Goal: Task Accomplishment & Management: Manage account settings

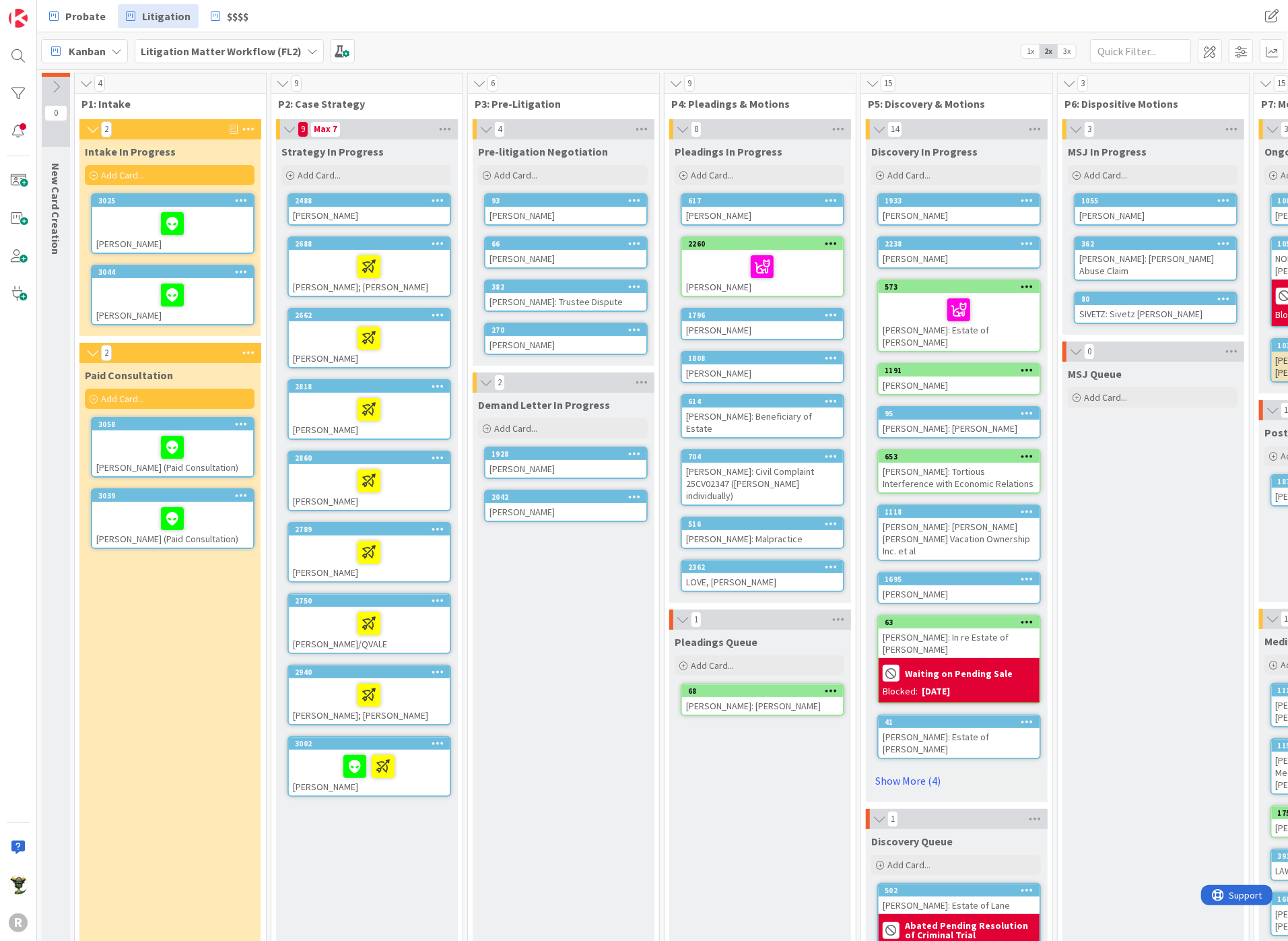
click at [195, 325] on div "Intake In Progress Add Card... 3025 Phillips, Toni 3044 WEST, Richard" at bounding box center [169, 238] width 180 height 196
click at [206, 294] on div at bounding box center [173, 295] width 153 height 28
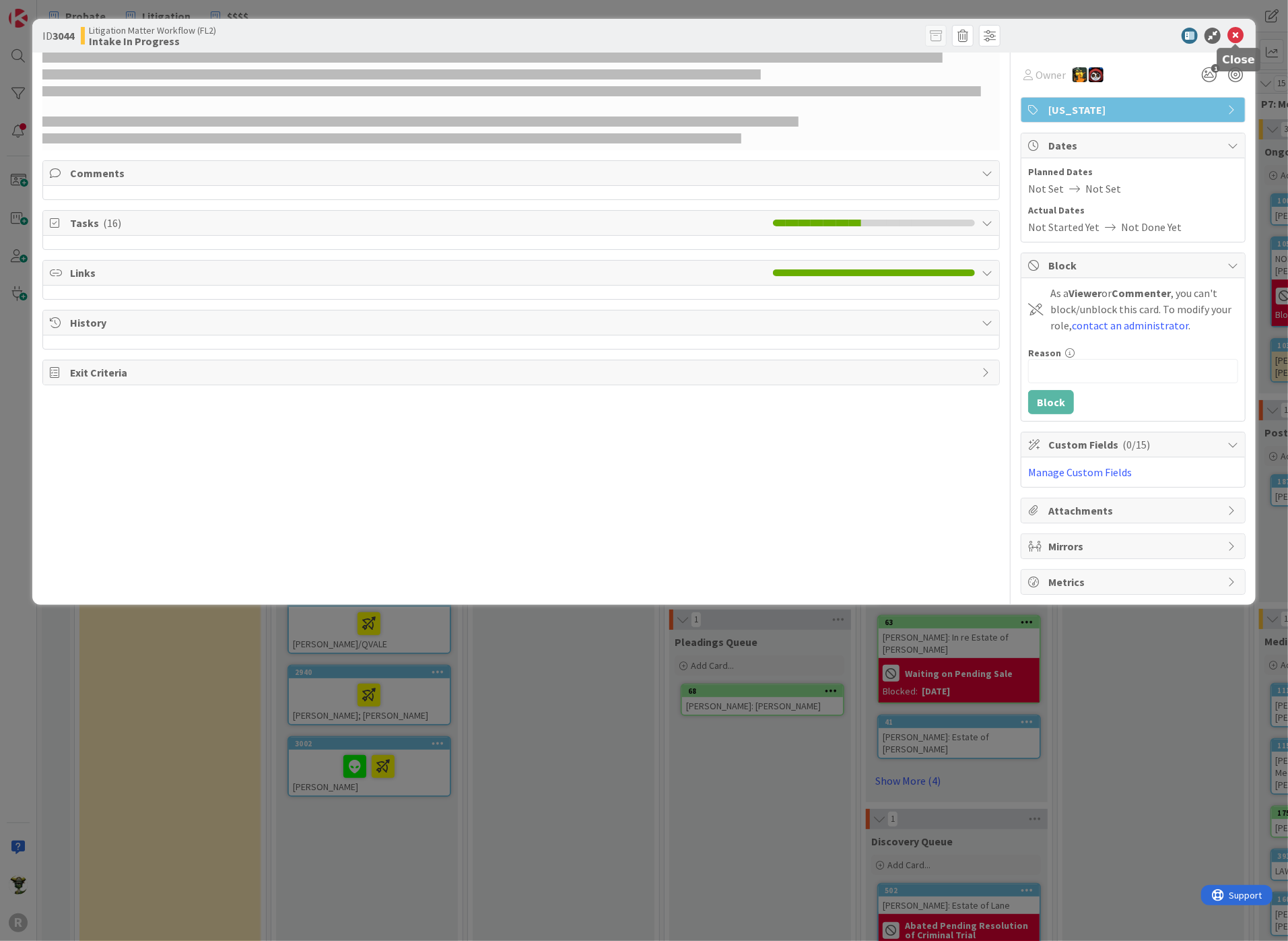
click at [1239, 35] on icon at bounding box center [1235, 35] width 16 height 16
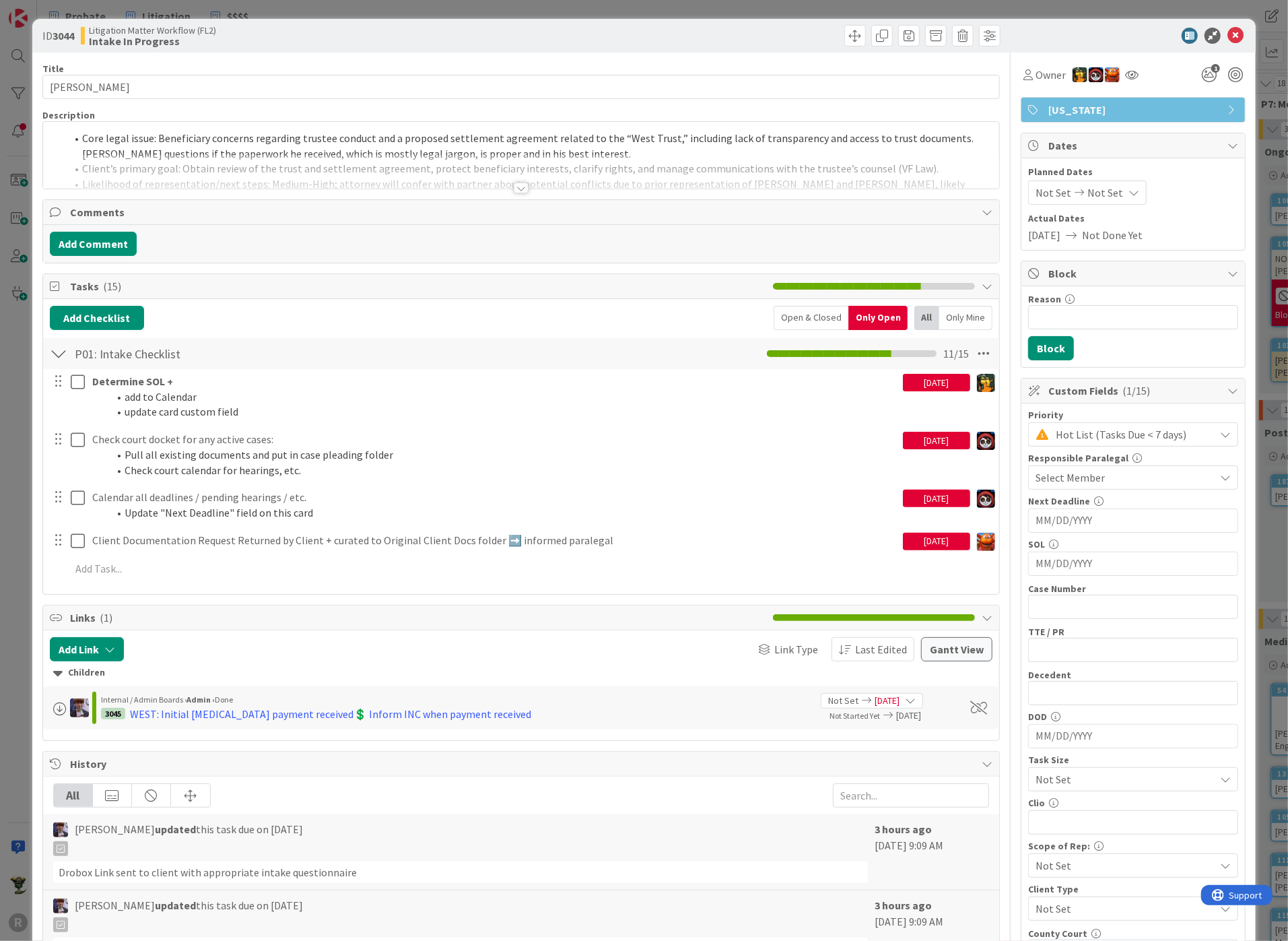
click at [1027, 36] on div at bounding box center [1127, 35] width 239 height 16
click at [1021, 84] on div "Owner" at bounding box center [1045, 74] width 48 height 25
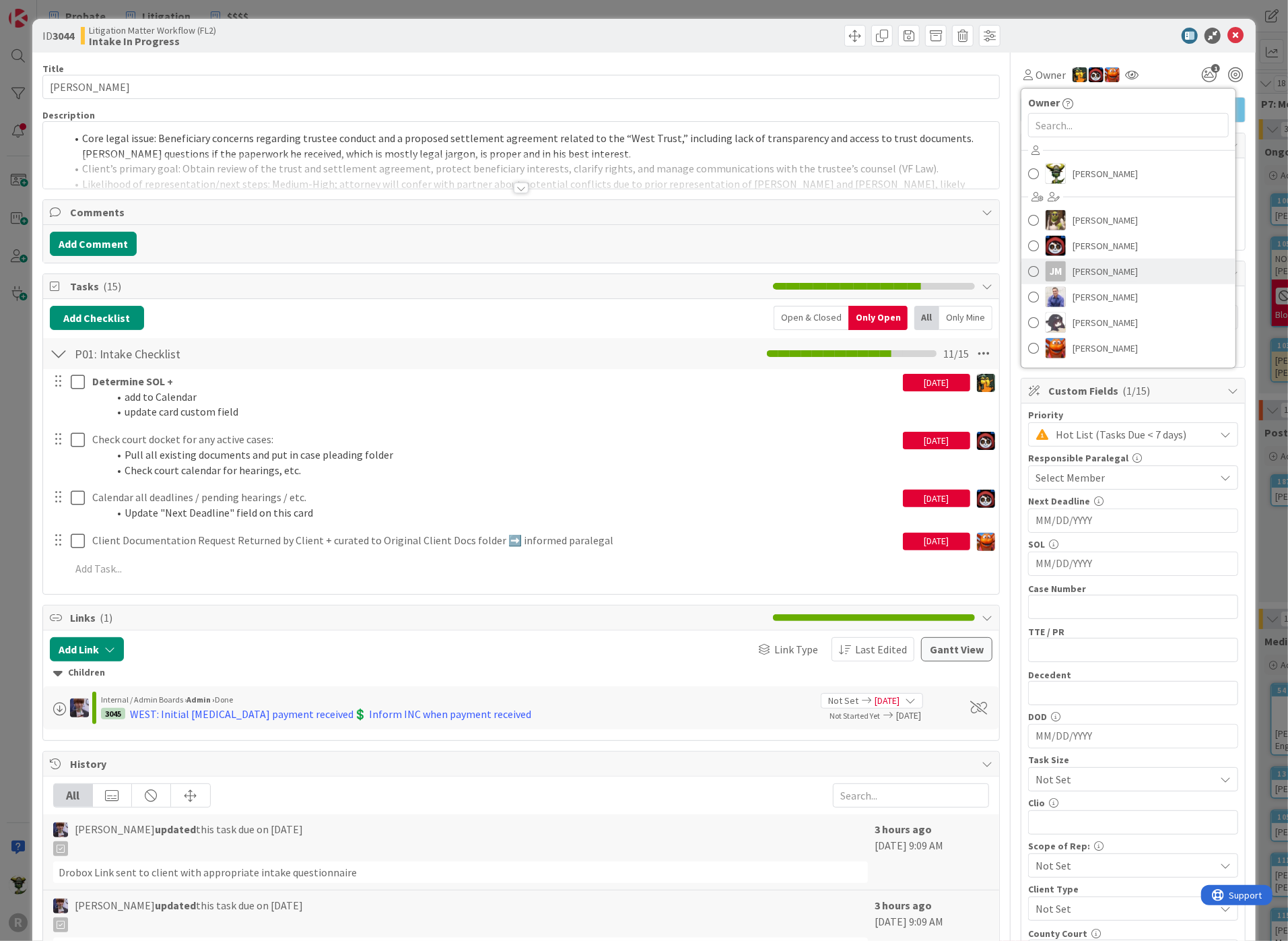
click at [1059, 276] on link "[PERSON_NAME] [PERSON_NAME]" at bounding box center [1128, 271] width 214 height 25
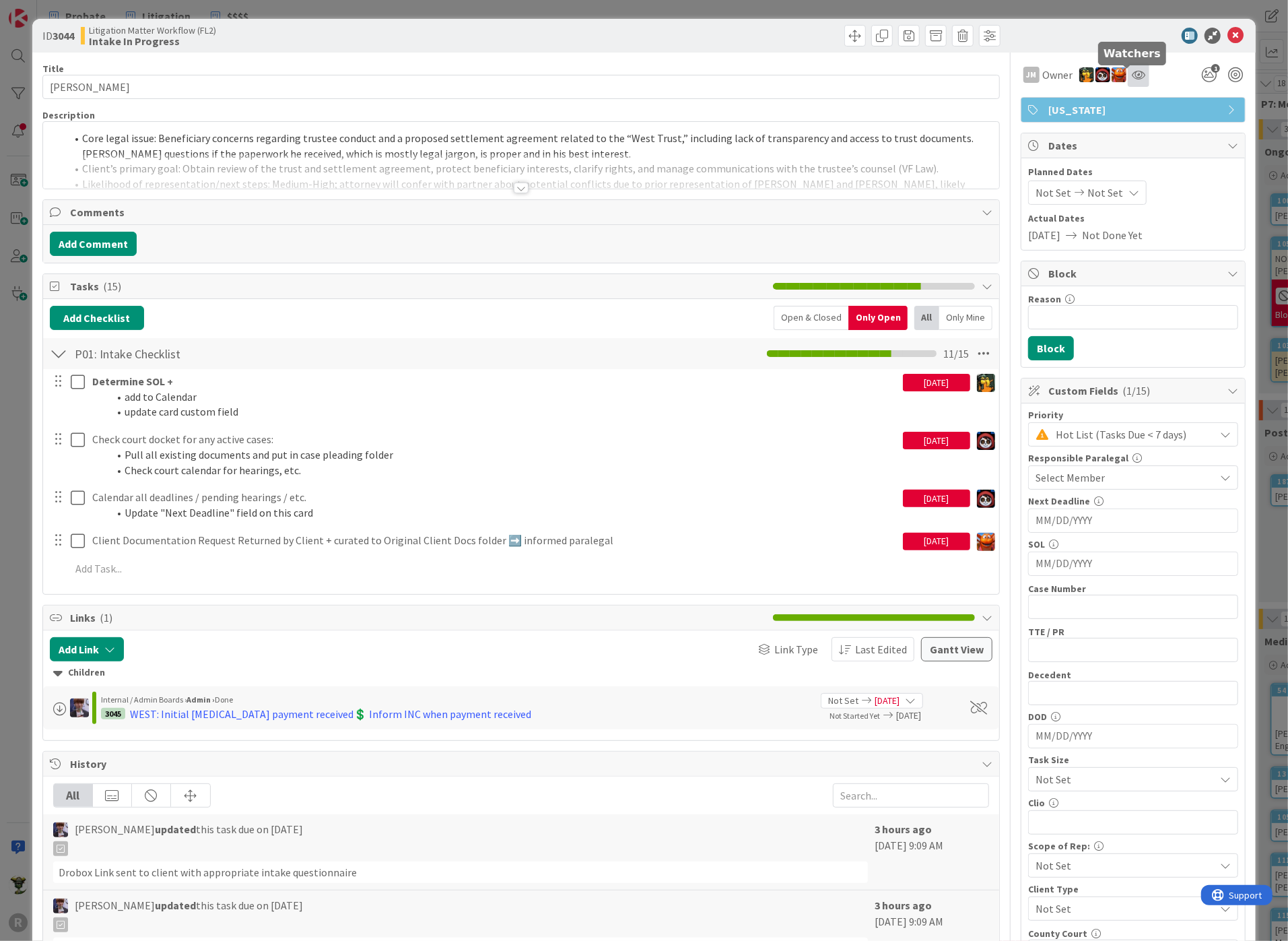
click at [1132, 77] on icon at bounding box center [1138, 74] width 13 height 11
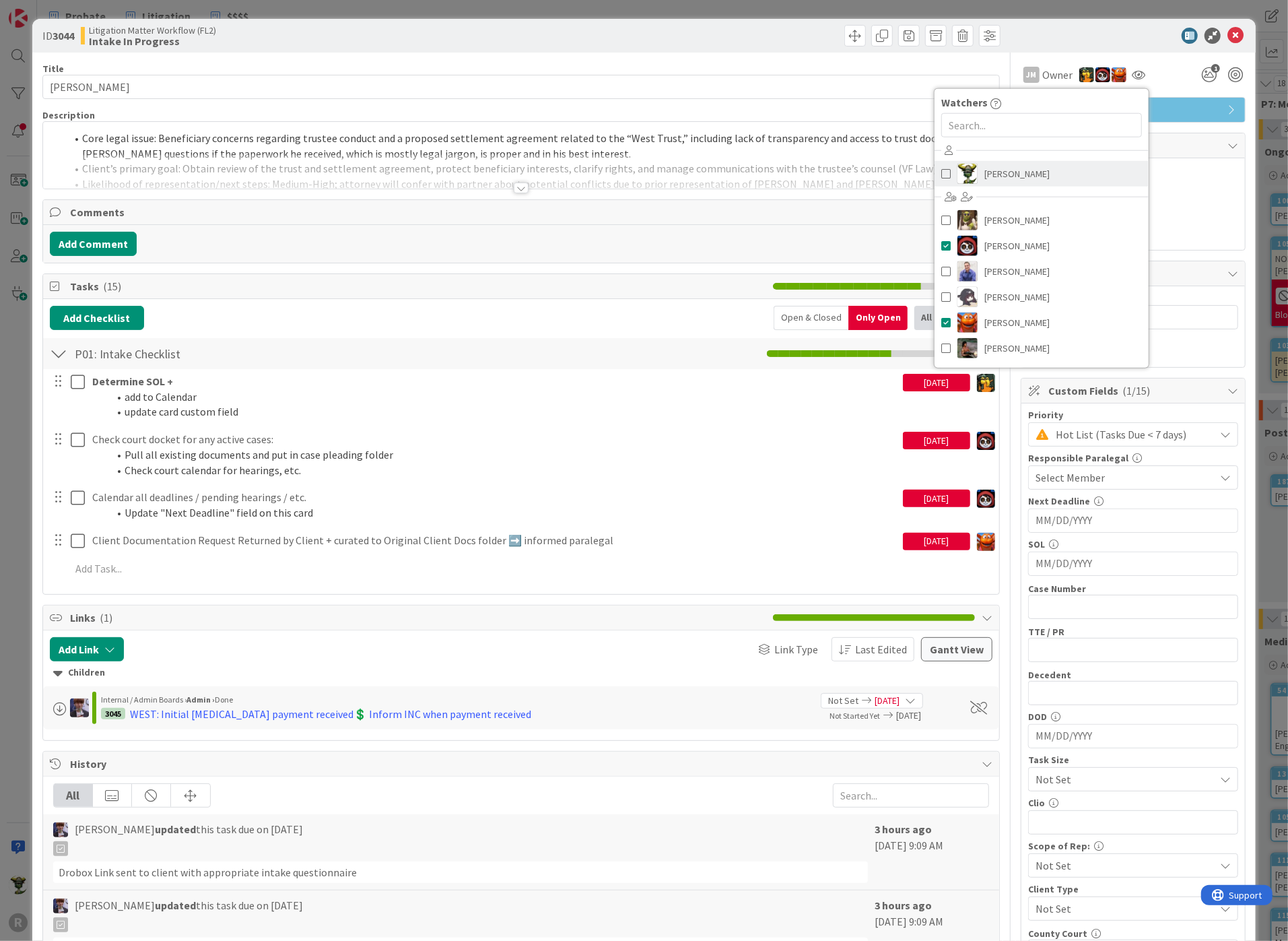
click at [941, 172] on span at bounding box center [946, 173] width 9 height 20
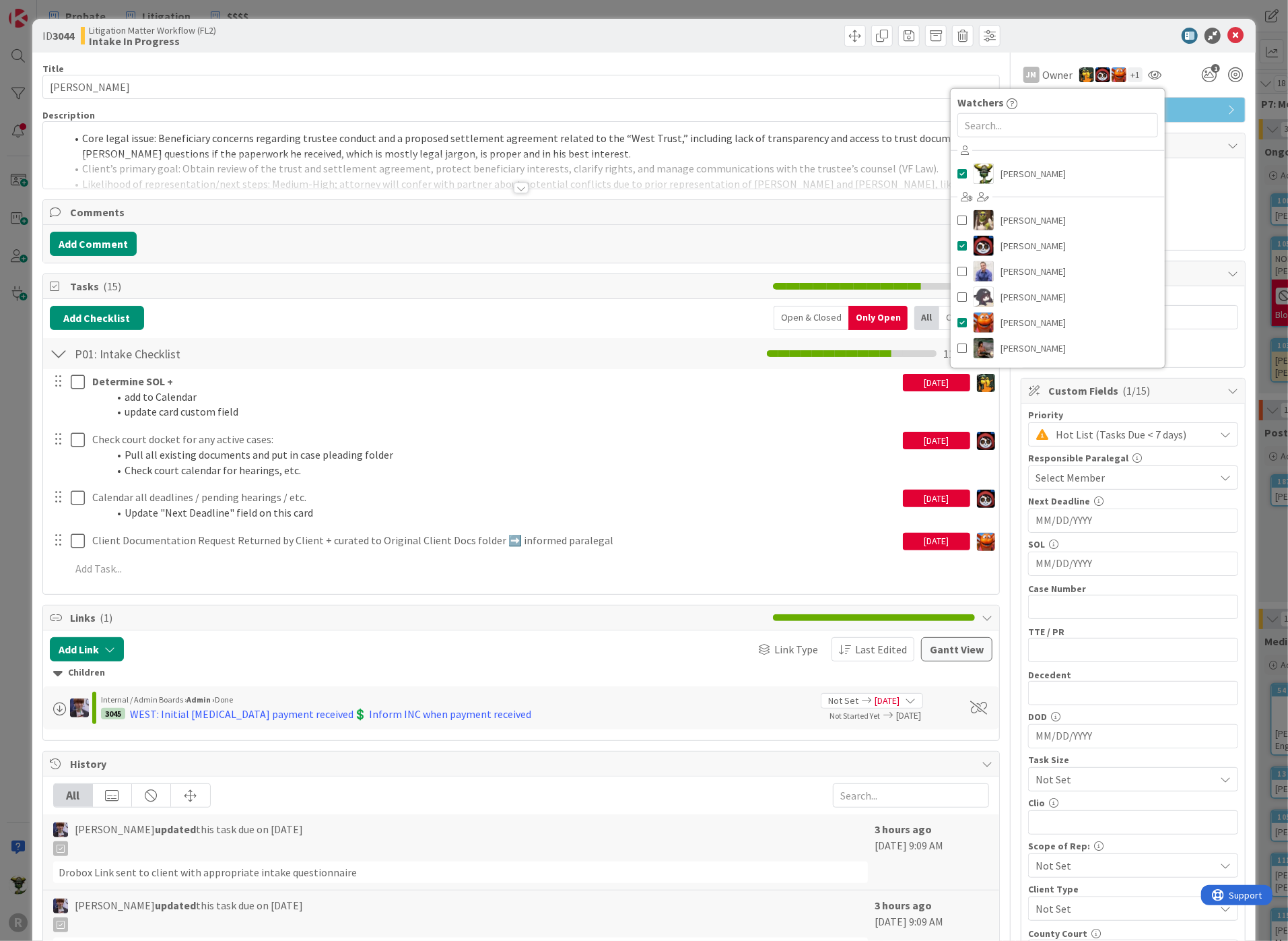
click at [1098, 39] on div at bounding box center [1127, 35] width 239 height 16
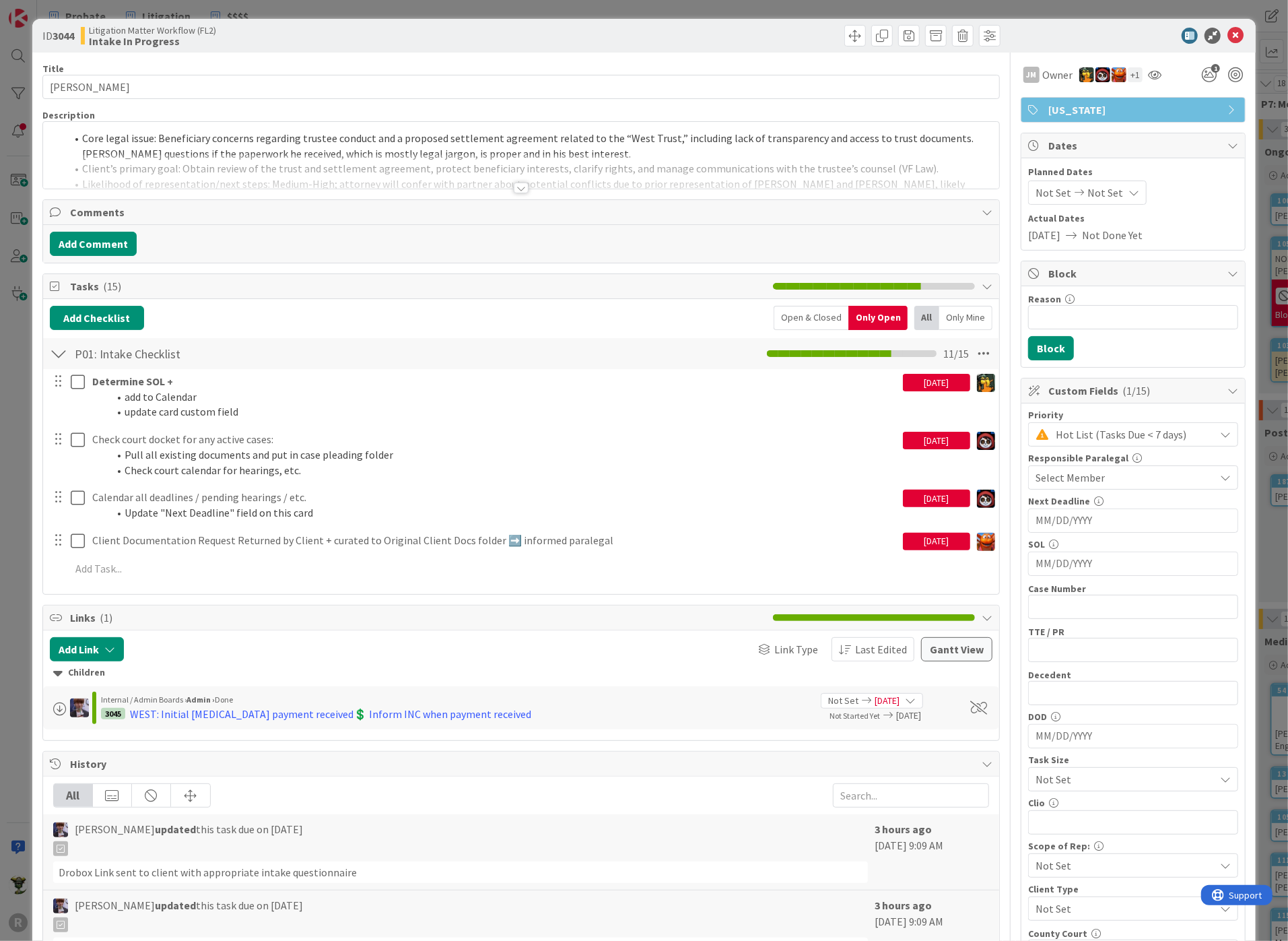
click at [1213, 425] on div "Hot List (Tasks Due < 7 days)" at bounding box center [1132, 434] width 210 height 25
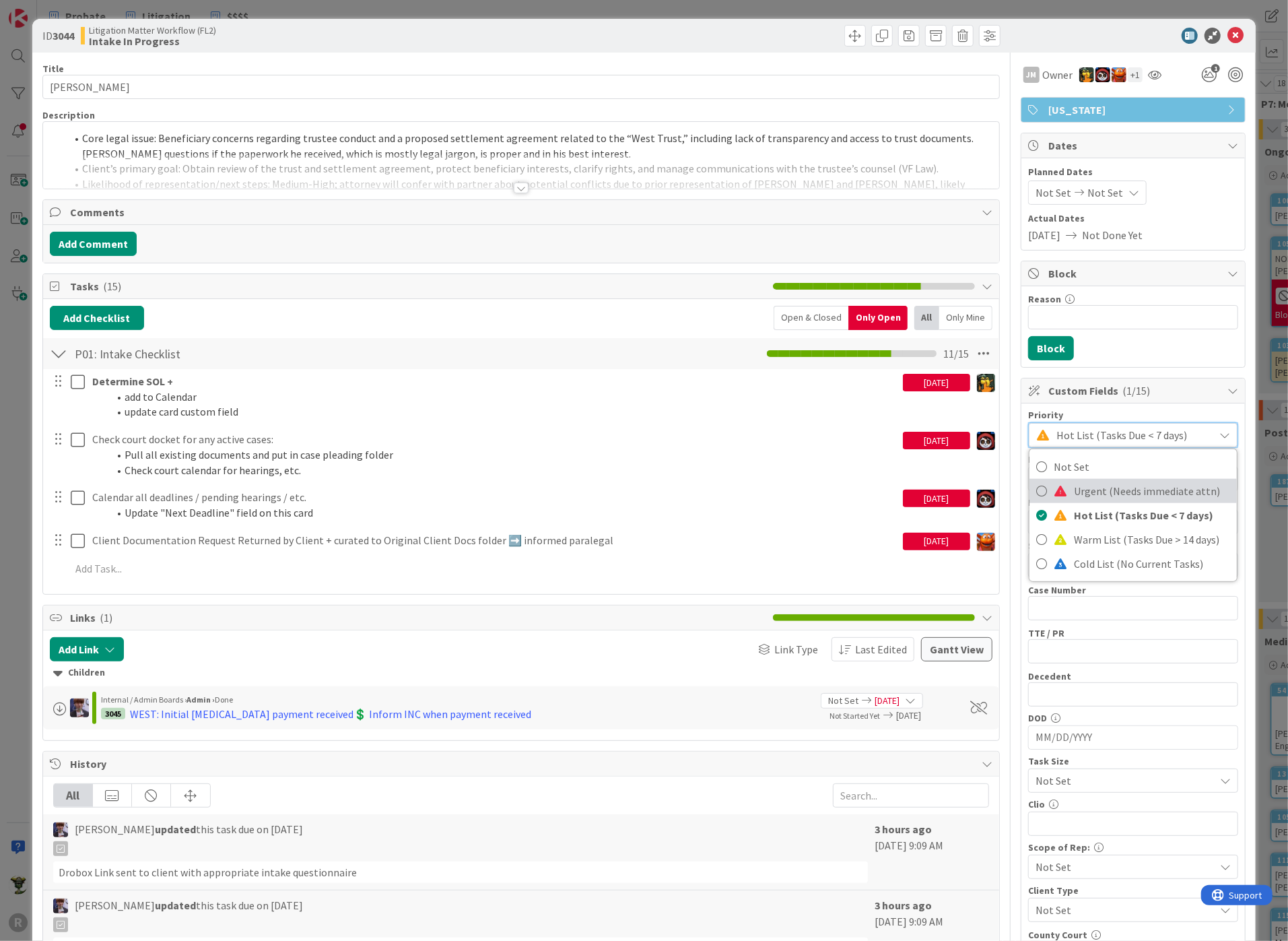
click at [1098, 486] on span "Urgent (Needs immediate attn)" at bounding box center [1152, 490] width 156 height 20
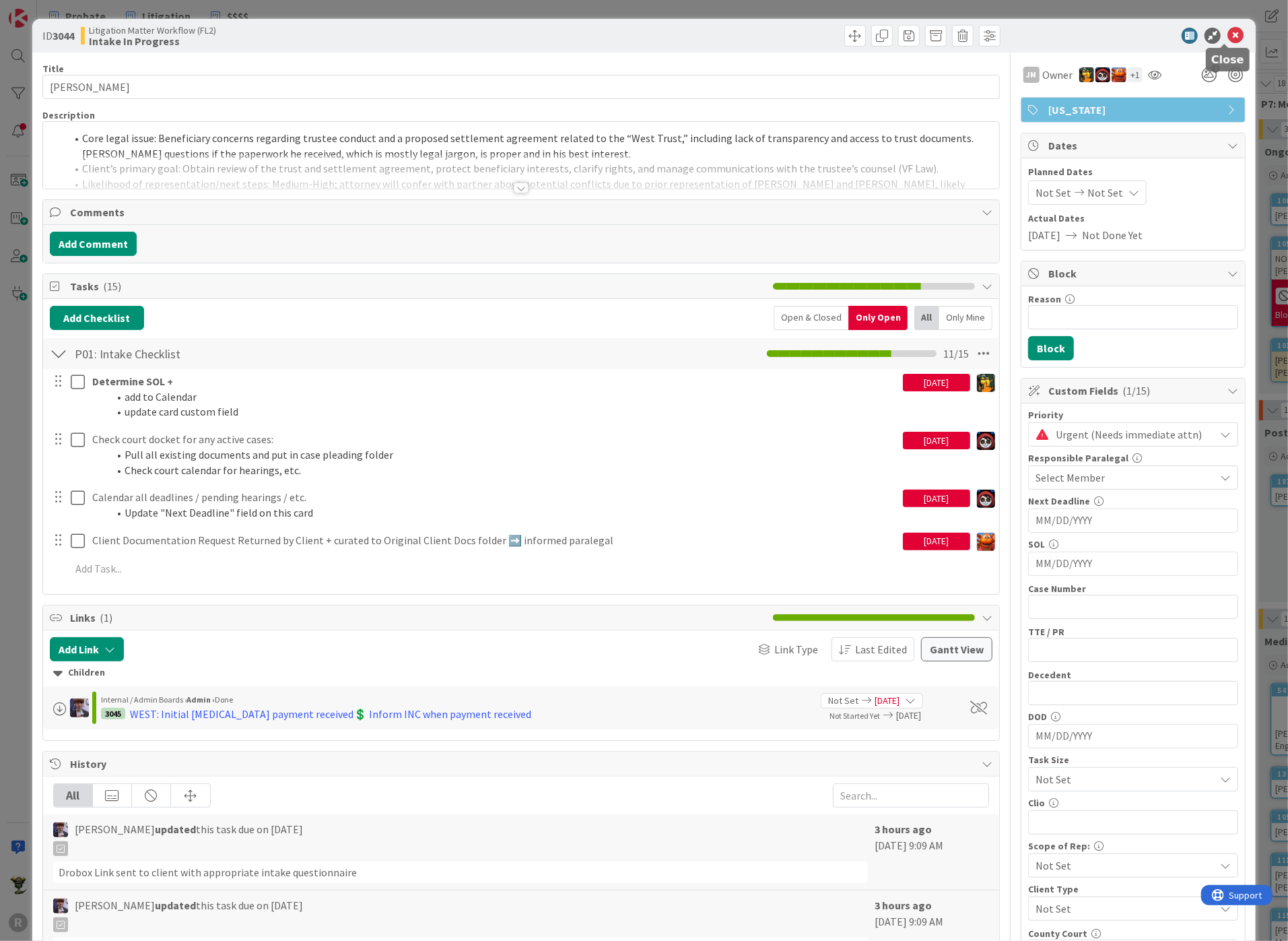
click at [1227, 34] on icon at bounding box center [1235, 35] width 16 height 16
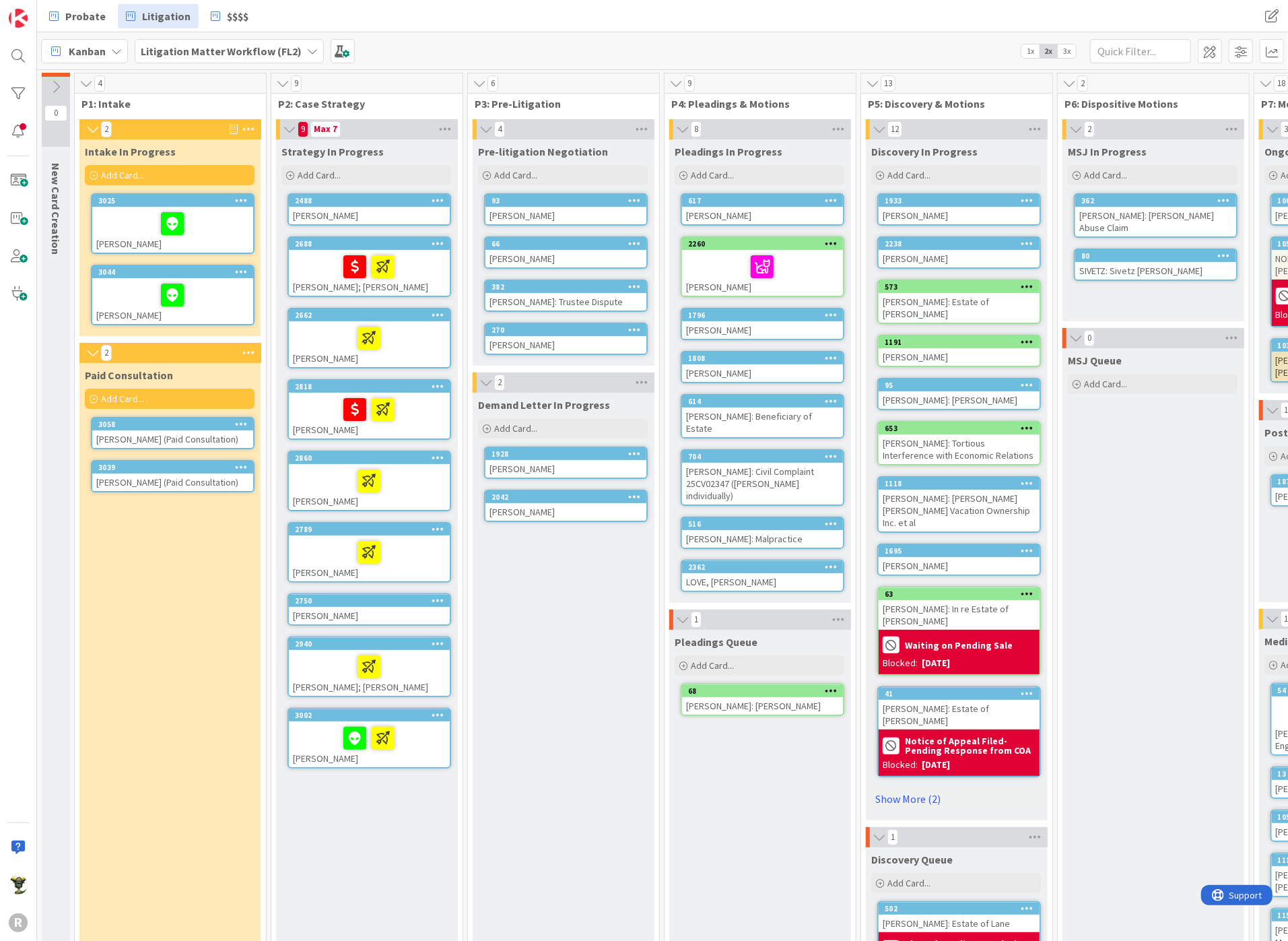
click at [290, 127] on icon at bounding box center [289, 129] width 15 height 13
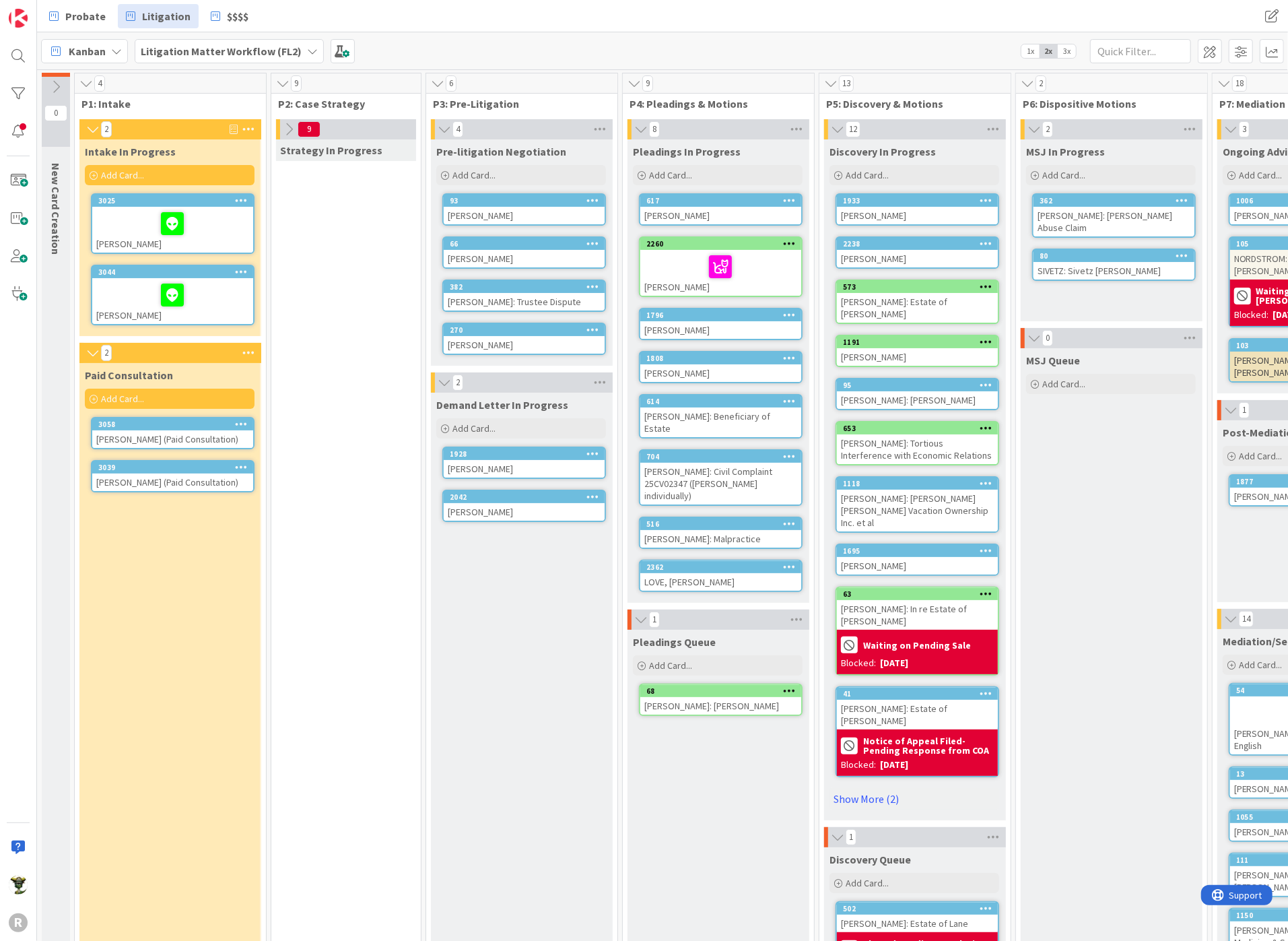
click at [290, 124] on icon at bounding box center [288, 129] width 15 height 15
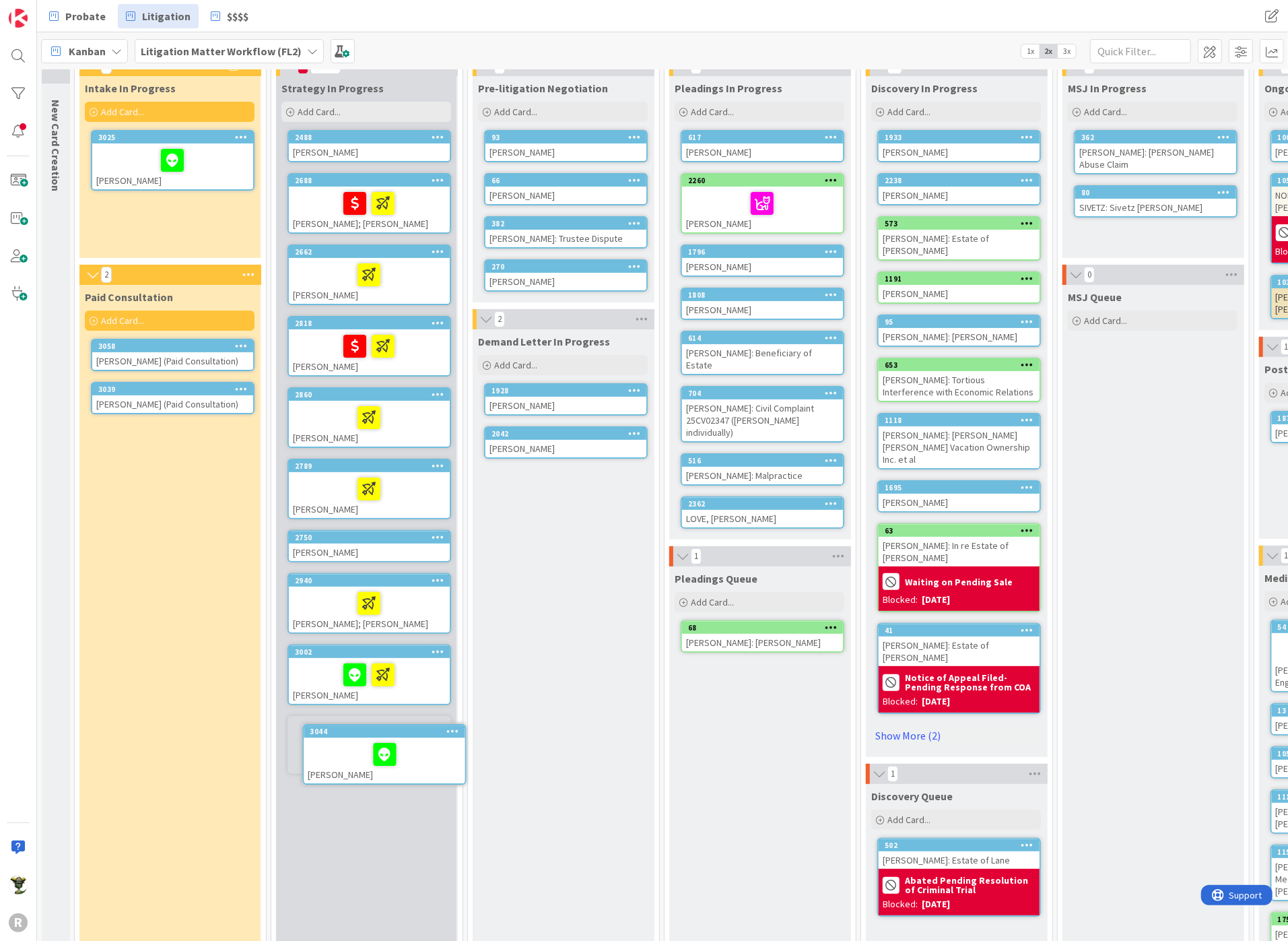
scroll to position [67, 0]
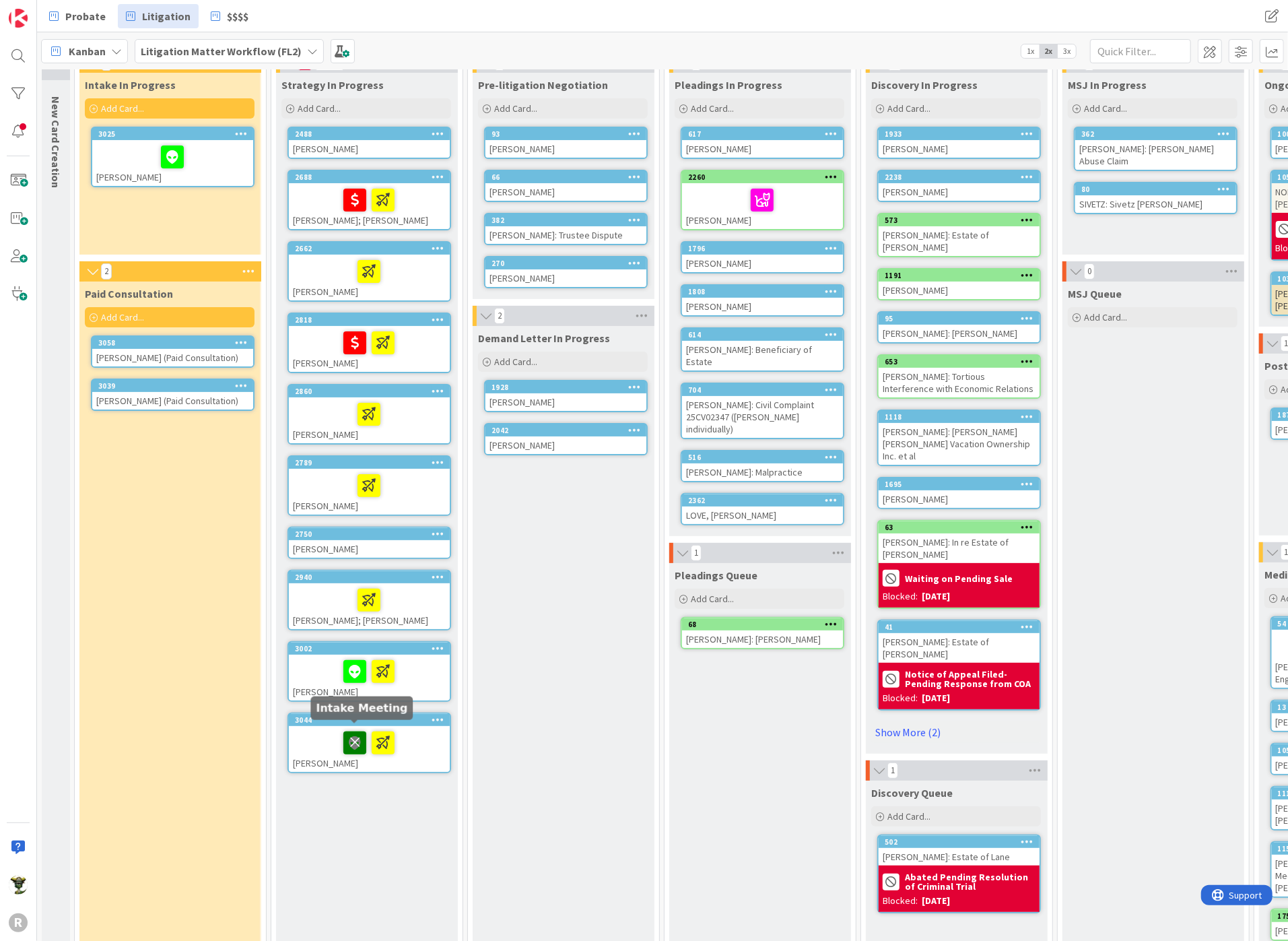
click at [354, 733] on icon at bounding box center [354, 742] width 23 height 22
click at [318, 670] on div at bounding box center [369, 672] width 153 height 28
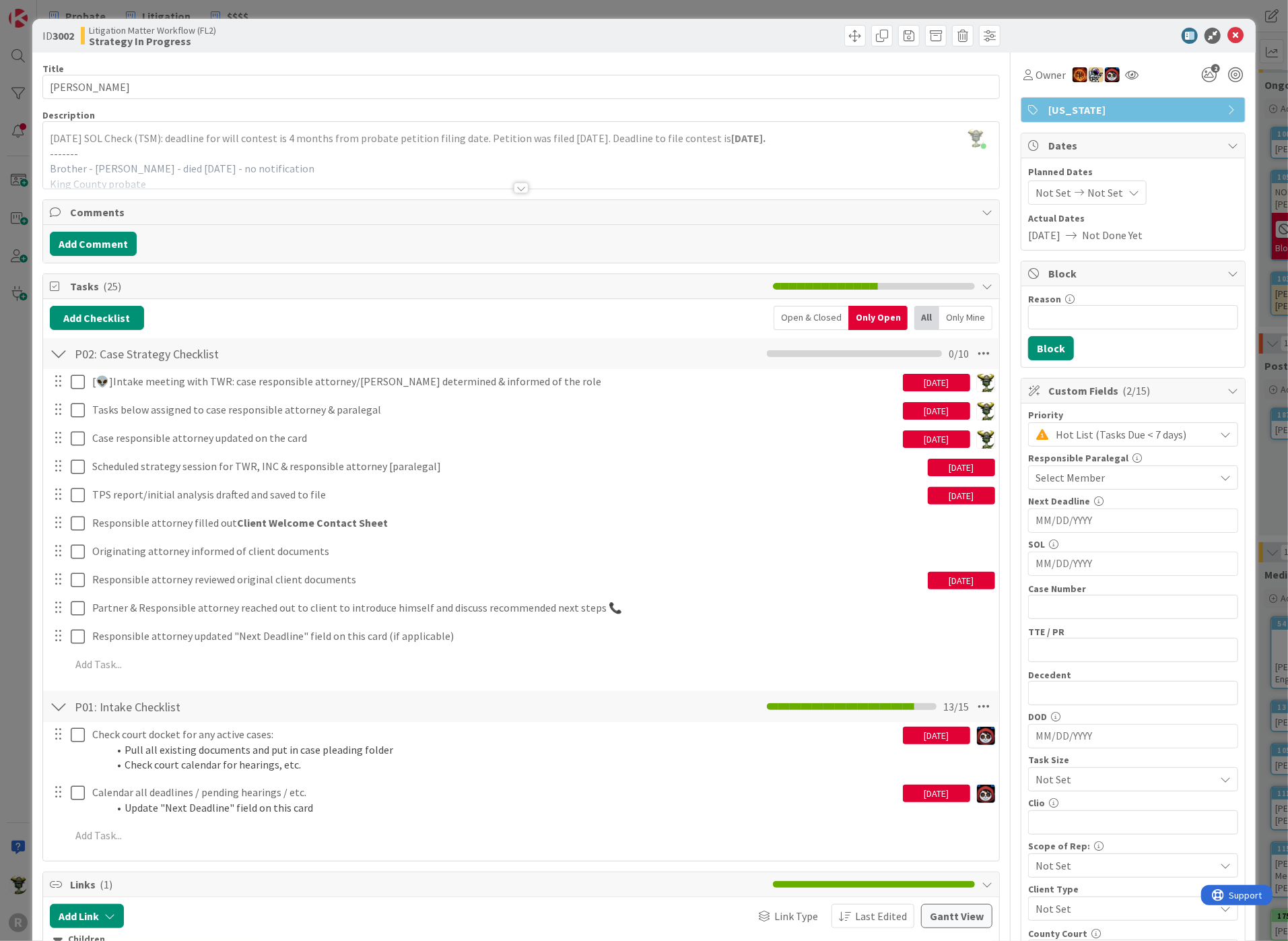
click at [517, 185] on div at bounding box center [521, 187] width 15 height 11
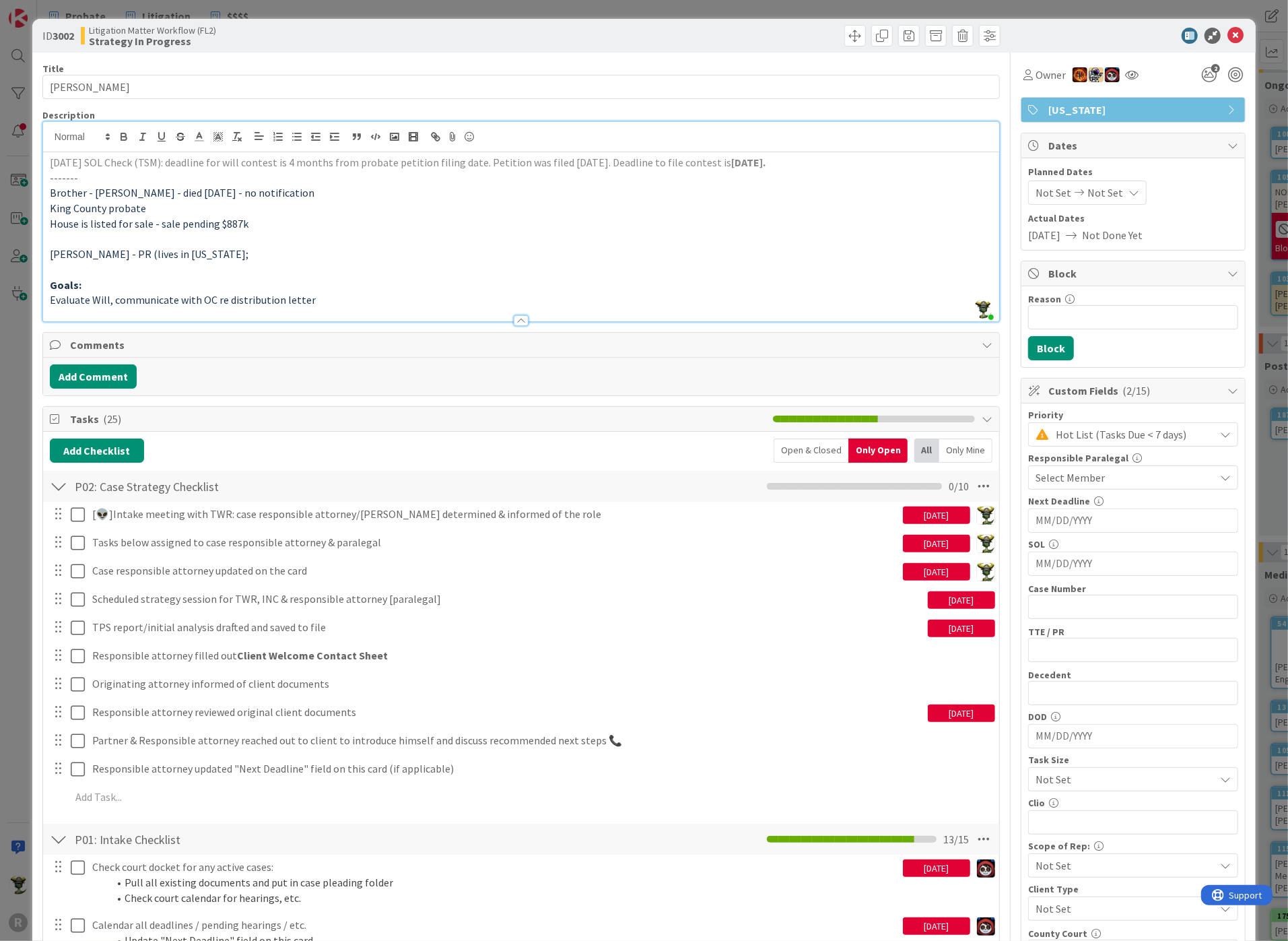
drag, startPoint x: 196, startPoint y: 162, endPoint x: 813, endPoint y: 159, distance: 617.0
click at [813, 159] on p "[DATE] SOL Check (TSM): deadline for will contest is 4 months from probate peti…" at bounding box center [521, 163] width 942 height 15
drag, startPoint x: 505, startPoint y: 162, endPoint x: 695, endPoint y: 162, distance: 190.0
click at [695, 162] on span "[DATE] SOL Check (TSM): deadline for will contest is 4 months from probate peti…" at bounding box center [390, 162] width 681 height 13
drag, startPoint x: 551, startPoint y: 161, endPoint x: 629, endPoint y: 159, distance: 78.0
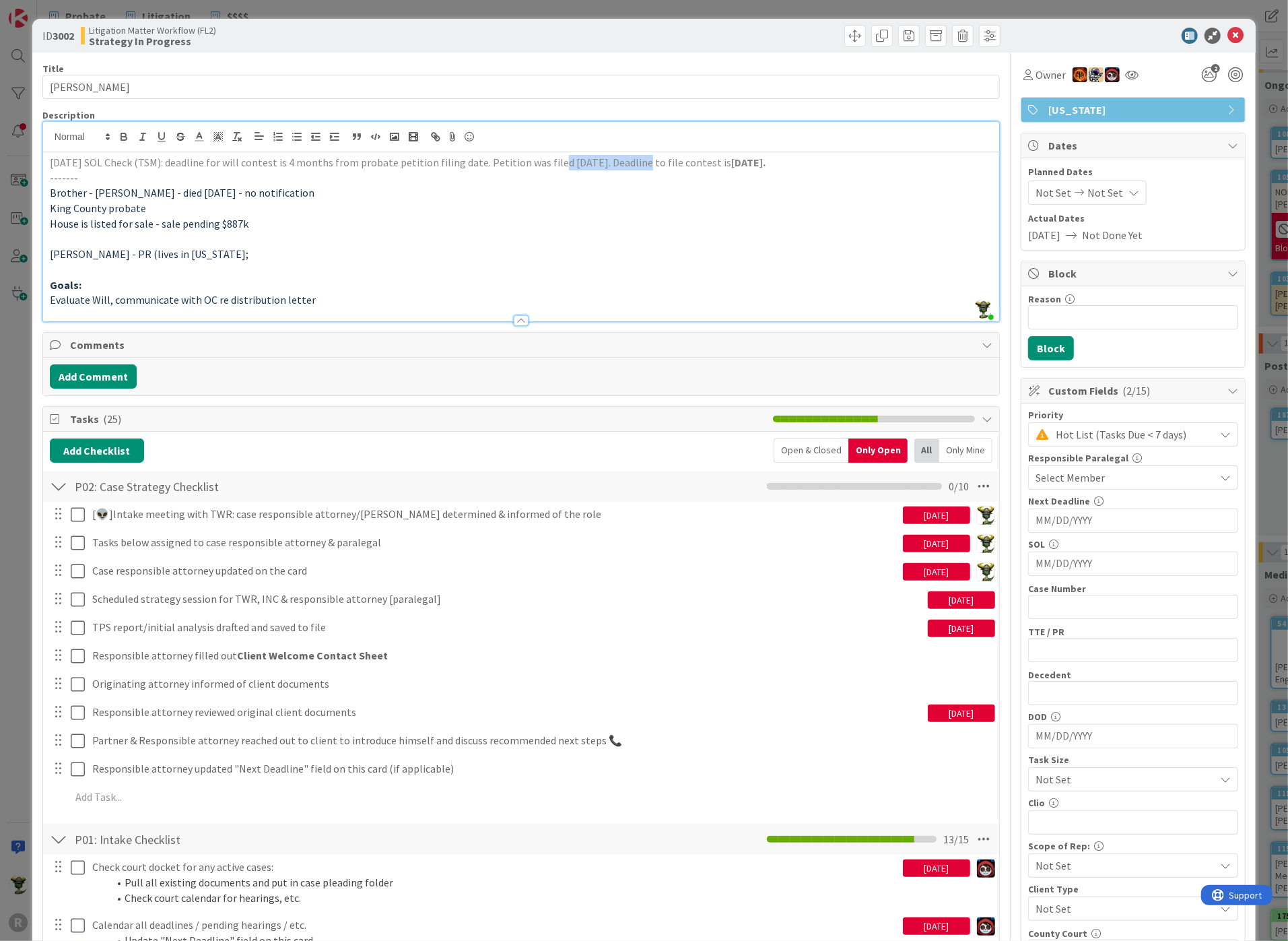
click at [629, 159] on span "[DATE] SOL Check (TSM): deadline for will contest is 4 months from probate peti…" at bounding box center [390, 162] width 681 height 13
click at [566, 210] on p "King County probate" at bounding box center [521, 208] width 942 height 15
click at [1061, 559] on input "MM/DD/YYYY" at bounding box center [1133, 563] width 195 height 23
click at [1202, 595] on div "Move forward to switch to the next month." at bounding box center [1214, 599] width 26 height 22
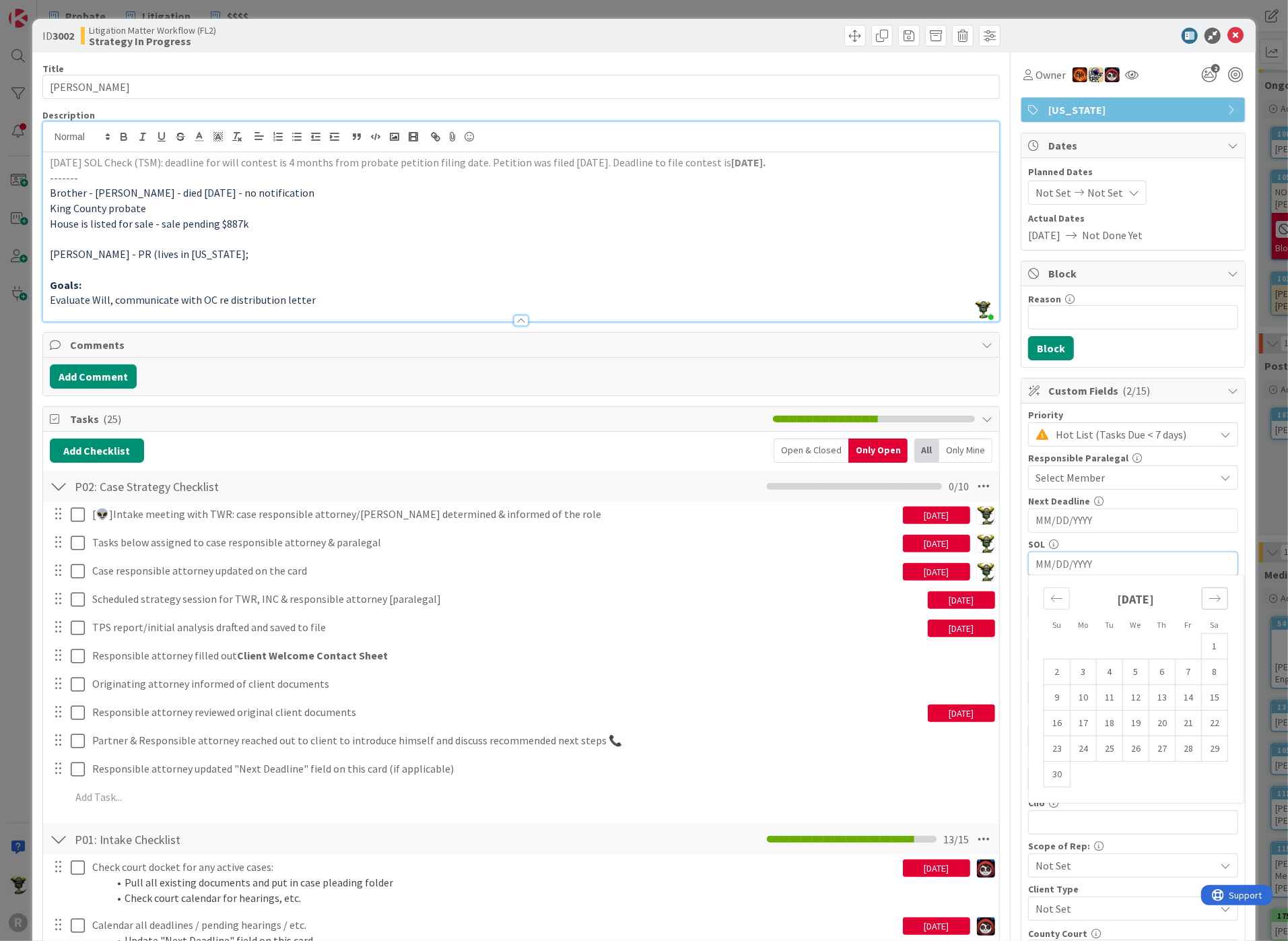
click at [1202, 595] on div "Move forward to switch to the next month." at bounding box center [1214, 599] width 26 height 22
click at [1175, 665] on td "9" at bounding box center [1188, 672] width 26 height 25
type input "[DATE]"
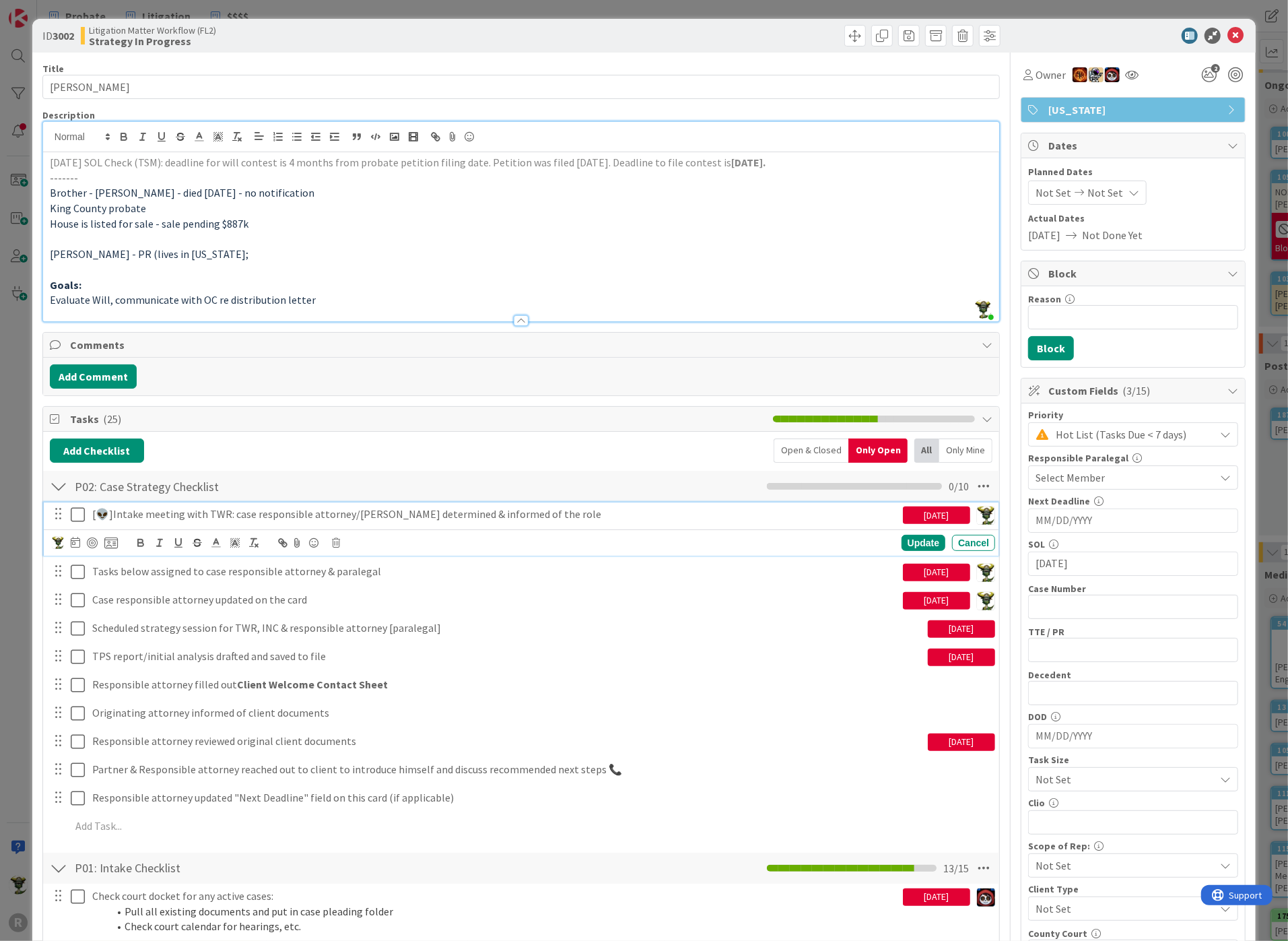
click at [77, 514] on icon at bounding box center [78, 514] width 14 height 16
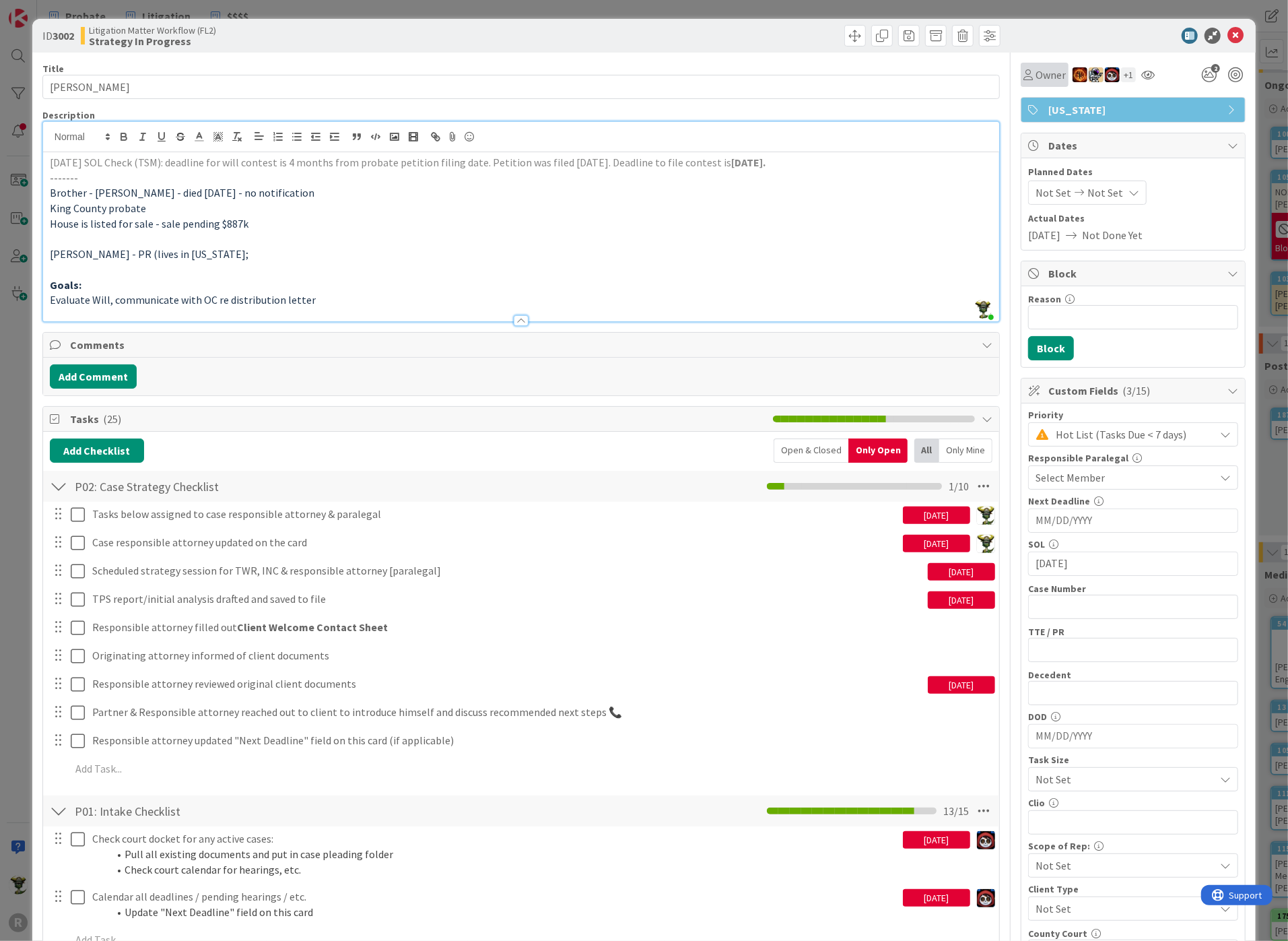
click at [1035, 77] on span "Owner" at bounding box center [1050, 74] width 30 height 16
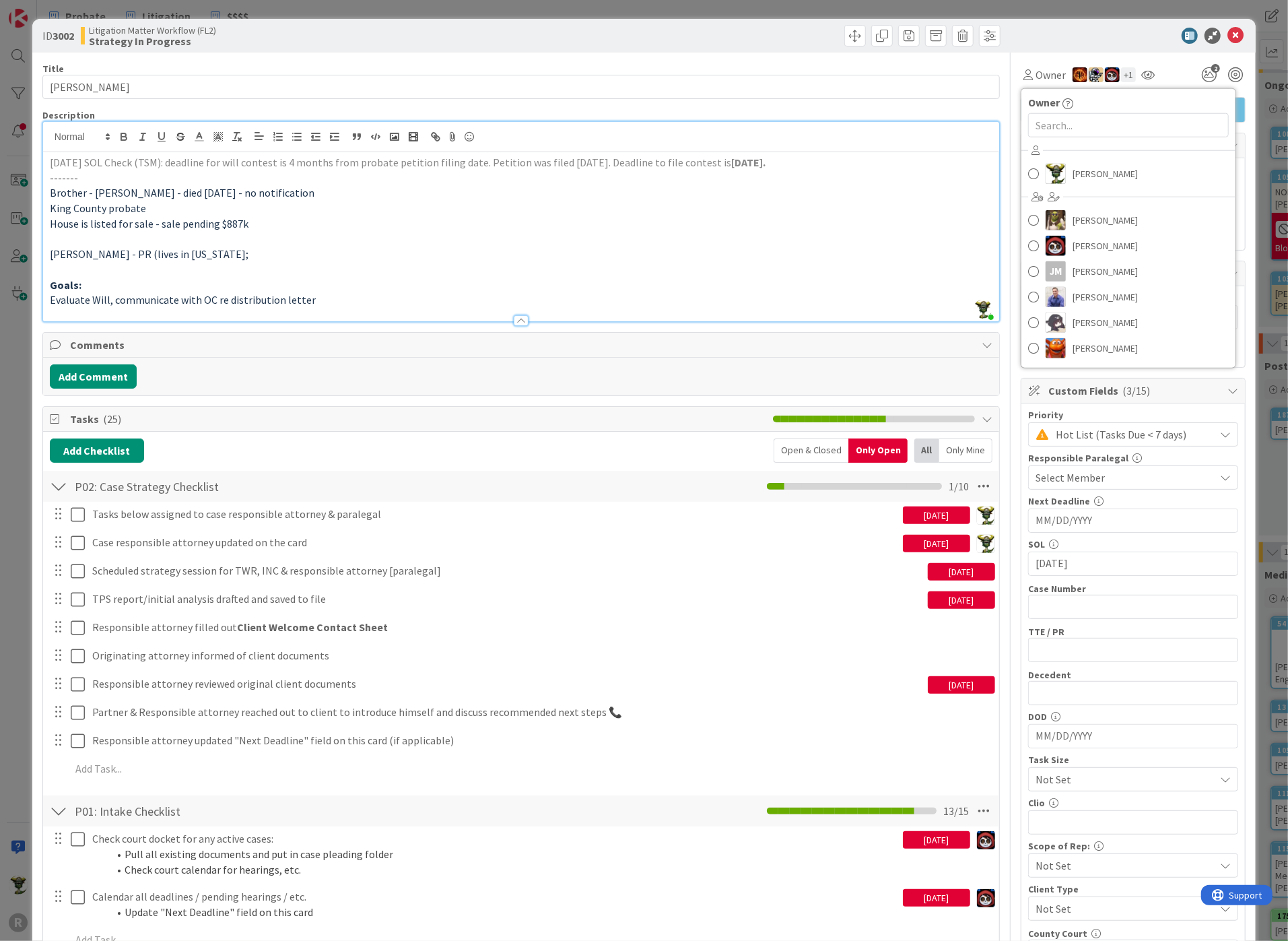
click at [687, 41] on div at bounding box center [763, 36] width 476 height 22
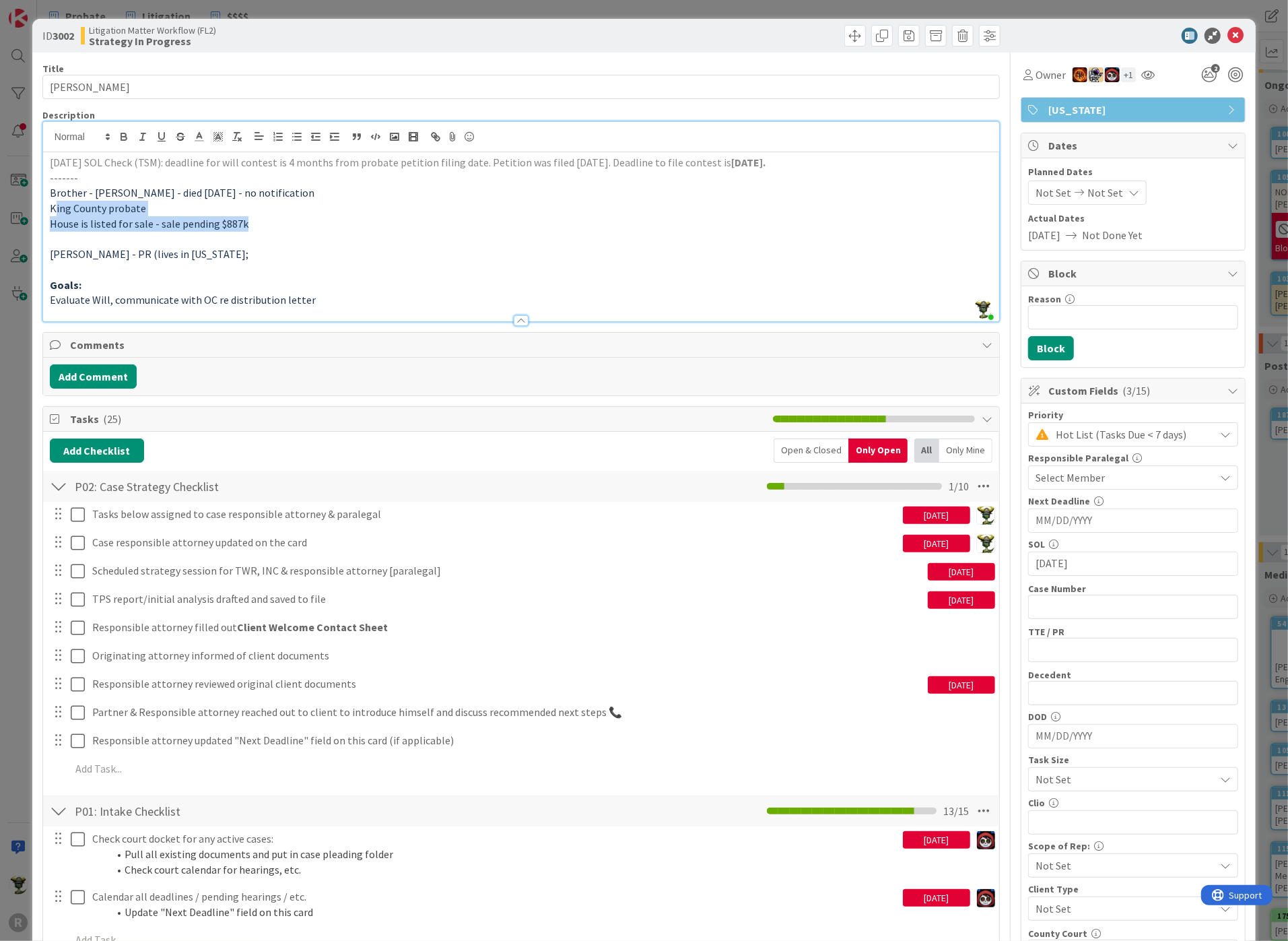
drag, startPoint x: 54, startPoint y: 208, endPoint x: 250, endPoint y: 222, distance: 196.5
click at [250, 222] on div "[DATE] SOL Check (TSM): deadline for will contest is 4 months from probate peti…" at bounding box center [521, 236] width 956 height 169
click at [292, 258] on p "[PERSON_NAME] - PR (lives in [US_STATE];" at bounding box center [521, 254] width 942 height 15
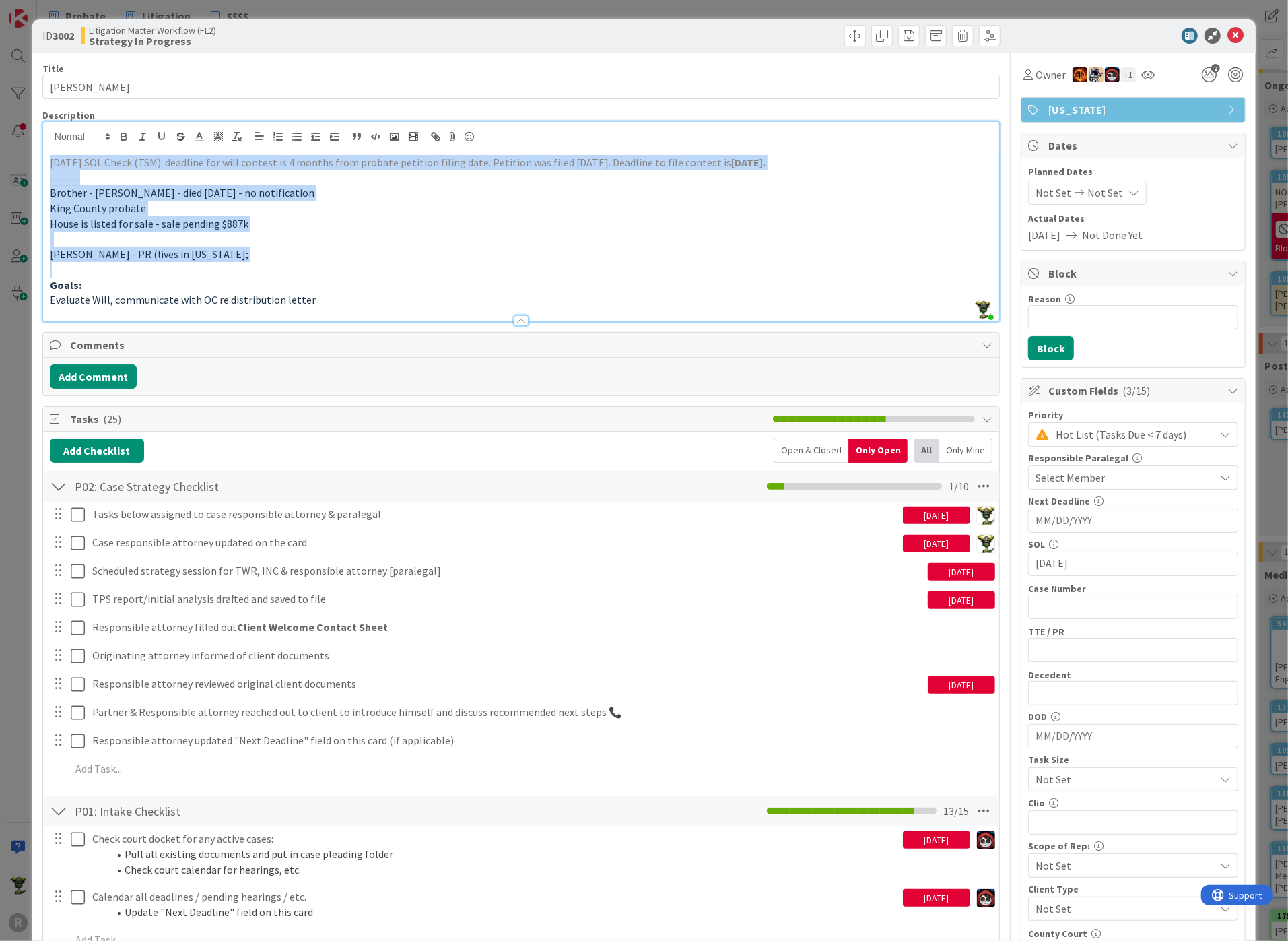
drag, startPoint x: 187, startPoint y: 246, endPoint x: 50, endPoint y: 148, distance: 168.4
click at [50, 148] on div "[PERSON_NAME] just joined [DATE] SOL Check (TSM): deadline for will contest is …" at bounding box center [521, 222] width 956 height 199
click at [170, 213] on p "King County probate" at bounding box center [521, 208] width 942 height 15
drag, startPoint x: 48, startPoint y: 162, endPoint x: 324, endPoint y: 292, distance: 305.1
click at [333, 293] on div "[DATE] SOL Check (TSM): deadline for will contest is 4 months from probate peti…" at bounding box center [521, 236] width 956 height 169
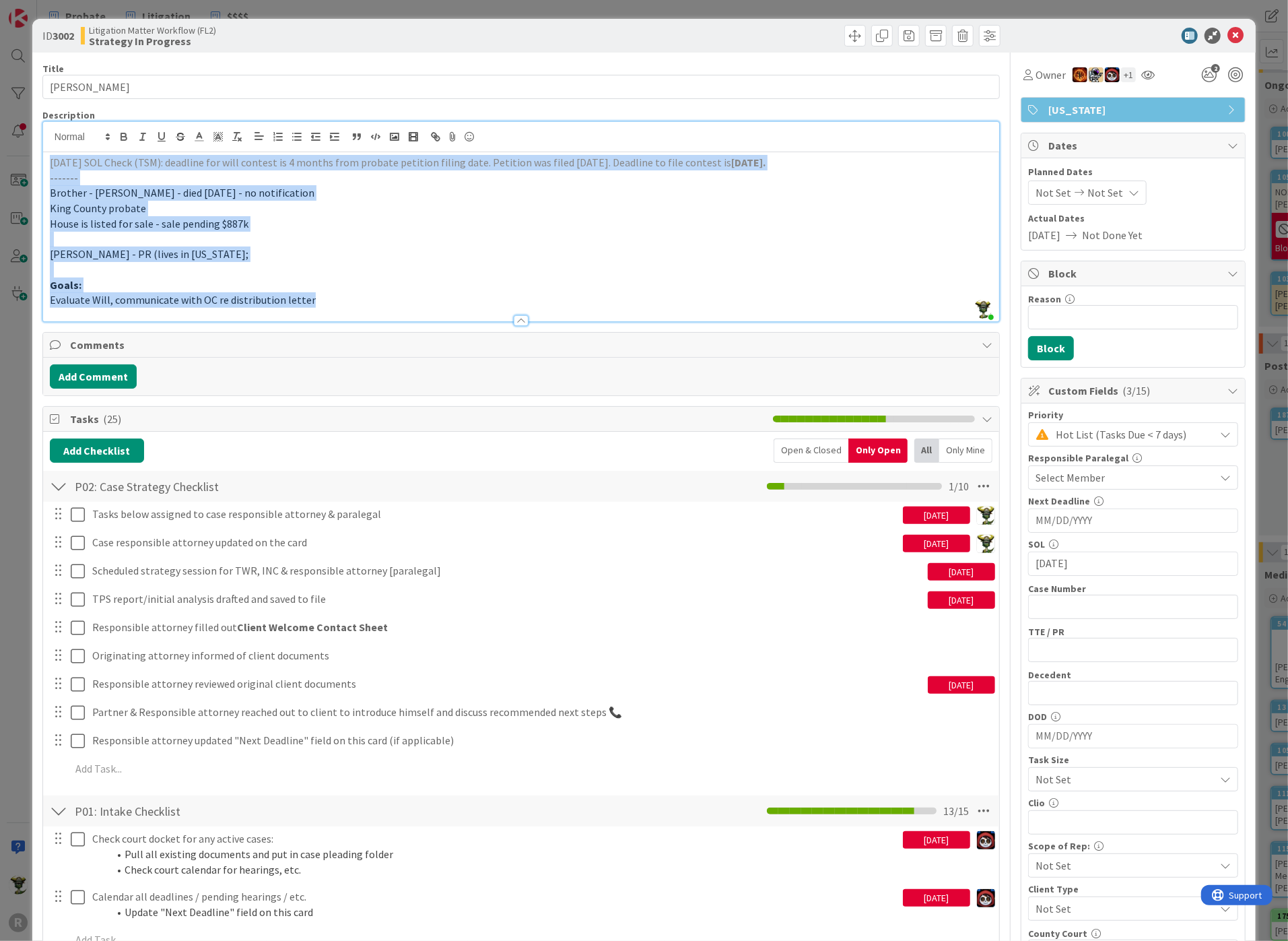
click at [257, 246] on p "[PERSON_NAME] - PR (lives in [US_STATE];" at bounding box center [521, 254] width 942 height 15
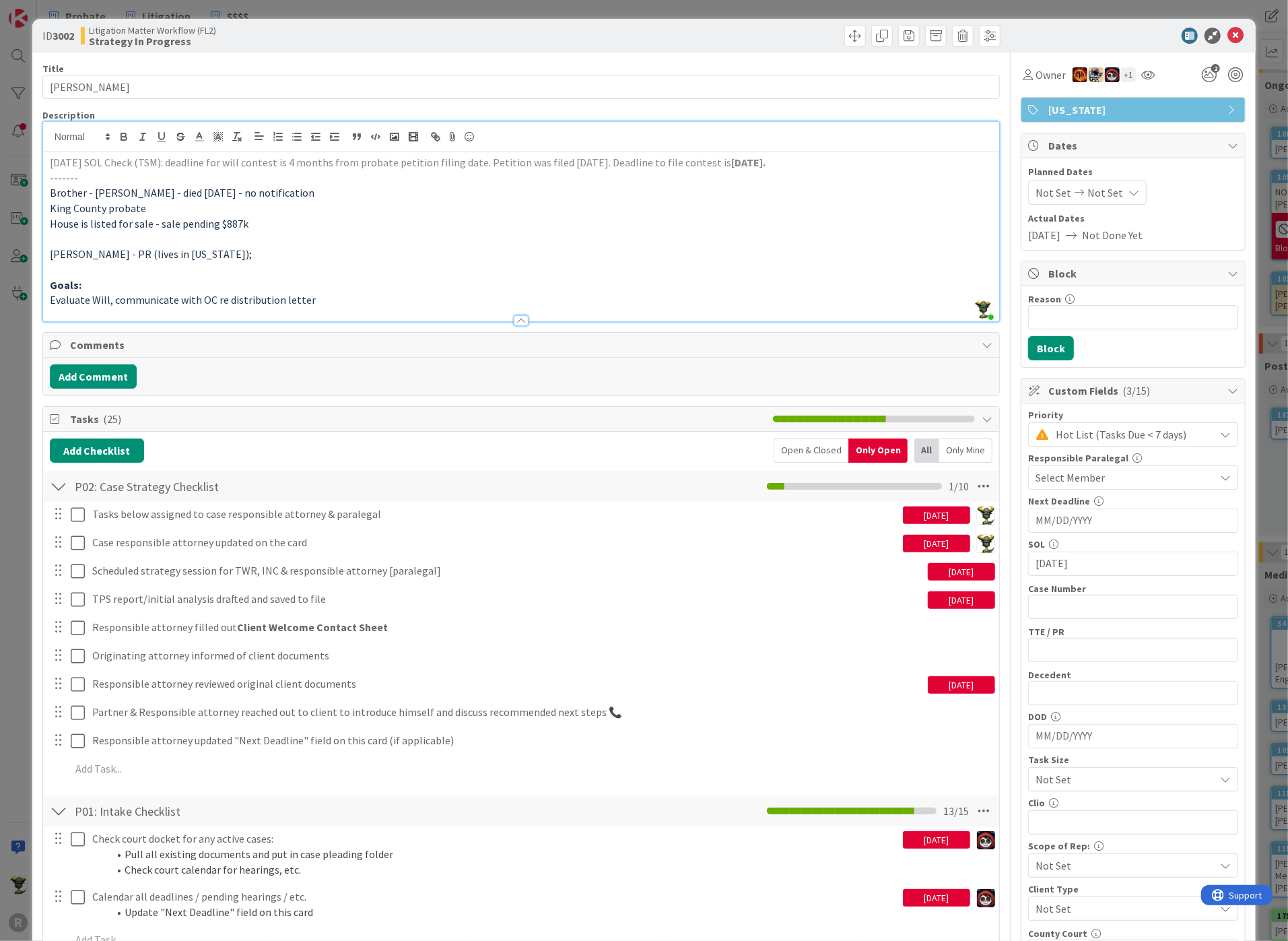
click at [309, 38] on div "Litigation Matter Workflow (FL2) Strategy In Progress" at bounding box center [300, 36] width 438 height 22
click at [1090, 20] on div "ID 3002 Litigation Matter Workflow (FL2) Strategy In Progress" at bounding box center [644, 36] width 1223 height 34
drag, startPoint x: 58, startPoint y: 251, endPoint x: 154, endPoint y: 251, distance: 96.0
click at [154, 251] on span "[PERSON_NAME] - PR (lives in [US_STATE]);" at bounding box center [151, 253] width 202 height 13
click at [74, 193] on span "Brother - [PERSON_NAME] - died [DATE] - no notification" at bounding box center [182, 192] width 264 height 13
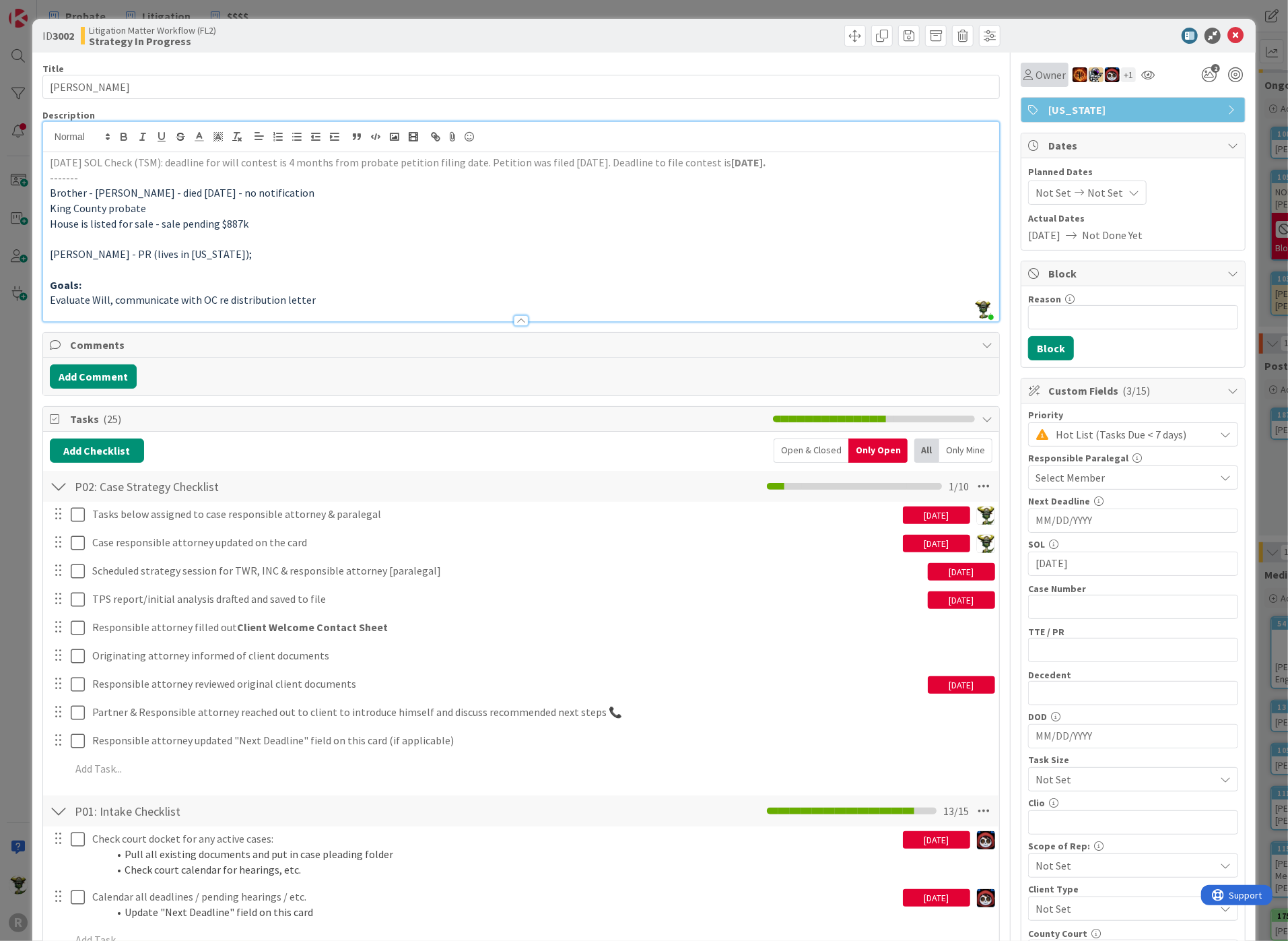
click at [1035, 69] on span "Owner" at bounding box center [1050, 74] width 30 height 16
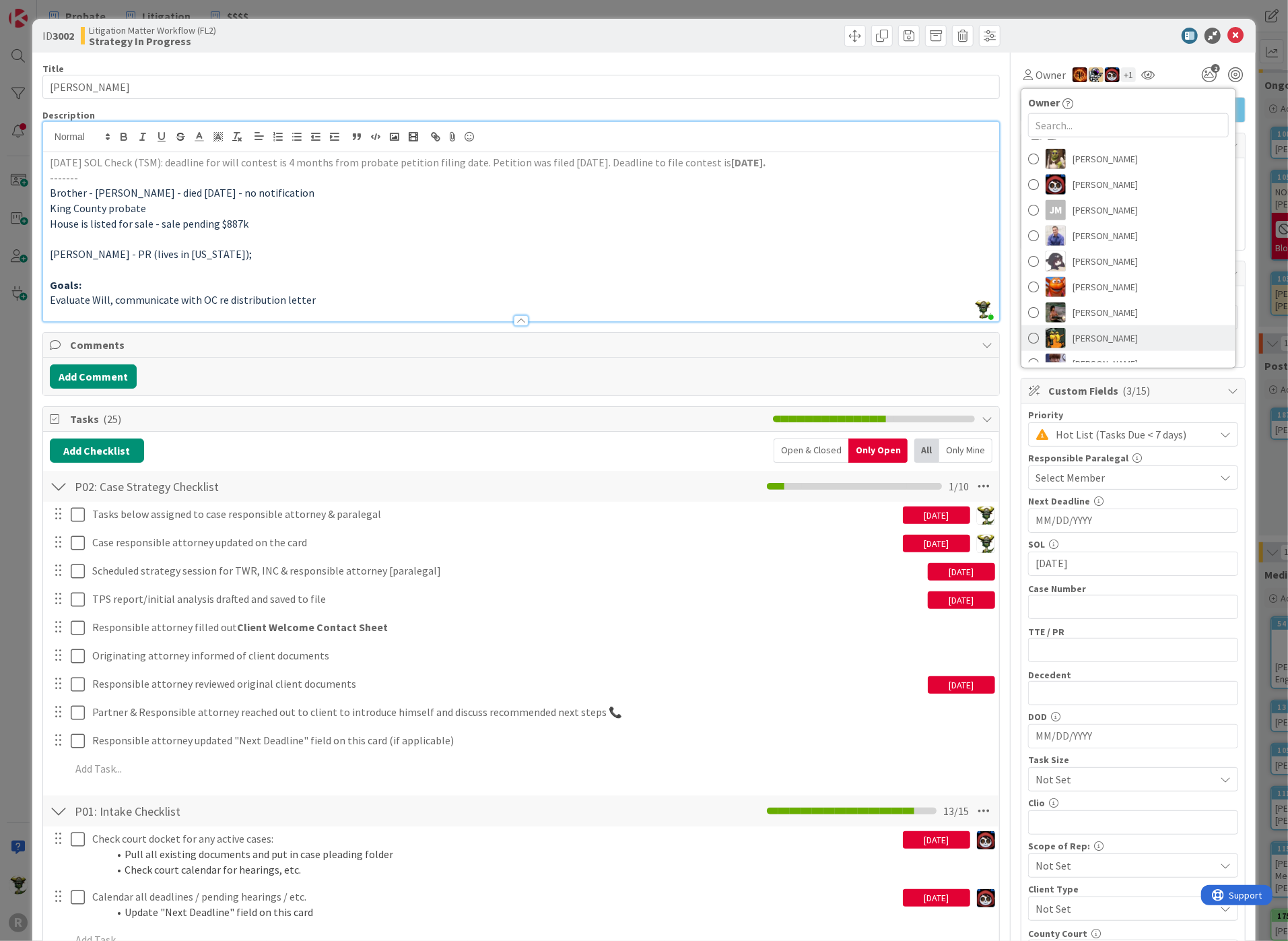
scroll to position [126, 0]
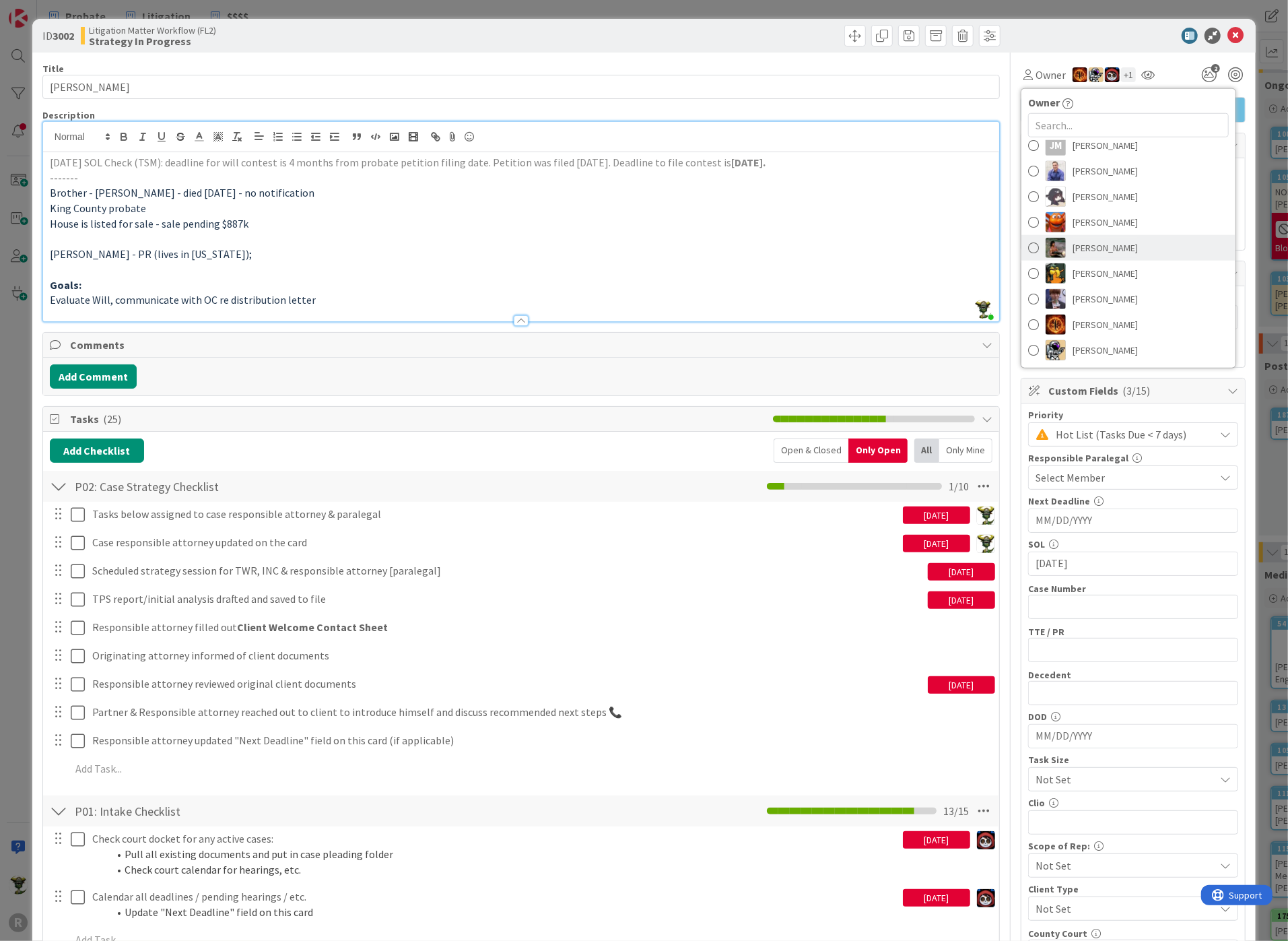
click at [1028, 243] on span at bounding box center [1033, 248] width 11 height 20
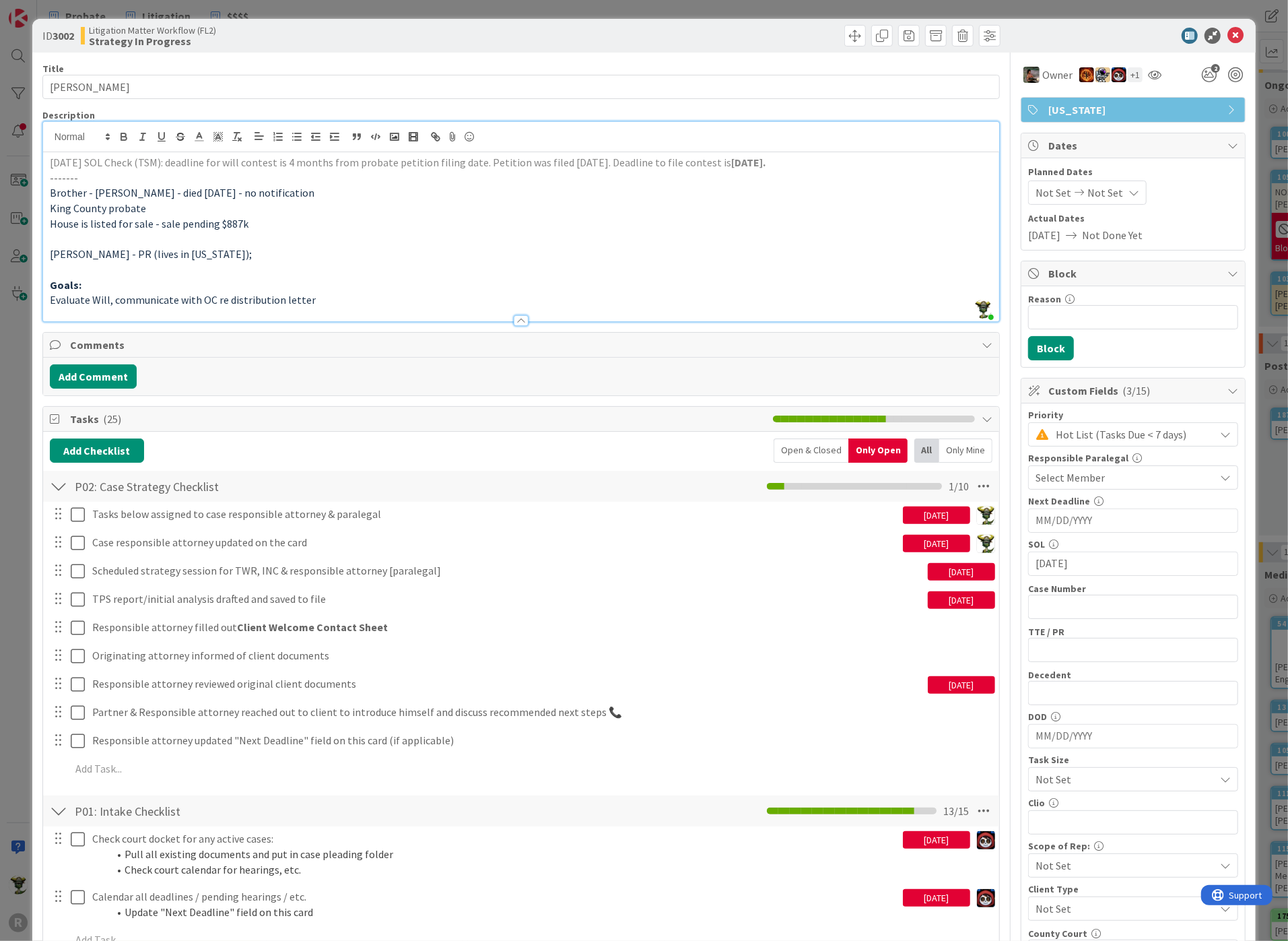
click at [1019, 29] on div at bounding box center [1127, 35] width 239 height 16
click at [1148, 76] on icon at bounding box center [1154, 74] width 13 height 11
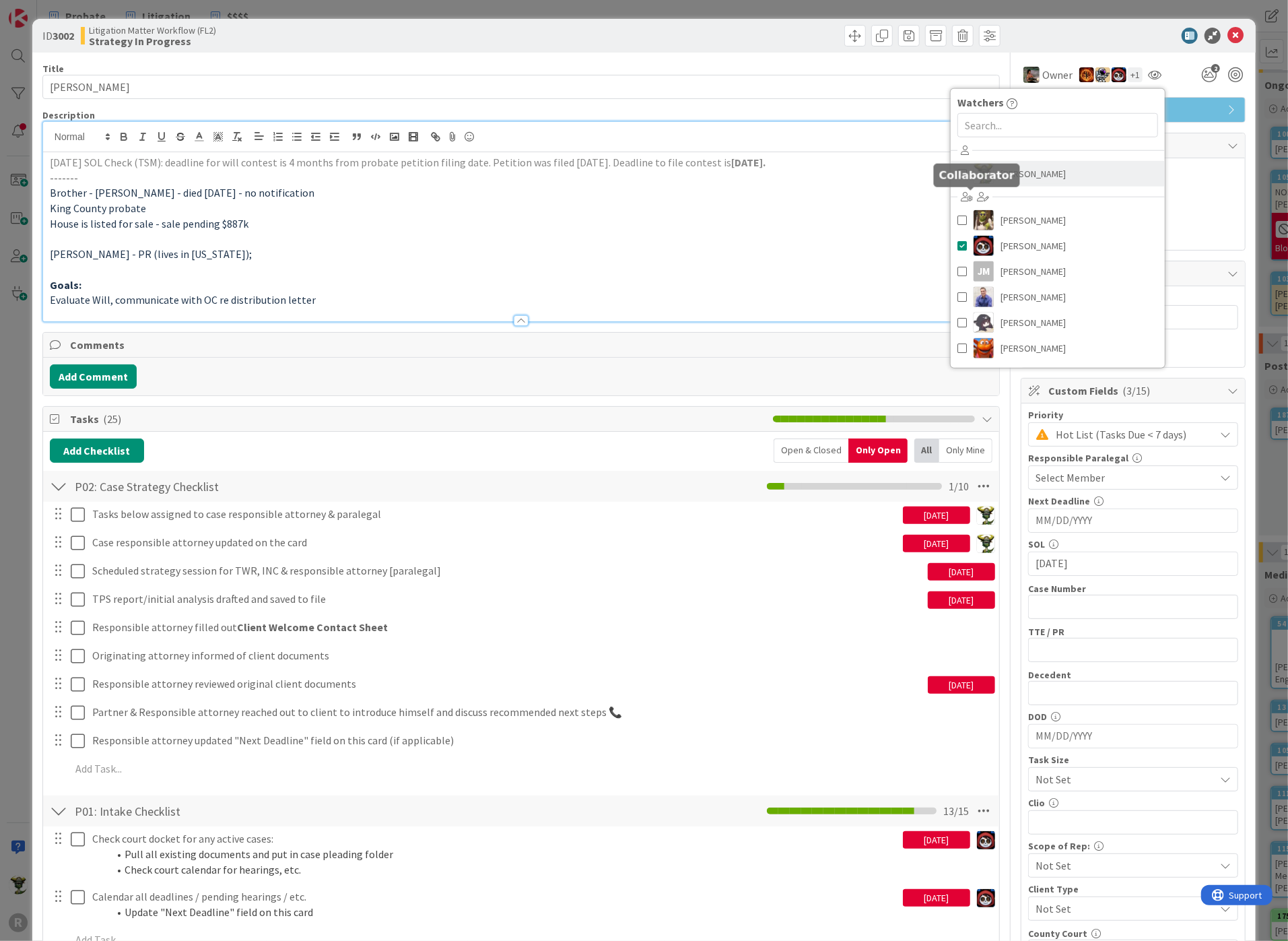
click at [974, 173] on img at bounding box center [984, 173] width 20 height 20
click at [1071, 29] on div at bounding box center [1127, 35] width 239 height 16
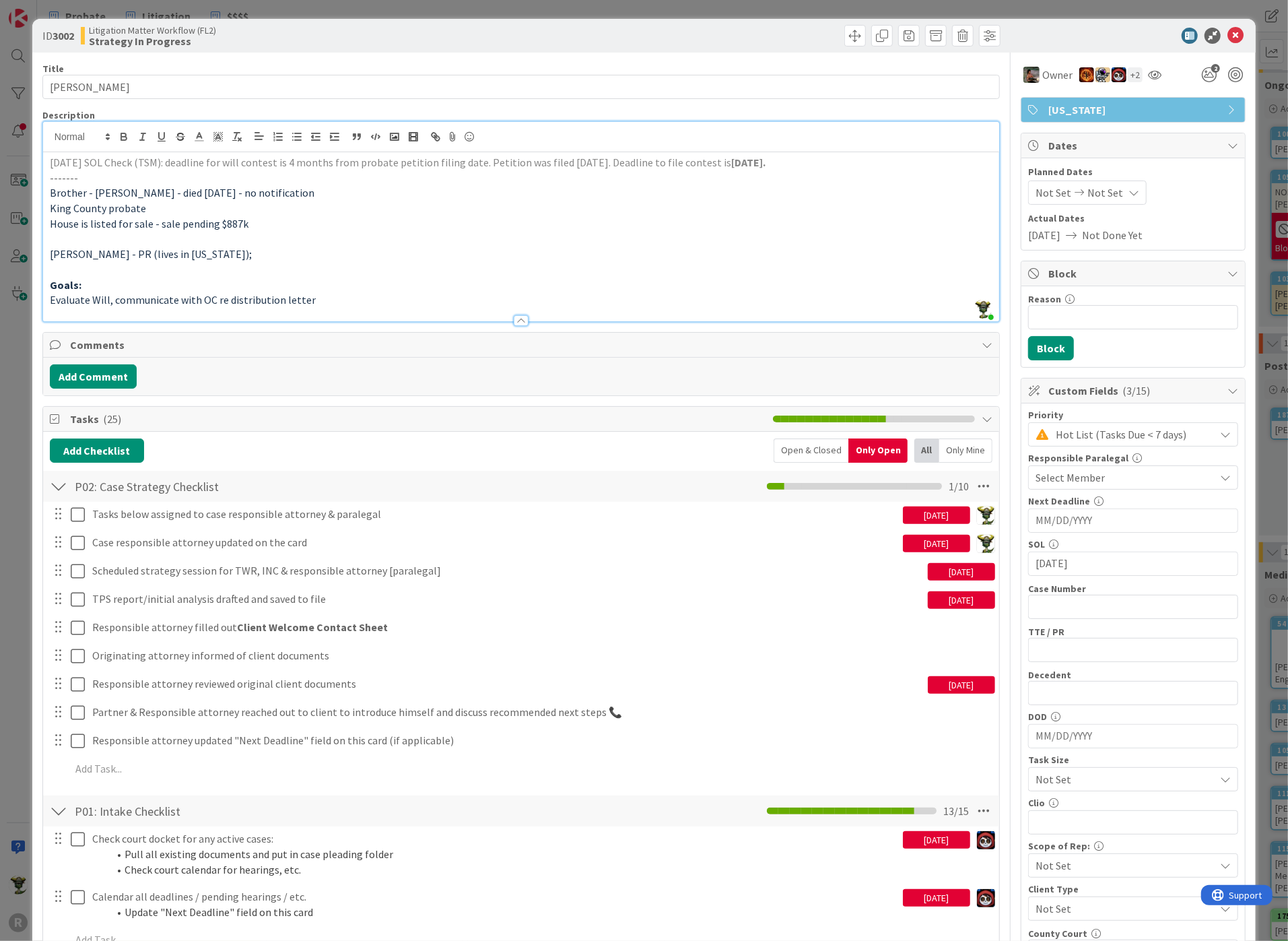
drag, startPoint x: 564, startPoint y: 69, endPoint x: 584, endPoint y: 180, distance: 112.8
click at [568, 69] on div "Title 13 / 128" at bounding box center [521, 68] width 958 height 12
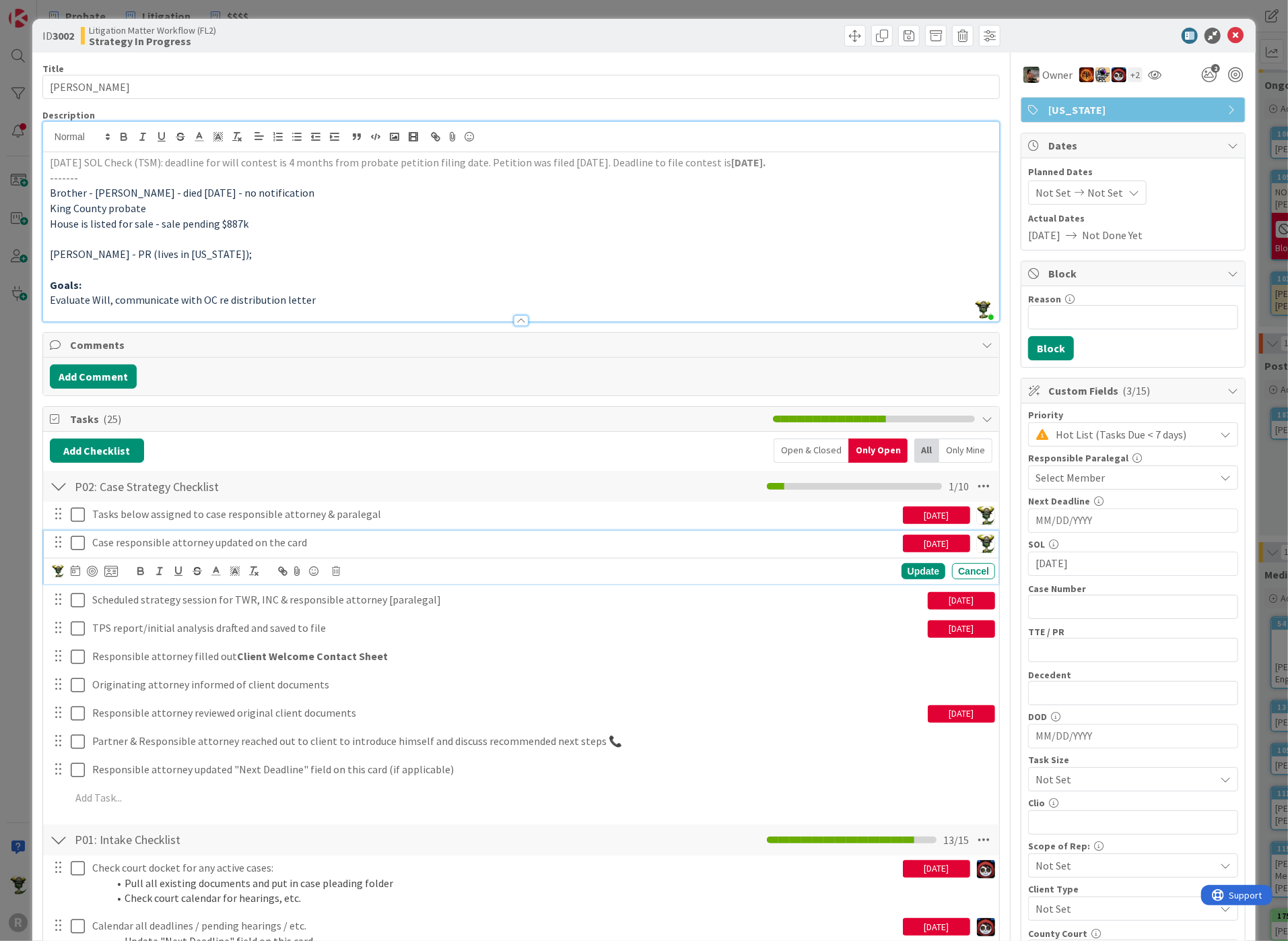
click at [79, 541] on icon at bounding box center [78, 542] width 14 height 16
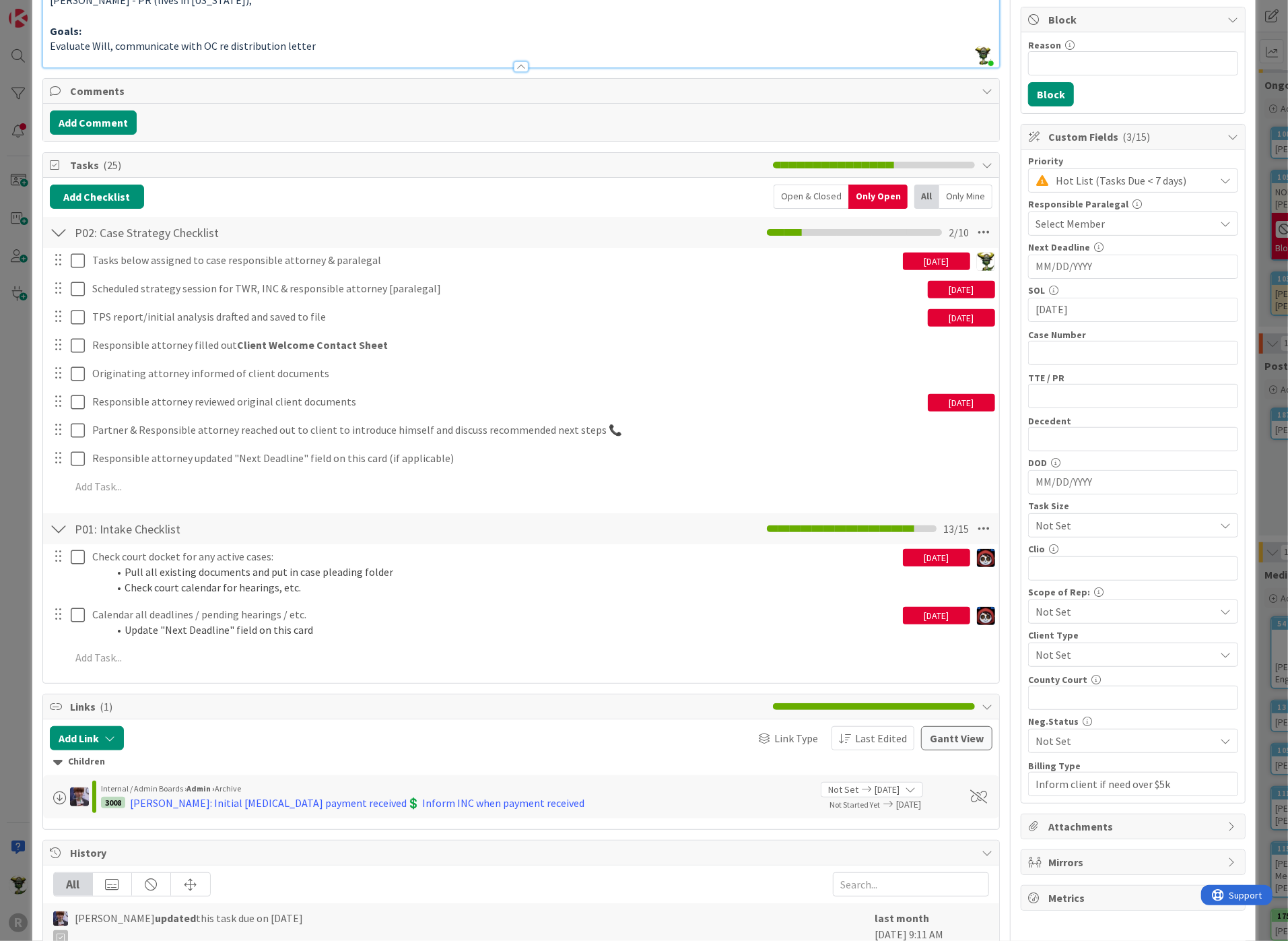
scroll to position [0, 0]
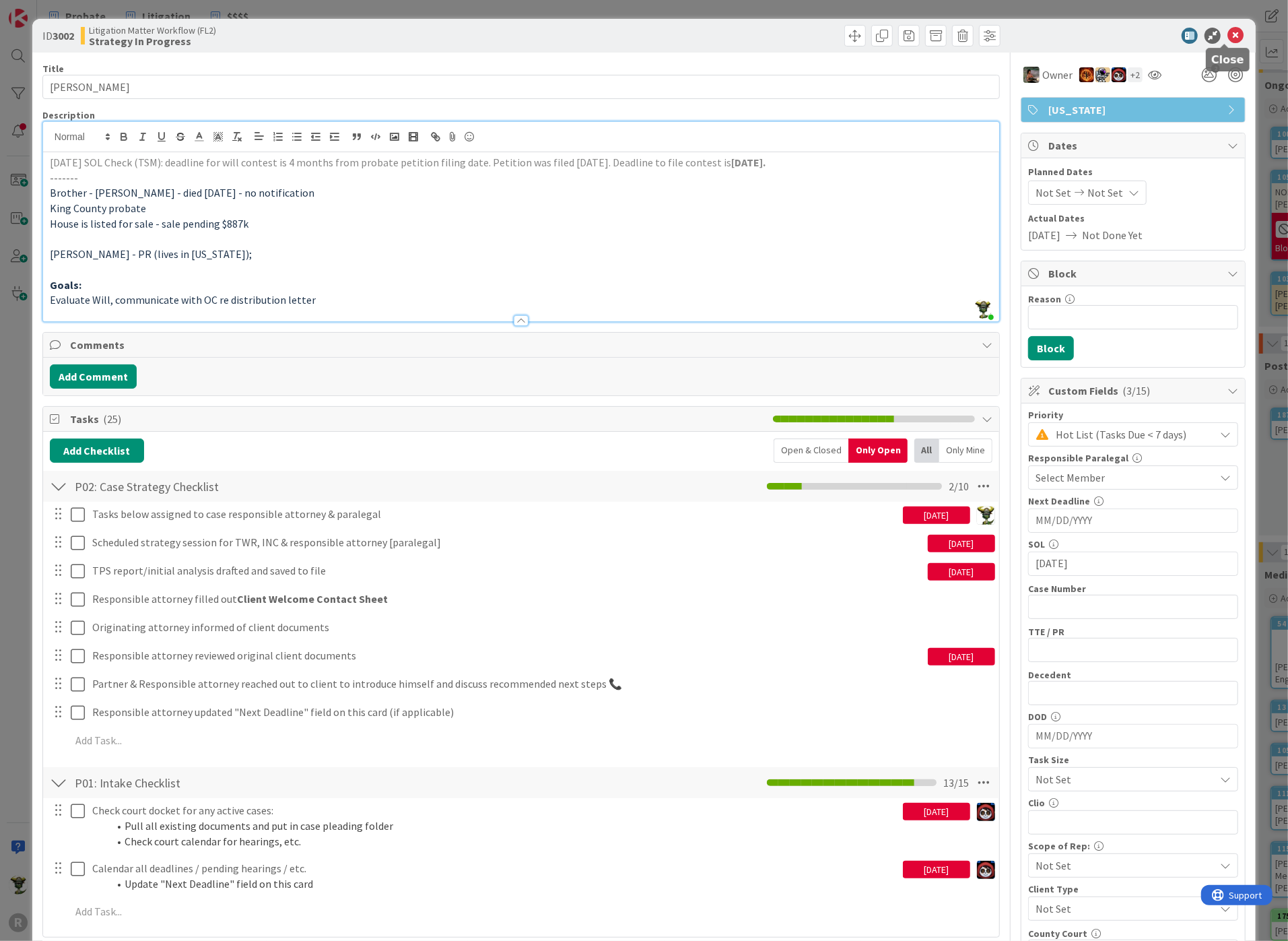
click at [1227, 36] on icon at bounding box center [1235, 35] width 16 height 16
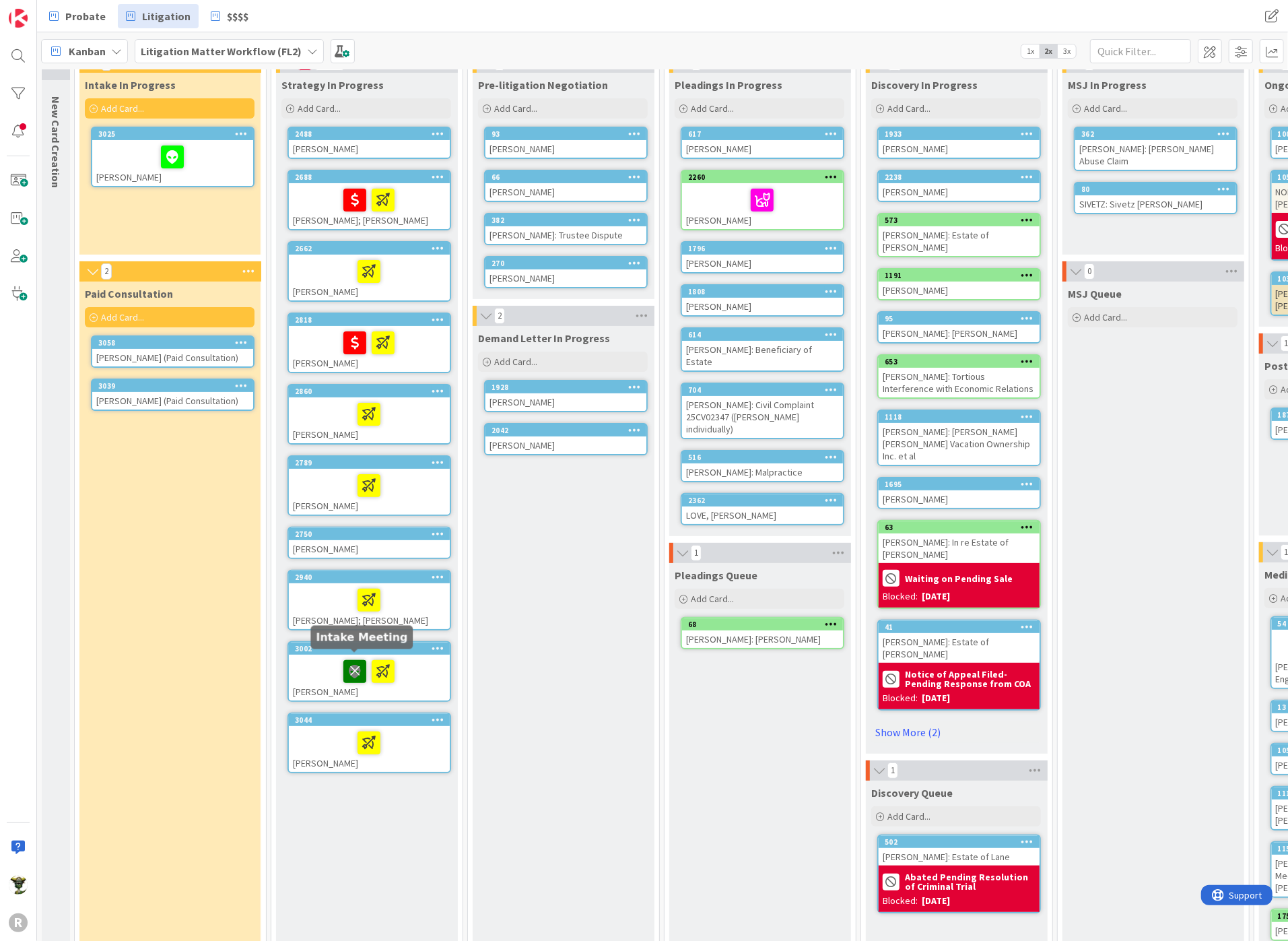
click at [356, 663] on icon at bounding box center [354, 670] width 23 height 22
click at [325, 658] on div at bounding box center [369, 672] width 153 height 28
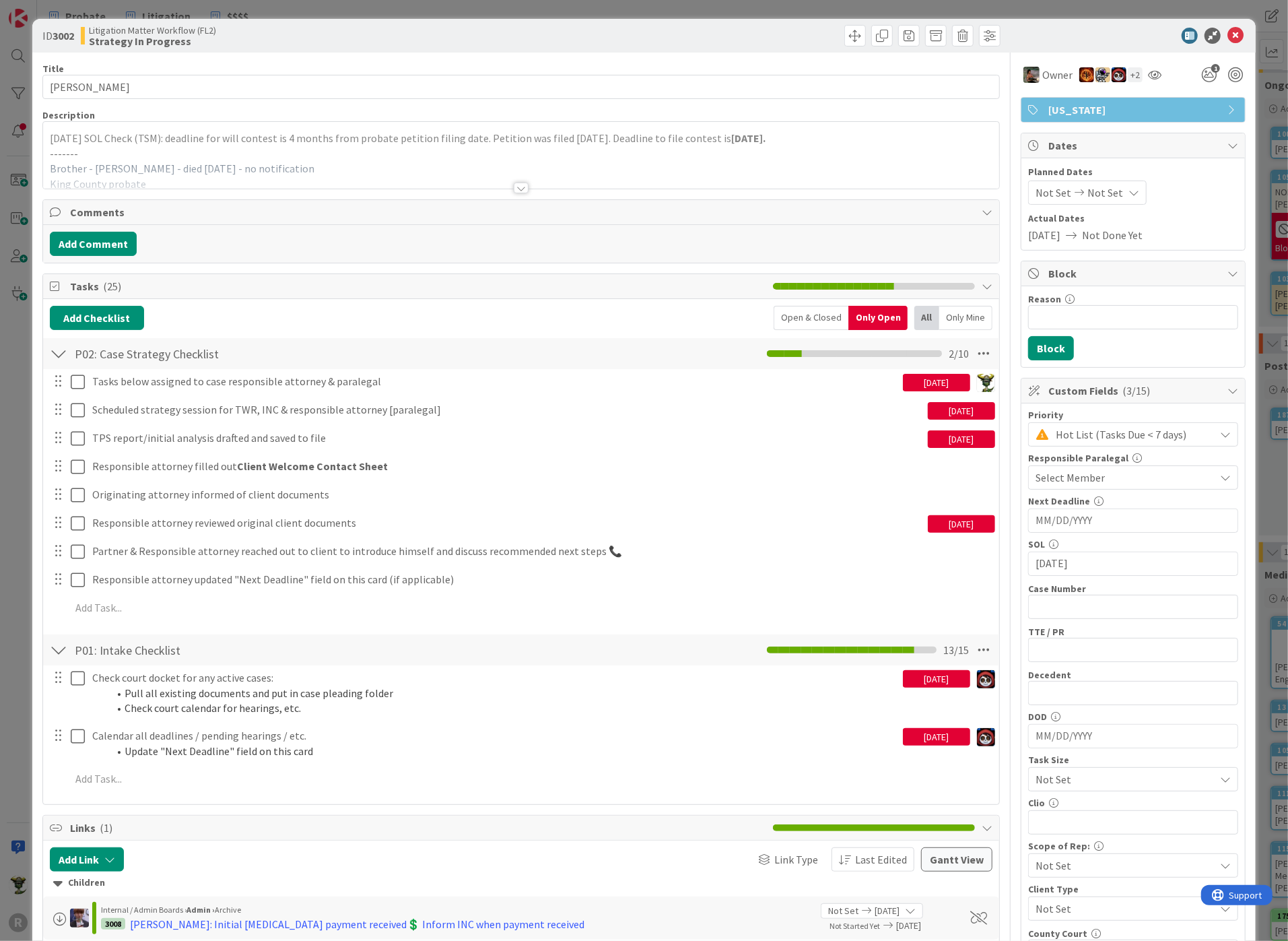
click at [1061, 41] on div at bounding box center [1127, 35] width 239 height 16
click at [1227, 34] on icon at bounding box center [1235, 35] width 16 height 16
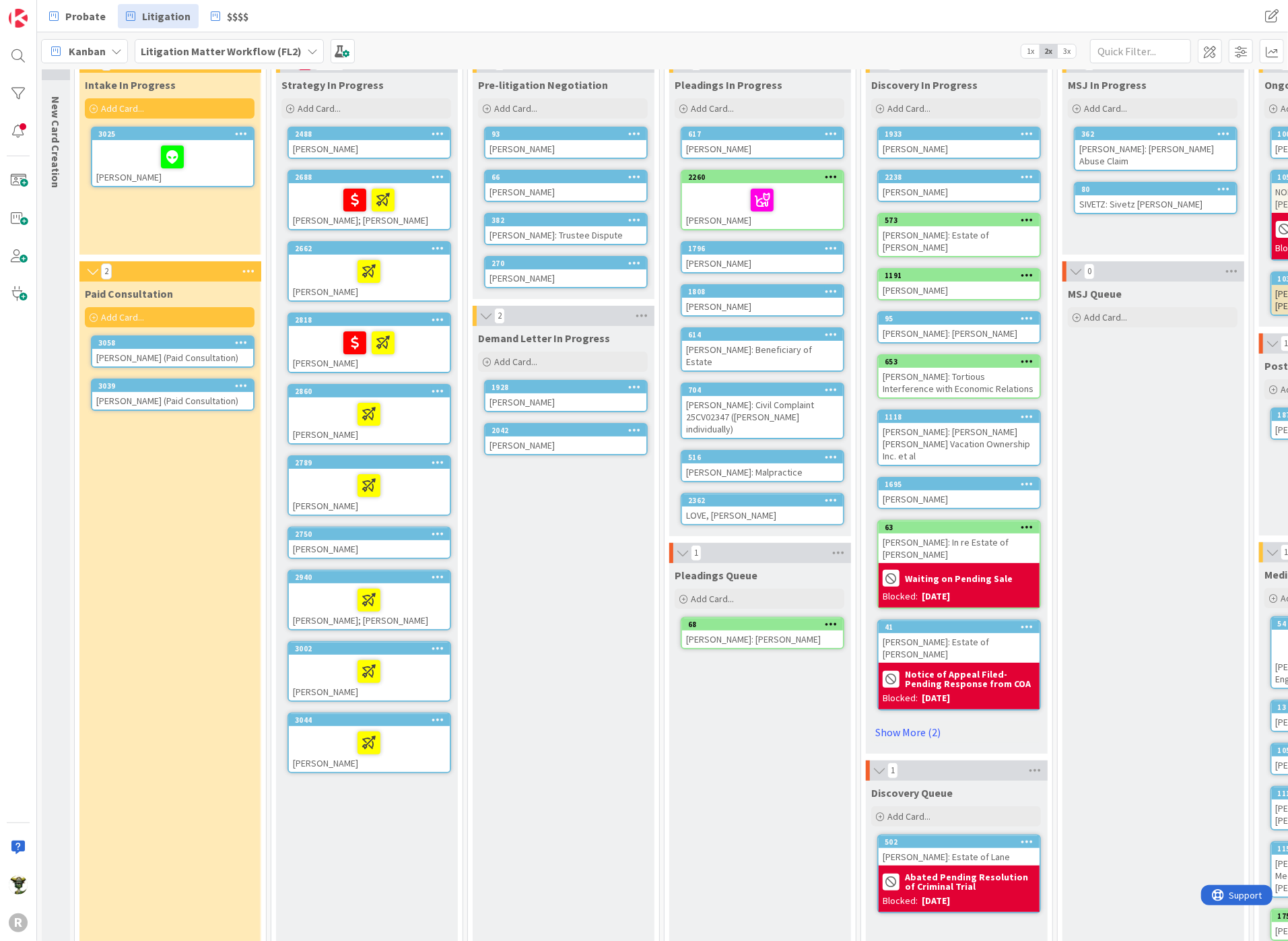
click at [111, 156] on div at bounding box center [173, 156] width 153 height 28
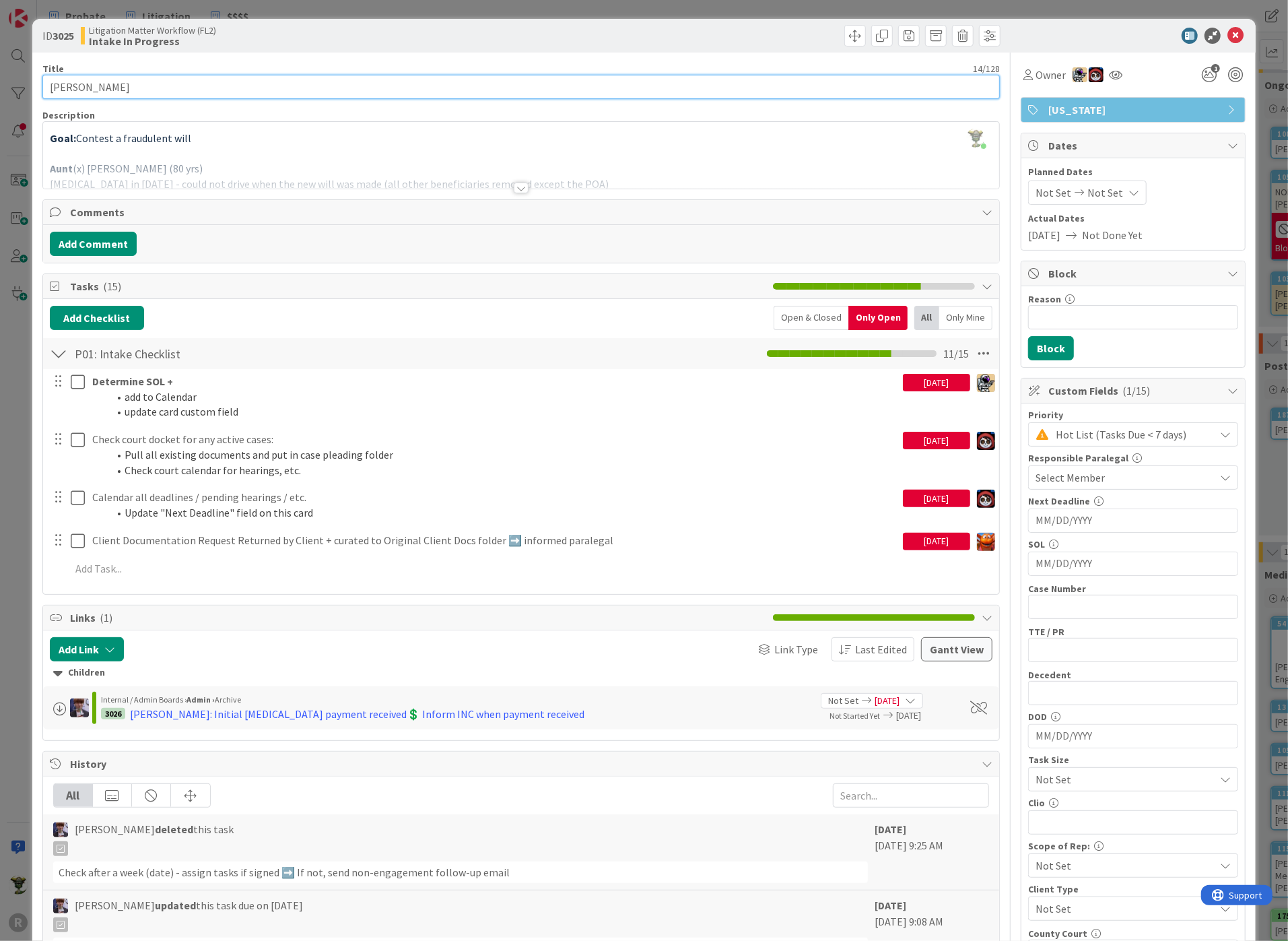
click at [58, 85] on input "[PERSON_NAME]" at bounding box center [521, 87] width 958 height 25
click at [57, 85] on input "[PERSON_NAME]" at bounding box center [521, 87] width 958 height 25
type input "[PERSON_NAME]"
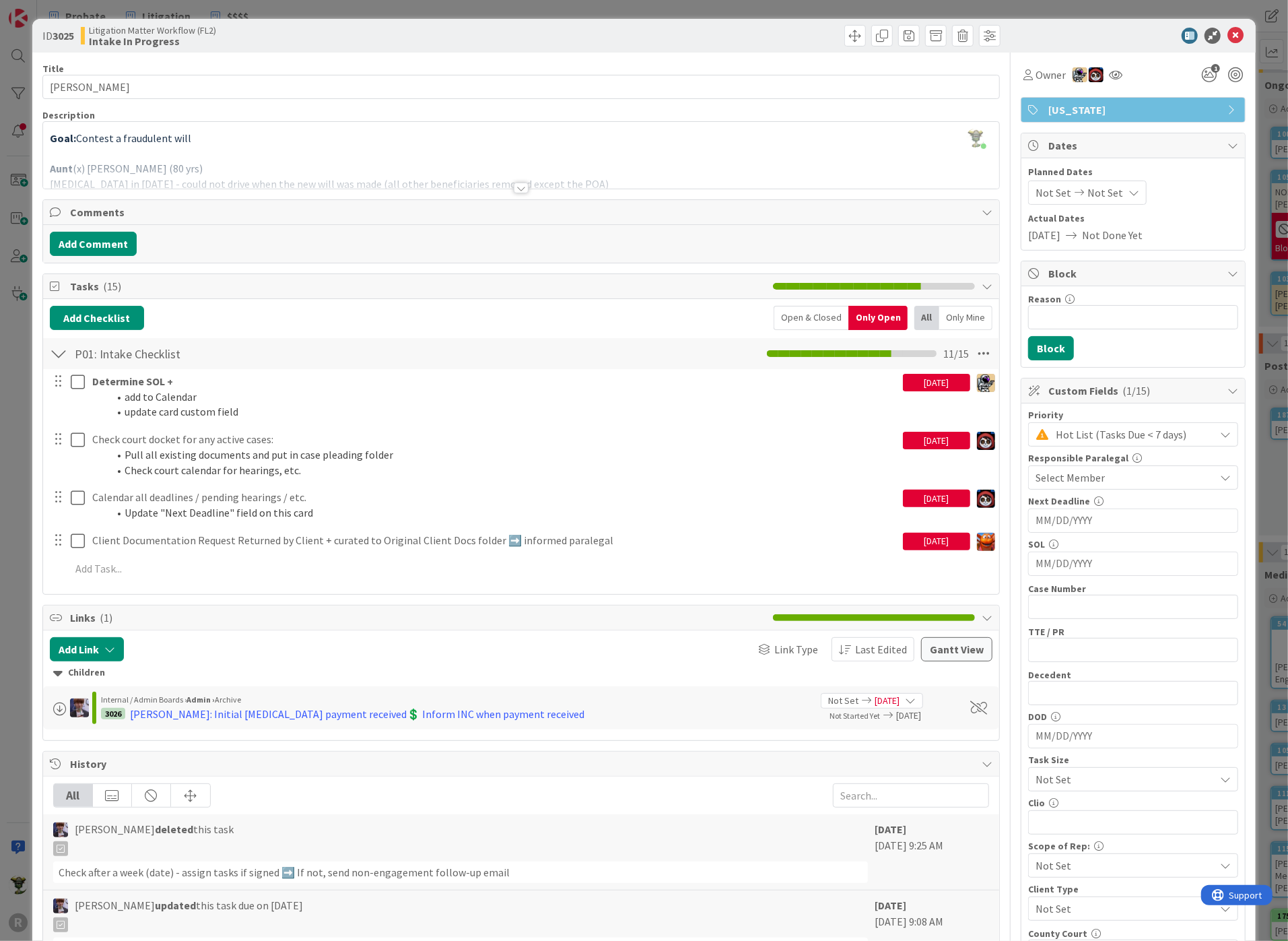
click at [199, 105] on div "Title 14 / 128 [PERSON_NAME] Description [PERSON_NAME] just joined Goal: Contes…" at bounding box center [521, 665] width 958 height 1224
click at [257, 29] on div "Litigation Matter Workflow (FL2) Intake In Progress" at bounding box center [300, 36] width 438 height 22
click at [1106, 21] on div "ID 3025 Litigation Matter Workflow (FL2) Intake In Progress" at bounding box center [644, 36] width 1223 height 34
click at [391, 168] on div at bounding box center [521, 171] width 956 height 34
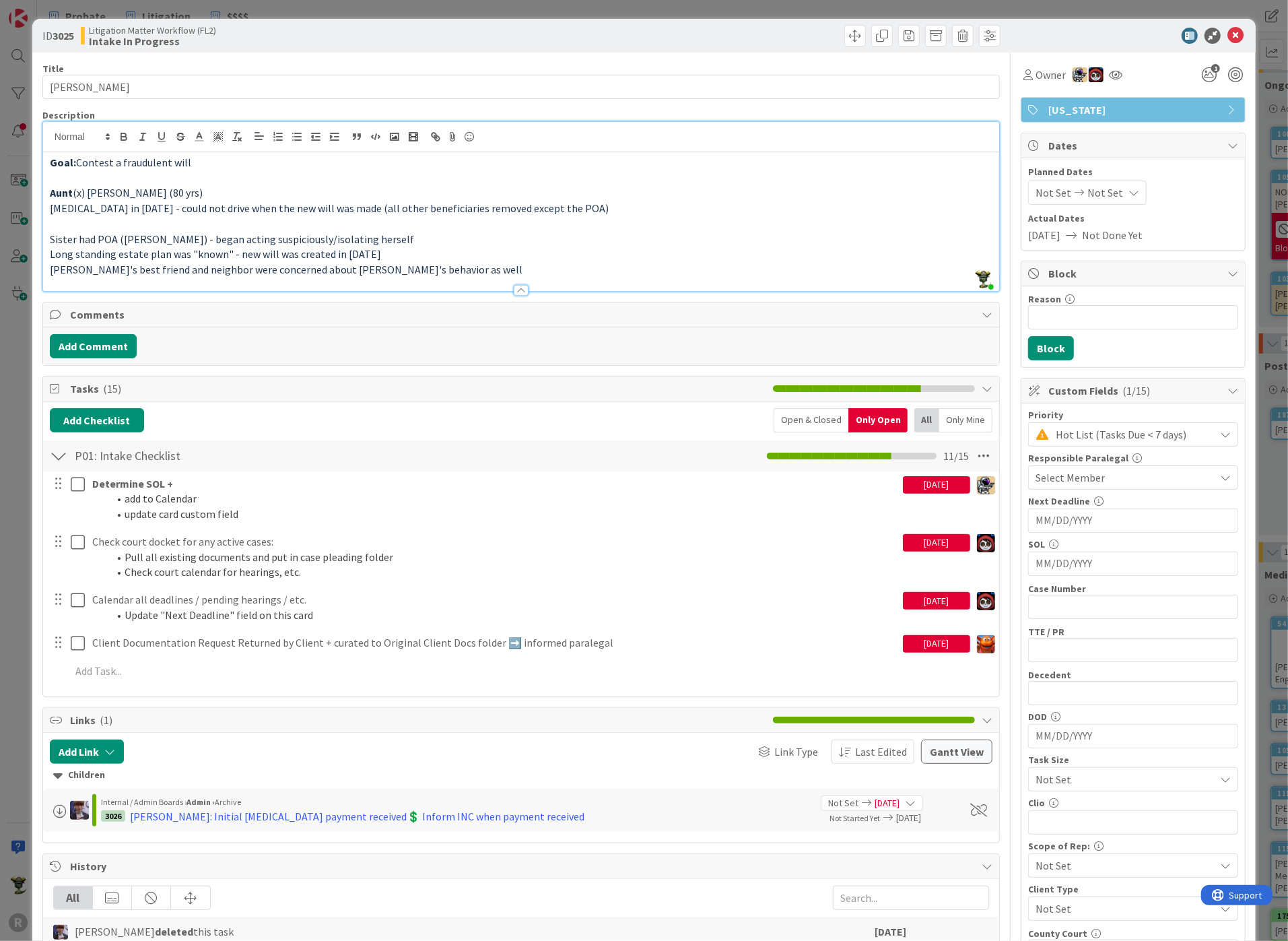
drag, startPoint x: 73, startPoint y: 190, endPoint x: 217, endPoint y: 189, distance: 144.0
click at [217, 189] on p "Aunt (x) [PERSON_NAME] (80 yrs)" at bounding box center [521, 193] width 942 height 15
drag, startPoint x: 69, startPoint y: 203, endPoint x: 511, endPoint y: 232, distance: 443.0
click at [511, 232] on div "Goal: Contest a fraudulent will Aunt (x) [PERSON_NAME] (80 yrs) [MEDICAL_DATA] …" at bounding box center [521, 222] width 956 height 139
click at [767, 243] on p "Sister had POA ([PERSON_NAME]) - began acting suspiciously/isolating herself" at bounding box center [521, 239] width 942 height 15
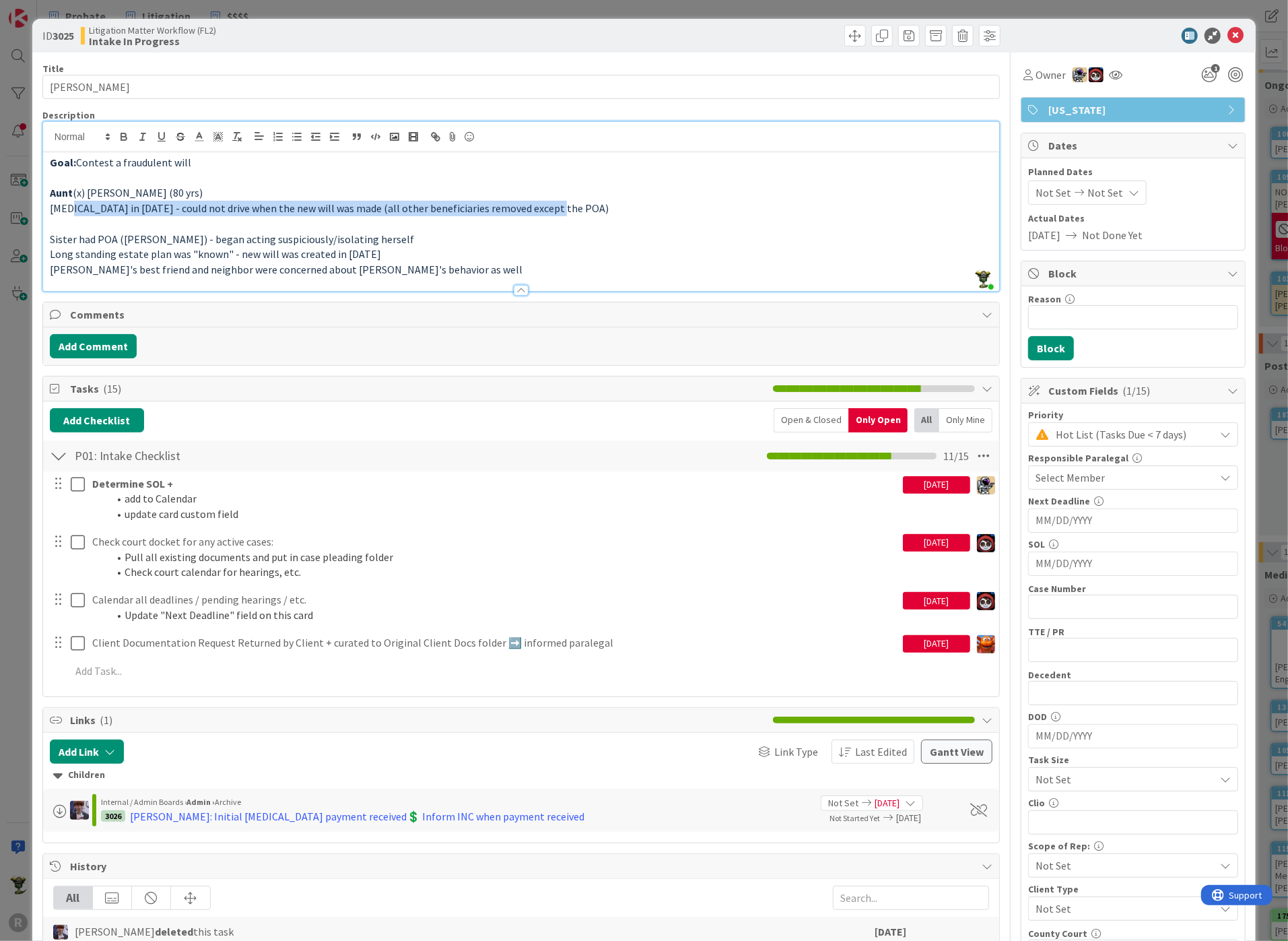
drag, startPoint x: 74, startPoint y: 209, endPoint x: 554, endPoint y: 206, distance: 480.0
click at [554, 206] on p "[MEDICAL_DATA] in [DATE] - could not drive when the new will was made (all othe…" at bounding box center [521, 208] width 942 height 15
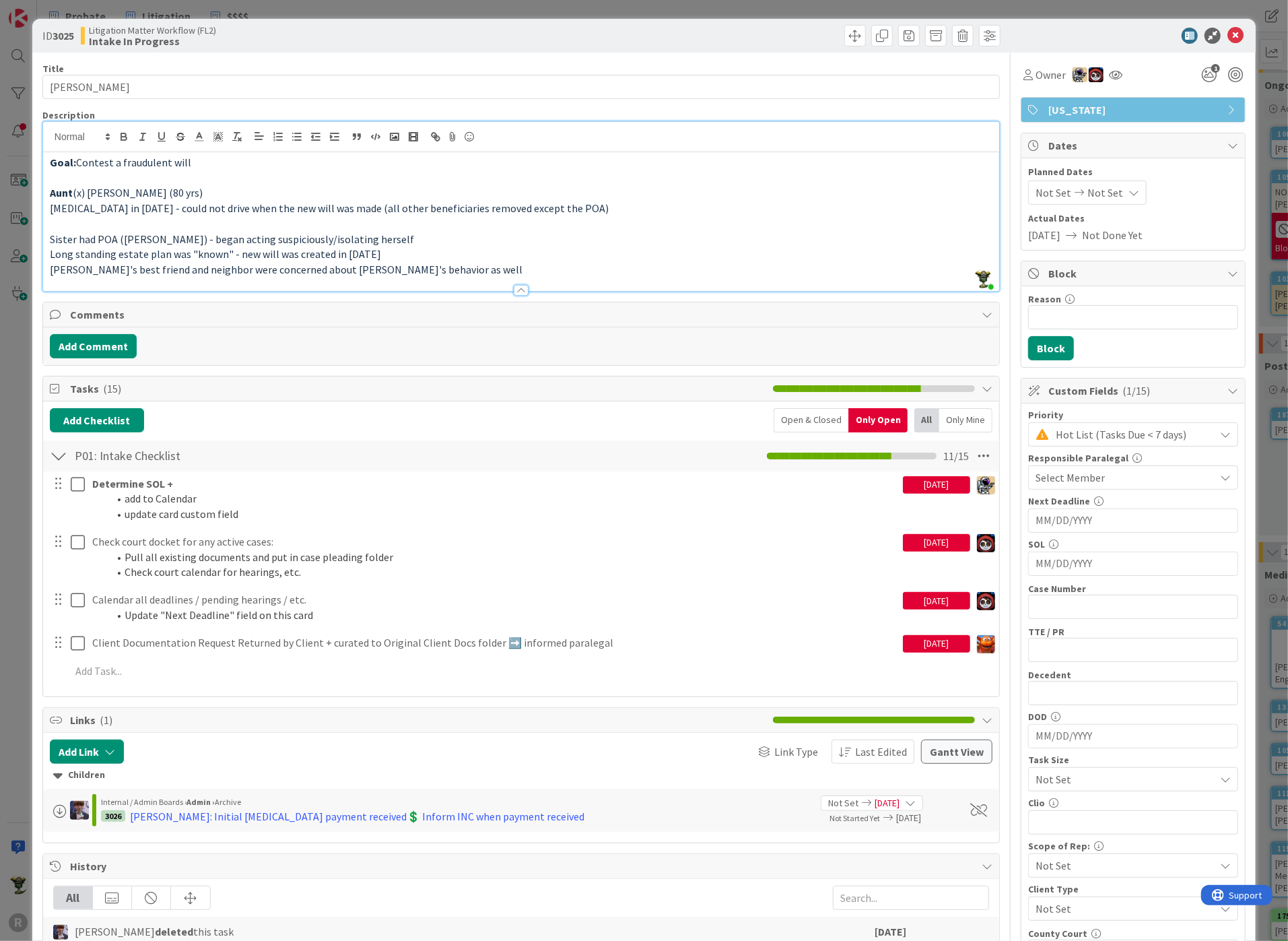
click at [480, 233] on p "Sister had POA ([PERSON_NAME]) - began acting suspiciously/isolating herself" at bounding box center [521, 239] width 942 height 15
drag, startPoint x: 457, startPoint y: 276, endPoint x: 88, endPoint y: 146, distance: 391.2
click at [88, 146] on div "Description [PERSON_NAME] joined 3 m ago Goal: Contest a fraudulent will Aunt (…" at bounding box center [521, 200] width 958 height 182
click at [74, 167] on strong "Goal:" at bounding box center [62, 162] width 26 height 13
click at [1227, 32] on icon at bounding box center [1235, 35] width 16 height 16
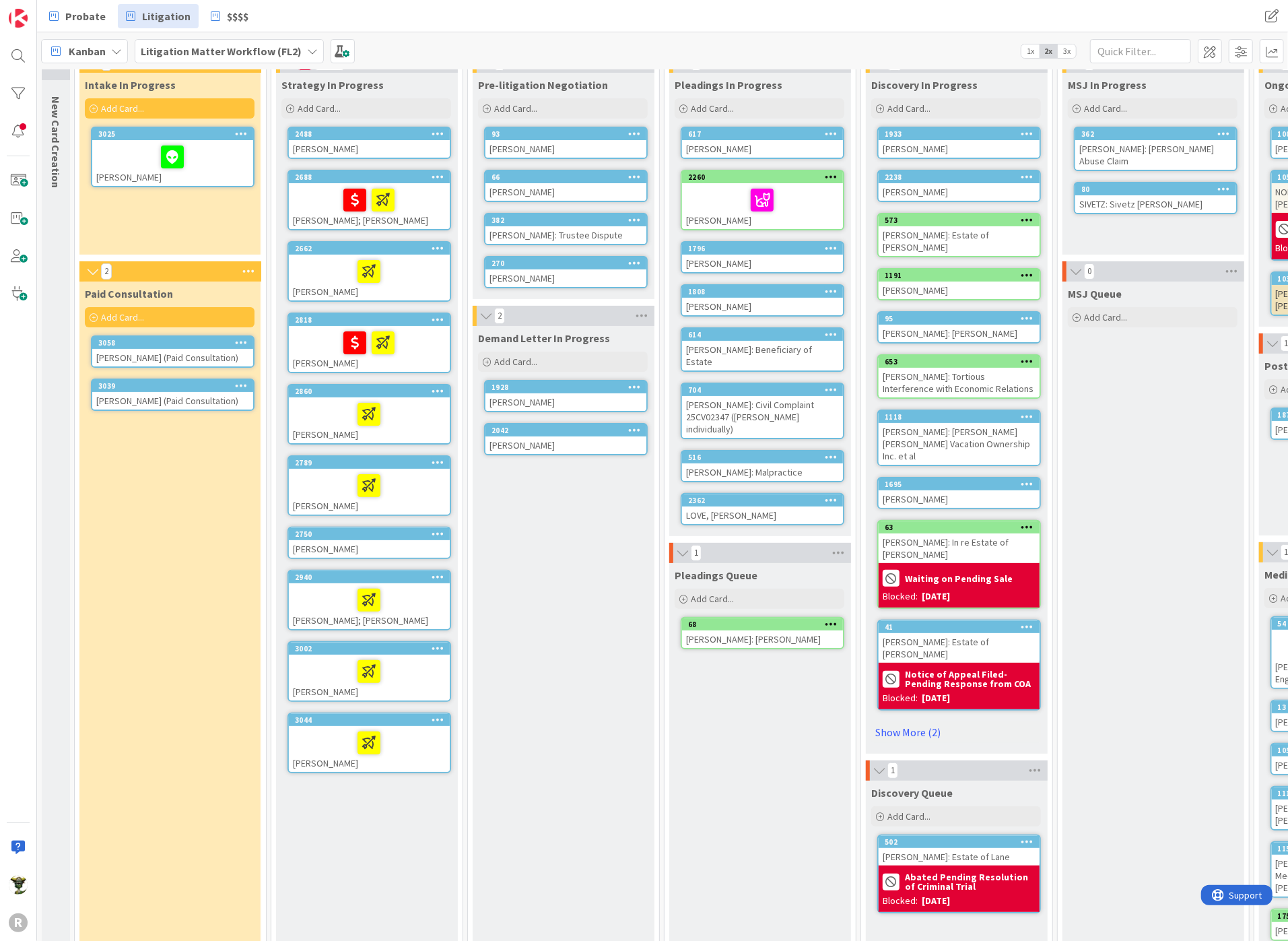
click at [310, 428] on div "[PERSON_NAME]" at bounding box center [369, 420] width 161 height 46
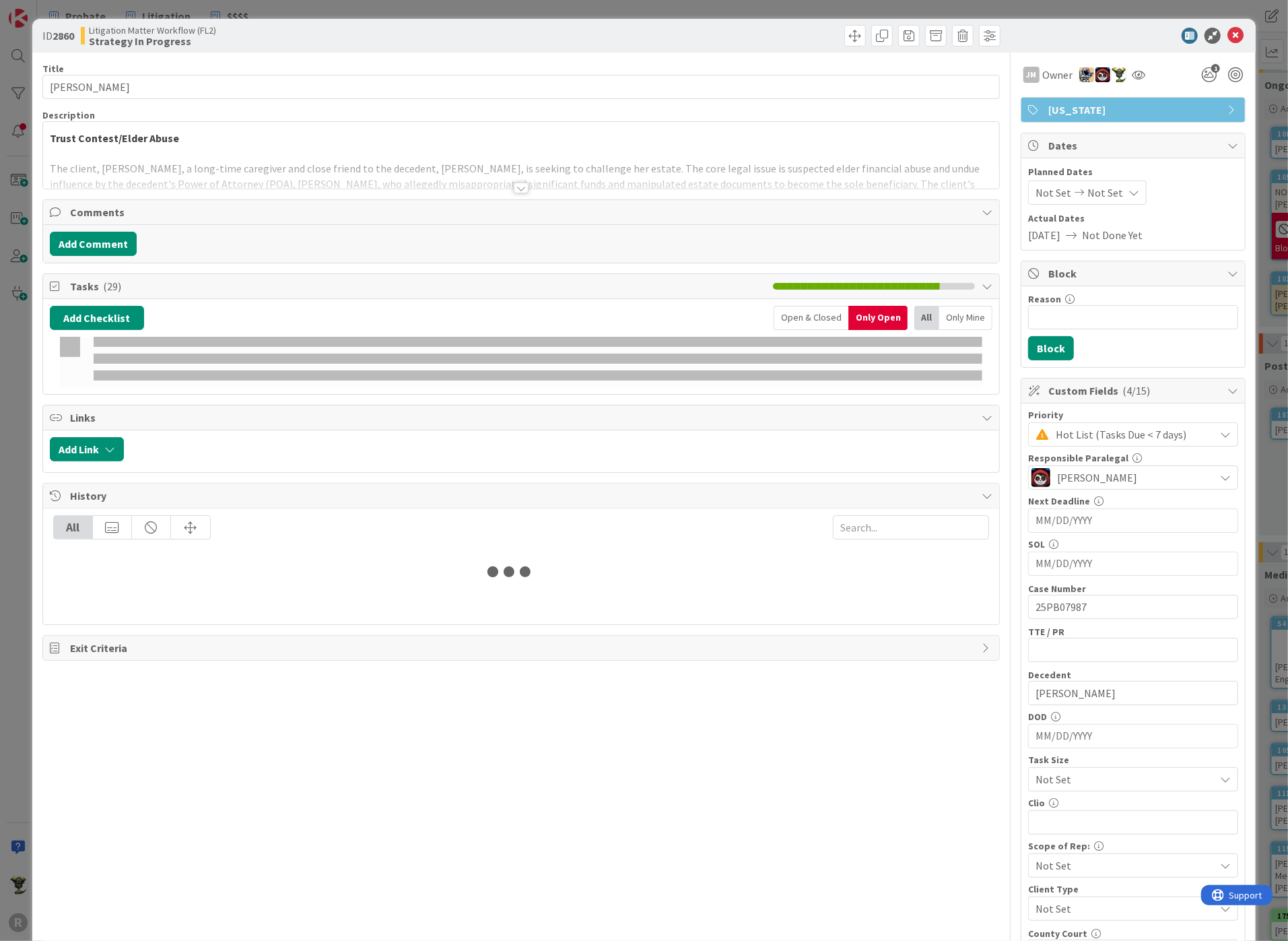
click at [550, 44] on div at bounding box center [763, 36] width 476 height 22
click at [119, 178] on div at bounding box center [521, 171] width 956 height 34
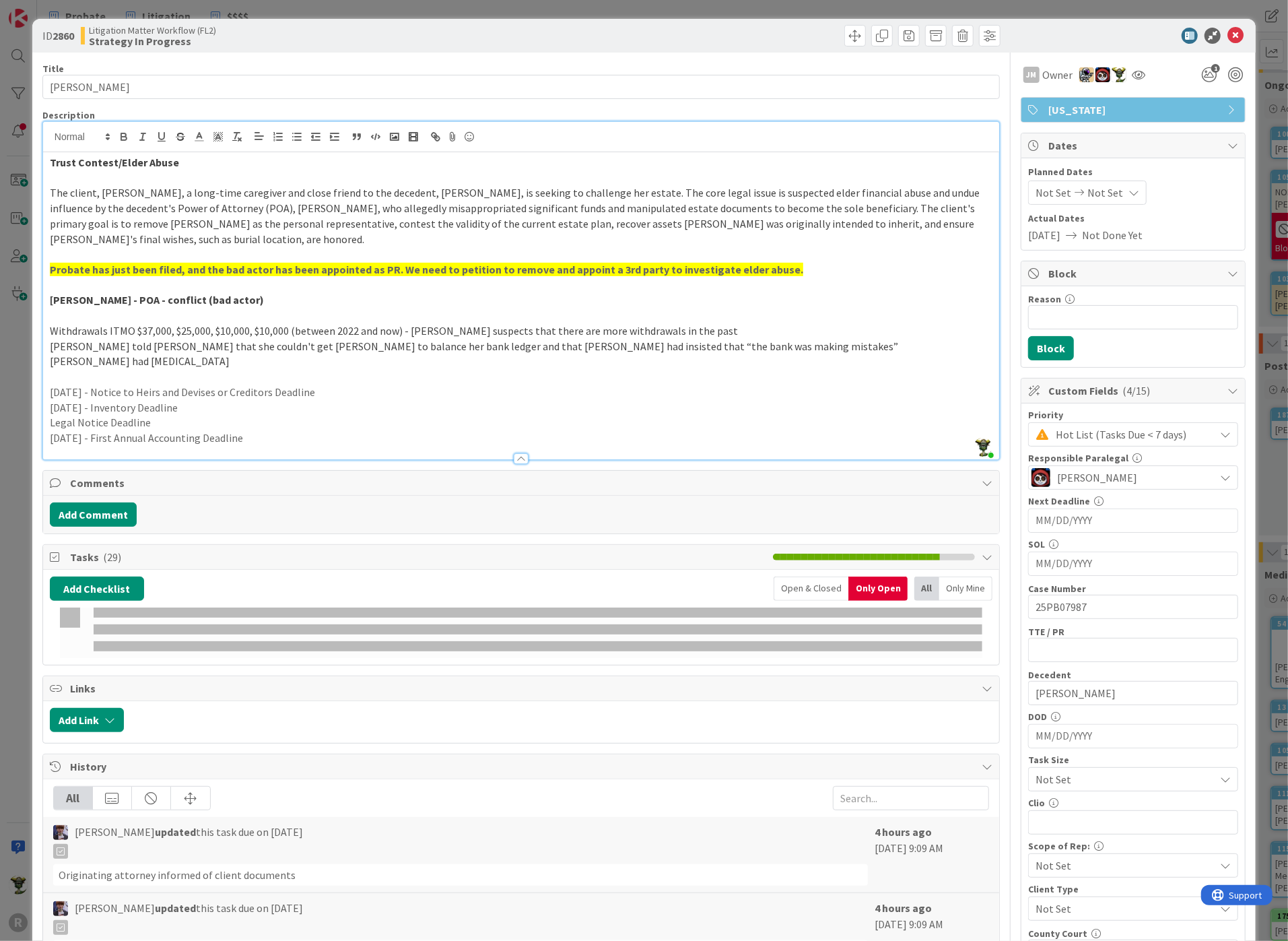
click at [264, 355] on p "[PERSON_NAME] had [MEDICAL_DATA]" at bounding box center [521, 361] width 942 height 15
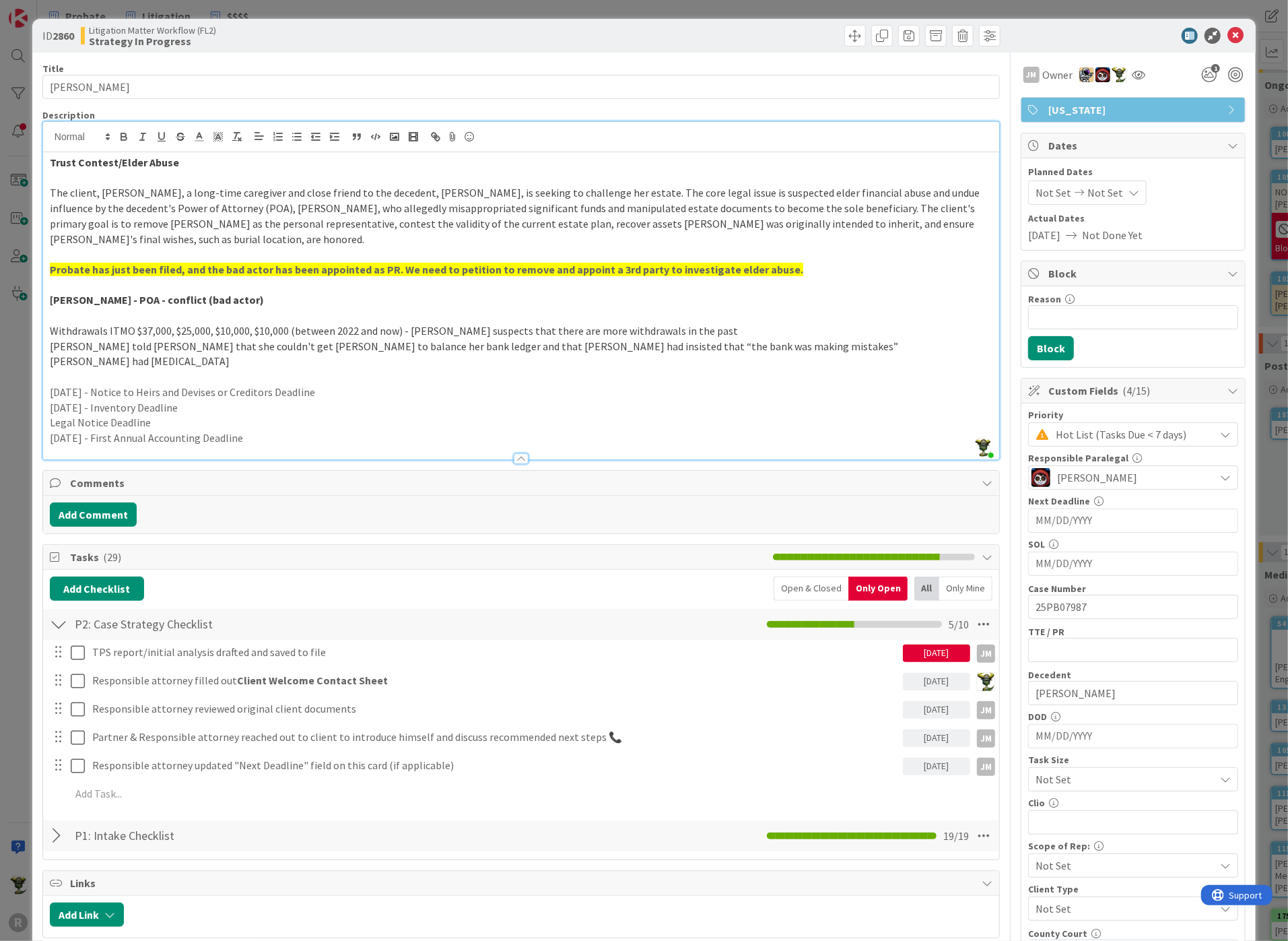
drag, startPoint x: 47, startPoint y: 162, endPoint x: 317, endPoint y: 442, distance: 389.0
click at [317, 442] on div "Trust Contest/Elder Abuse The client, [PERSON_NAME], a long-time caregiver and …" at bounding box center [521, 306] width 956 height 307
click at [258, 392] on p "[DATE] - Notice to Heirs and Devises or Creditors Deadline" at bounding box center [521, 392] width 942 height 15
drag, startPoint x: 293, startPoint y: 438, endPoint x: 46, endPoint y: 140, distance: 387.1
click at [46, 140] on div "[PERSON_NAME] just joined Trust Contest/Elder Abuse The client, [PERSON_NAME], …" at bounding box center [521, 291] width 956 height 338
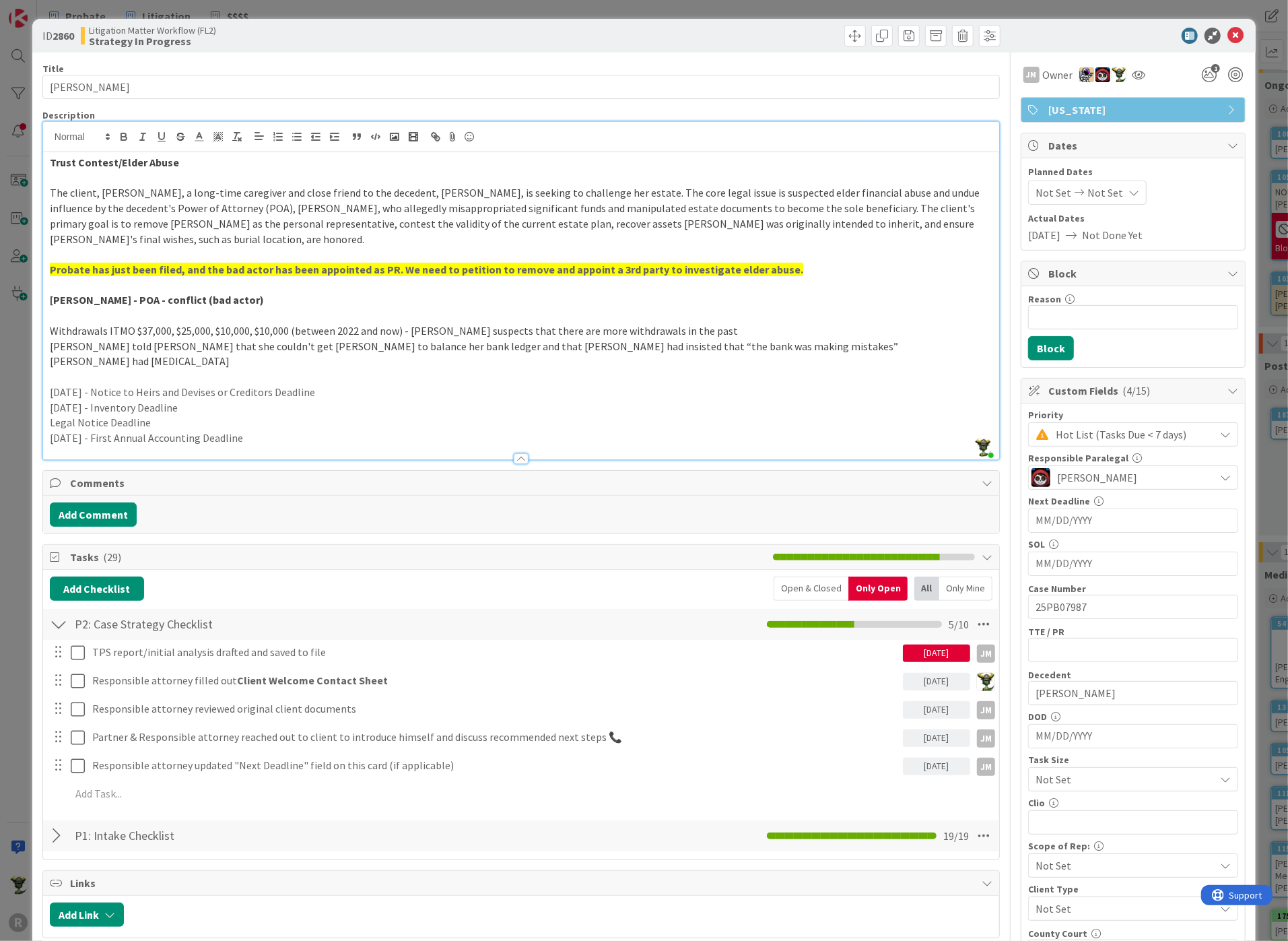
click at [106, 203] on span "The client, [PERSON_NAME], a long-time caregiver and close friend to the decede…" at bounding box center [516, 215] width 932 height 59
click at [44, 163] on div "Trust Contest/Elder Abuse The client, [PERSON_NAME], a long-time caregiver and …" at bounding box center [521, 306] width 956 height 307
click at [1042, 34] on div at bounding box center [1127, 35] width 239 height 16
click at [700, 47] on div "ID 2860 Litigation Matter Workflow (FL2) Strategy In Progress" at bounding box center [644, 36] width 1223 height 34
click at [550, 385] on p "[DATE] - Notice to Heirs and Devises or Creditors Deadline" at bounding box center [521, 392] width 942 height 15
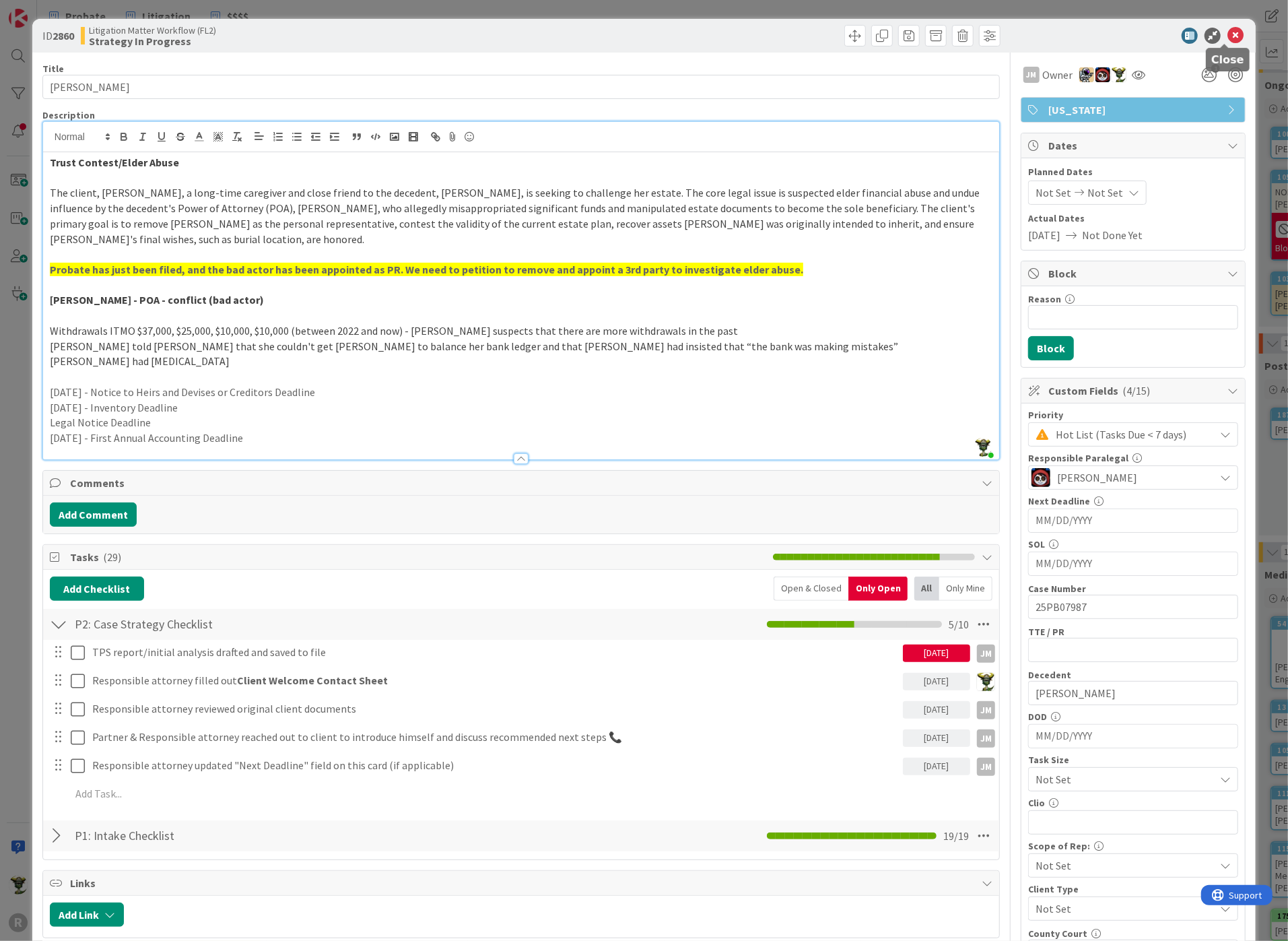
click at [1227, 36] on icon at bounding box center [1235, 35] width 16 height 16
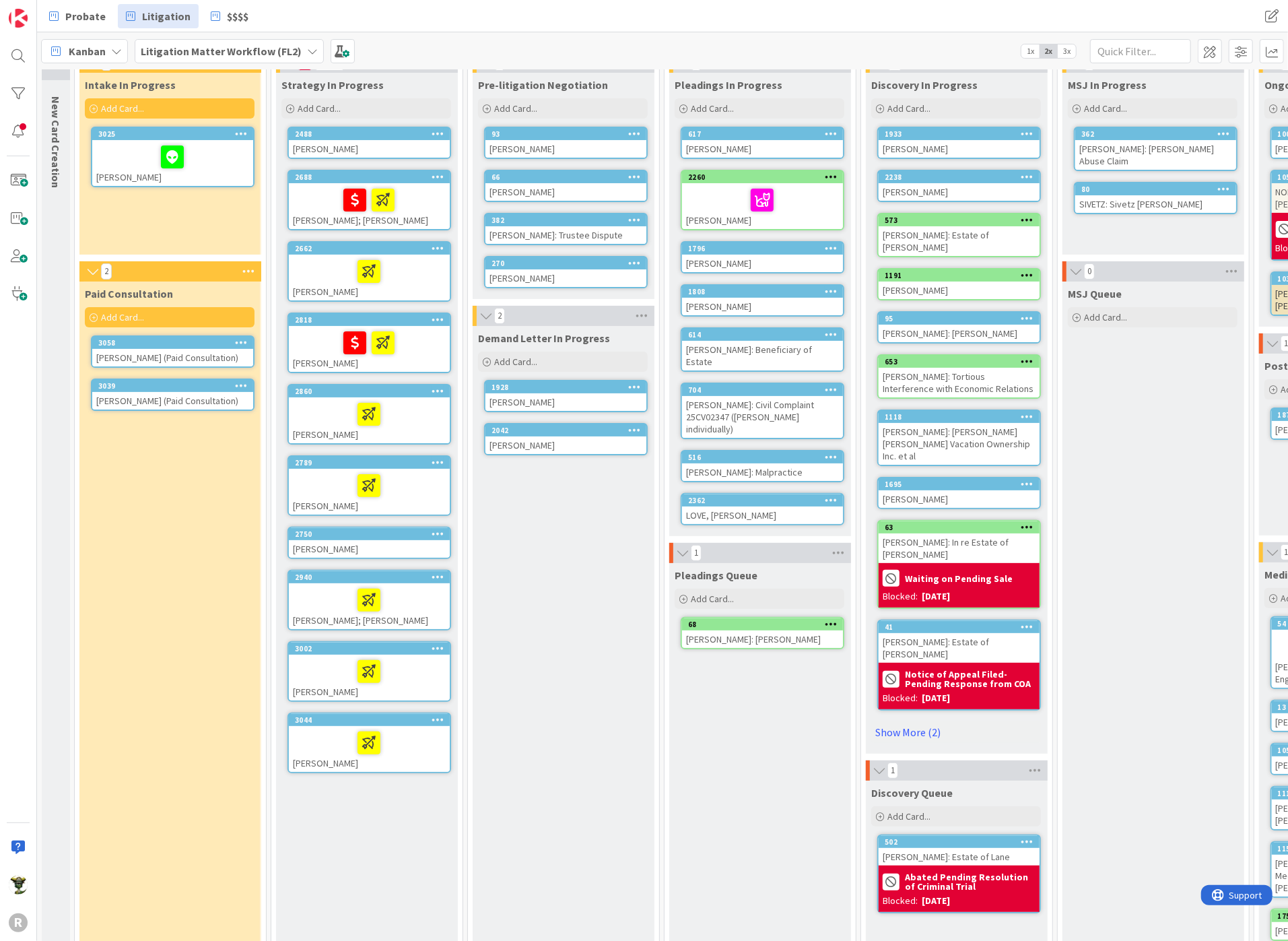
click at [117, 150] on div at bounding box center [173, 156] width 153 height 28
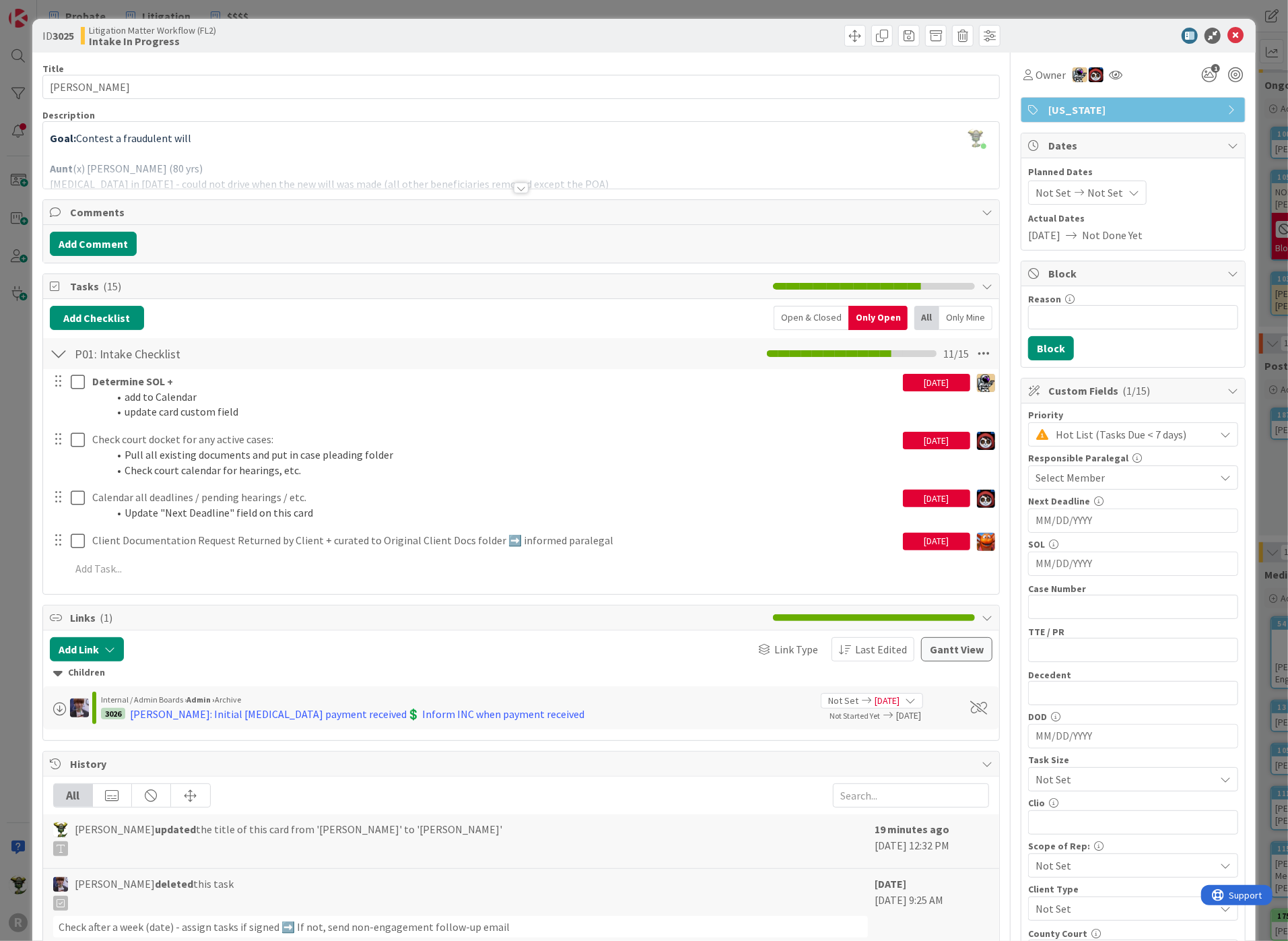
click at [514, 187] on div at bounding box center [521, 187] width 15 height 11
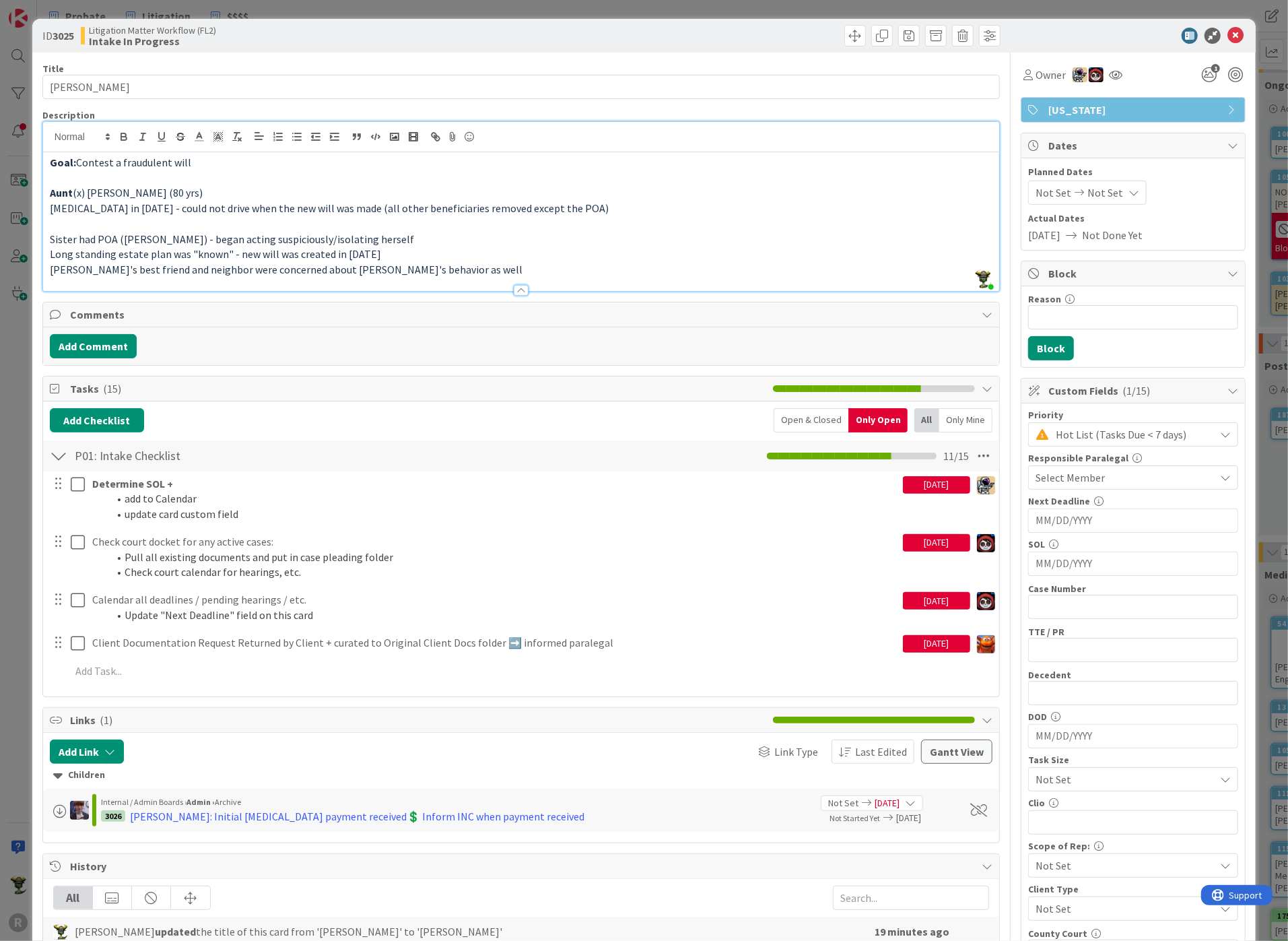
click at [90, 173] on p at bounding box center [521, 178] width 942 height 15
click at [73, 178] on p at bounding box center [521, 178] width 942 height 15
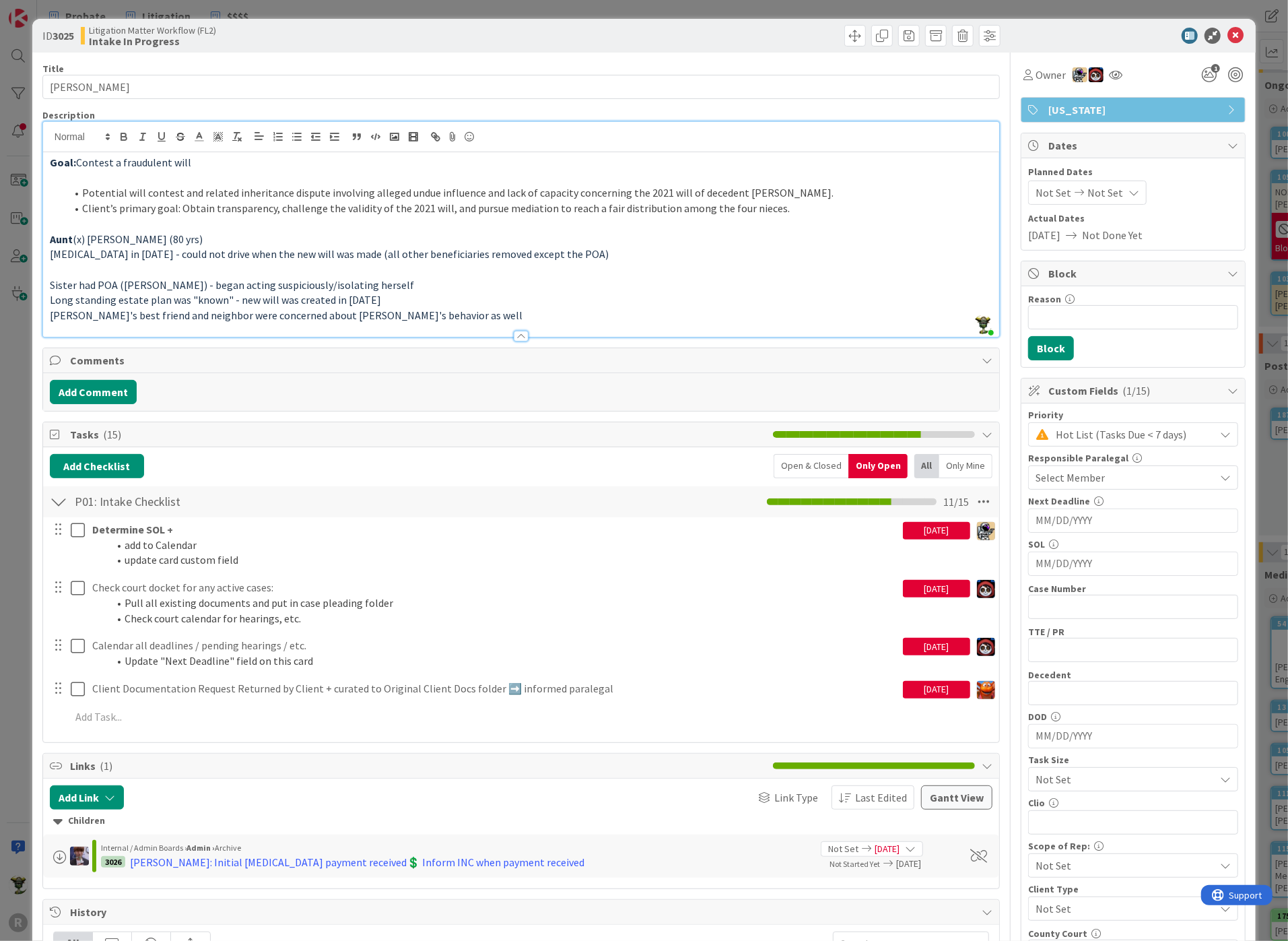
click at [80, 190] on li "Potential will contest and related inheritance dispute involving alleged undue …" at bounding box center [529, 193] width 926 height 15
drag, startPoint x: 650, startPoint y: 192, endPoint x: 744, endPoint y: 196, distance: 94.1
click at [744, 196] on p "Potential will contest and related inheritance dispute involving alleged undue …" at bounding box center [521, 193] width 942 height 15
click at [175, 225] on p at bounding box center [521, 224] width 942 height 15
click at [46, 203] on div "Goal: Contest a fraudulent will Potential will contest and related inheritance …" at bounding box center [521, 244] width 956 height 185
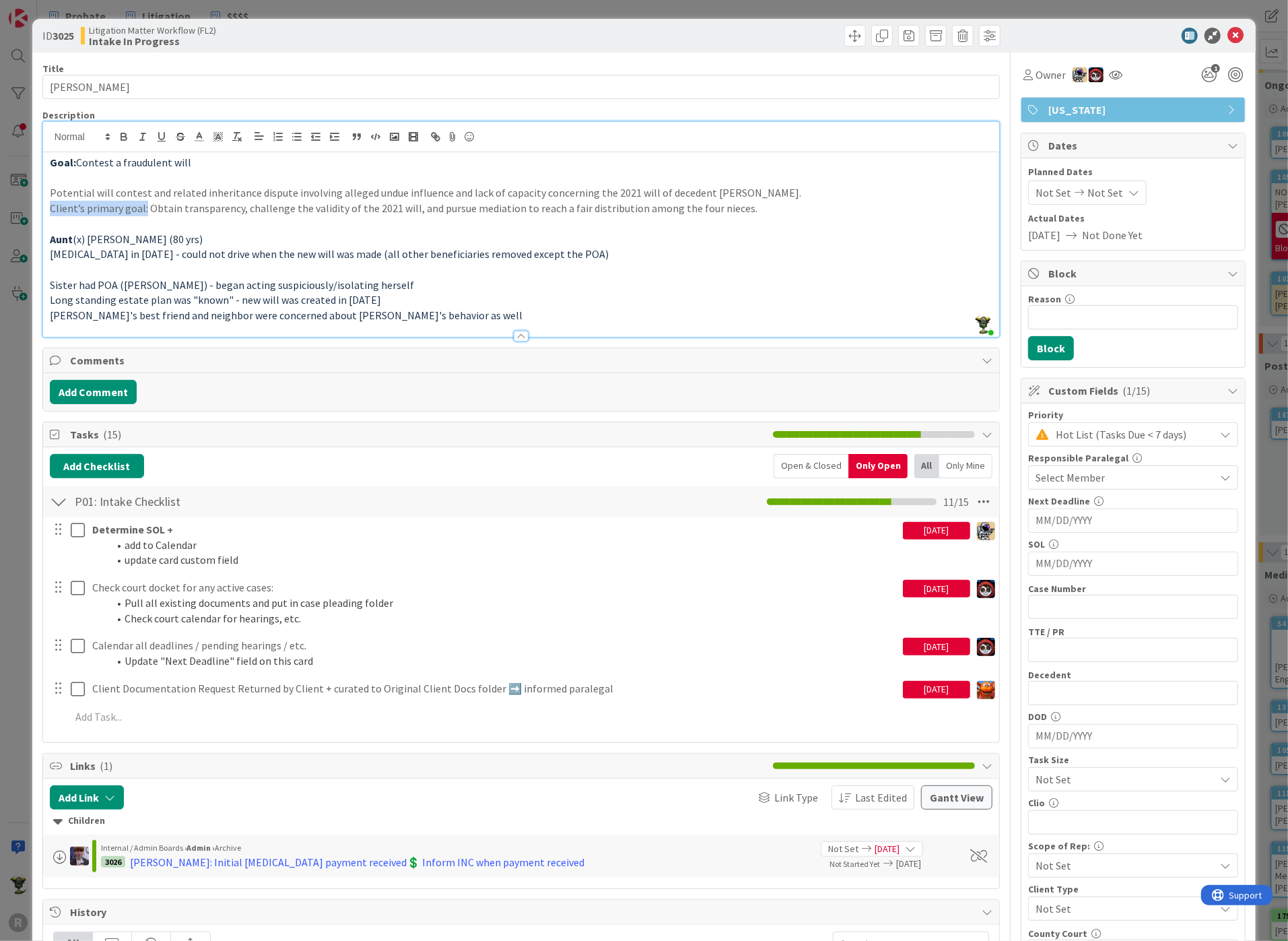
drag, startPoint x: 50, startPoint y: 208, endPoint x: 145, endPoint y: 214, distance: 95.2
click at [145, 214] on p "Client’s primary goal: Obtain transparency, challenge the validity of the 2021 …" at bounding box center [521, 208] width 942 height 15
drag, startPoint x: 203, startPoint y: 155, endPoint x: -11, endPoint y: 155, distance: 214.0
click at [0, 155] on html "R Probate Litigation $$$$ Probate Litigation $$$$ Kanban Litigation Matter Work…" at bounding box center [644, 470] width 1288 height 941
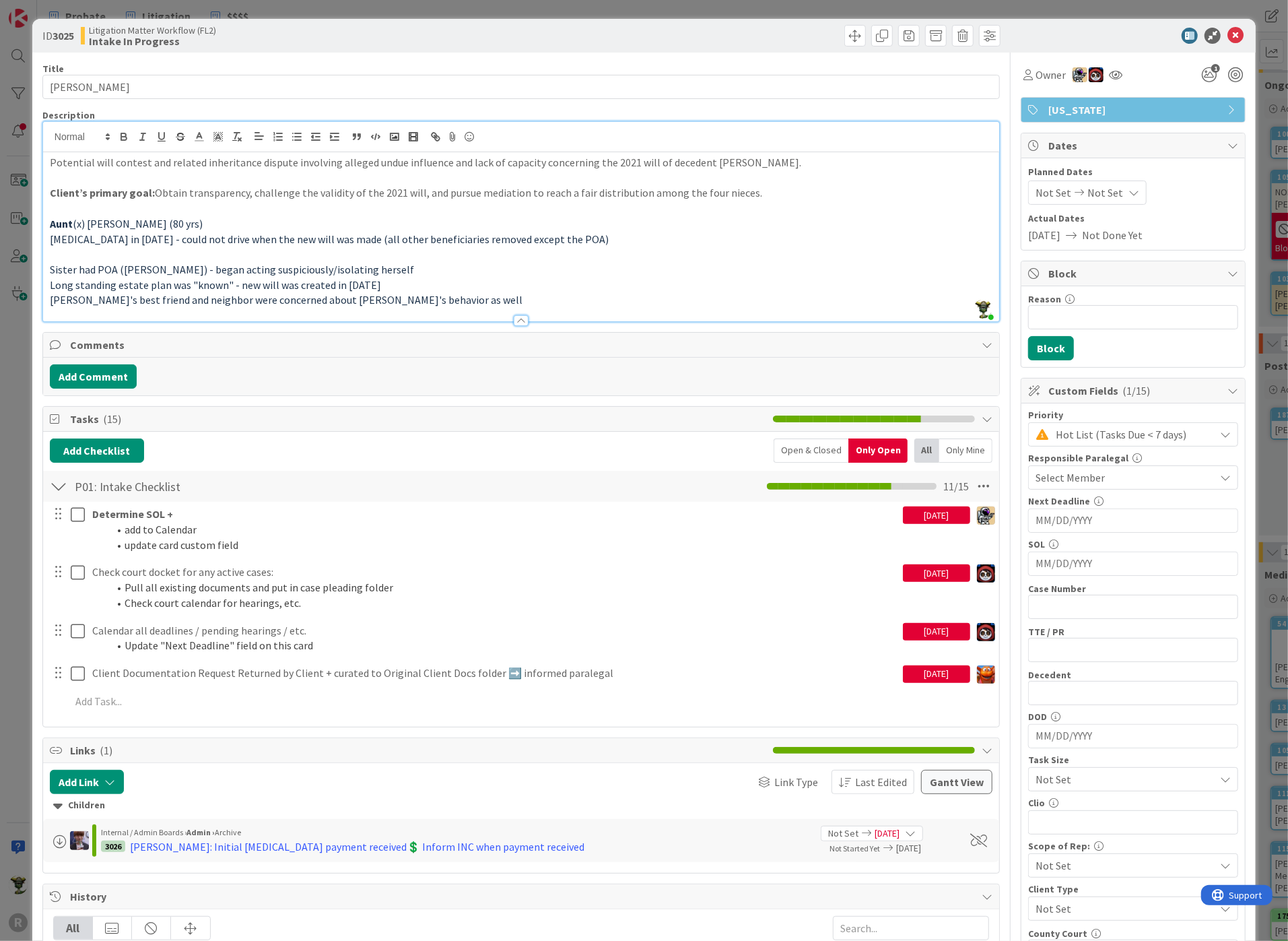
click at [46, 161] on div "Potential will contest and related inheritance dispute involving alleged undue …" at bounding box center [521, 236] width 956 height 169
drag, startPoint x: 47, startPoint y: 160, endPoint x: 84, endPoint y: 163, distance: 37.1
click at [84, 163] on div "Matter: Potential will contest and related inheritance dispute involving allege…" at bounding box center [521, 236] width 956 height 169
click at [213, 258] on p at bounding box center [521, 254] width 942 height 15
click at [1039, 86] on div "Owner" at bounding box center [1045, 74] width 48 height 25
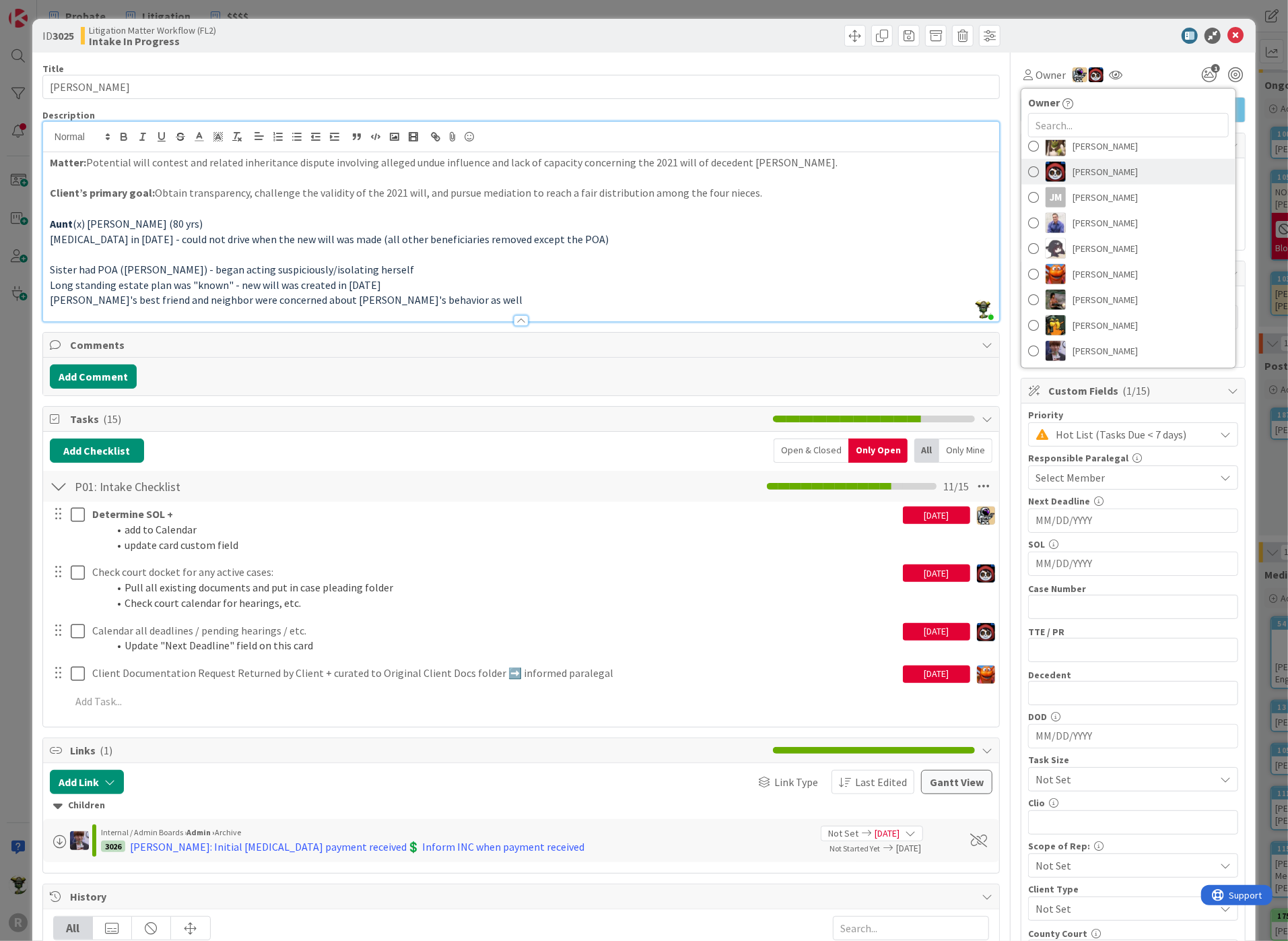
scroll to position [51, 0]
click at [1080, 215] on span "[PERSON_NAME]" at bounding box center [1105, 220] width 65 height 20
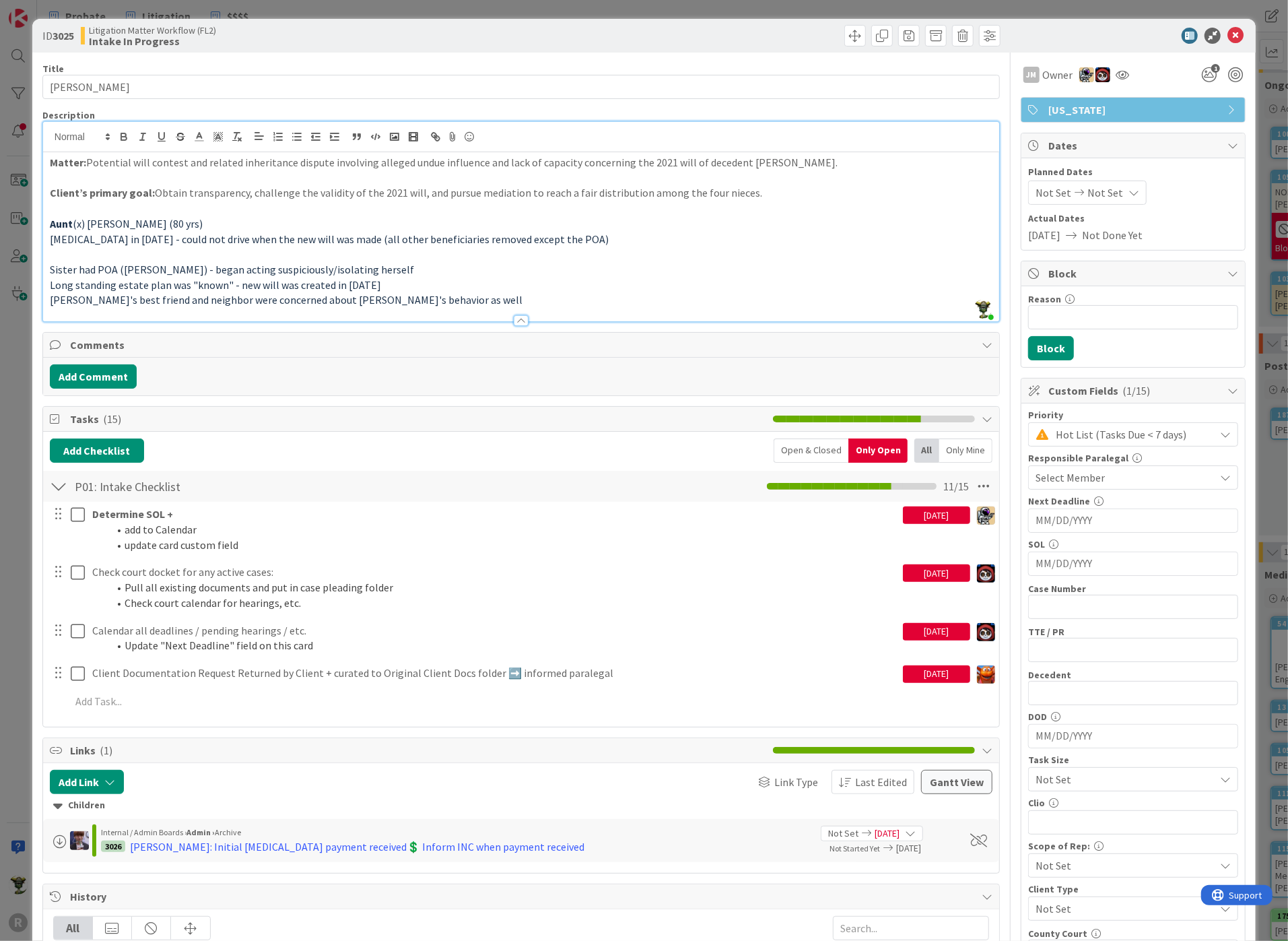
click at [1038, 32] on div at bounding box center [1127, 35] width 239 height 16
click at [1229, 39] on icon at bounding box center [1235, 35] width 16 height 16
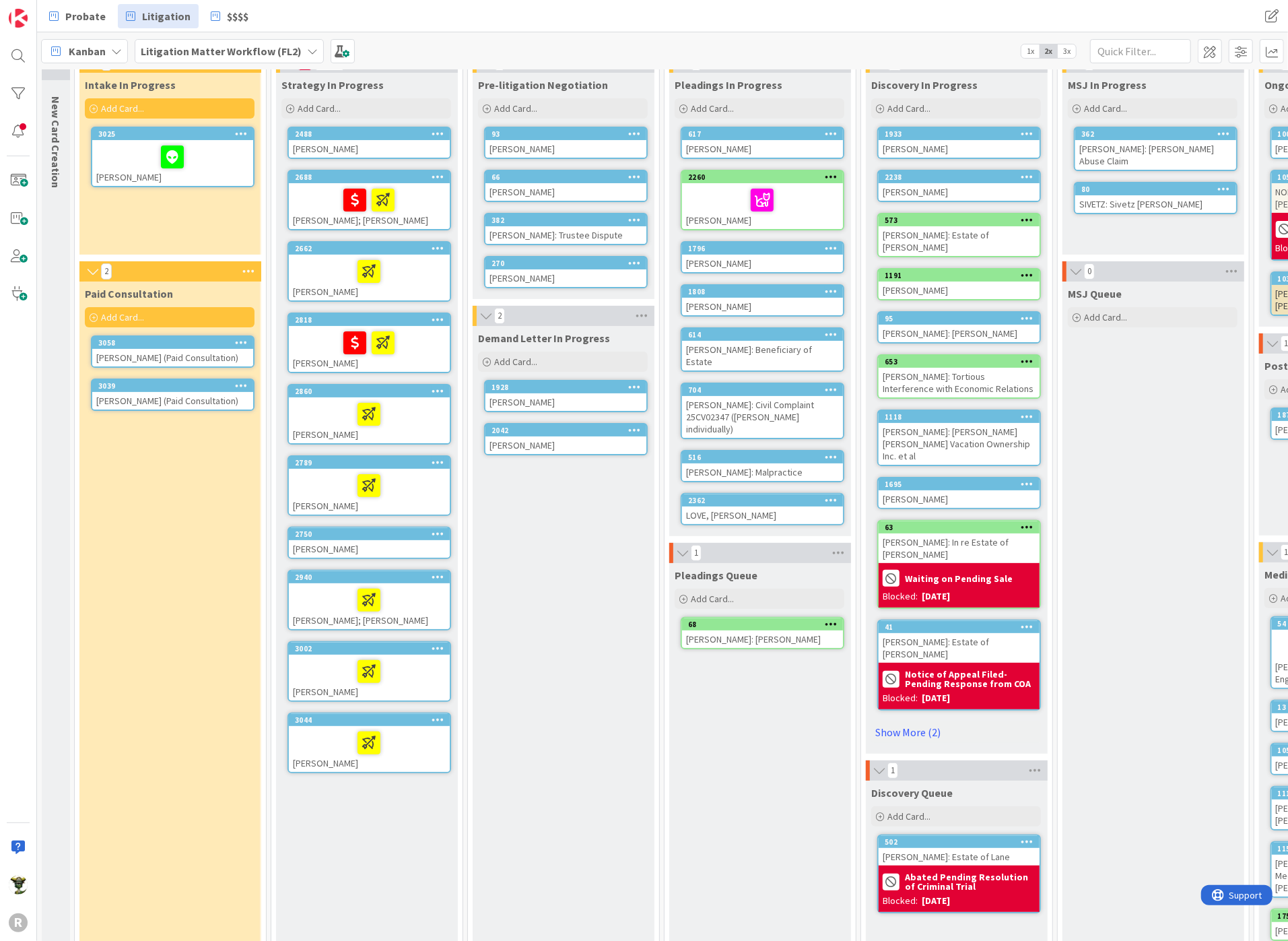
click at [522, 532] on div "Demand Letter In Progress Add Card... 1928 [PERSON_NAME] 2042 [PERSON_NAME]" at bounding box center [563, 747] width 180 height 842
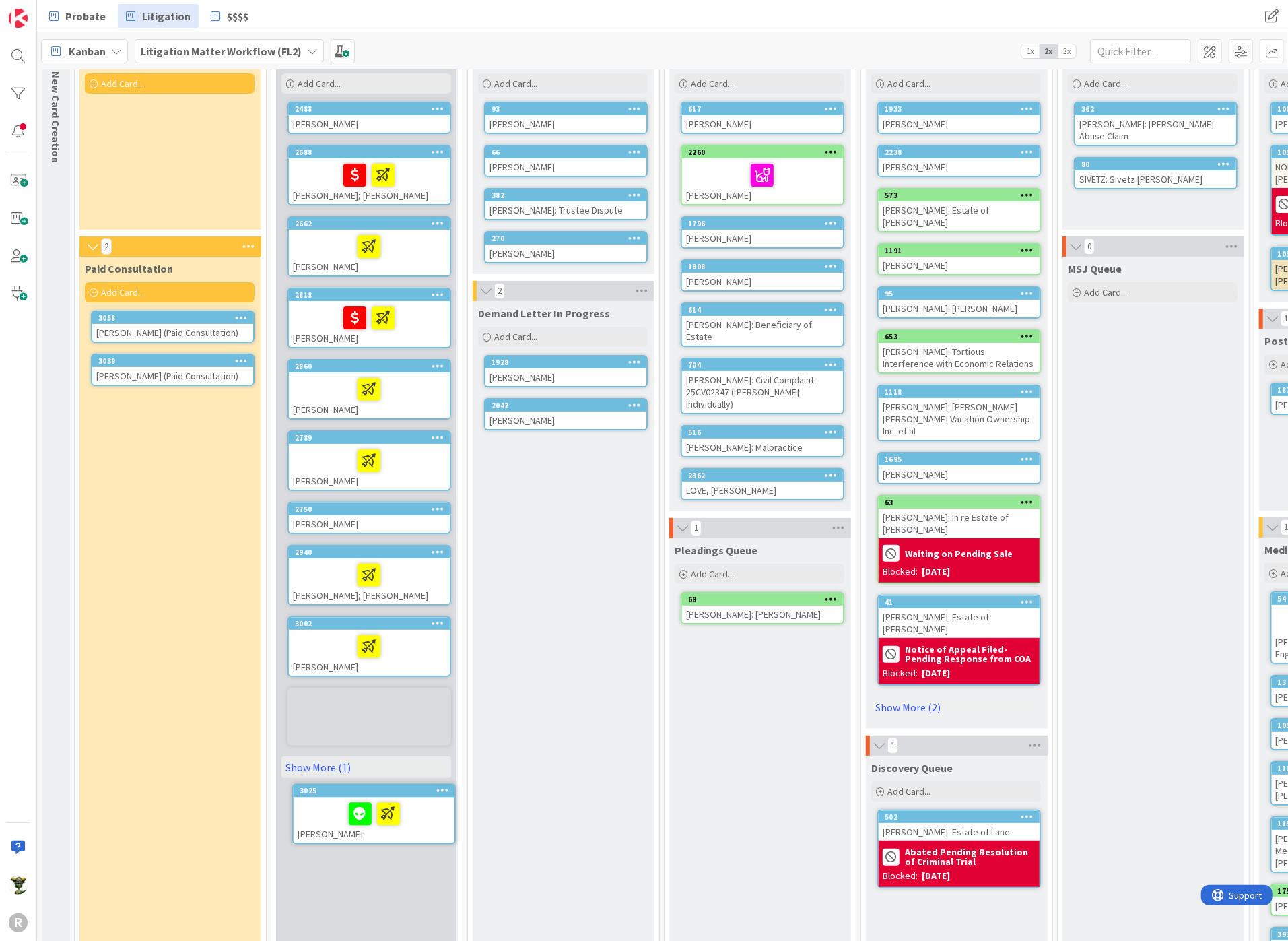
scroll to position [95, 0]
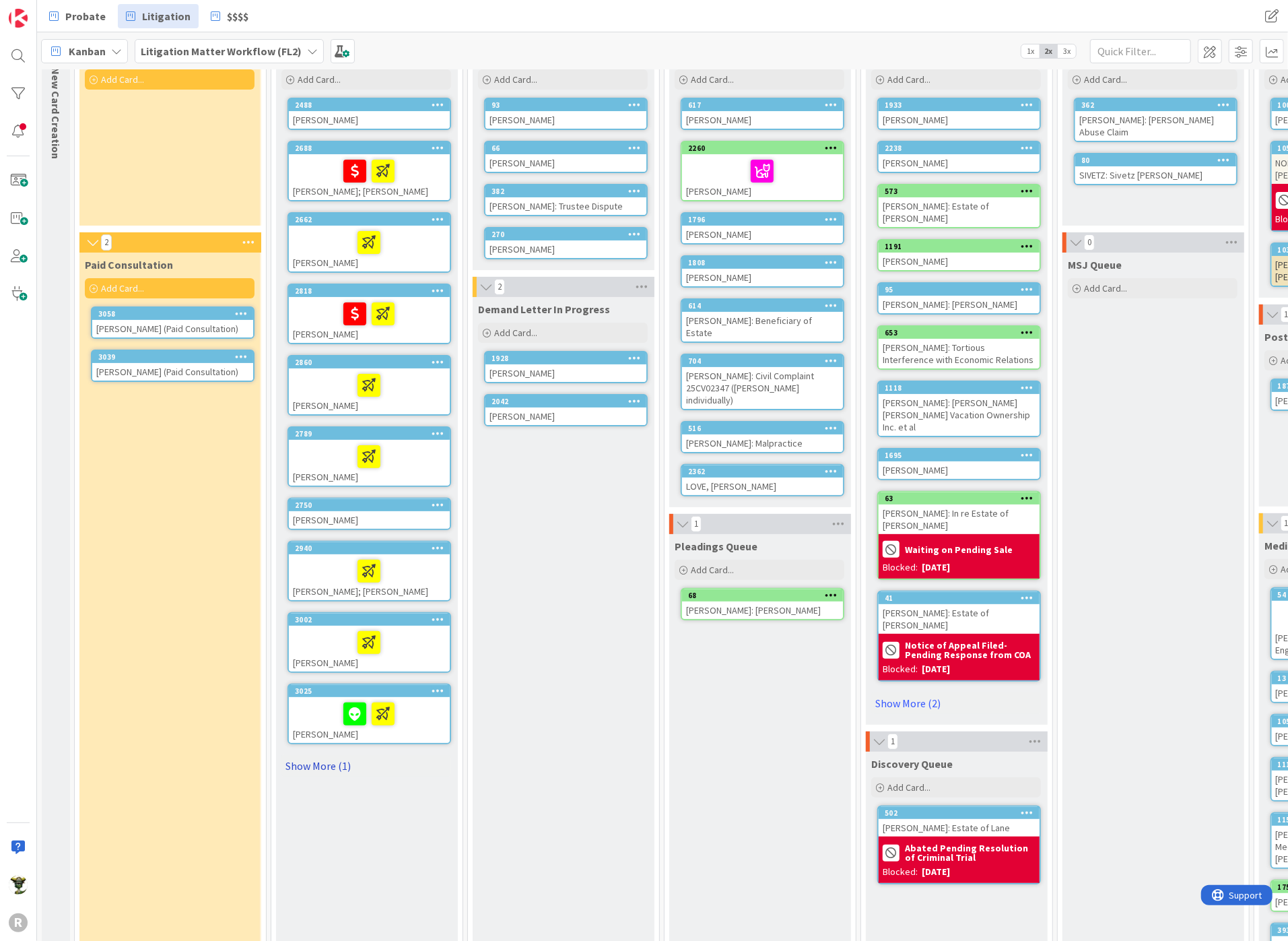
click at [318, 761] on link "Show More (1)" at bounding box center [366, 766] width 170 height 22
click at [354, 778] on icon at bounding box center [354, 785] width 23 height 22
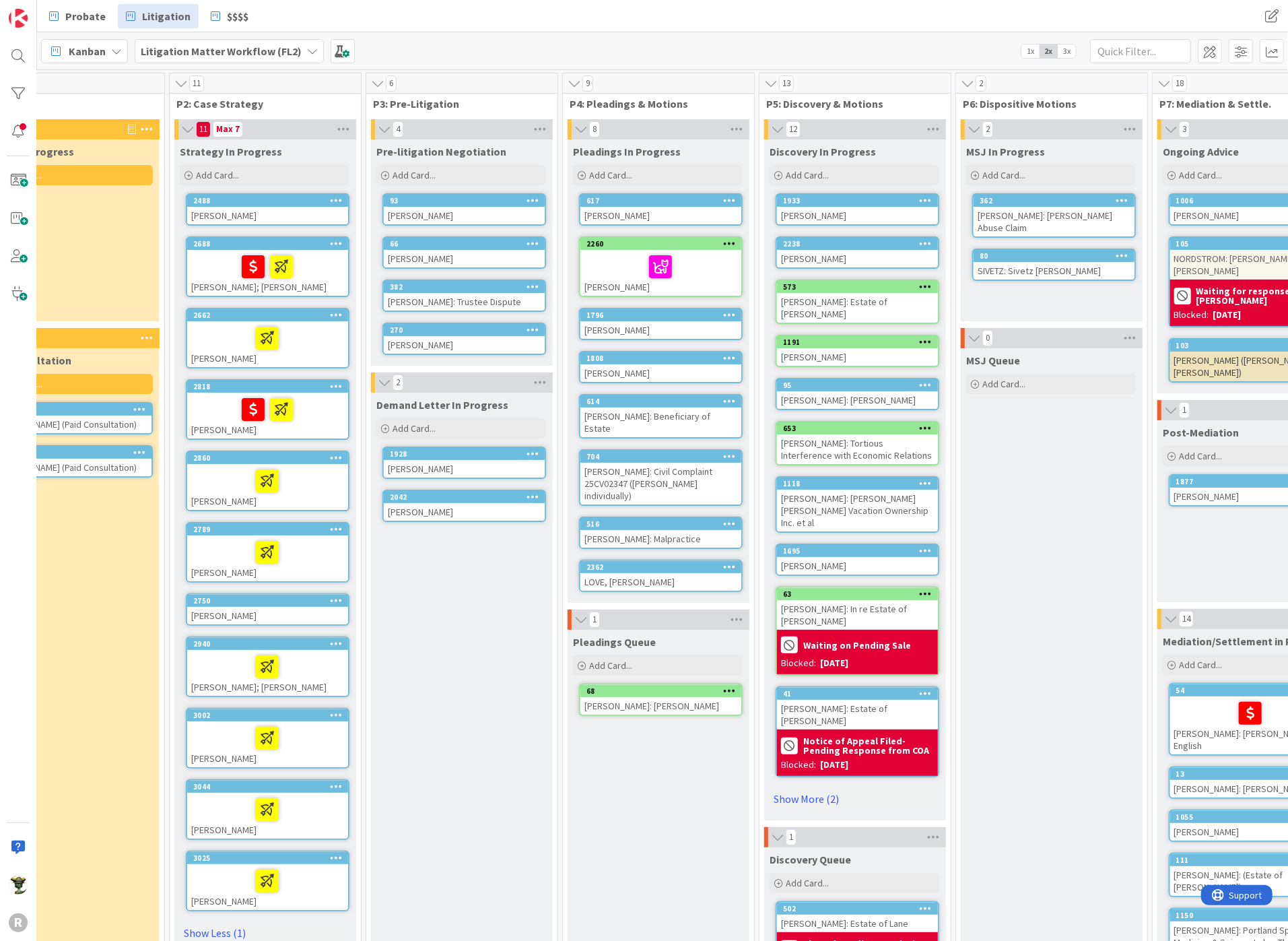
scroll to position [0, 0]
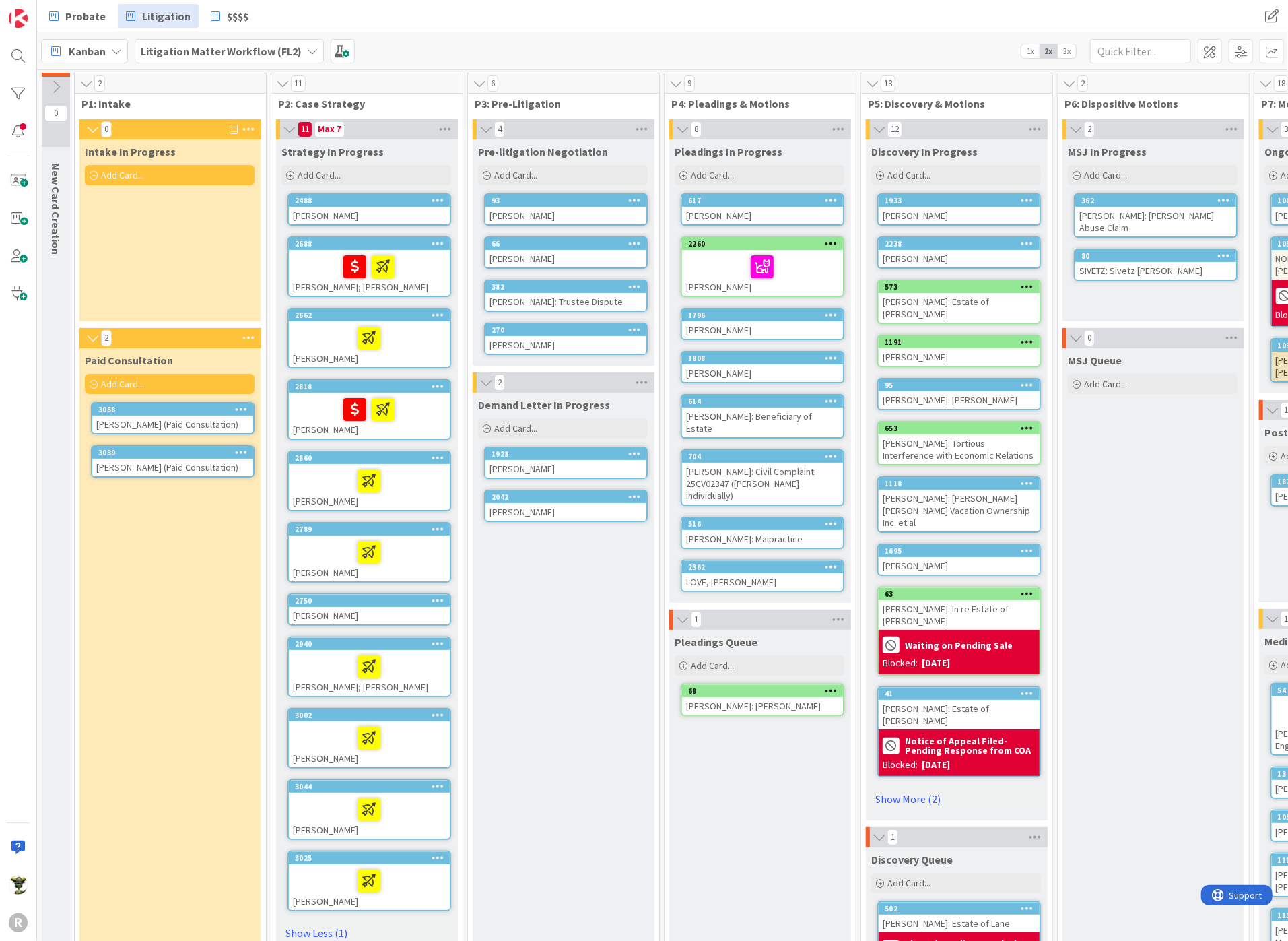
click at [141, 593] on div "Paid Consultation Add Card... 3058 [PERSON_NAME] (Paid Consultation) 3039 [PERS…" at bounding box center [169, 792] width 180 height 887
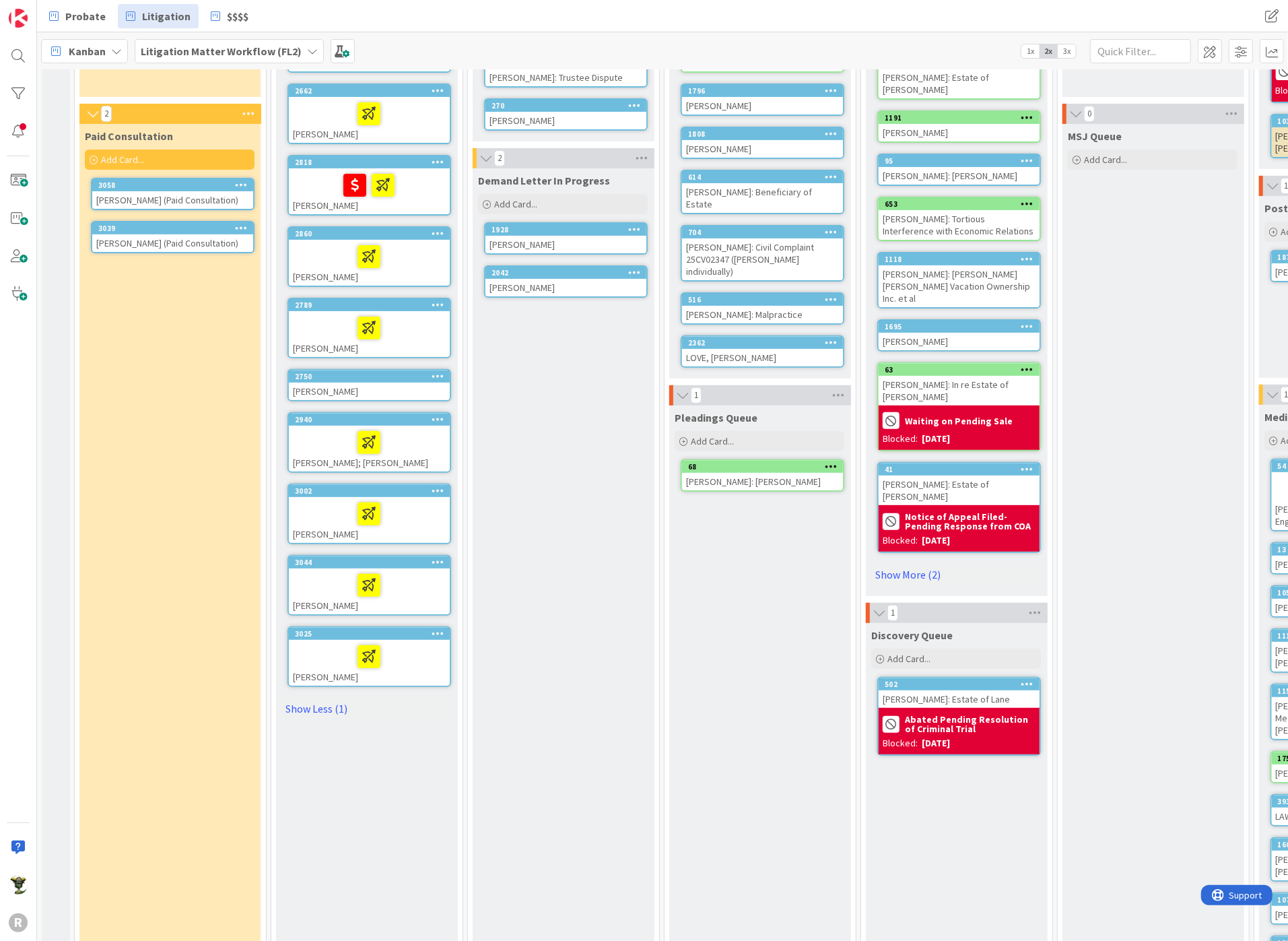
scroll to position [273, 0]
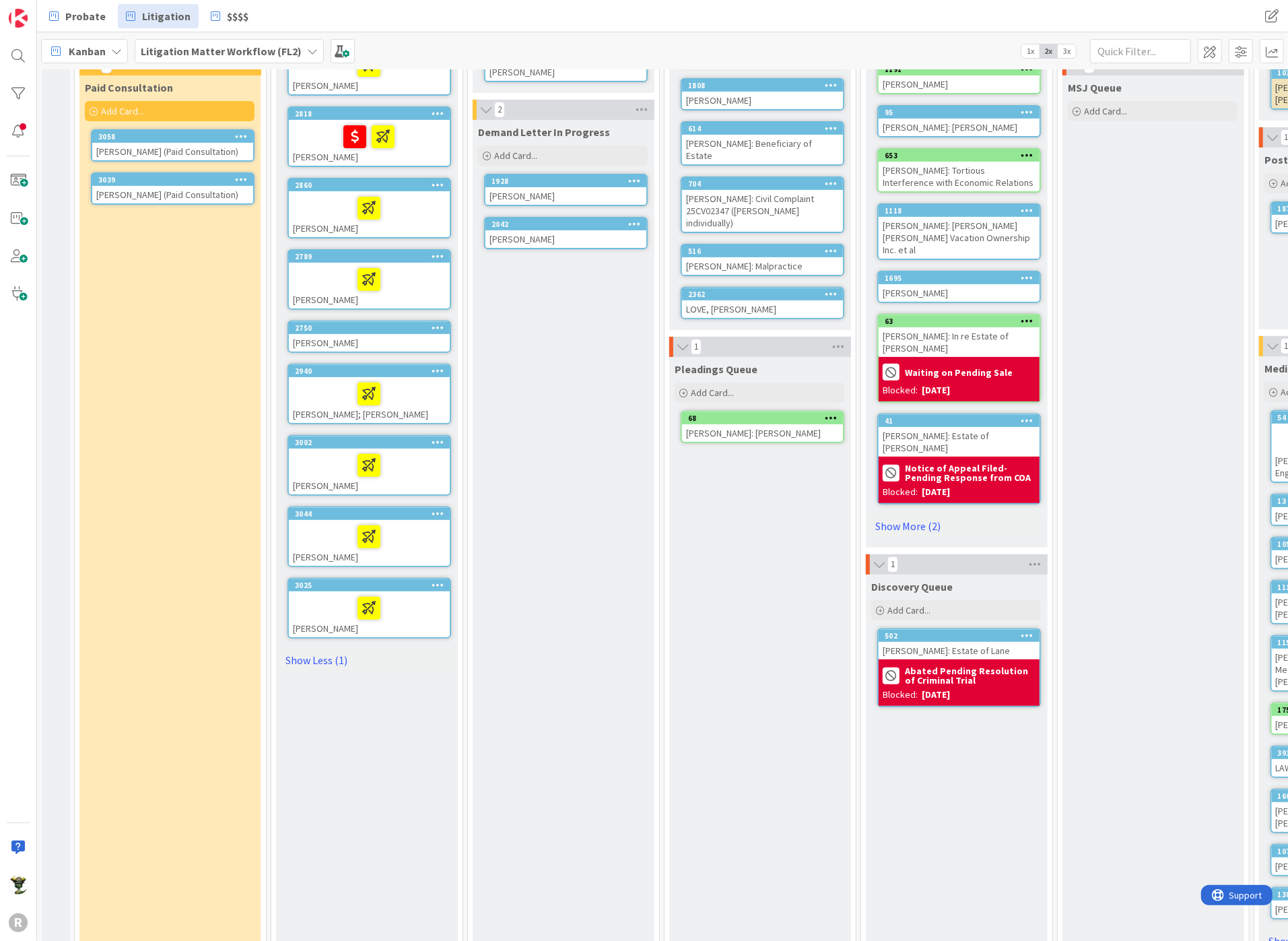
click at [325, 599] on div at bounding box center [369, 608] width 153 height 28
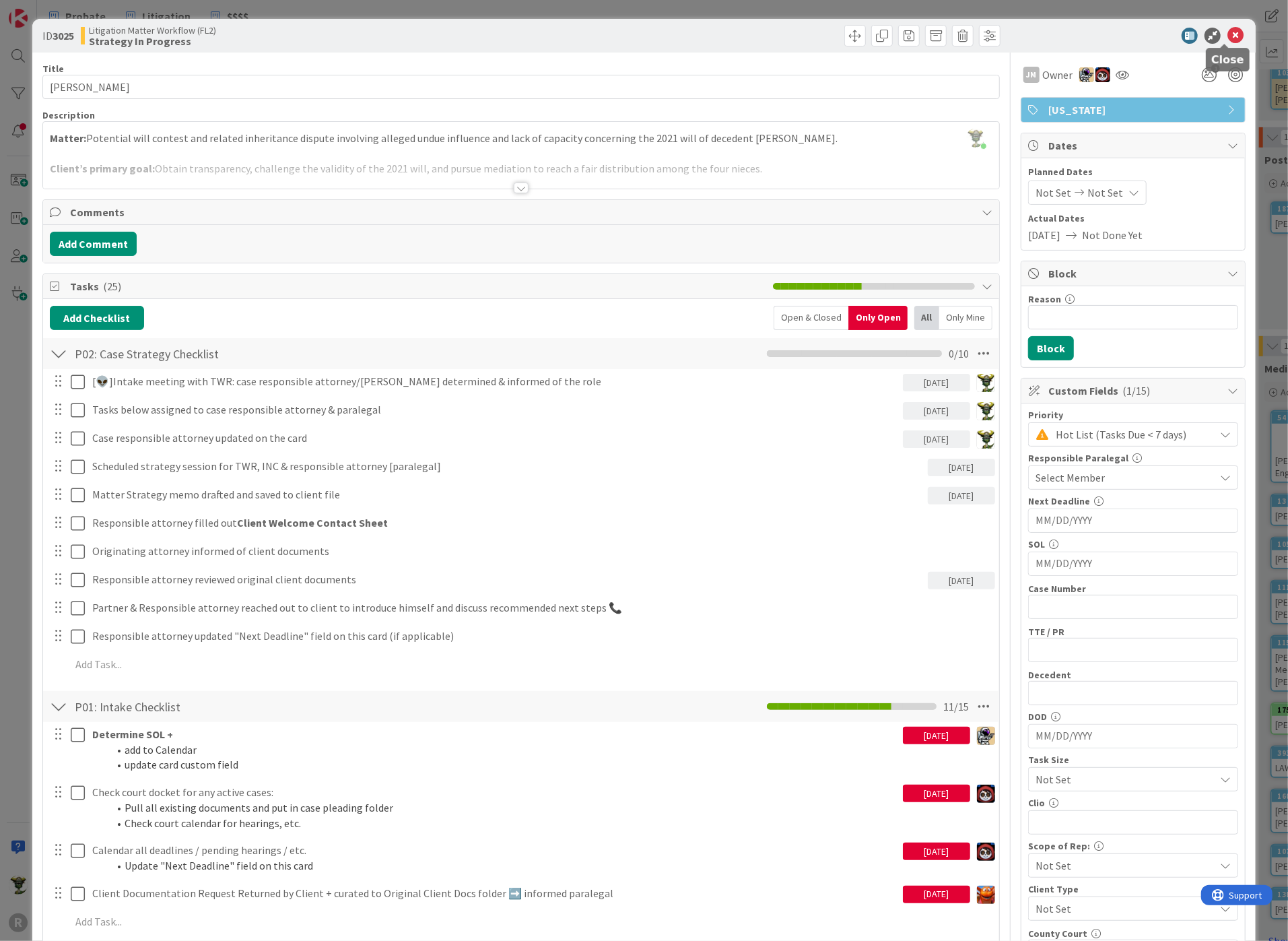
click at [1228, 35] on icon at bounding box center [1235, 35] width 16 height 16
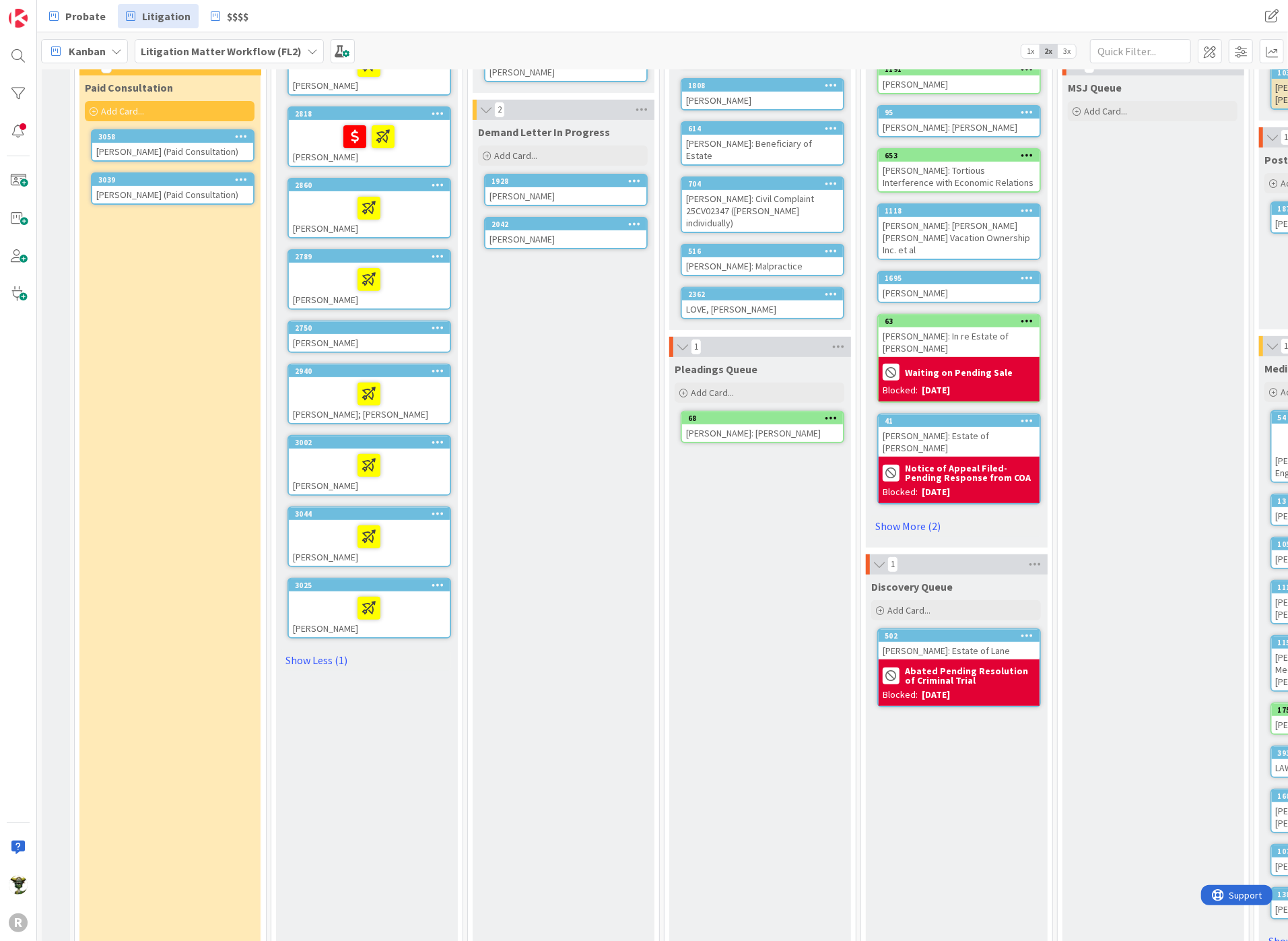
click at [325, 439] on div "3002" at bounding box center [372, 442] width 155 height 9
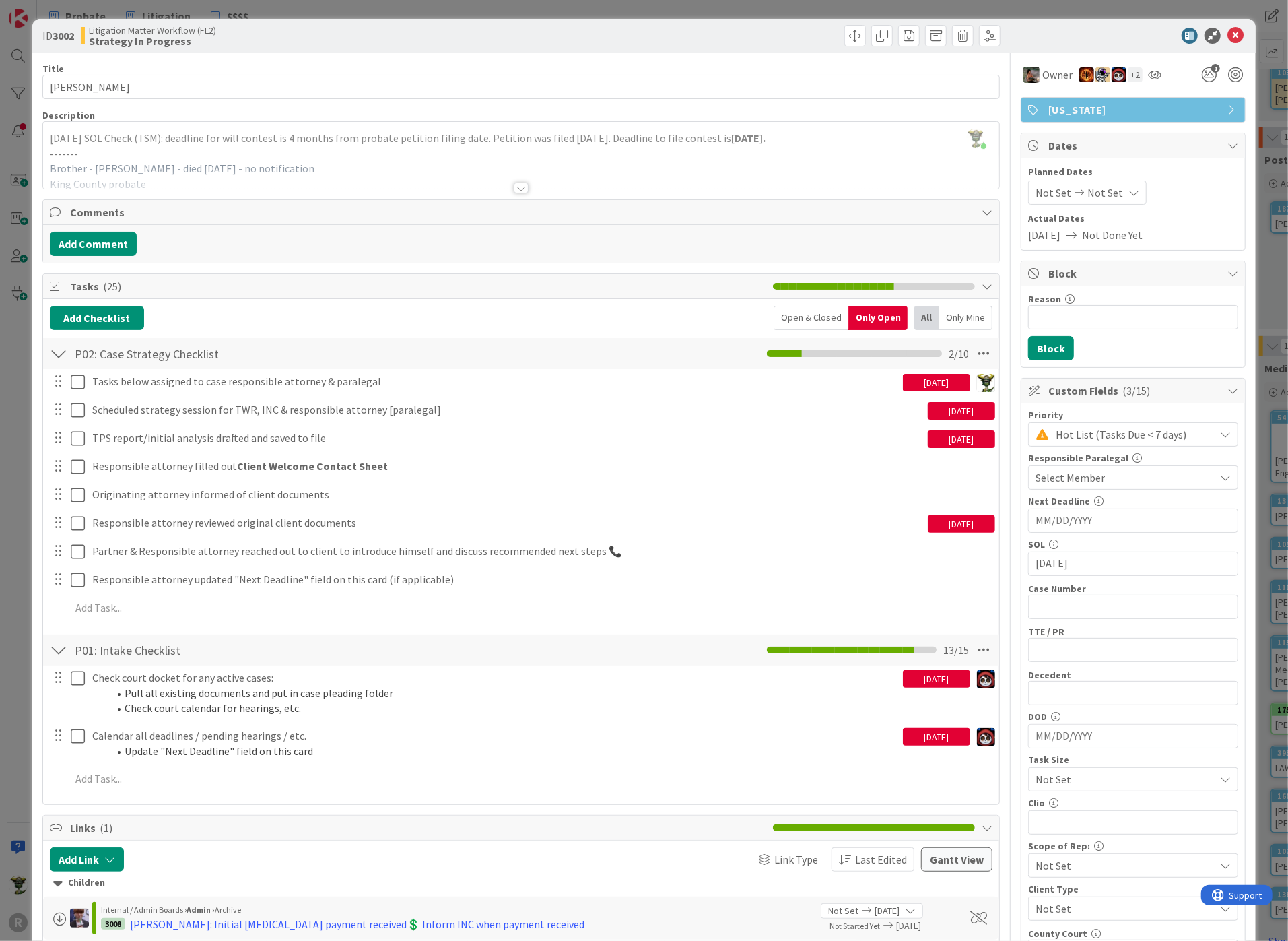
click at [1109, 107] on span "[US_STATE]" at bounding box center [1134, 109] width 173 height 16
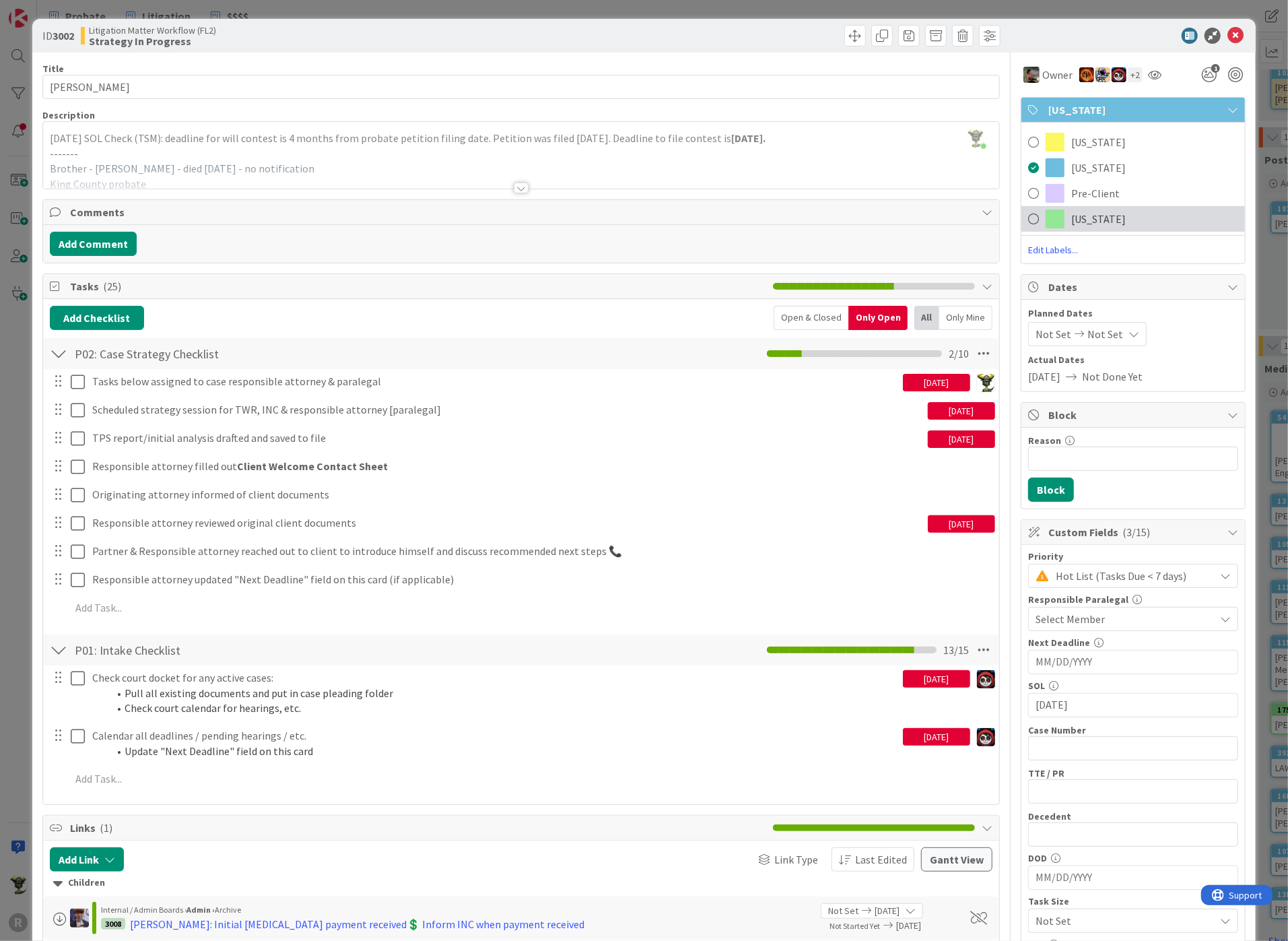
click at [1082, 218] on span "[US_STATE]" at bounding box center [1099, 218] width 55 height 16
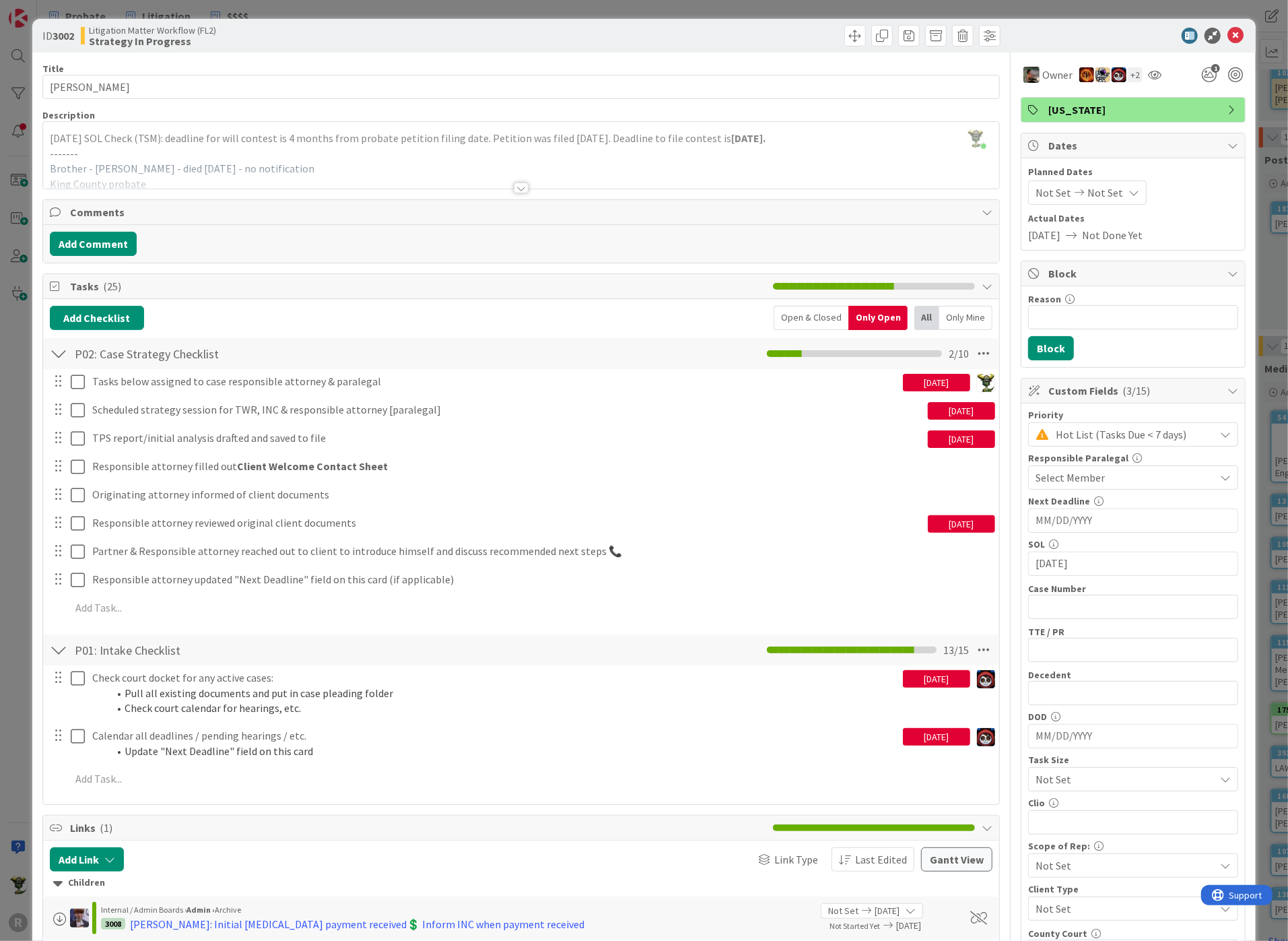
click at [812, 170] on div at bounding box center [521, 171] width 956 height 34
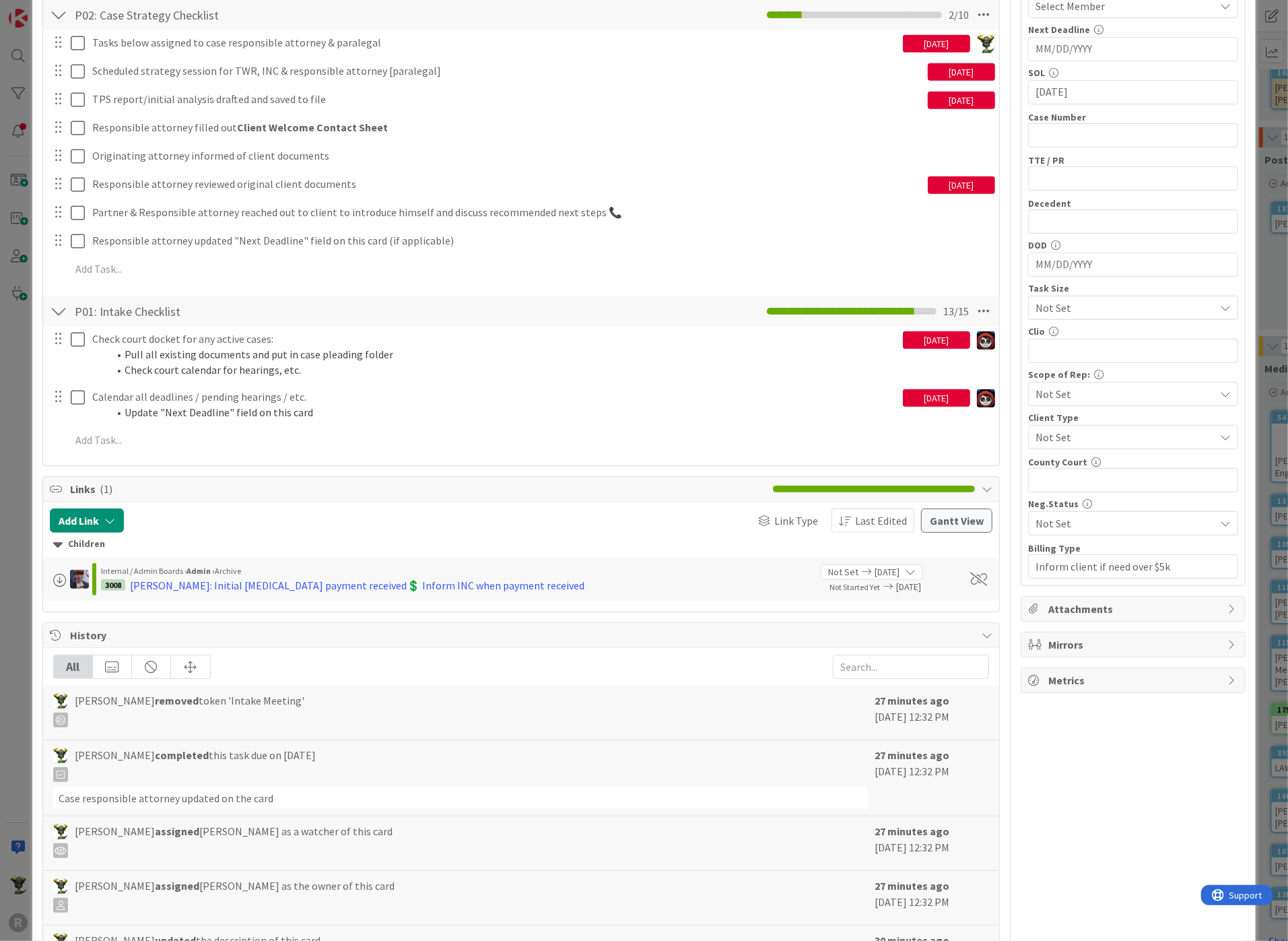
scroll to position [615, 0]
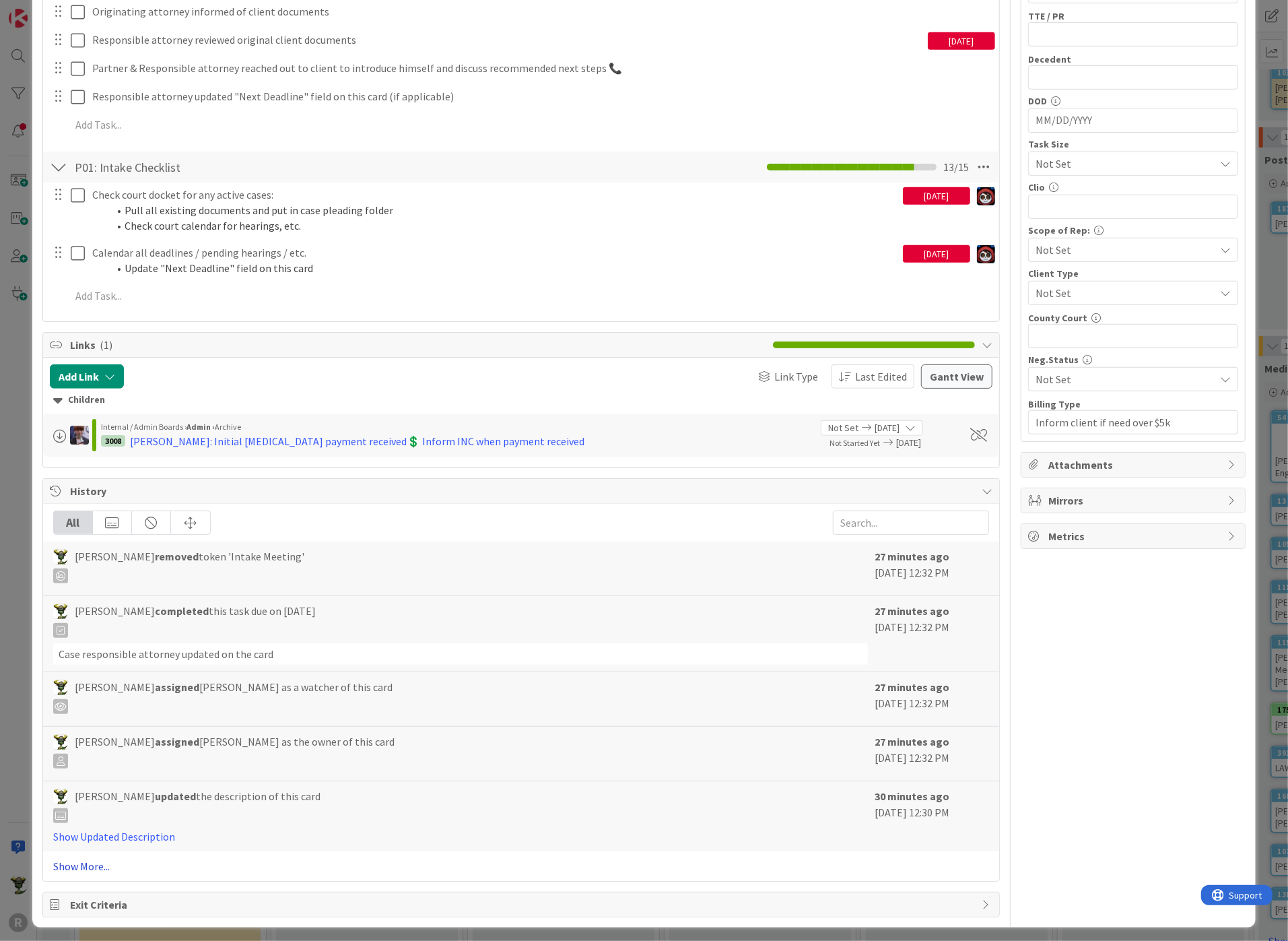
click at [74, 862] on link "Show More..." at bounding box center [521, 866] width 936 height 16
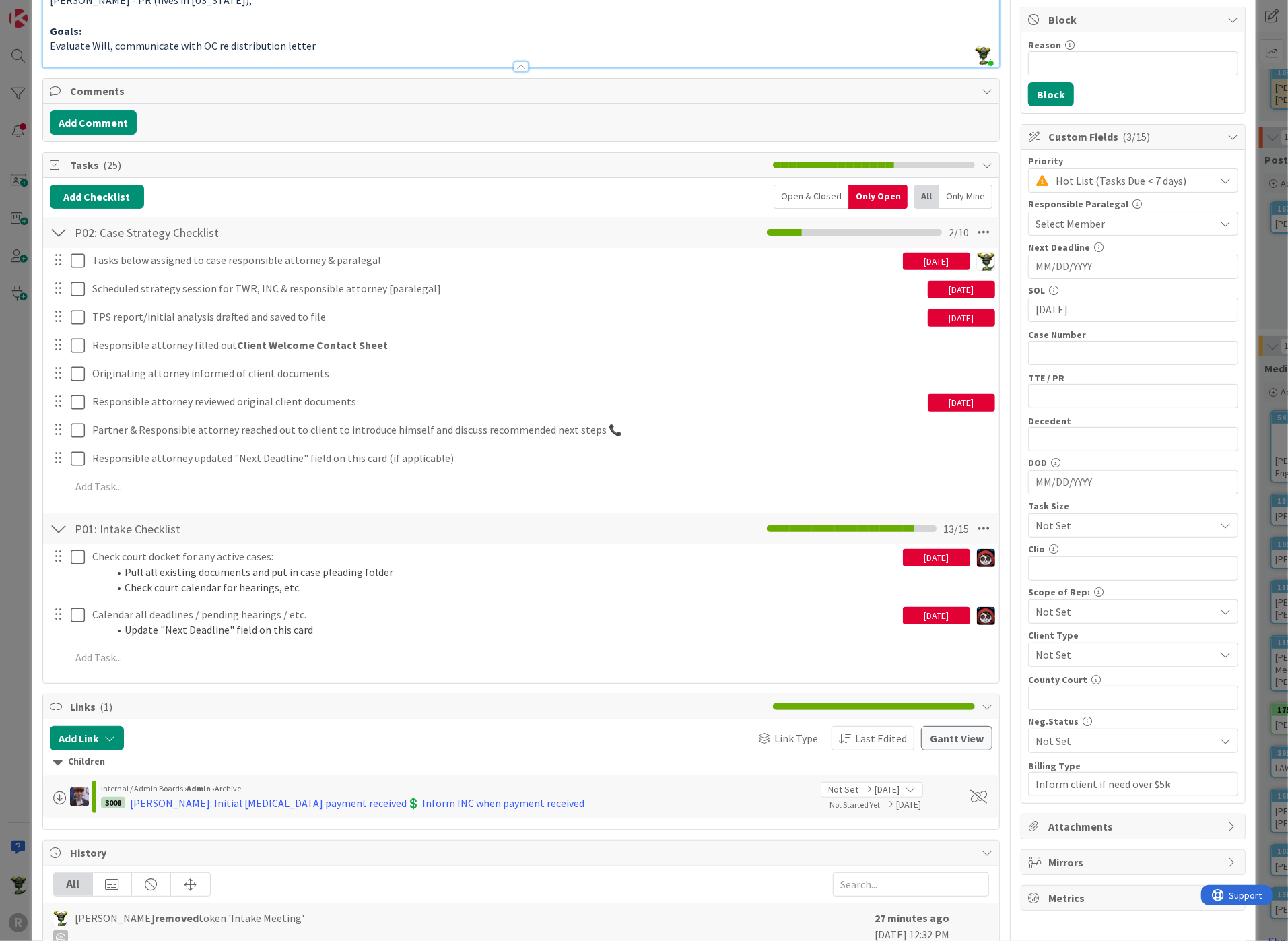
scroll to position [0, 0]
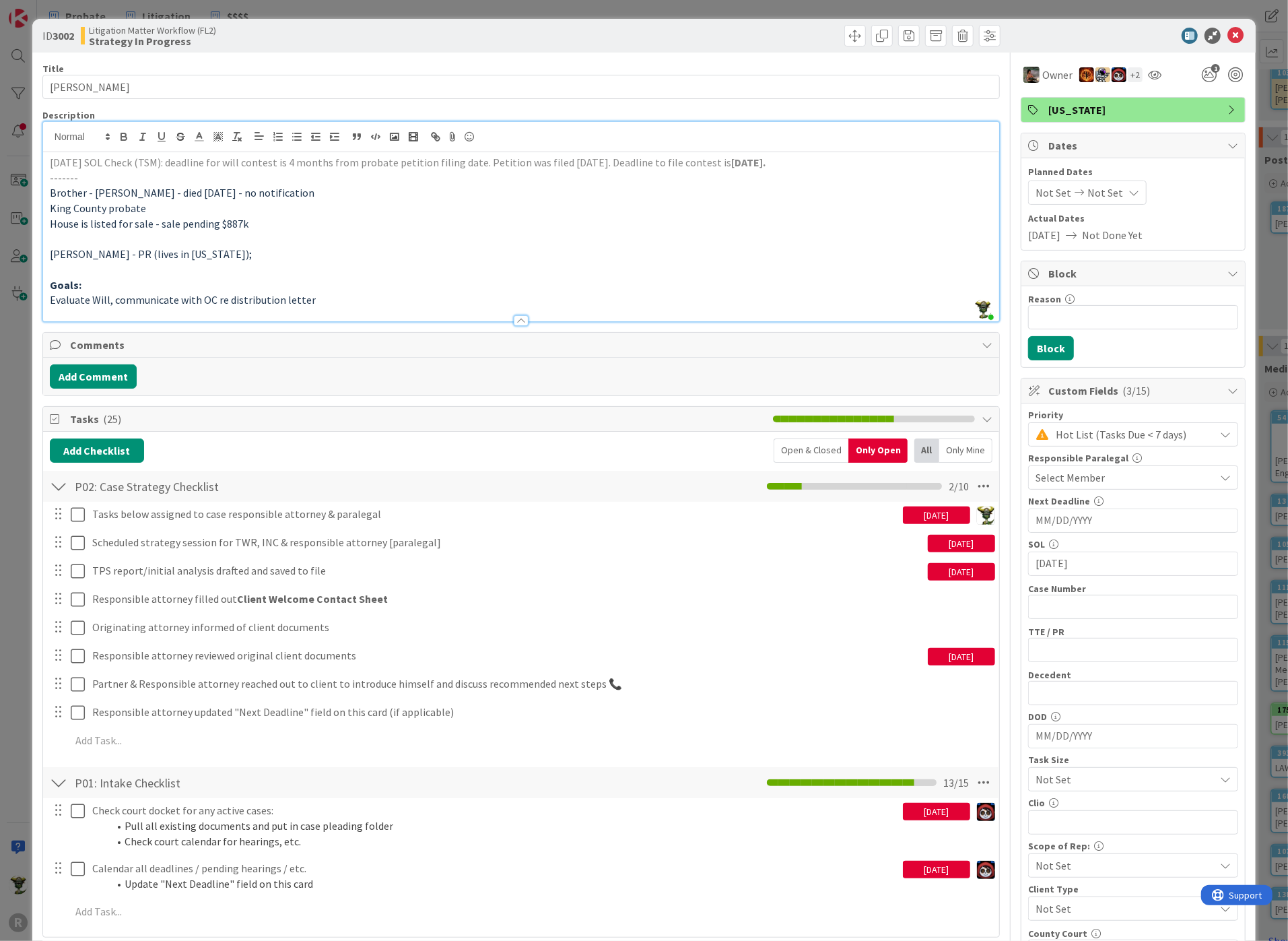
click at [408, 248] on p "[PERSON_NAME] - PR (lives in [US_STATE]);" at bounding box center [521, 254] width 942 height 15
click at [502, 320] on div at bounding box center [521, 314] width 956 height 14
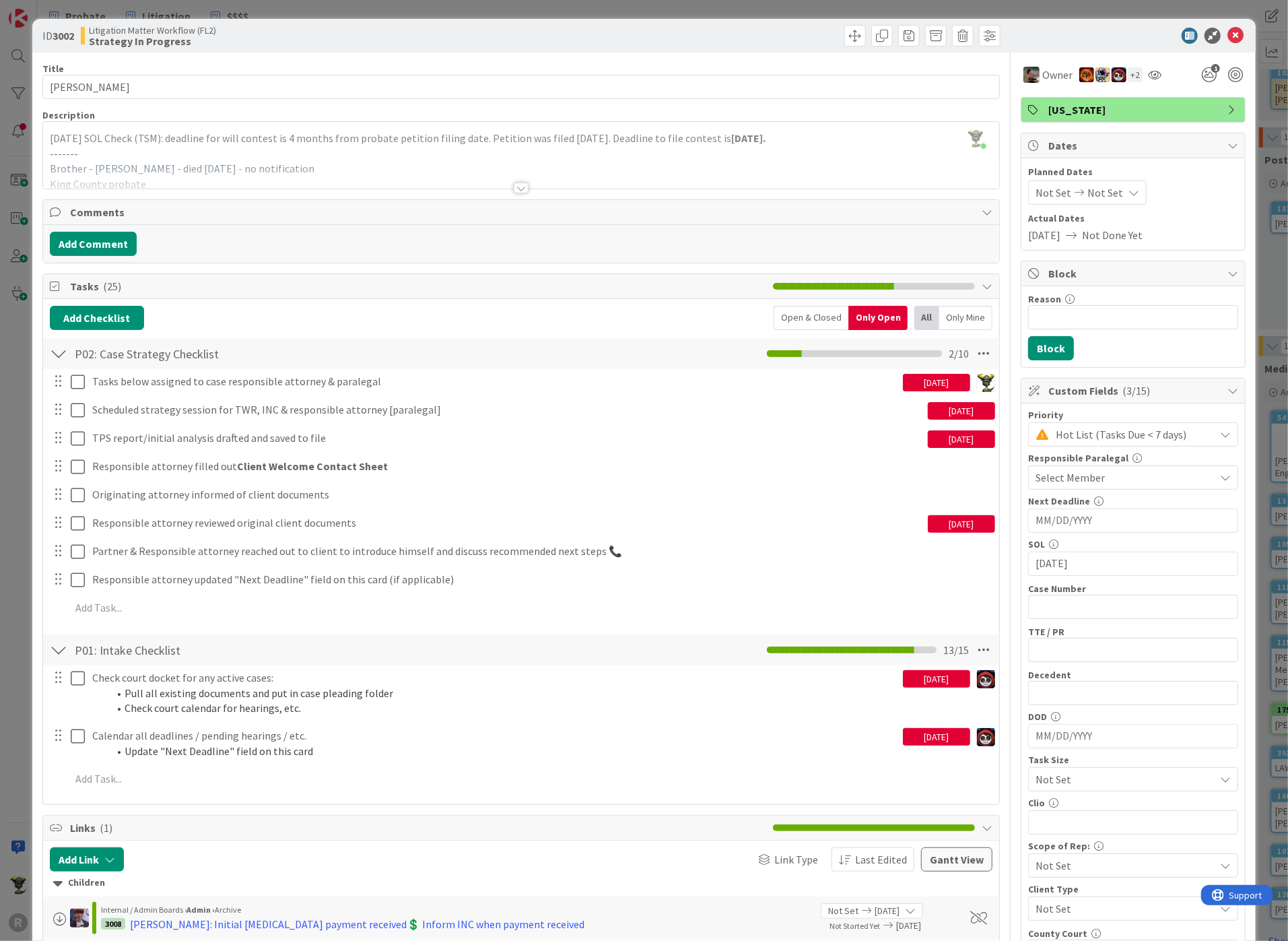
click at [519, 189] on div at bounding box center [521, 187] width 15 height 11
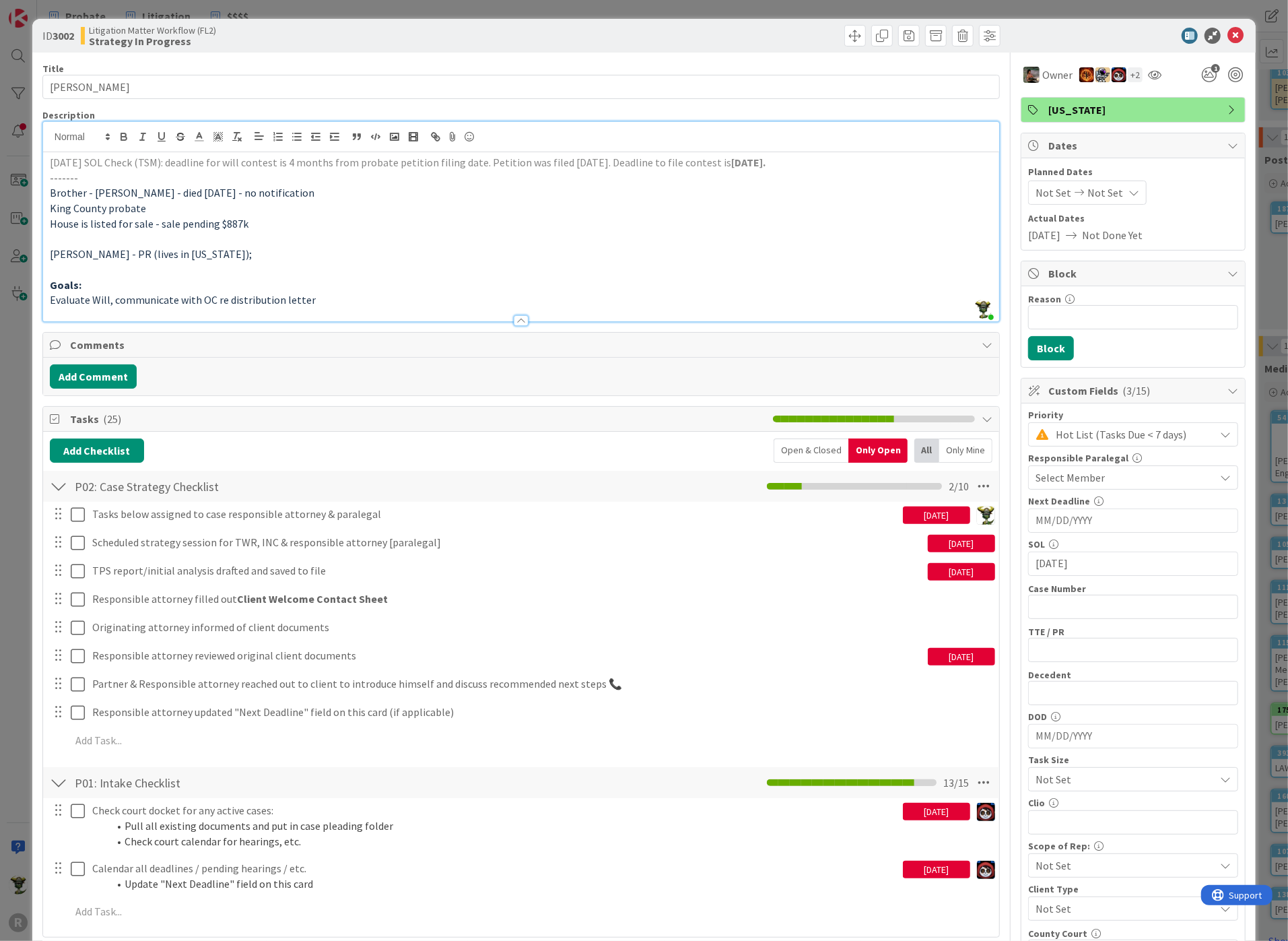
click at [348, 210] on p "King County probate" at bounding box center [521, 208] width 942 height 15
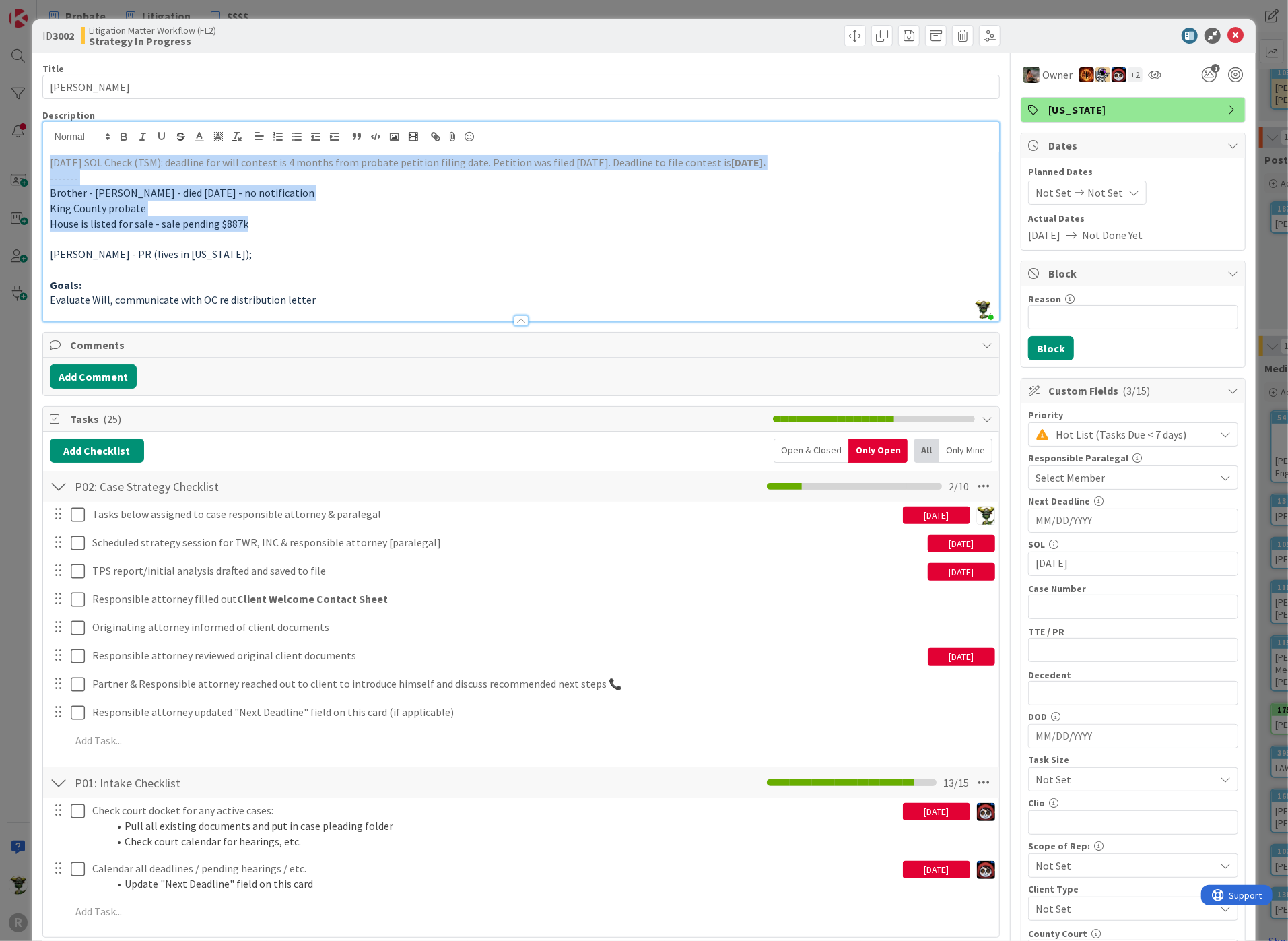
drag, startPoint x: 309, startPoint y: 216, endPoint x: 41, endPoint y: 159, distance: 274.0
click at [585, 164] on span "[DATE] SOL Check (TSM): deadline for will contest is 4 months from probate peti…" at bounding box center [390, 162] width 681 height 13
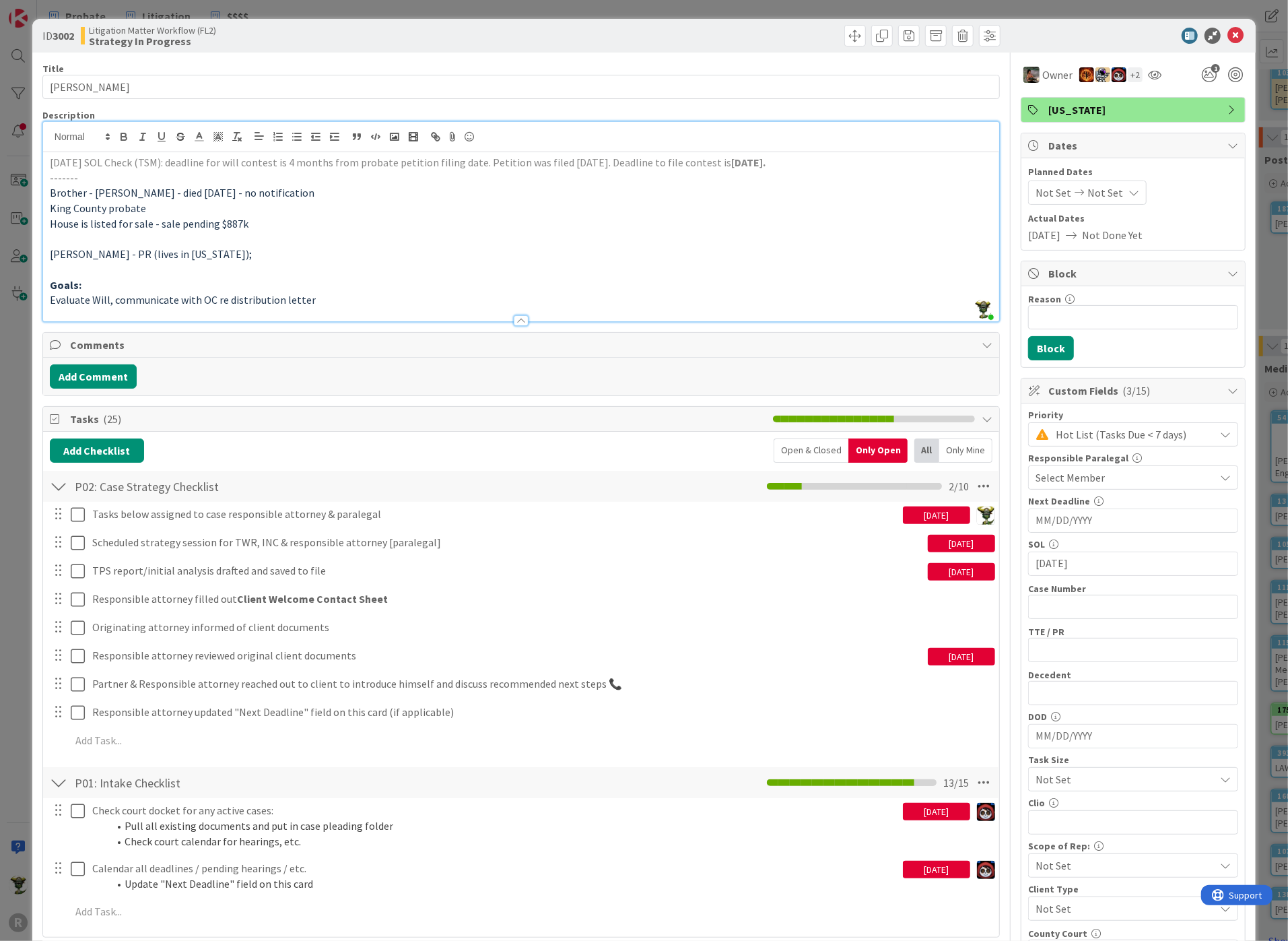
drag, startPoint x: 438, startPoint y: 162, endPoint x: 811, endPoint y: 162, distance: 373.0
click at [811, 162] on p "[DATE] SOL Check (TSM): deadline for will contest is 4 months from probate peti…" at bounding box center [521, 163] width 942 height 15
click at [663, 271] on p at bounding box center [521, 269] width 942 height 15
drag, startPoint x: 82, startPoint y: 224, endPoint x: 292, endPoint y: 218, distance: 210.1
click at [292, 218] on p "House is listed for sale - sale pending $887k" at bounding box center [521, 224] width 942 height 15
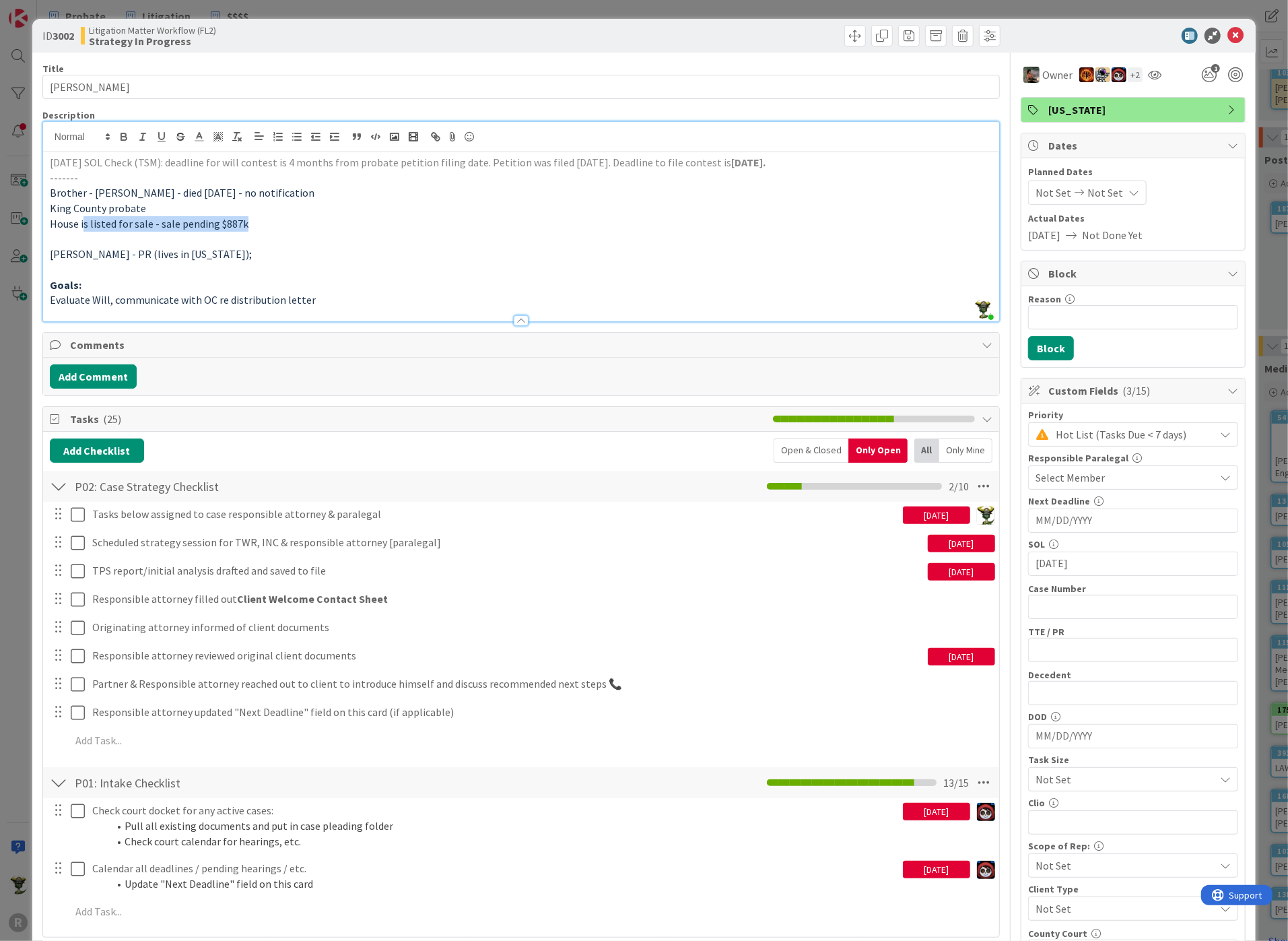
click at [237, 173] on p "-------" at bounding box center [521, 178] width 942 height 15
drag, startPoint x: 161, startPoint y: 220, endPoint x: 256, endPoint y: 222, distance: 95.0
click at [256, 222] on p "House is listed for sale - sale pending $887k" at bounding box center [521, 224] width 942 height 15
click at [379, 253] on p "[PERSON_NAME] - PR (lives in [US_STATE]);" at bounding box center [521, 254] width 942 height 15
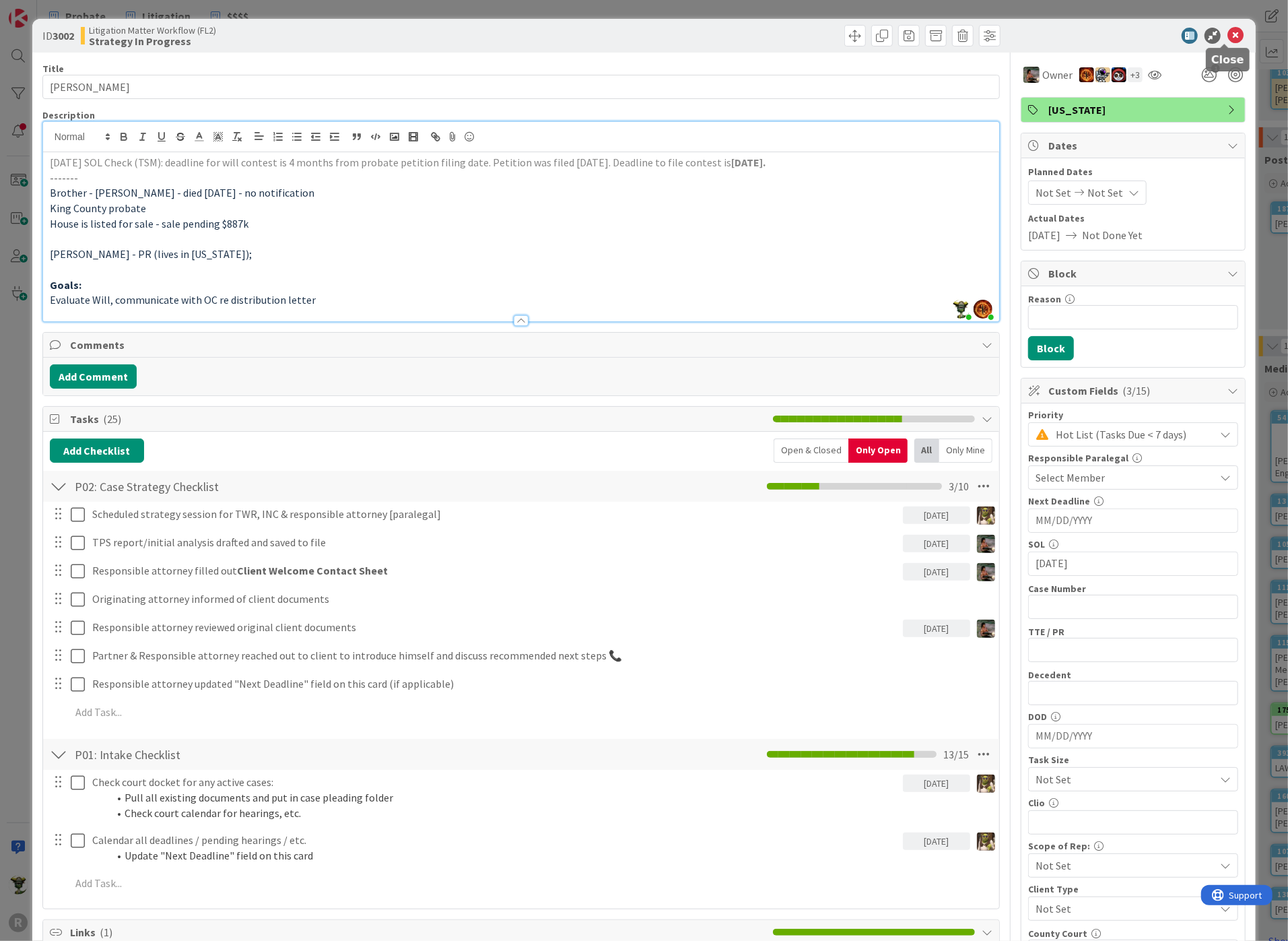
click at [1227, 34] on icon at bounding box center [1235, 35] width 16 height 16
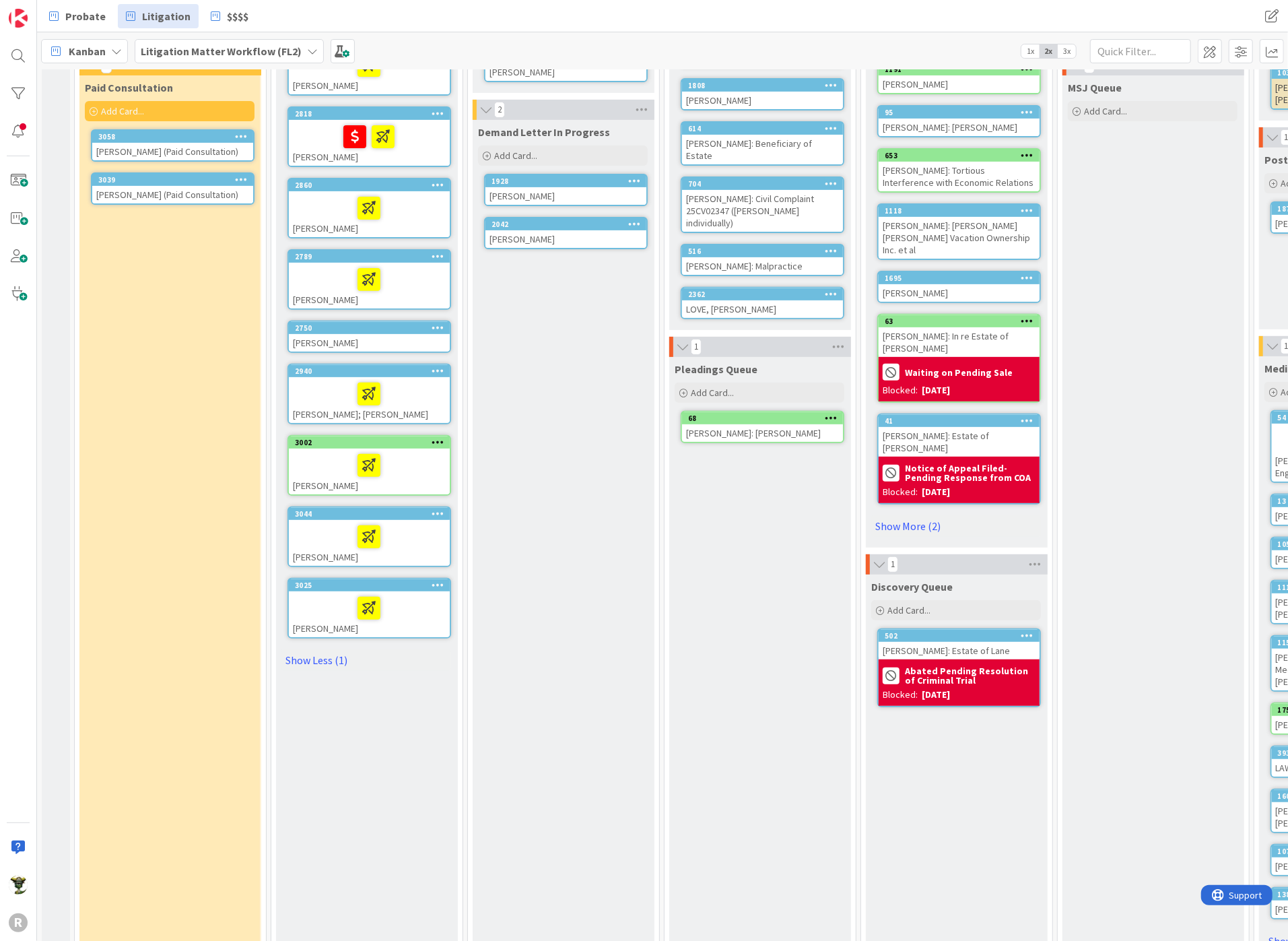
click at [321, 599] on div at bounding box center [369, 608] width 153 height 28
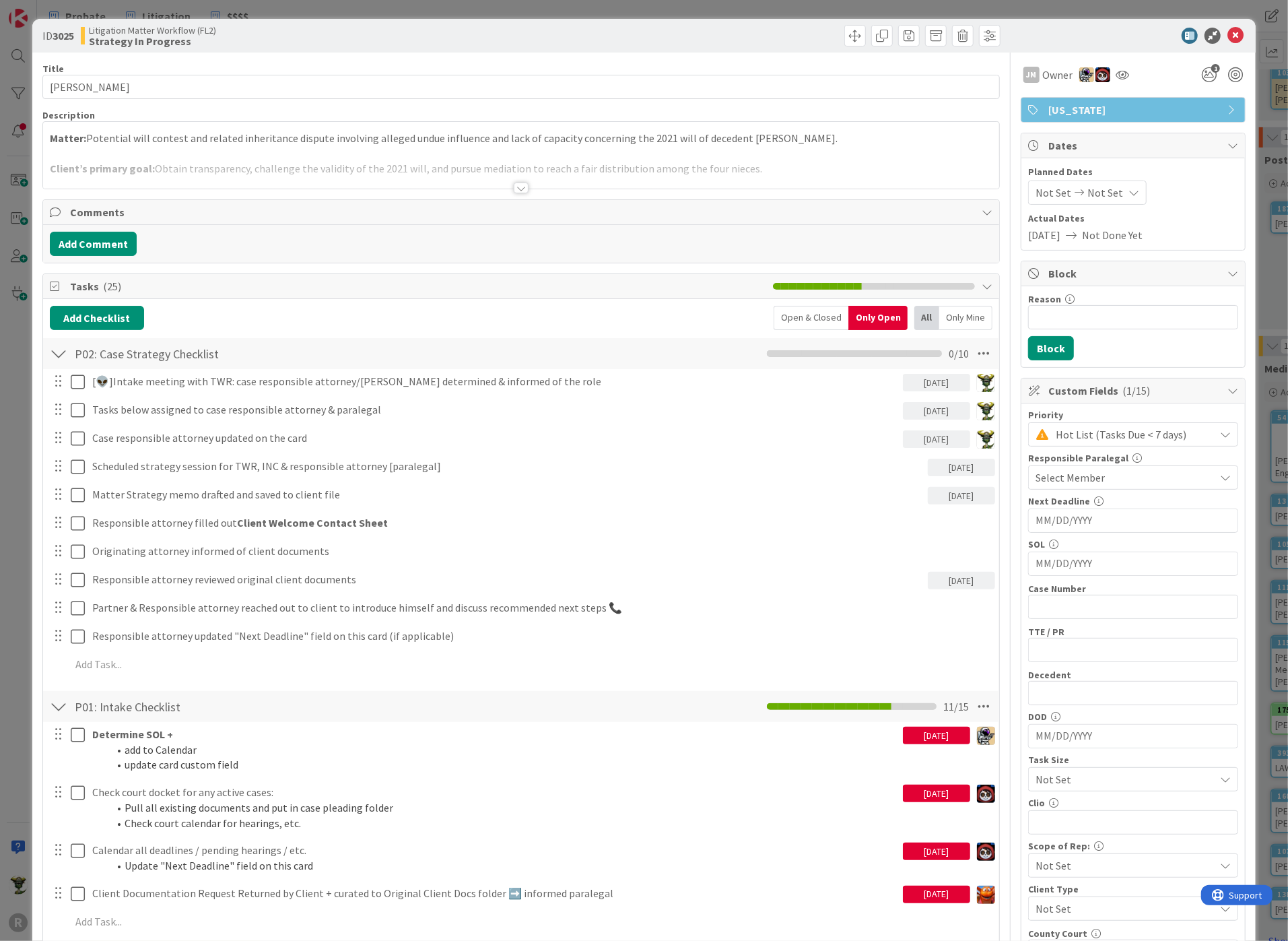
click at [194, 155] on div at bounding box center [521, 171] width 956 height 34
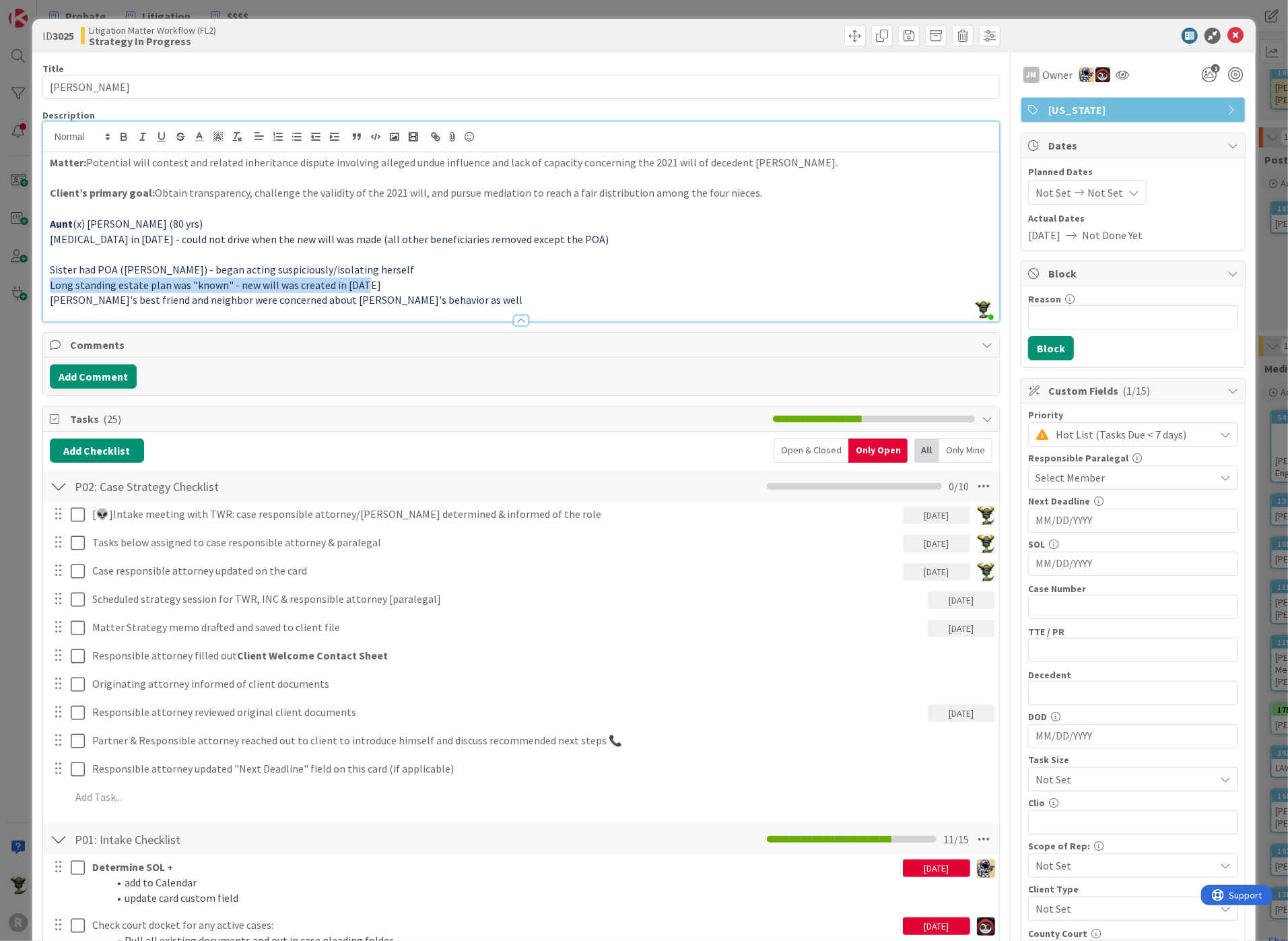
drag, startPoint x: 47, startPoint y: 285, endPoint x: 403, endPoint y: 286, distance: 356.0
click at [403, 286] on div "Matter: Potential will contest and related inheritance dispute involving allege…" at bounding box center [521, 236] width 956 height 169
click at [268, 286] on span "Long standing estate plan was "known" - new will was created in [DATE]" at bounding box center [215, 284] width 331 height 13
click at [234, 284] on span "Long standing estate plan was "known" - new will was created in [DATE]" at bounding box center [215, 284] width 331 height 13
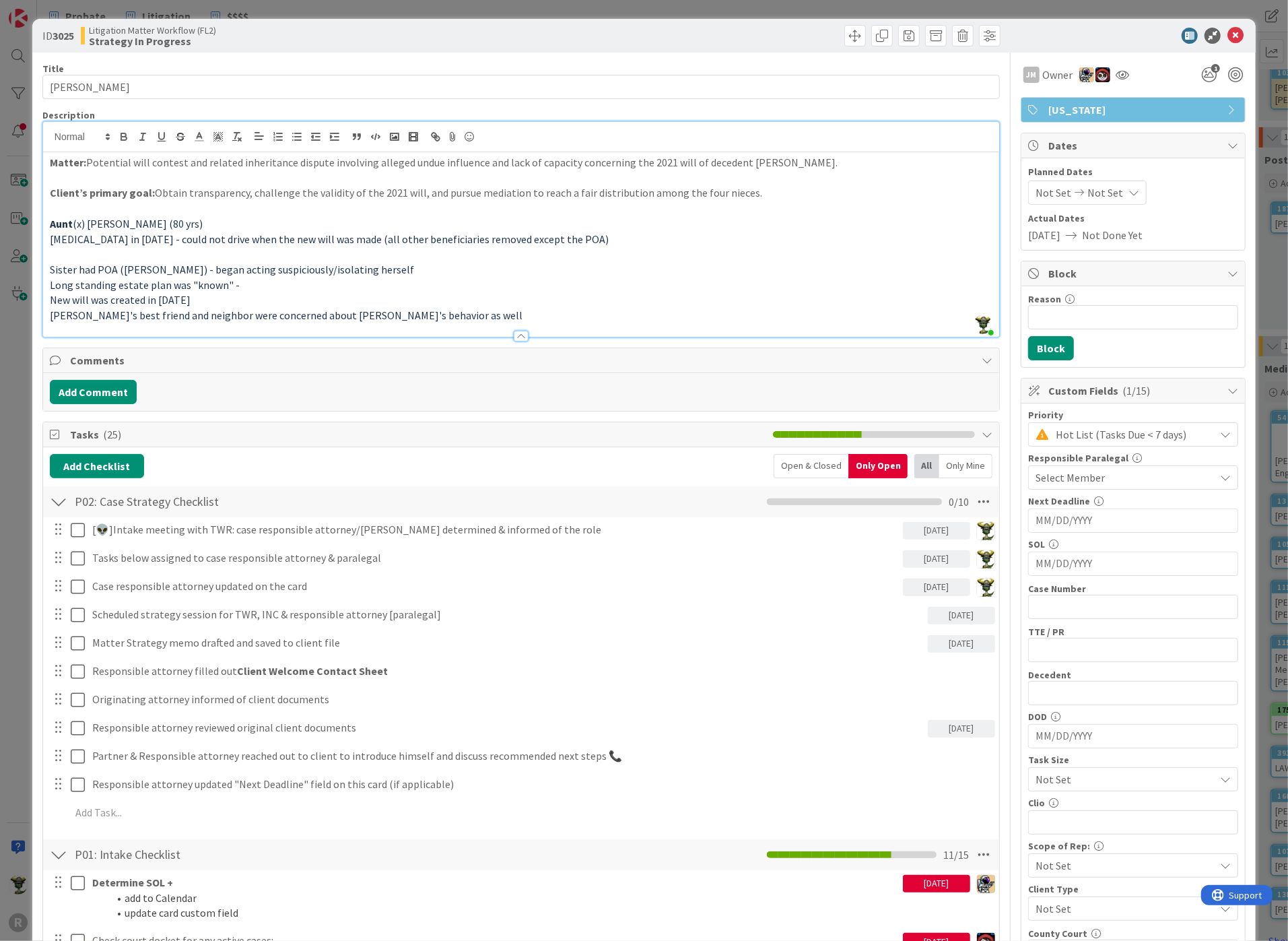
click at [214, 307] on p "New will was created in [DATE]" at bounding box center [521, 300] width 942 height 15
click at [123, 297] on span "New will was created in [DATE] that disinherits everyone except the POA" at bounding box center [215, 299] width 332 height 13
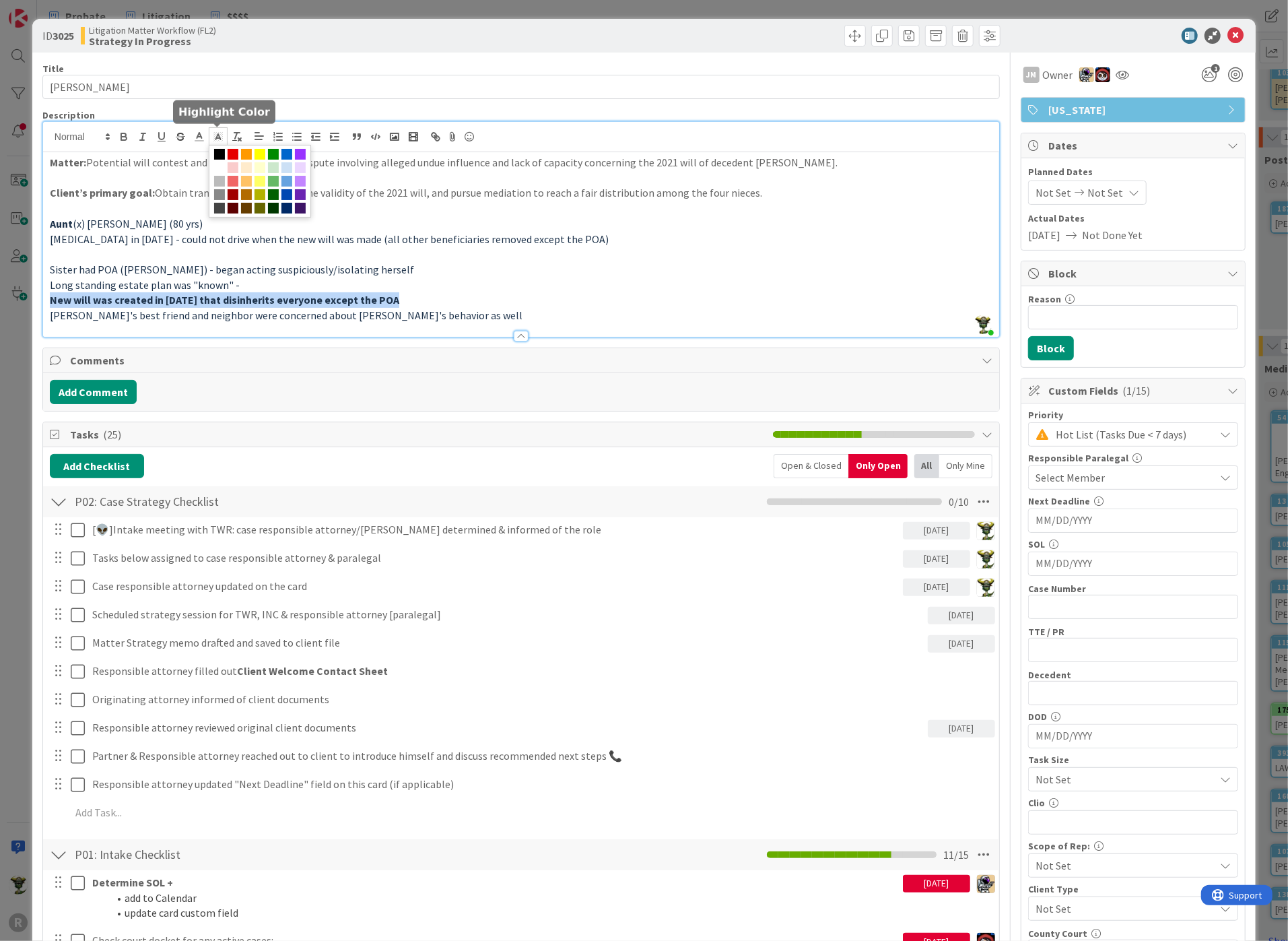
click at [213, 135] on icon at bounding box center [217, 136] width 12 height 12
click at [260, 150] on span at bounding box center [260, 154] width 11 height 11
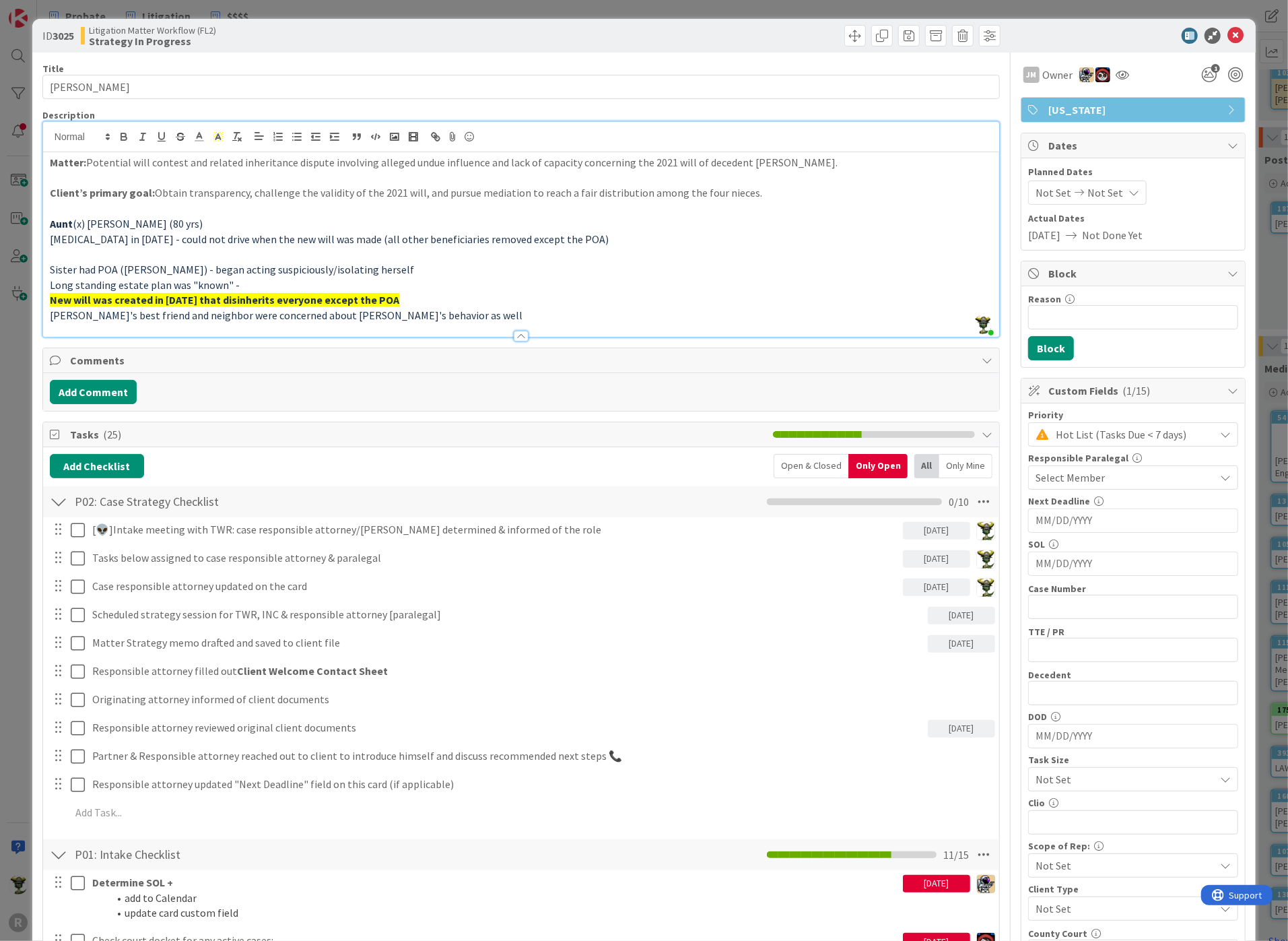
click at [615, 242] on p "[MEDICAL_DATA] in [DATE] - could not drive when the new will was made (all othe…" at bounding box center [521, 239] width 942 height 15
click at [48, 317] on div "Matter: Potential will contest and related inheritance dispute involving allege…" at bounding box center [521, 244] width 956 height 185
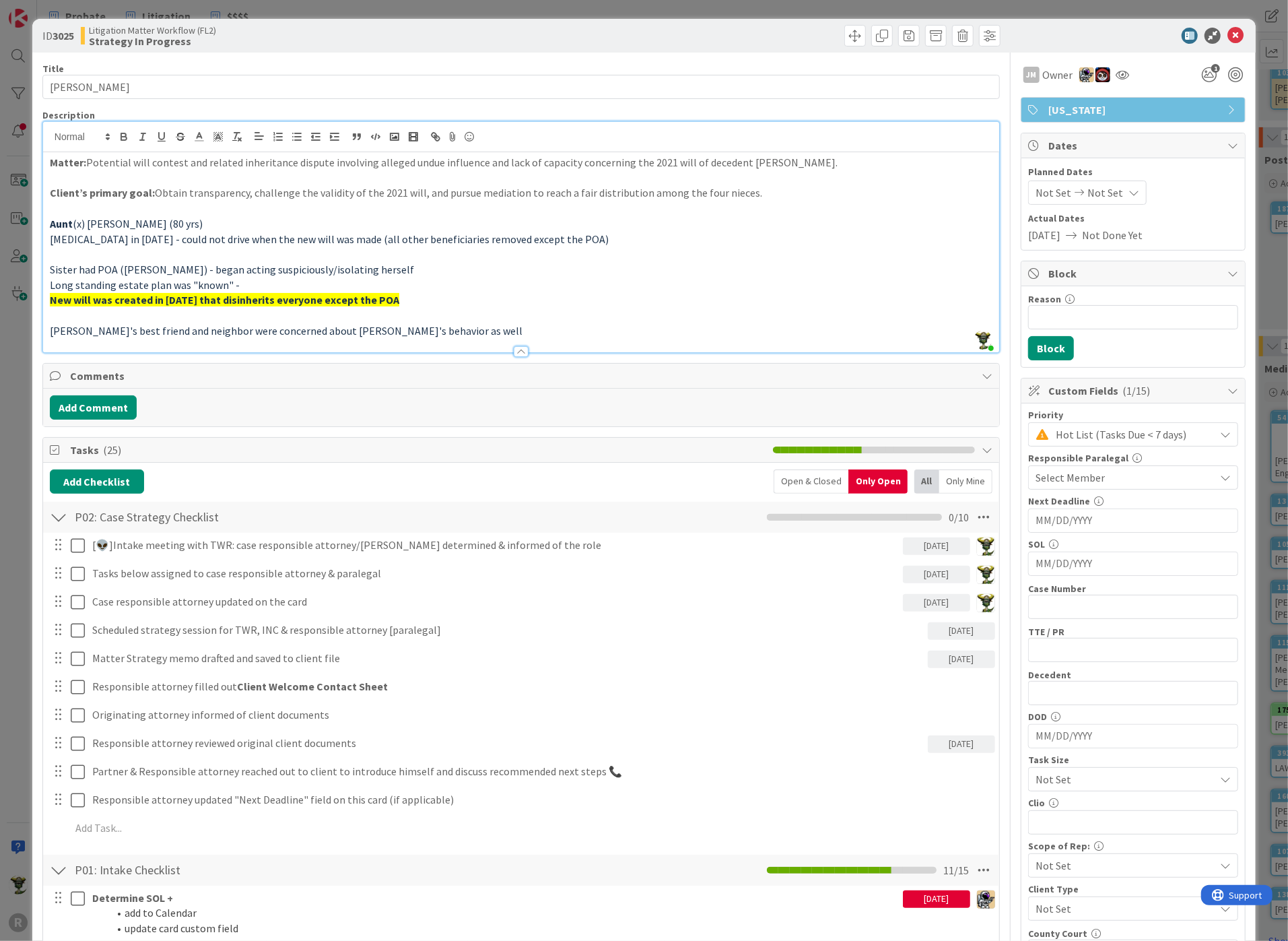
click at [125, 296] on strong "New will was created in [DATE] that disinherits everyone except the POA" at bounding box center [224, 299] width 349 height 13
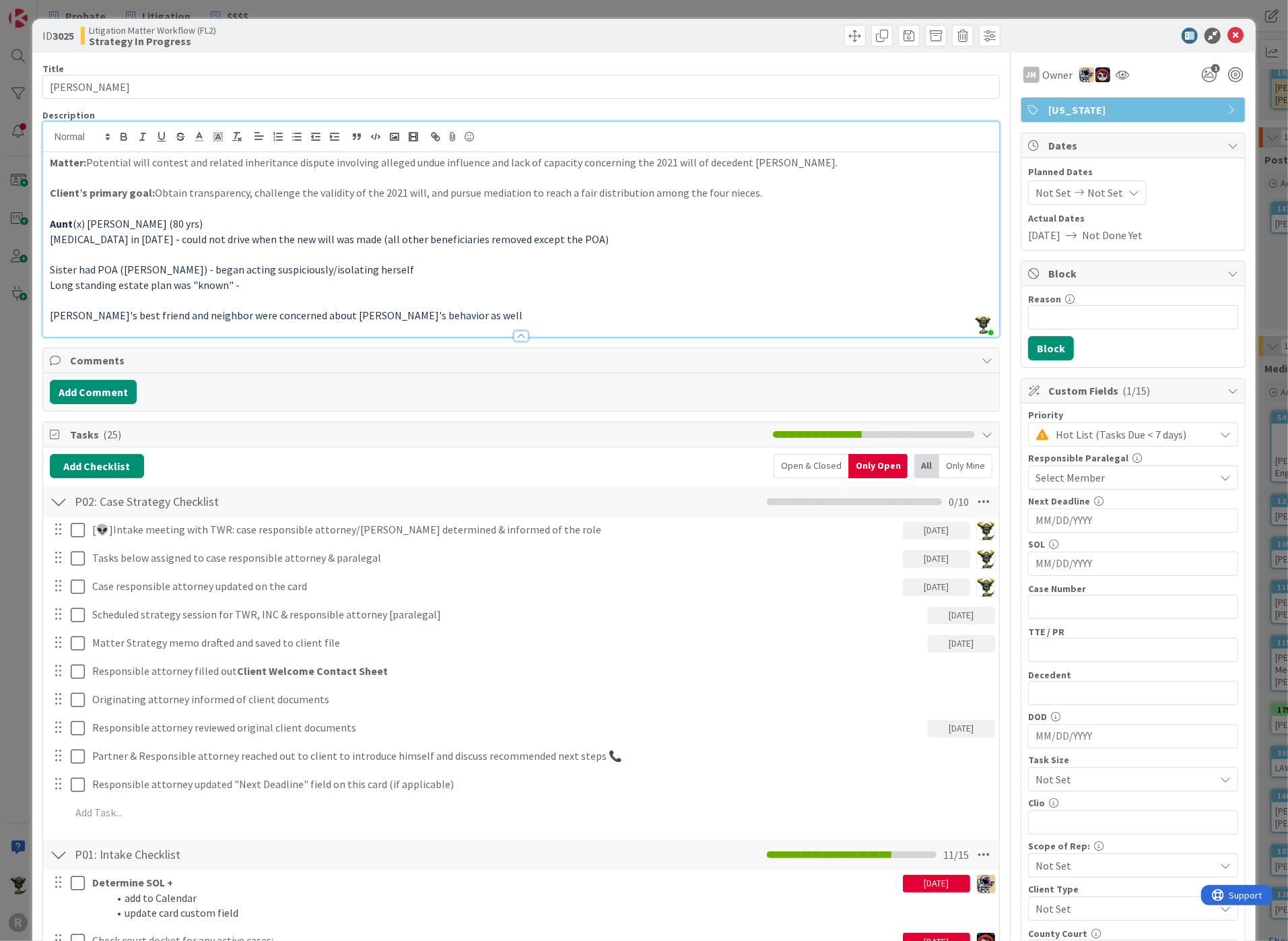
click at [104, 199] on p "Client’s primary goal: Obtain transparency, challenge the validity of the 2021 …" at bounding box center [521, 193] width 942 height 15
click at [92, 211] on p at bounding box center [521, 208] width 942 height 15
click at [434, 255] on p at bounding box center [521, 254] width 942 height 15
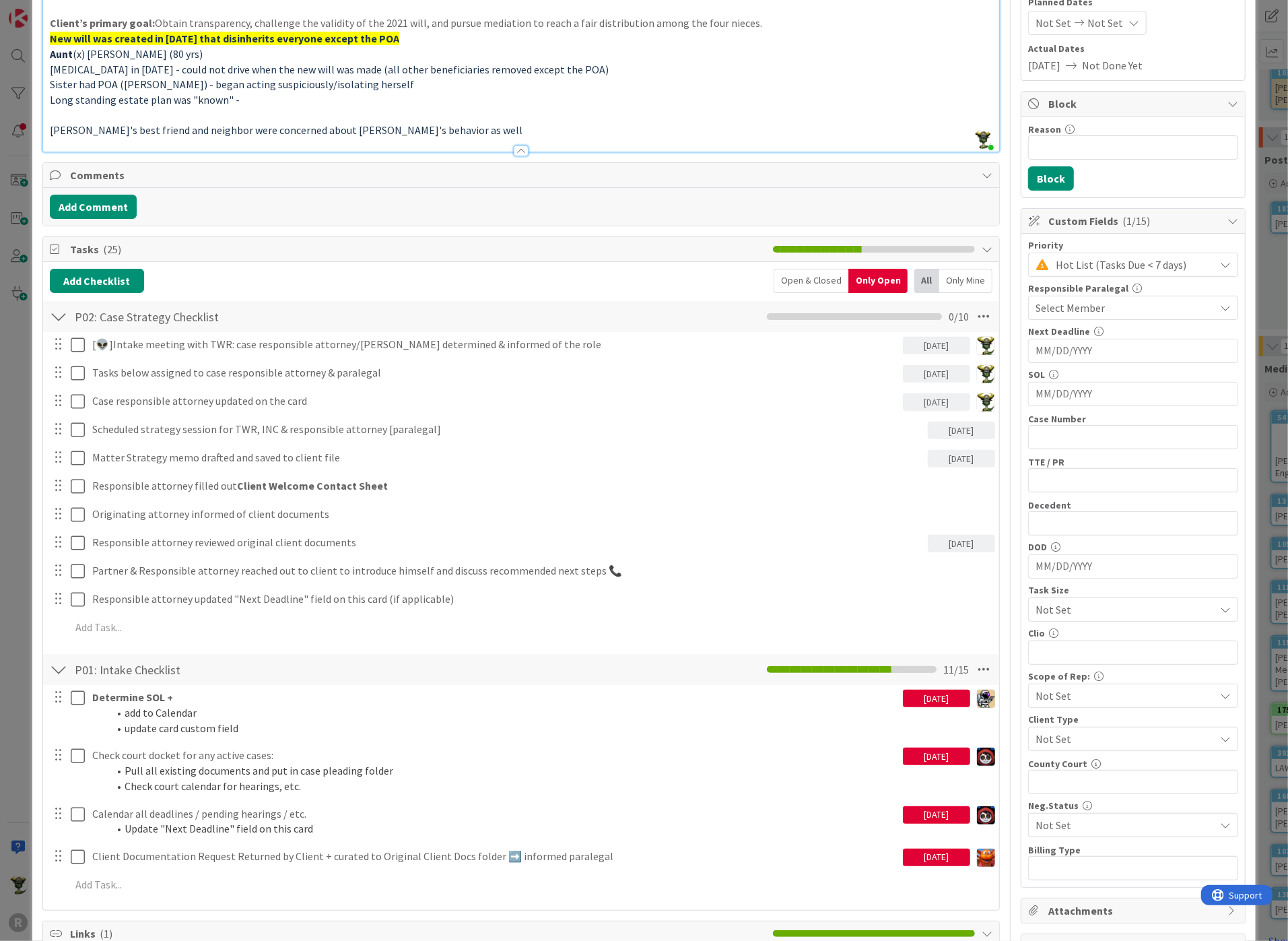
scroll to position [149, 0]
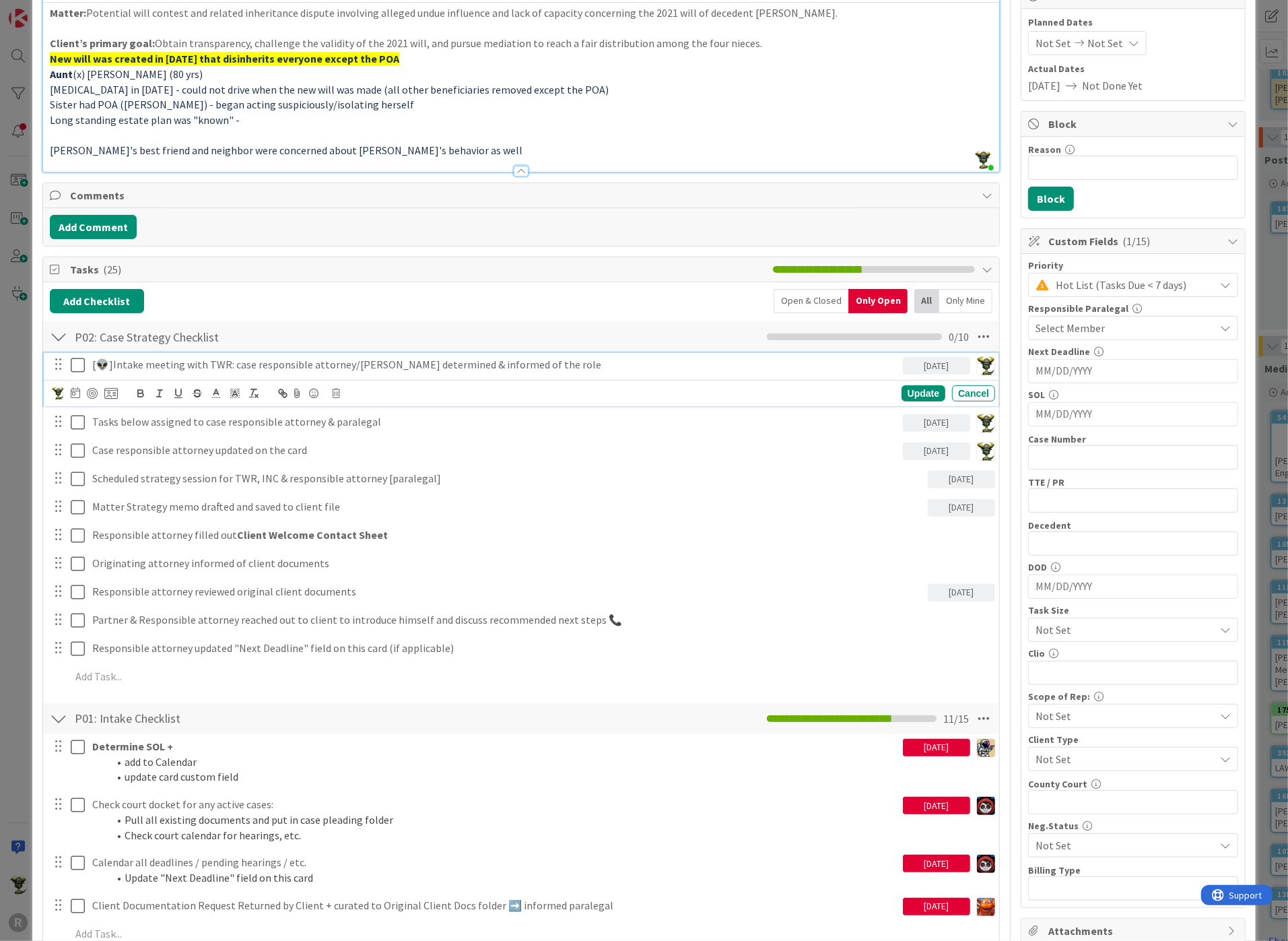
click at [79, 362] on icon at bounding box center [78, 365] width 14 height 16
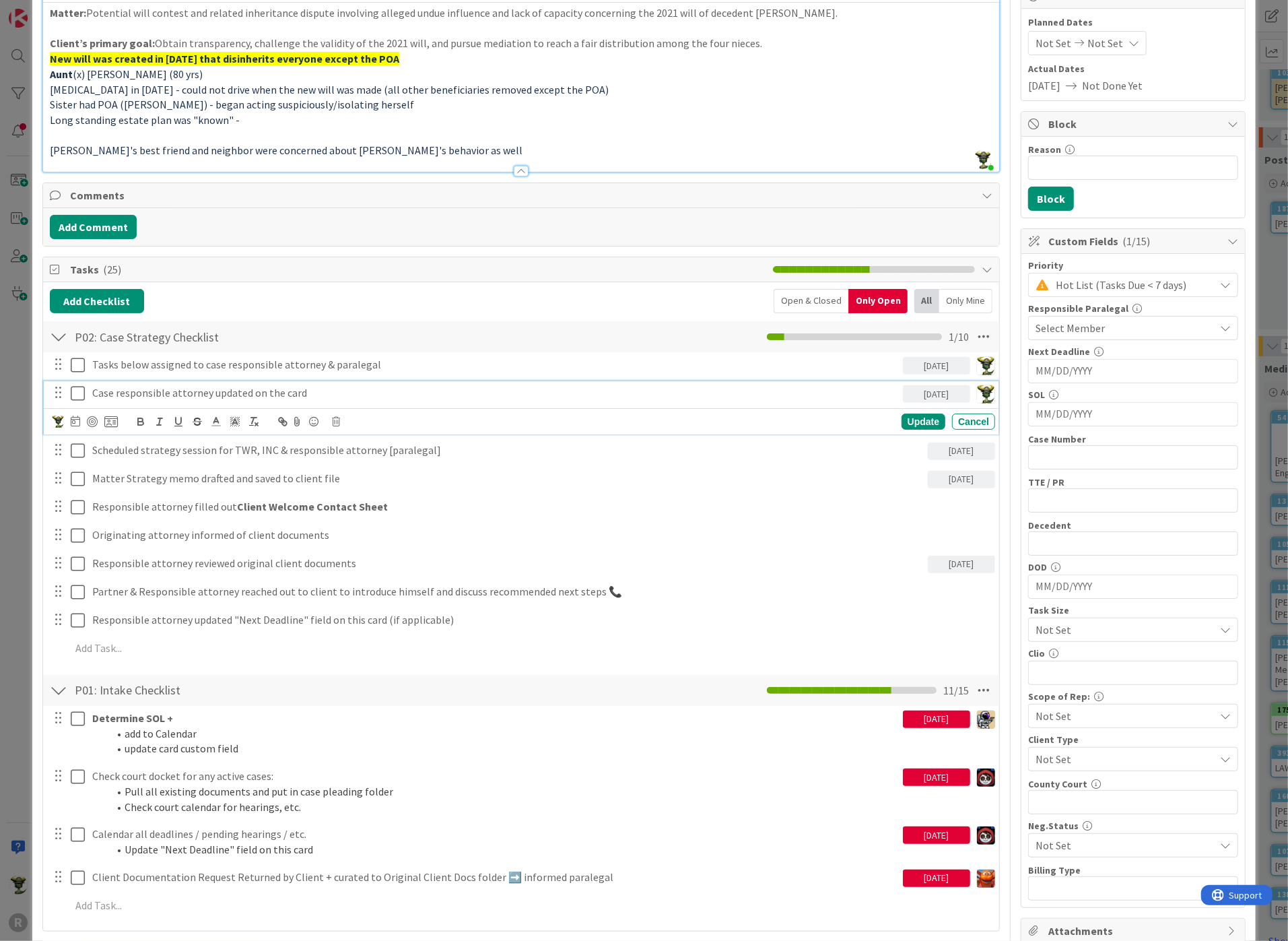
click at [77, 393] on icon at bounding box center [78, 393] width 14 height 16
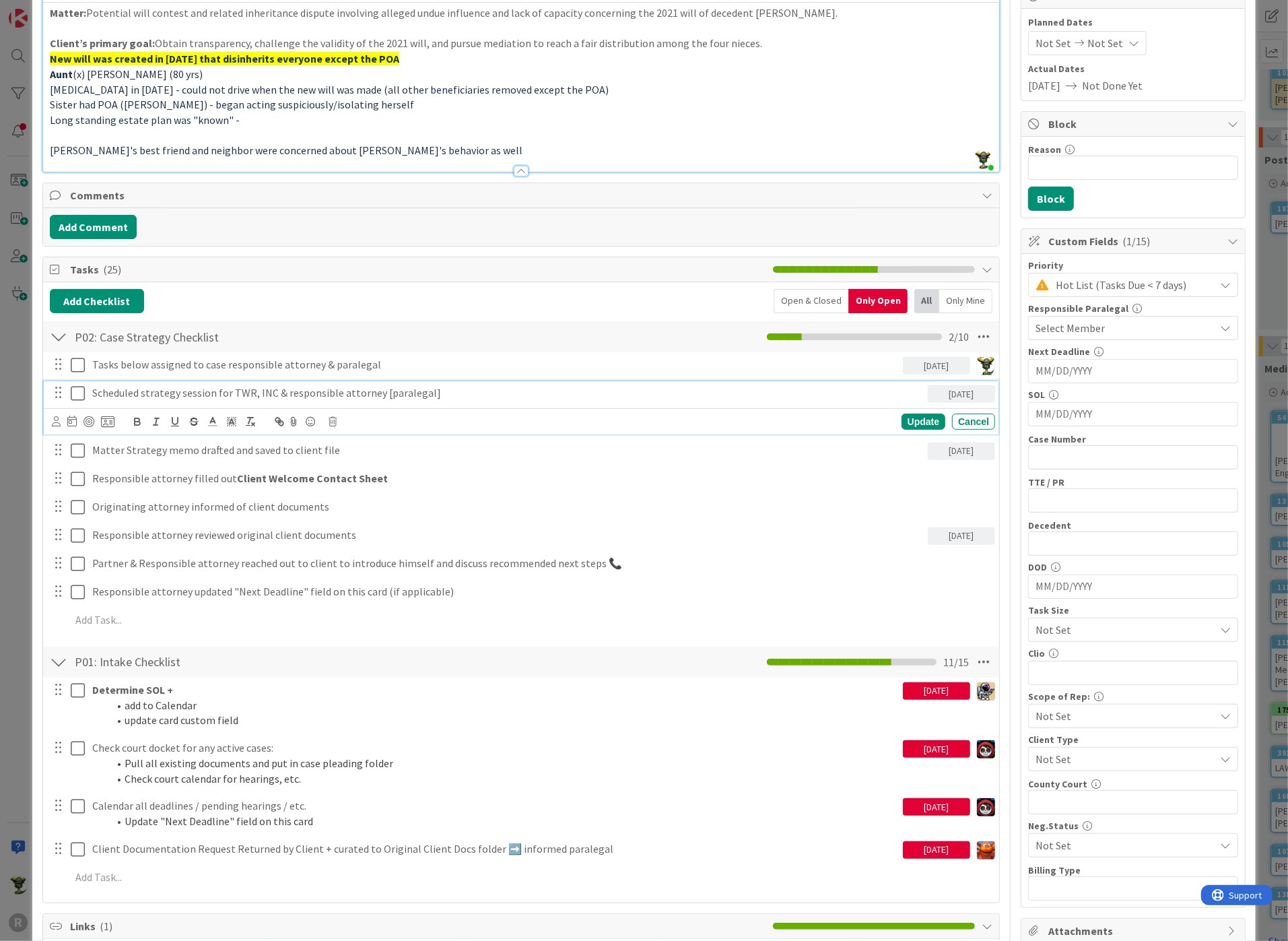
click at [117, 386] on p "Scheduled strategy session for TWR, INC & responsible attorney [paralegal]" at bounding box center [507, 393] width 830 height 15
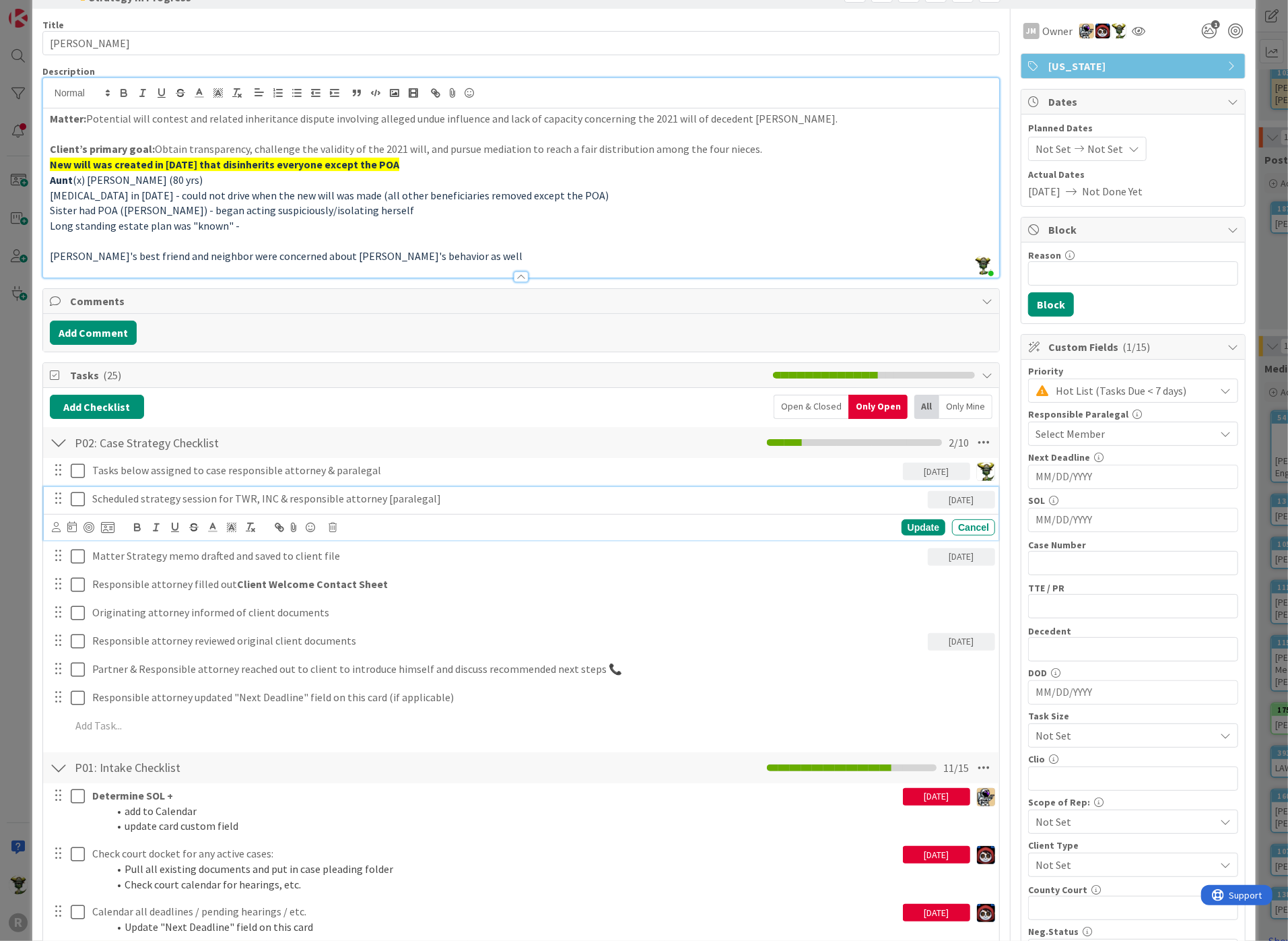
scroll to position [0, 0]
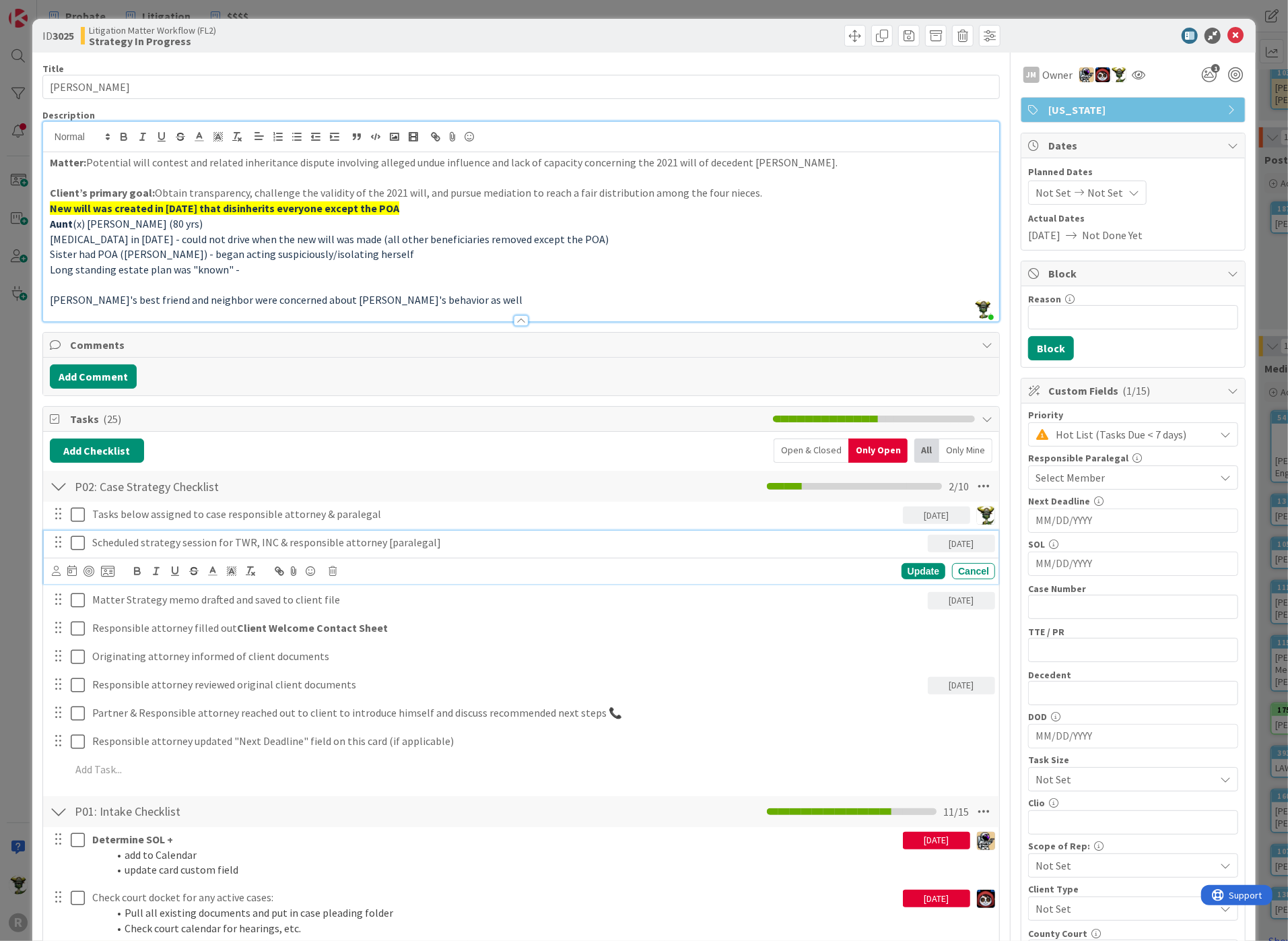
click at [1111, 475] on div "Select Member" at bounding box center [1125, 477] width 179 height 16
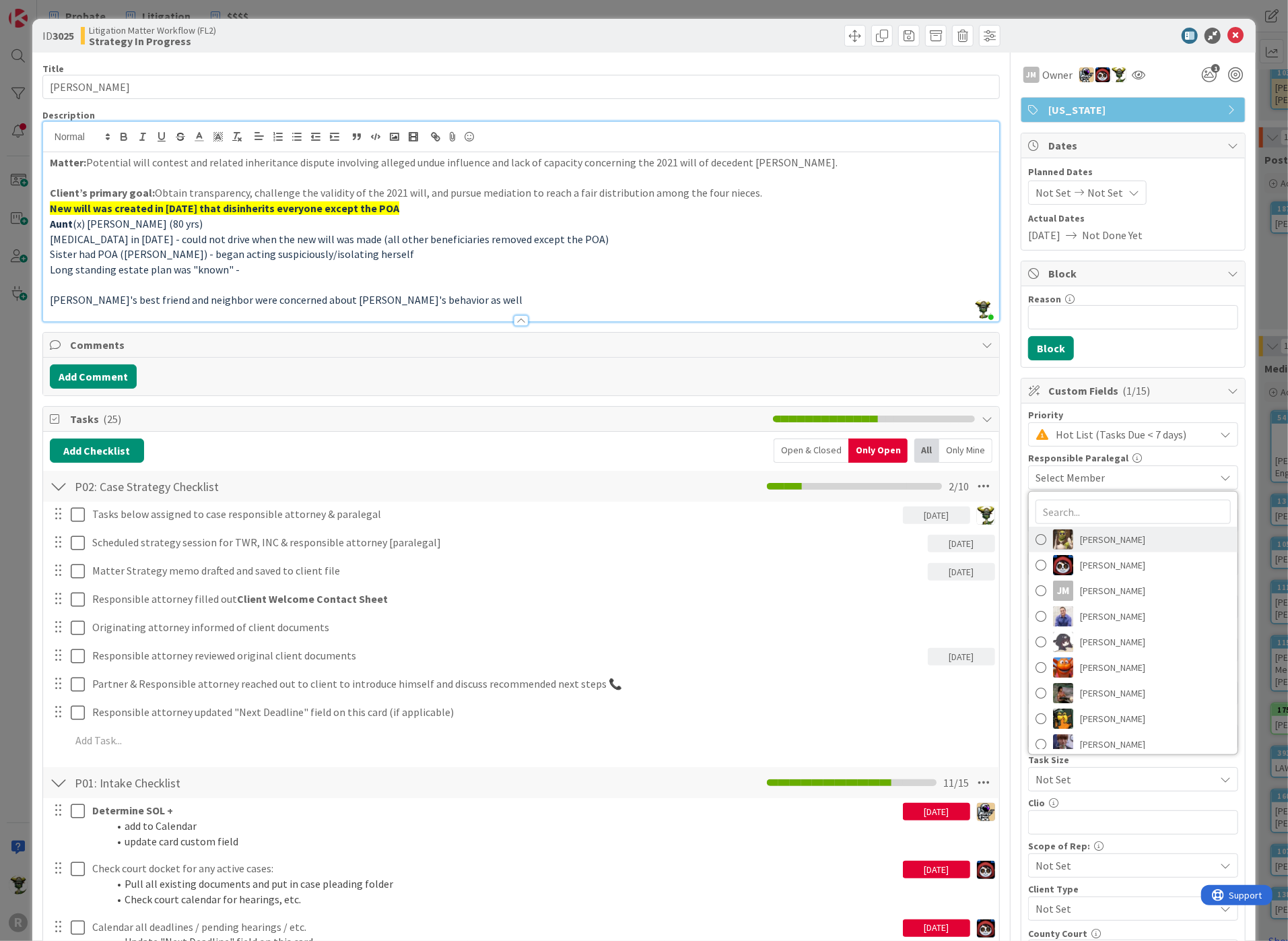
click at [1080, 541] on span "[PERSON_NAME]" at bounding box center [1112, 539] width 65 height 20
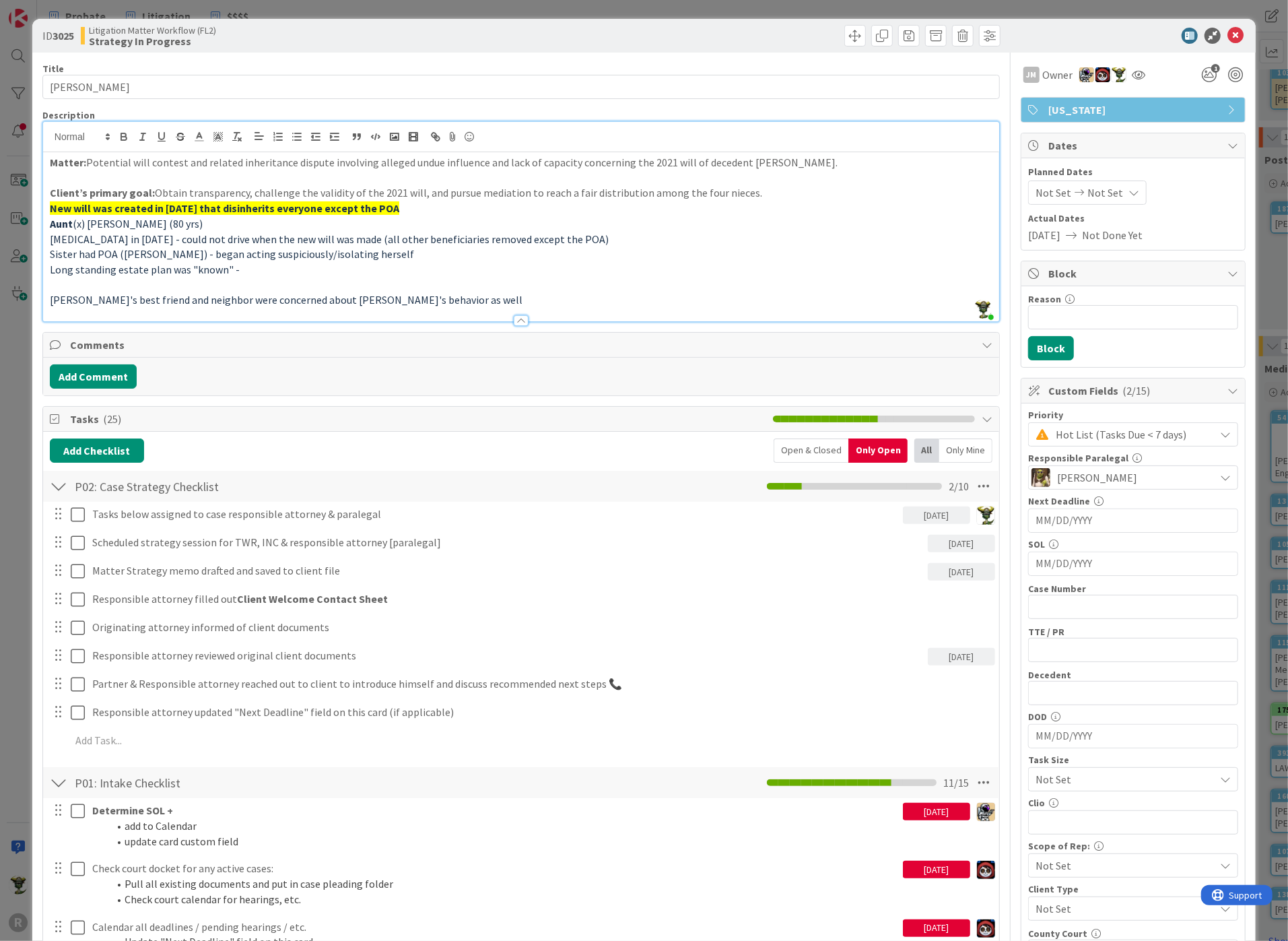
click at [1082, 469] on span "[PERSON_NAME]" at bounding box center [1097, 477] width 80 height 16
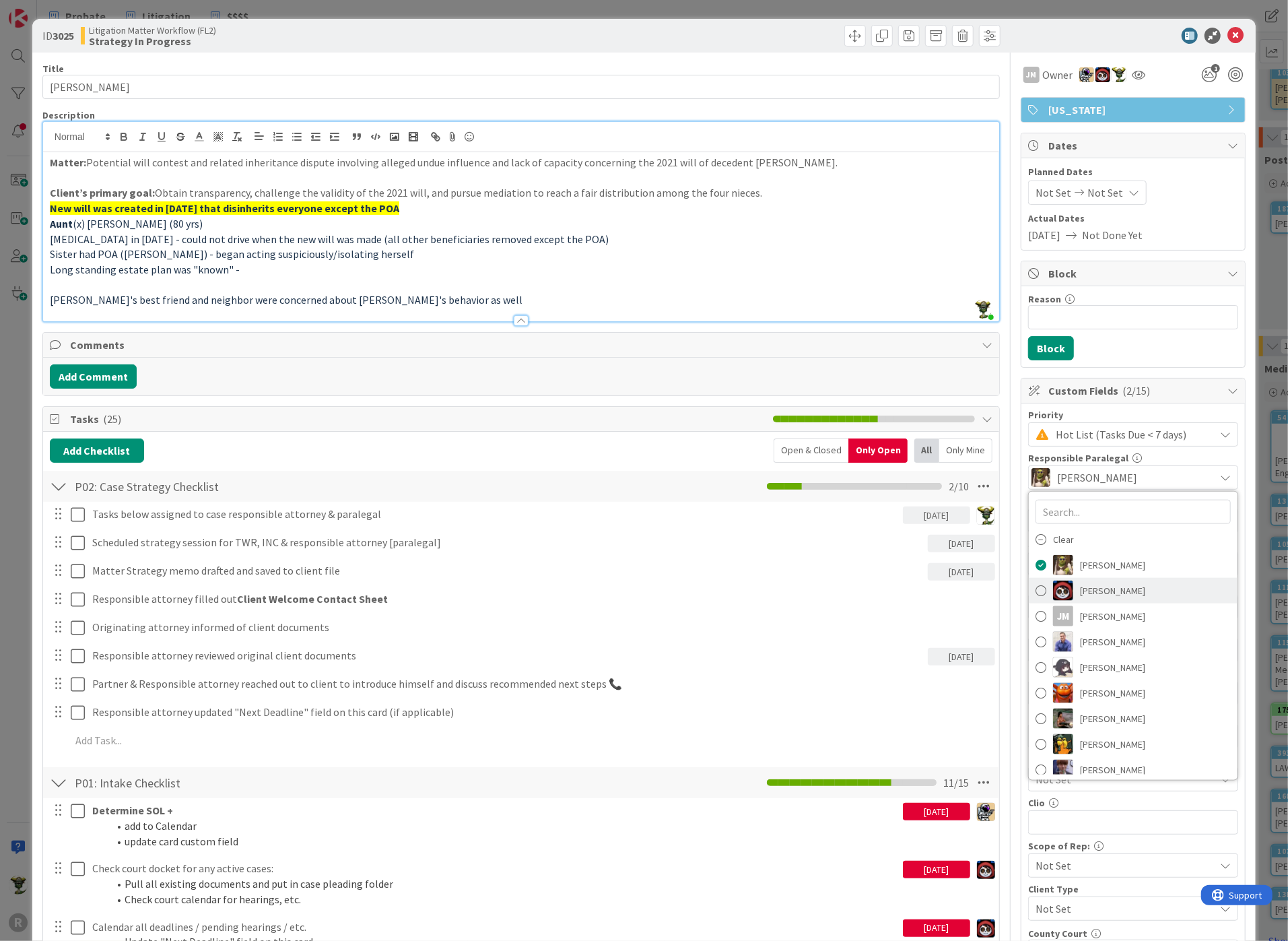
click at [1080, 591] on span "[PERSON_NAME]" at bounding box center [1112, 590] width 65 height 20
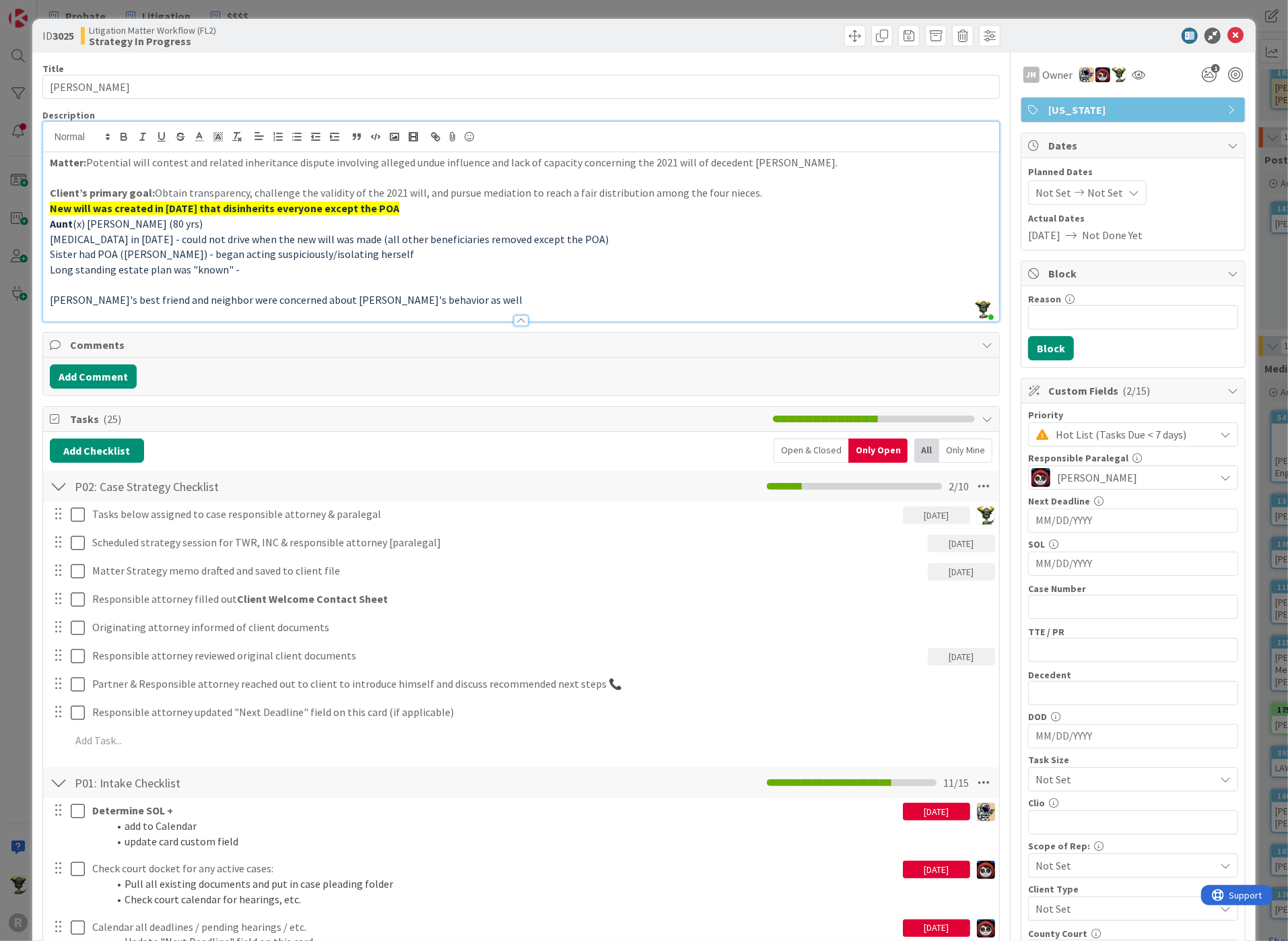
scroll to position [75, 0]
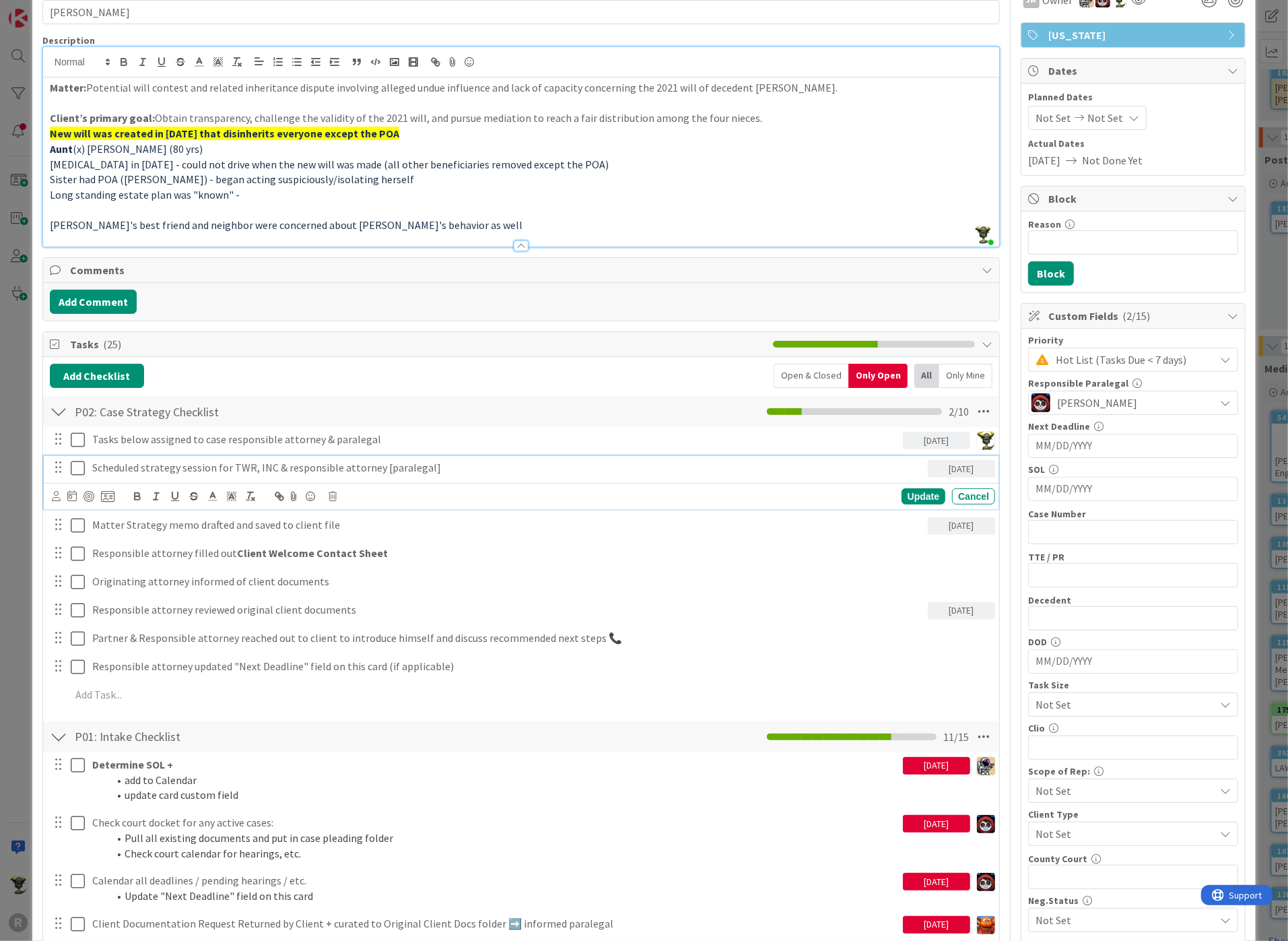
click at [109, 467] on p "Scheduled strategy session for TWR, INC & responsible attorney [paralegal]" at bounding box center [507, 467] width 830 height 15
click at [54, 497] on icon at bounding box center [56, 496] width 8 height 10
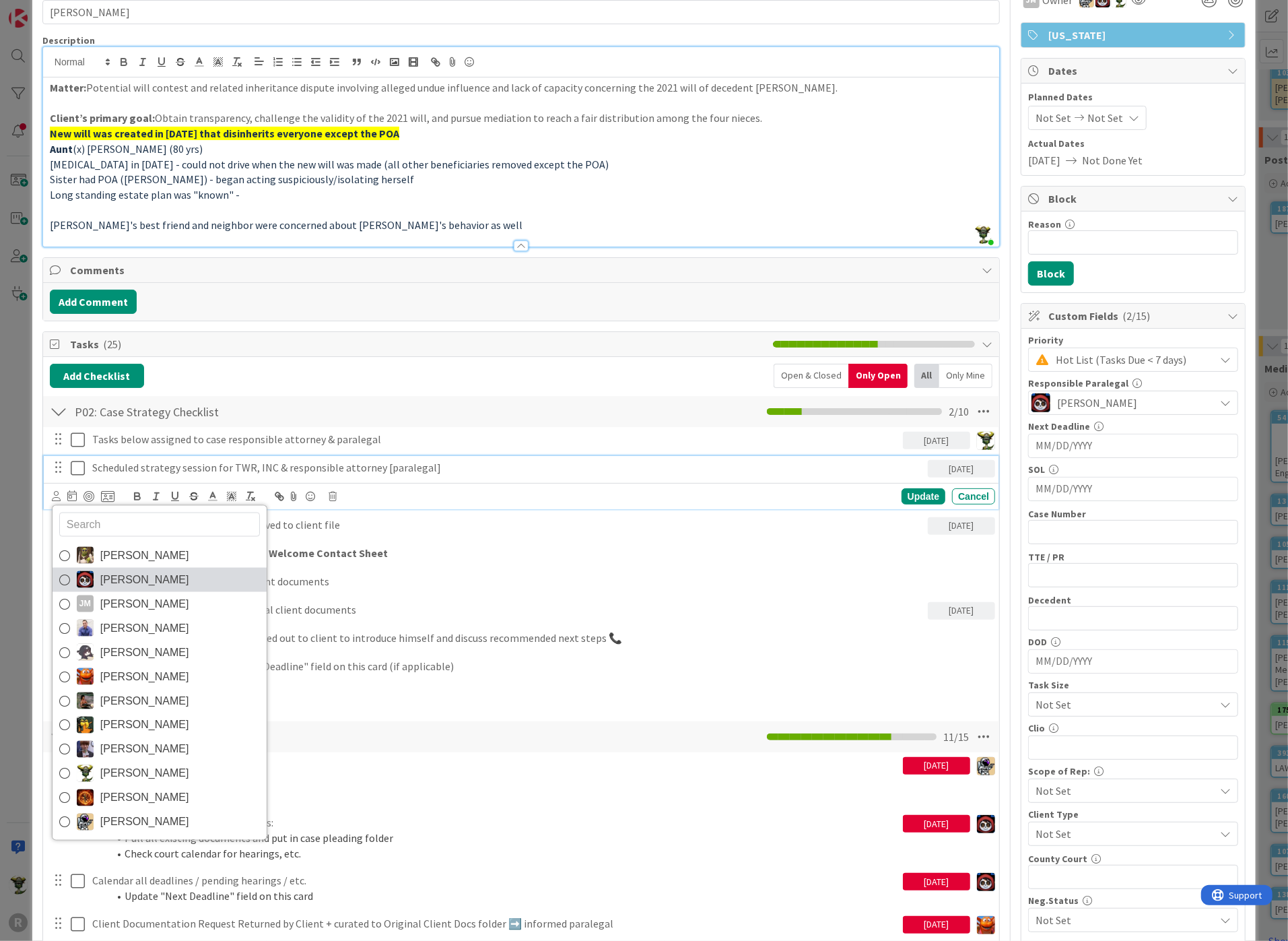
click at [107, 583] on span "[PERSON_NAME]" at bounding box center [145, 580] width 89 height 20
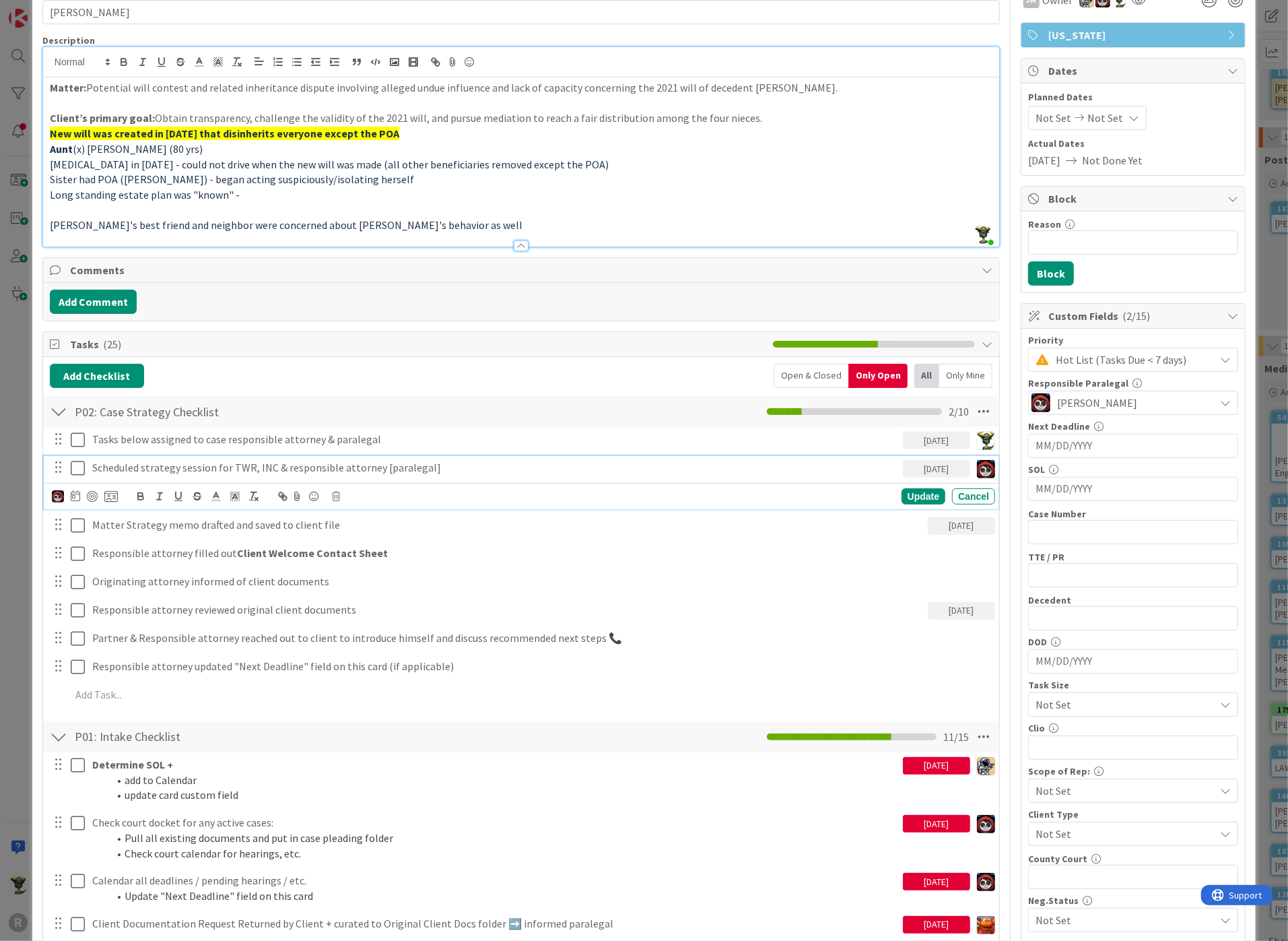
click at [925, 465] on div "[DATE]" at bounding box center [937, 468] width 67 height 18
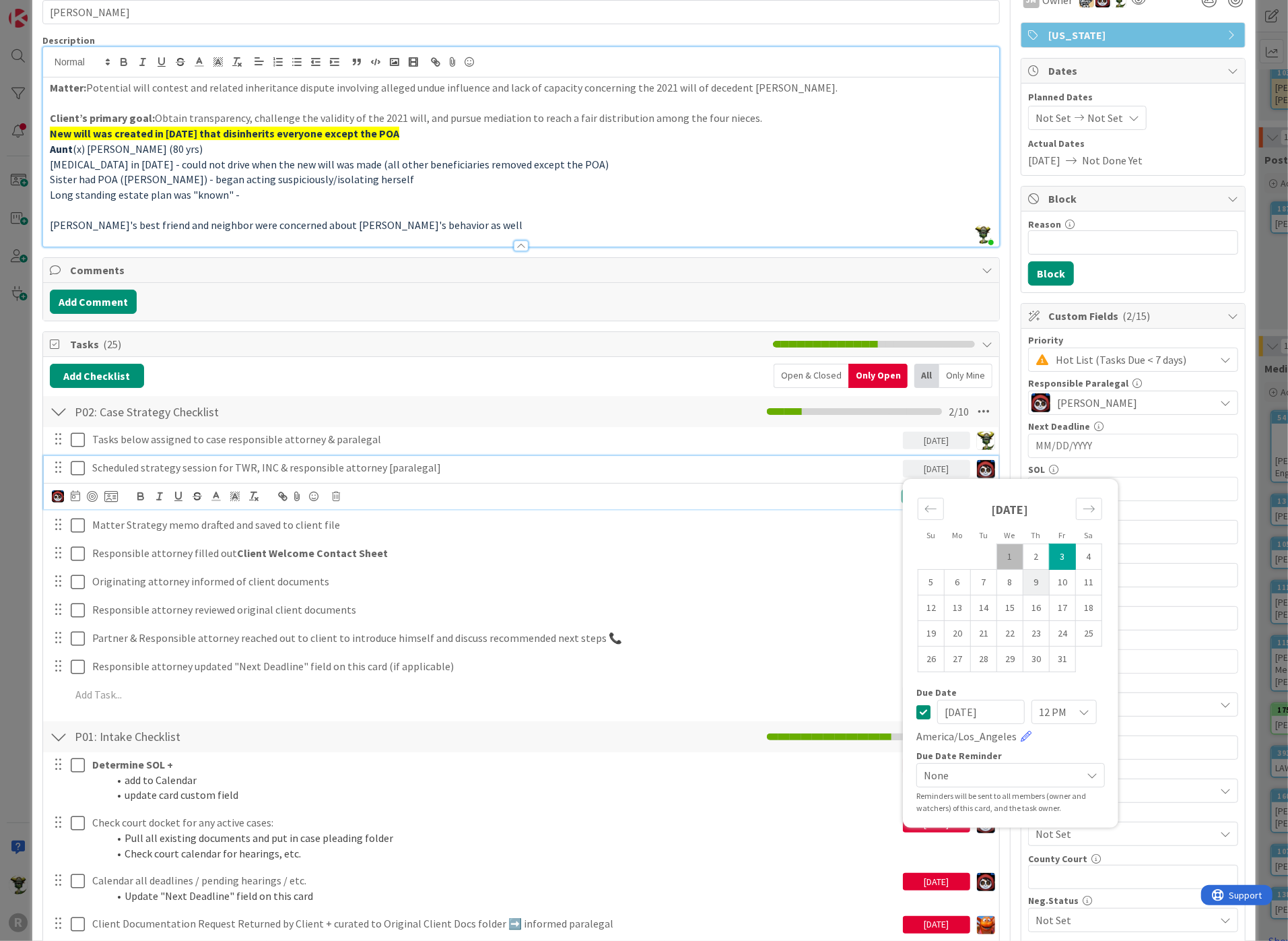
click at [1026, 583] on td "9" at bounding box center [1036, 582] width 26 height 25
type input "[DATE]"
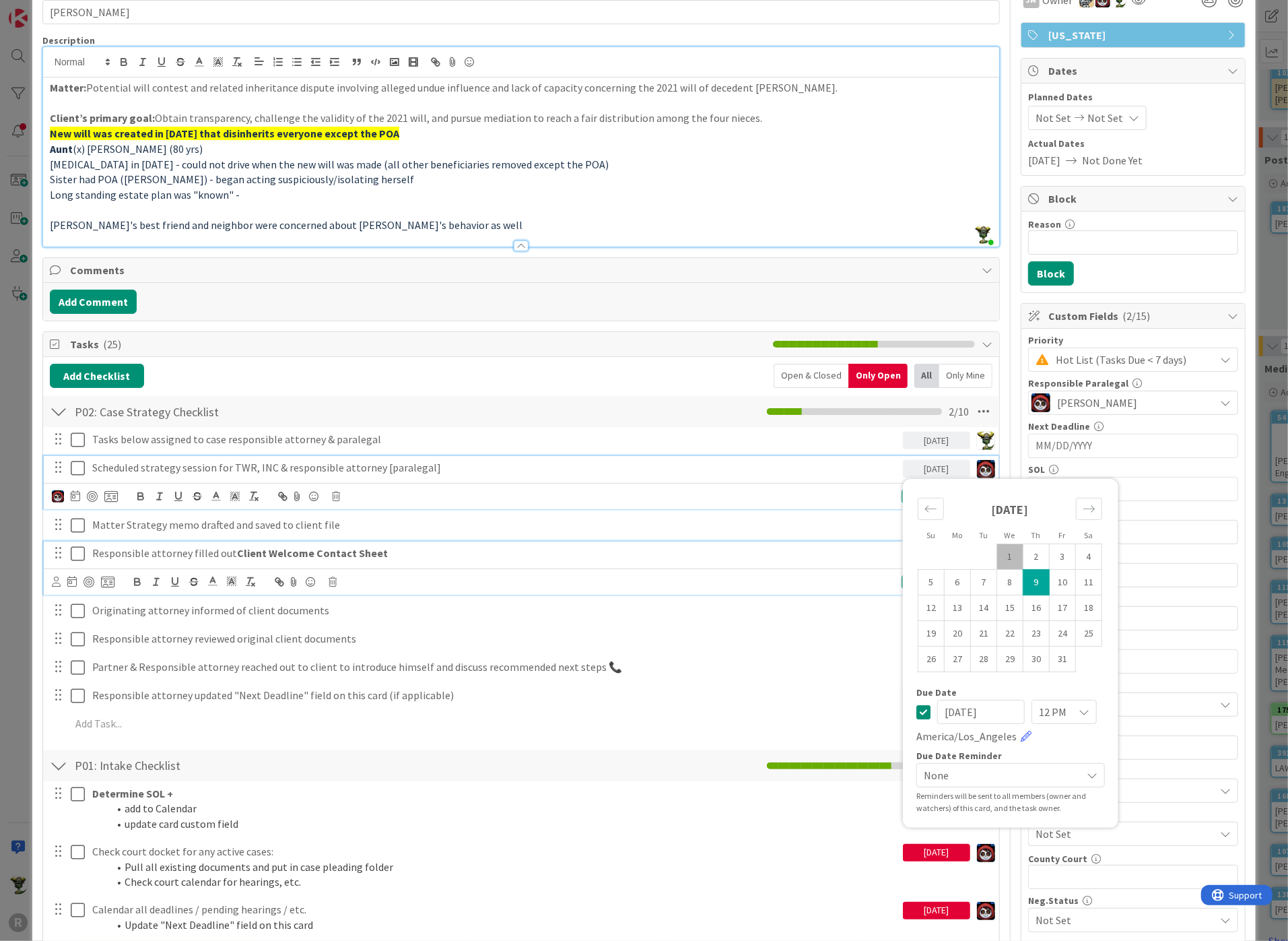
click at [739, 549] on p "Responsible attorney filled out Client Welcome Contact Sheet" at bounding box center [540, 553] width 897 height 15
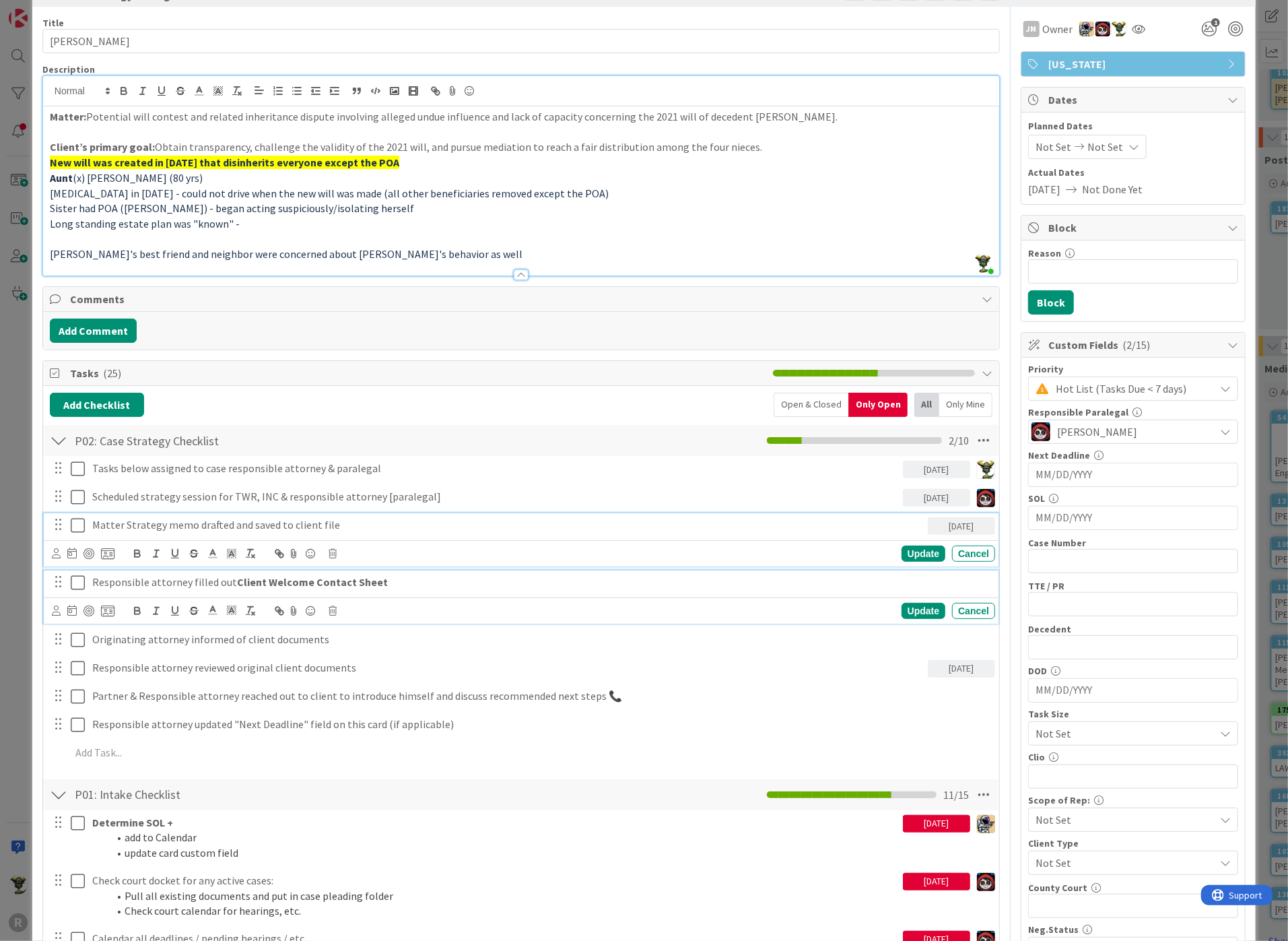
click at [591, 513] on div "Matter Strategy memo drafted and saved to client file [DATE] Update Cancel" at bounding box center [521, 540] width 955 height 53
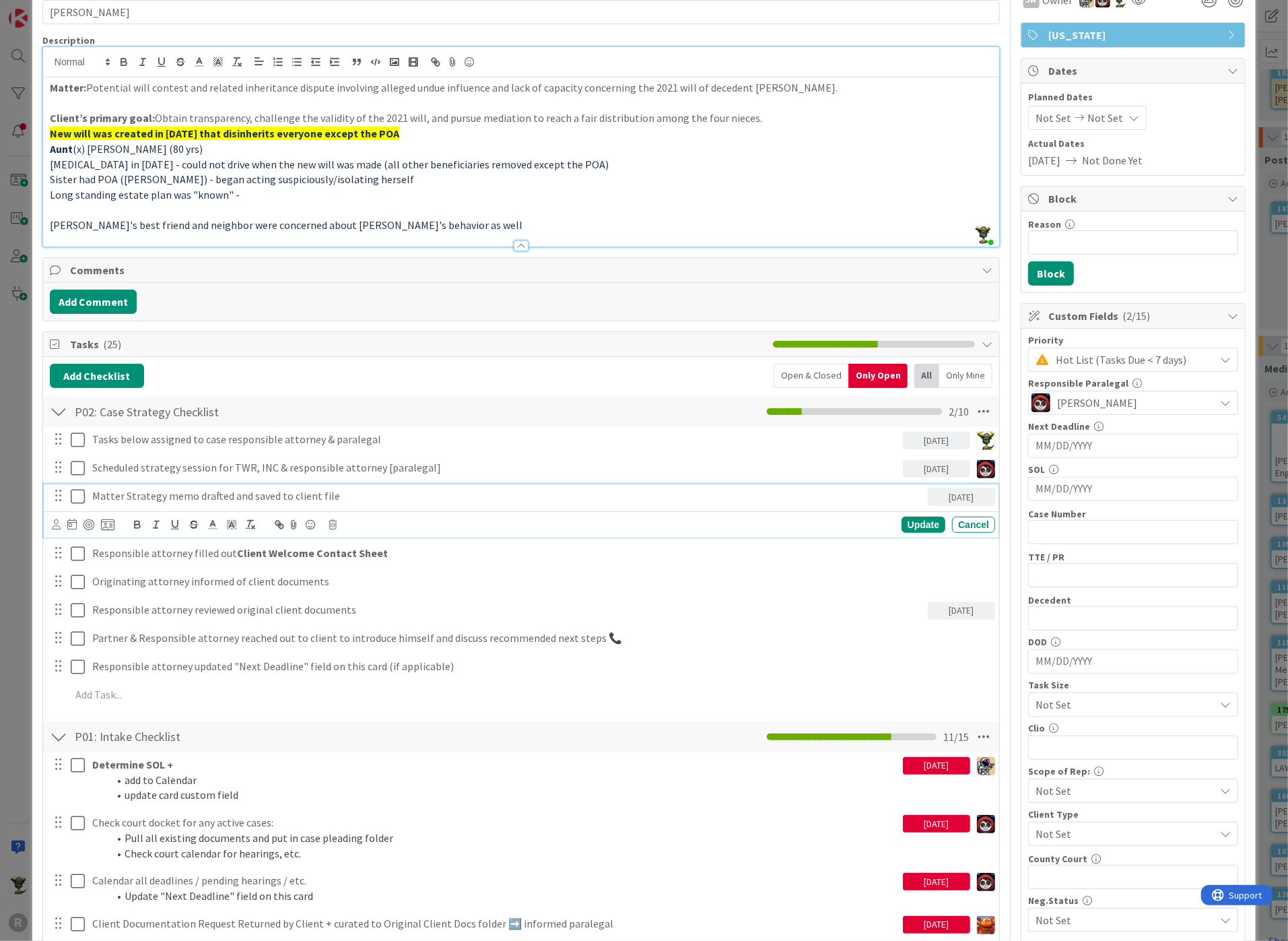
click at [554, 488] on p "Matter Strategy memo drafted and saved to client file" at bounding box center [507, 496] width 830 height 15
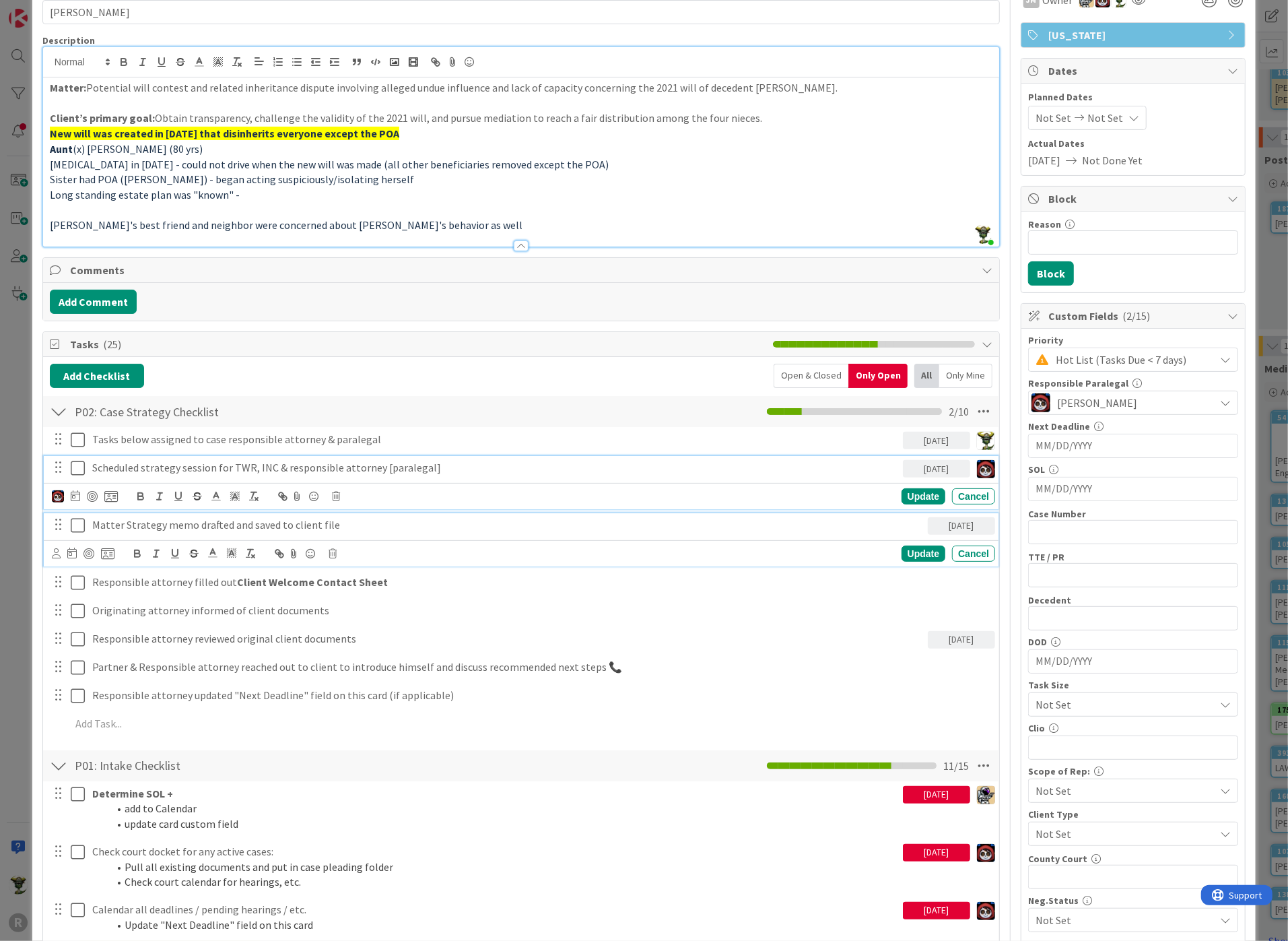
click at [553, 473] on div "Scheduled strategy session for TWR, INC & responsible attorney [paralegal] [DAT…" at bounding box center [521, 483] width 955 height 53
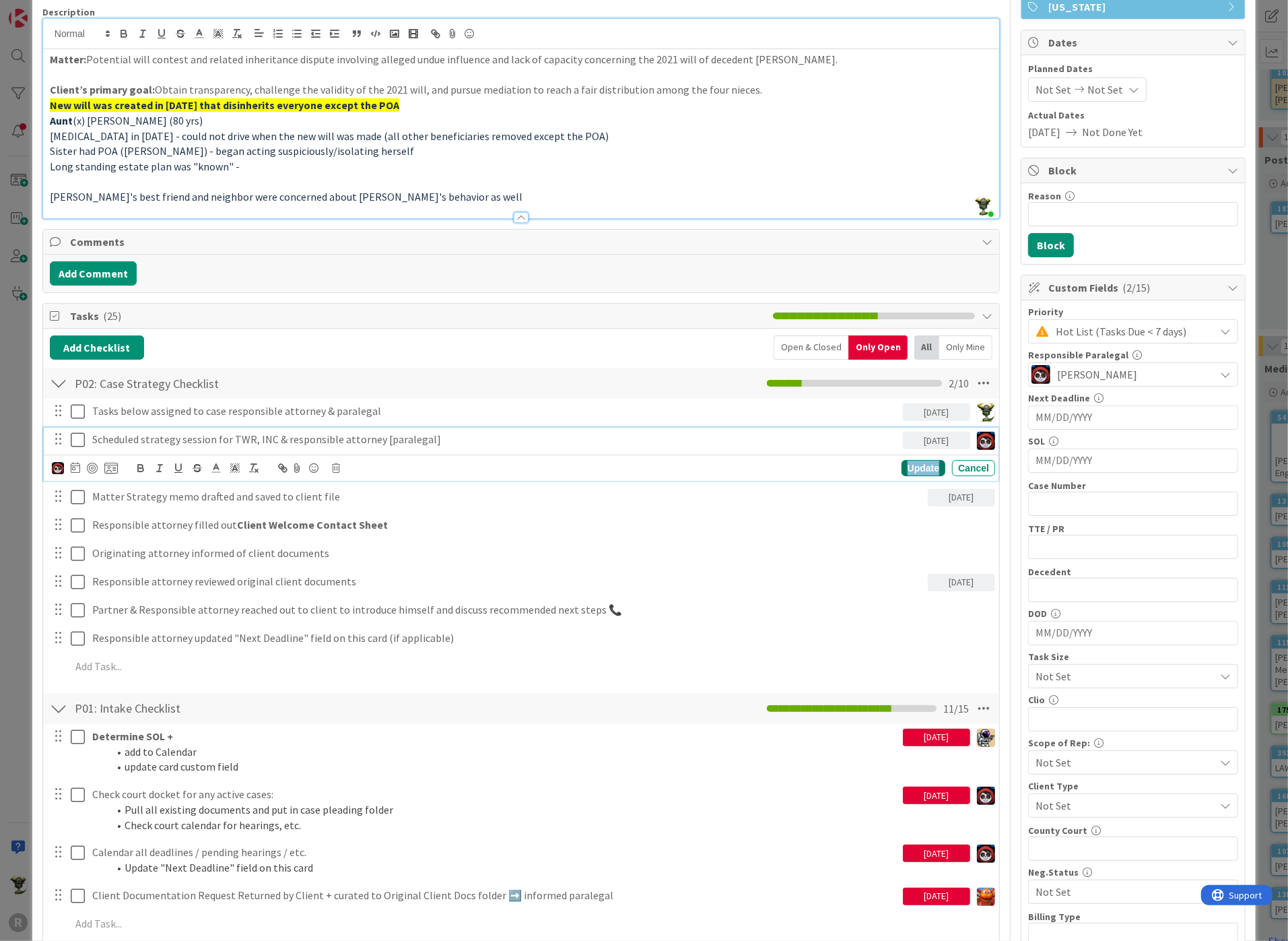
click at [909, 465] on div "Update" at bounding box center [923, 467] width 43 height 16
click at [147, 468] on p "Matter Strategy memo drafted and saved to client file" at bounding box center [507, 467] width 830 height 15
click at [59, 492] on div at bounding box center [83, 496] width 62 height 16
click at [52, 492] on icon at bounding box center [56, 496] width 8 height 10
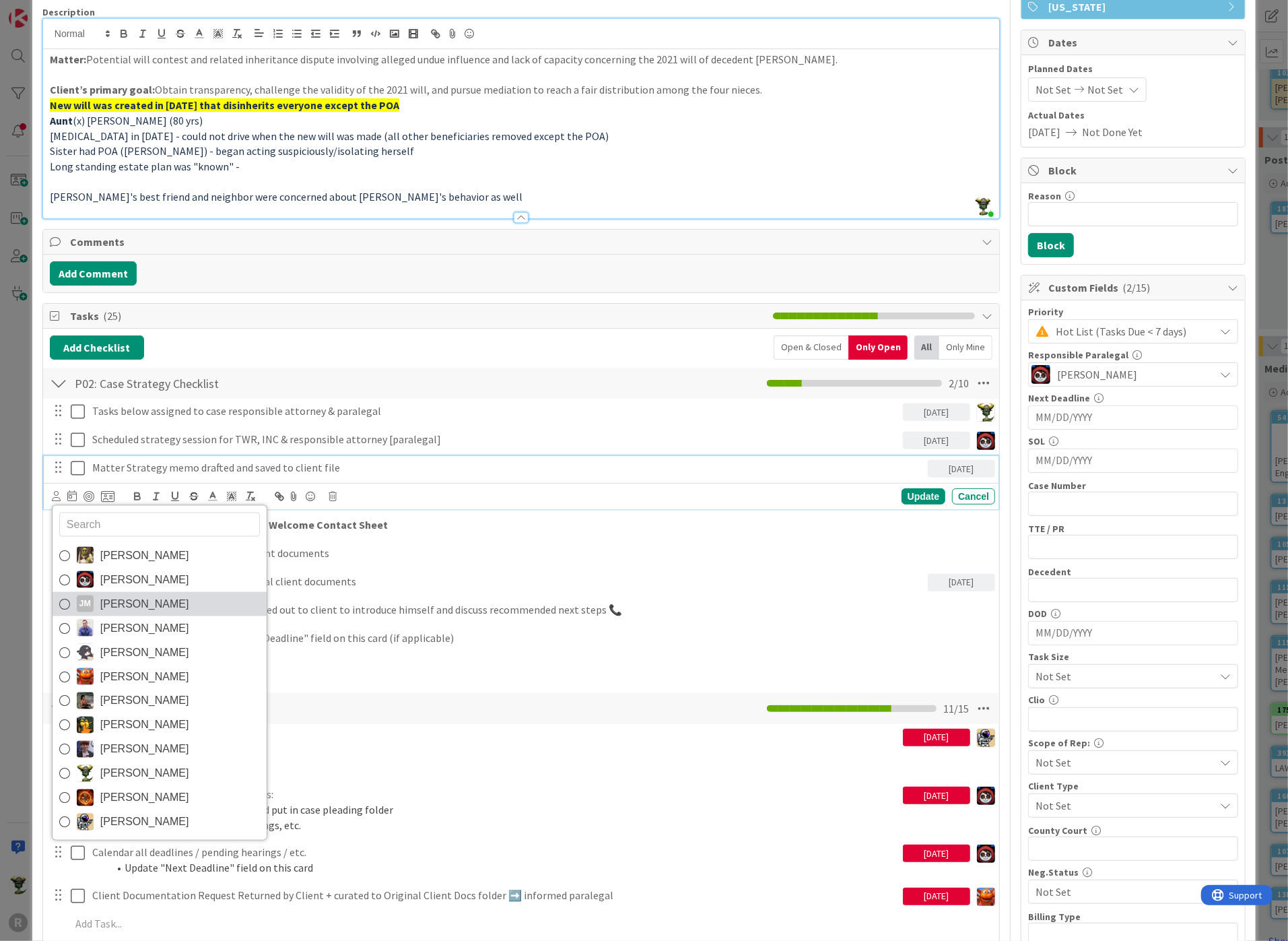
click at [96, 601] on link "[PERSON_NAME] [PERSON_NAME]" at bounding box center [159, 604] width 214 height 25
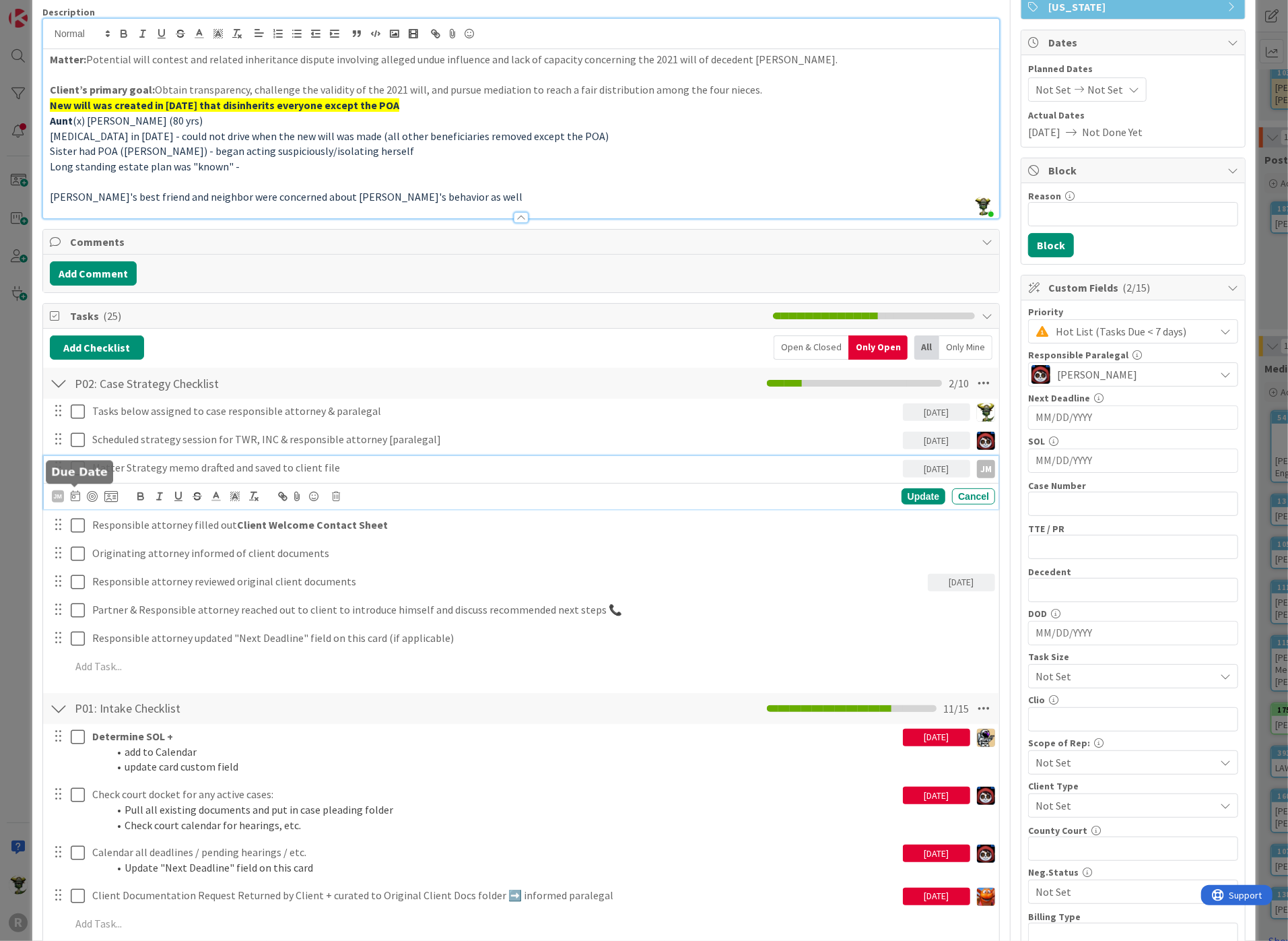
click at [73, 490] on icon at bounding box center [75, 495] width 9 height 11
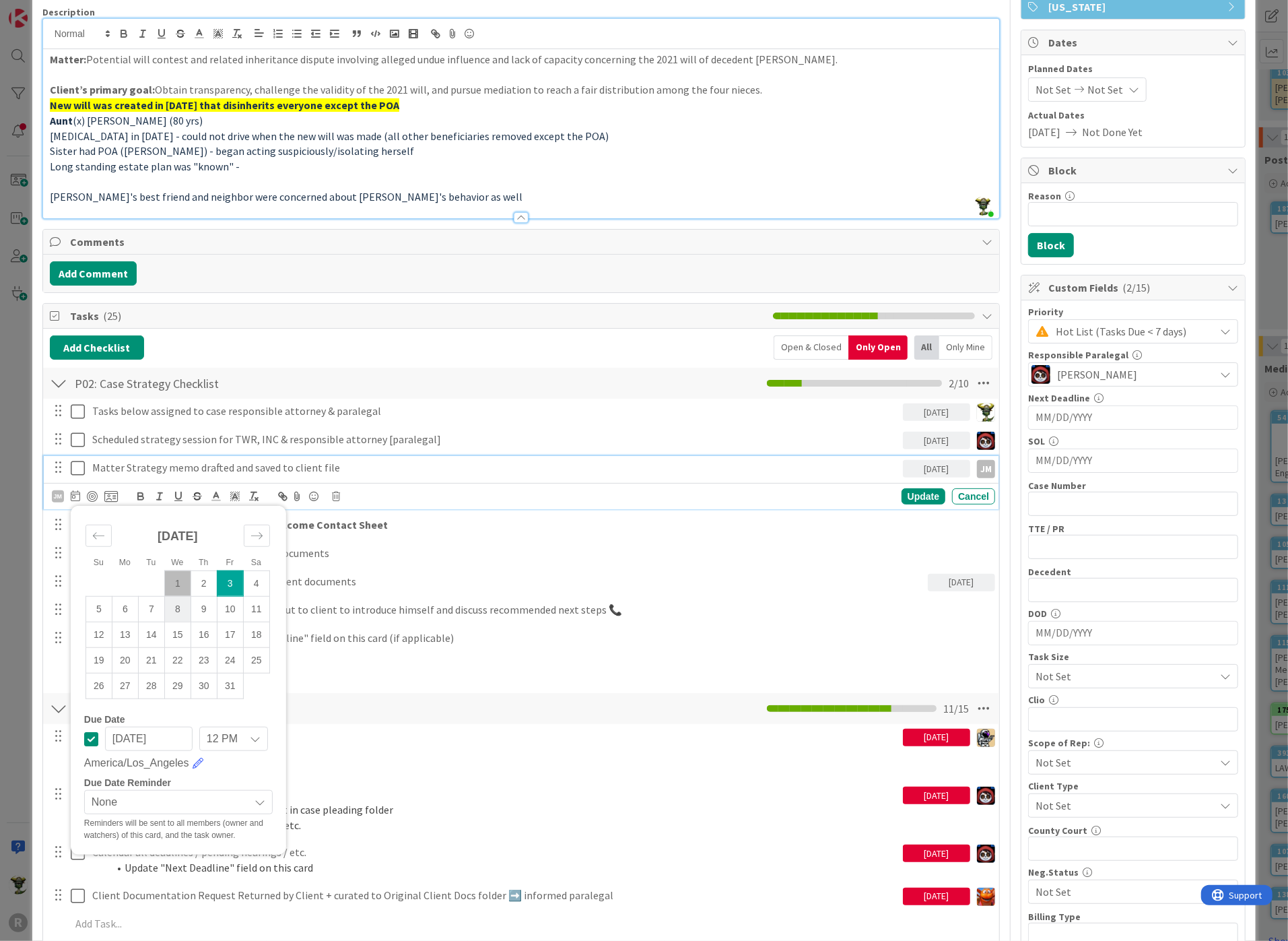
click at [180, 603] on td "8" at bounding box center [177, 608] width 26 height 25
type input "[DATE]"
click at [906, 490] on div "Update" at bounding box center [923, 496] width 43 height 16
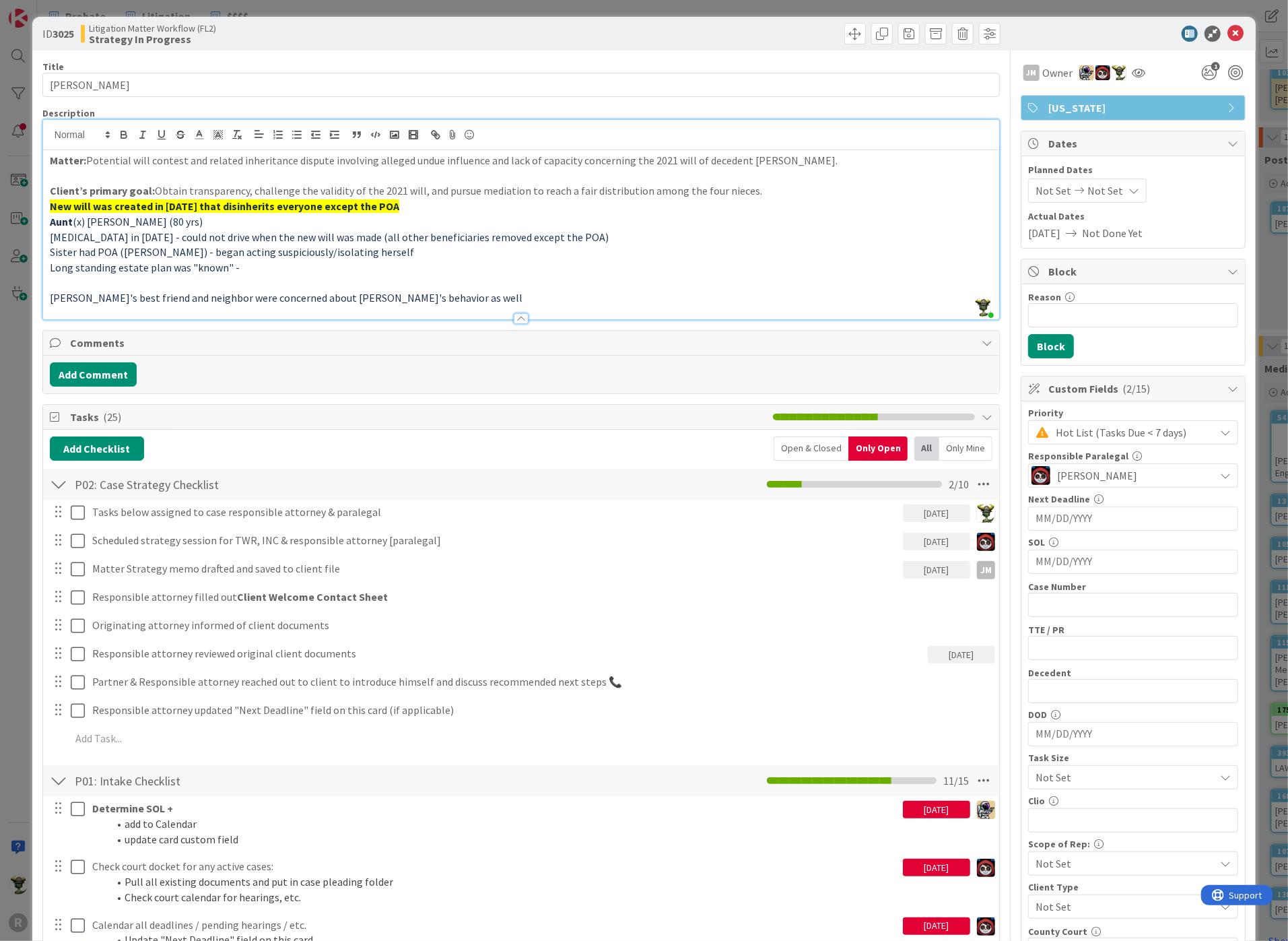
scroll to position [0, 0]
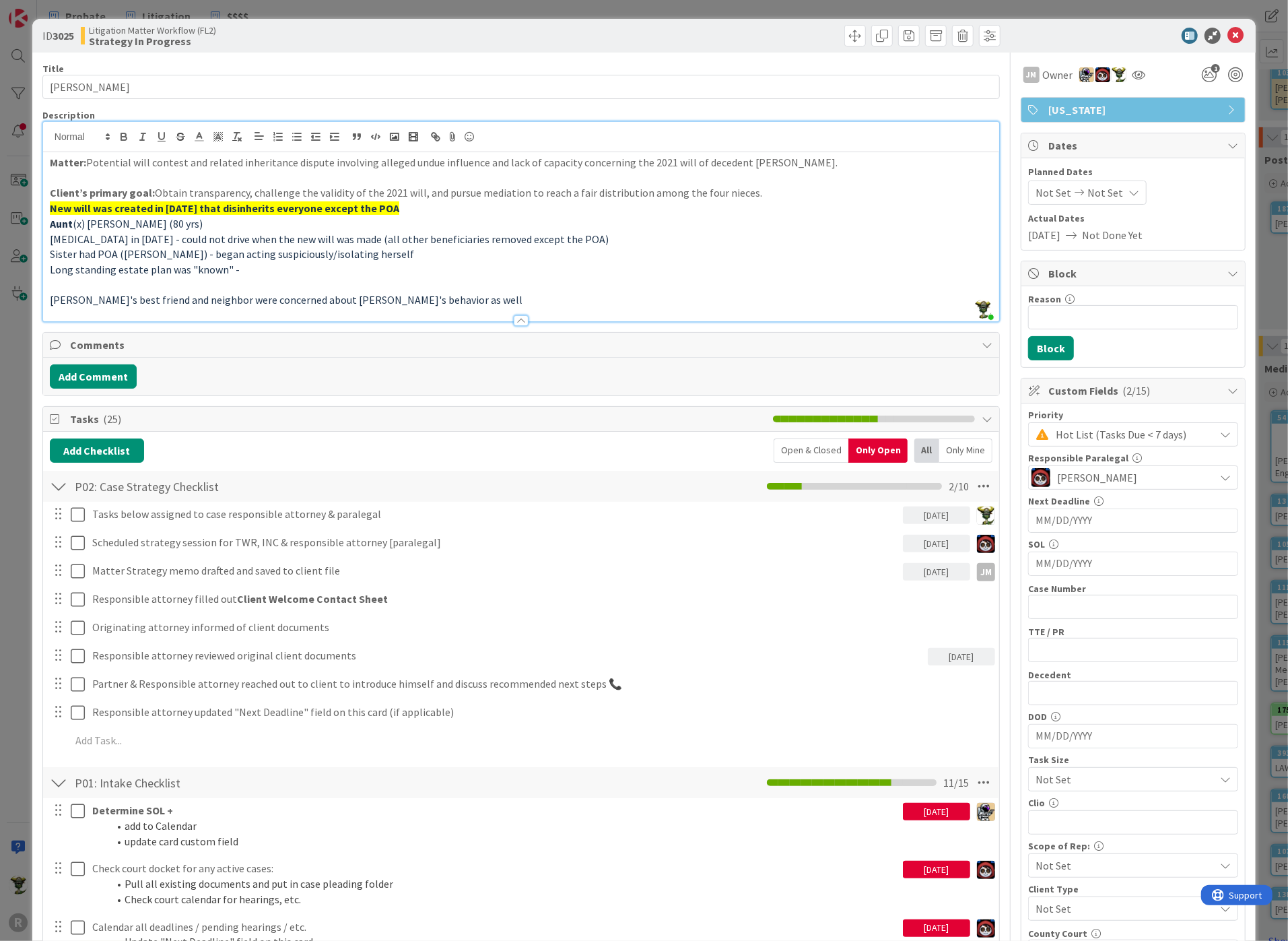
click at [582, 64] on div "Title 14 / 128" at bounding box center [521, 68] width 958 height 12
click at [1227, 32] on icon at bounding box center [1235, 35] width 16 height 16
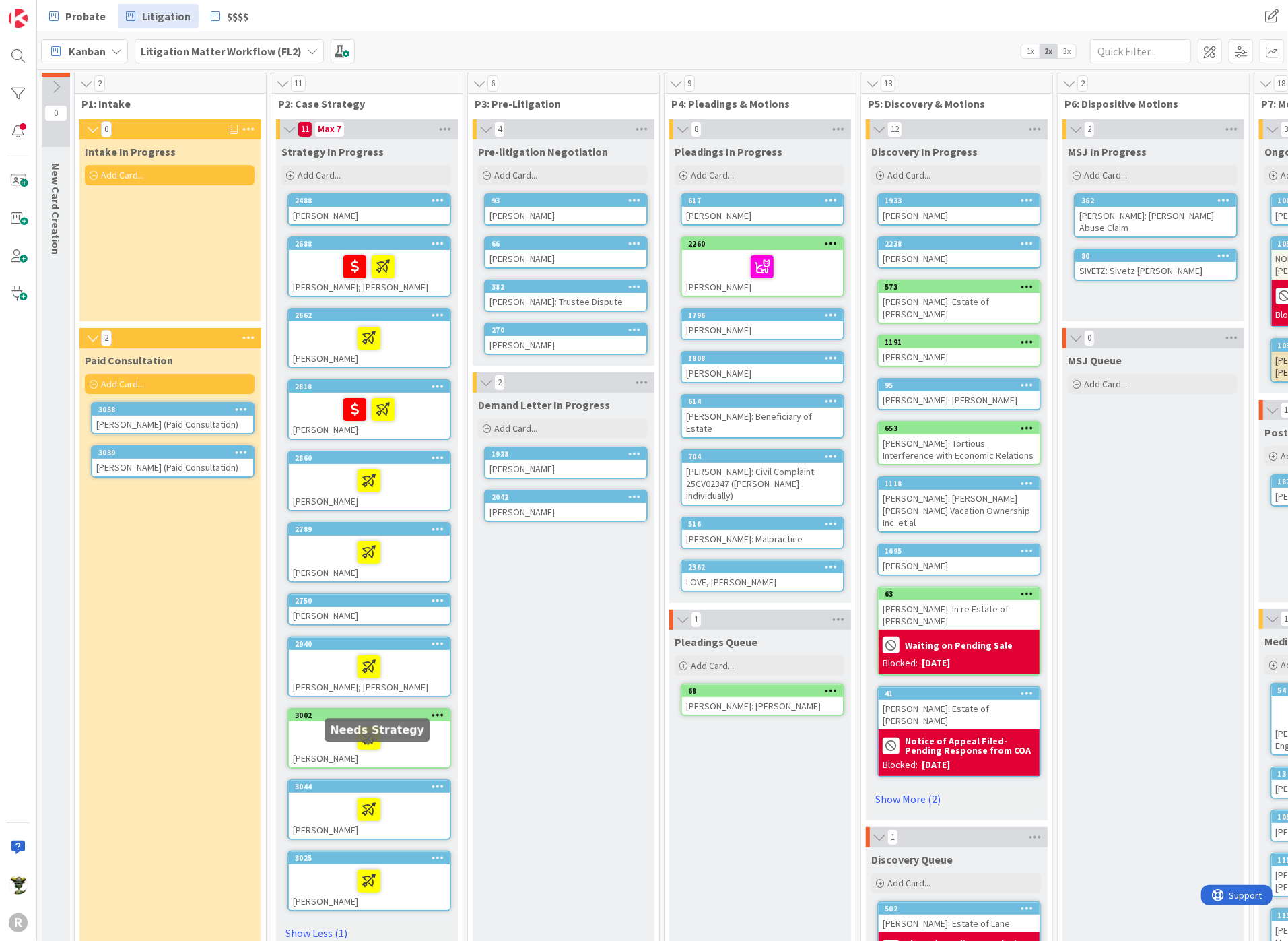
scroll to position [75, 0]
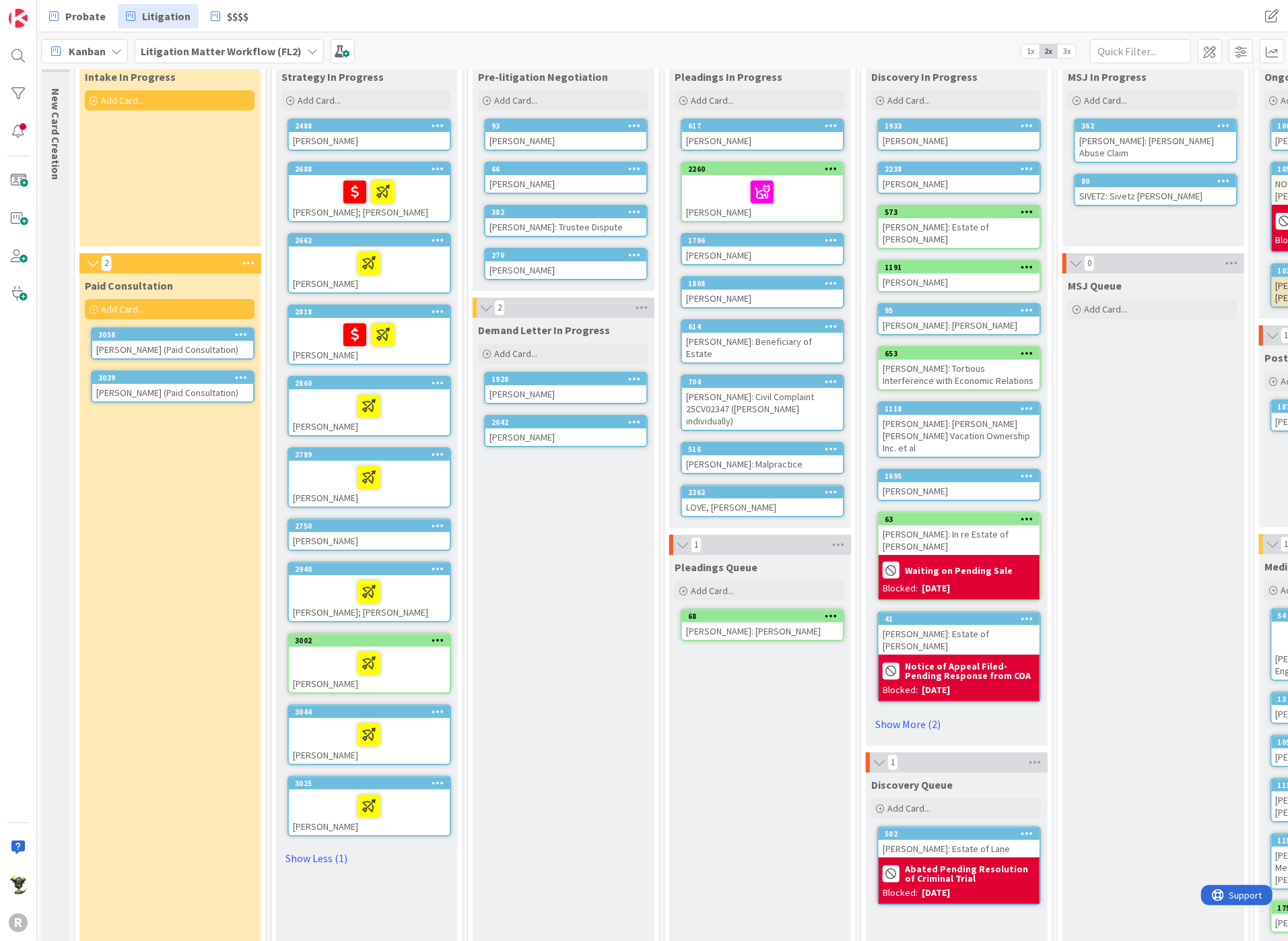
click at [308, 795] on div at bounding box center [369, 806] width 153 height 28
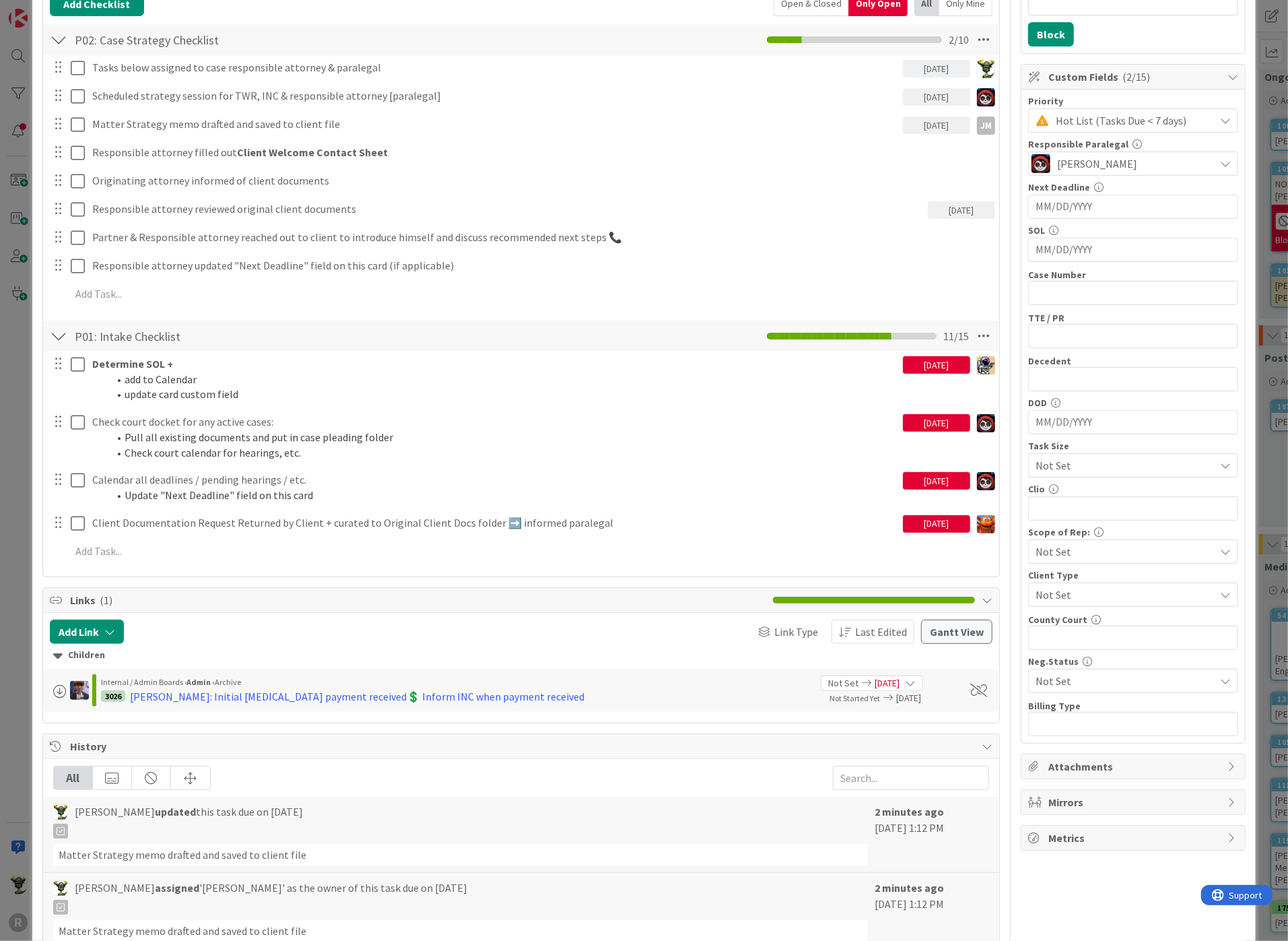
scroll to position [168, 0]
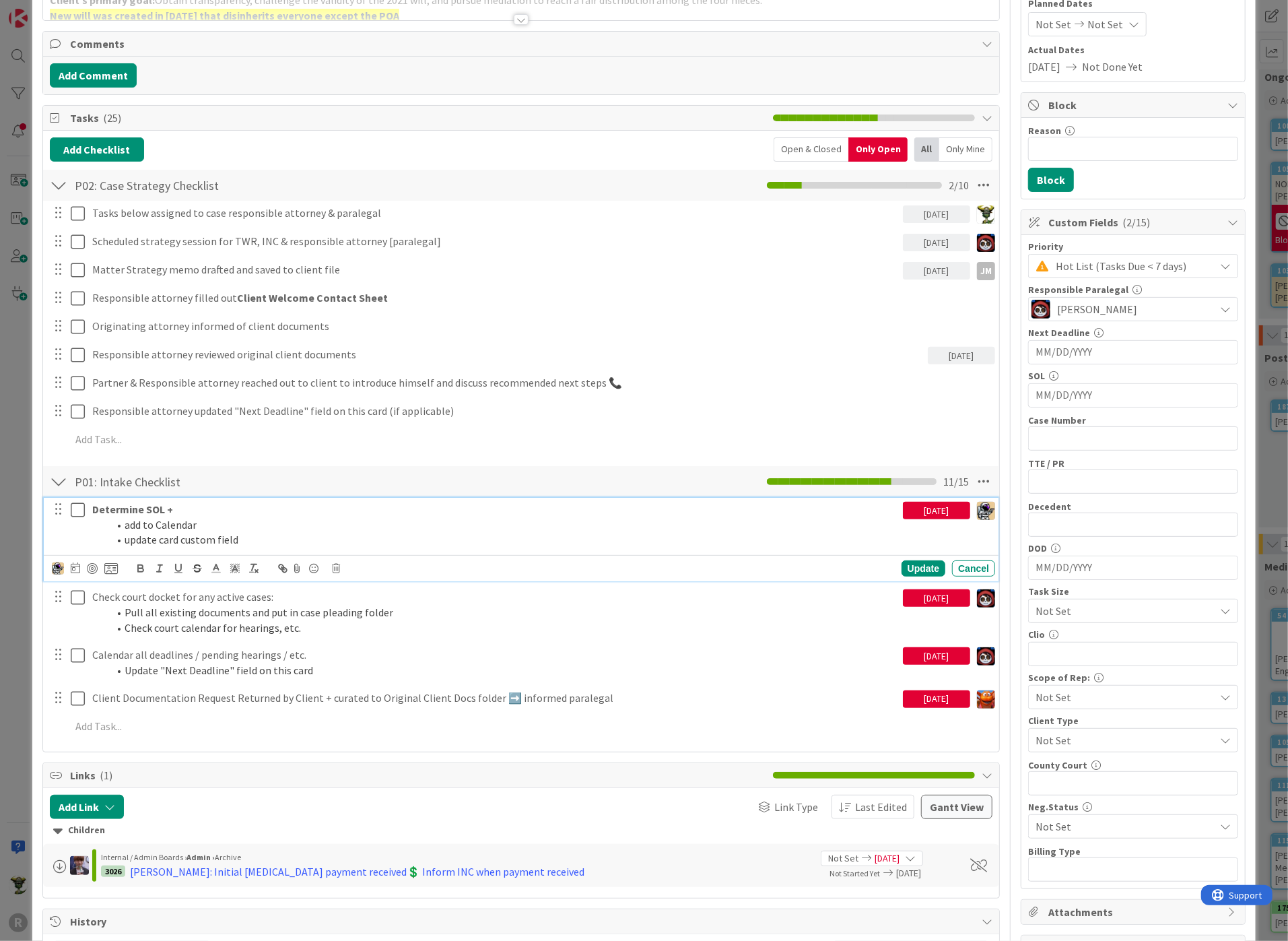
click at [343, 507] on p "Determine SOL +" at bounding box center [495, 509] width 805 height 15
click at [247, 538] on li "update card custom field" at bounding box center [502, 540] width 789 height 15
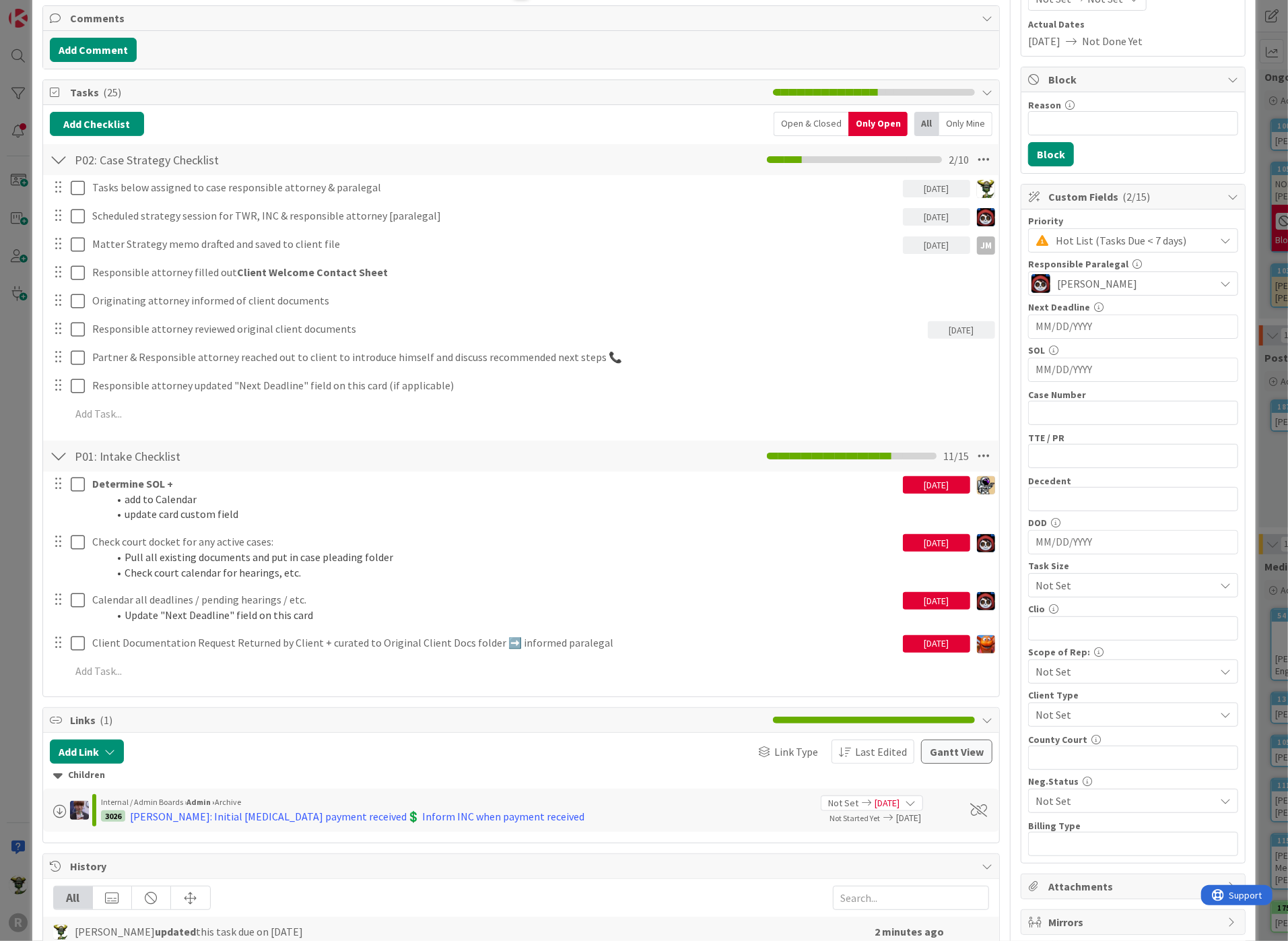
scroll to position [243, 0]
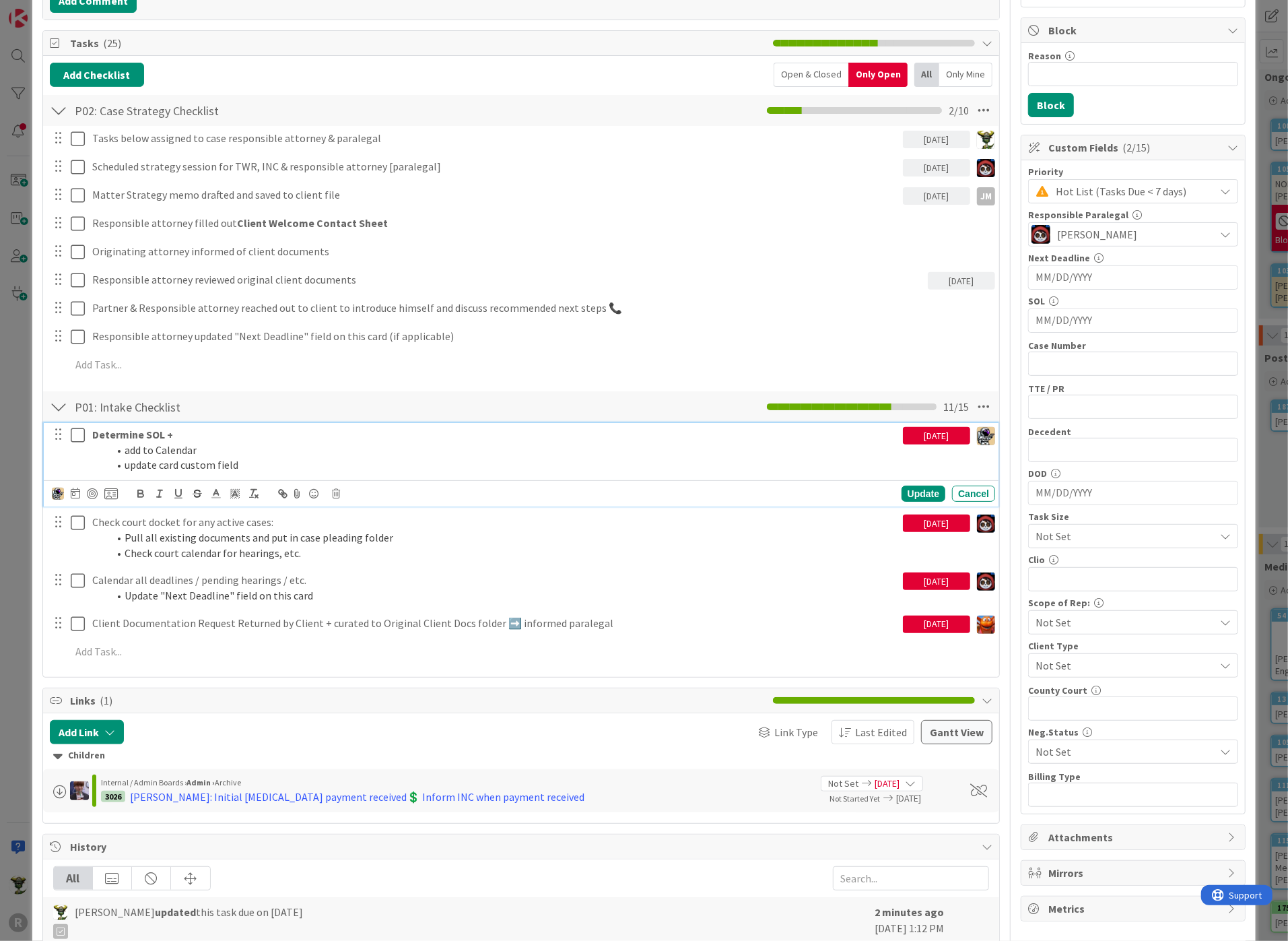
click at [263, 465] on li "update card custom field" at bounding box center [502, 465] width 789 height 15
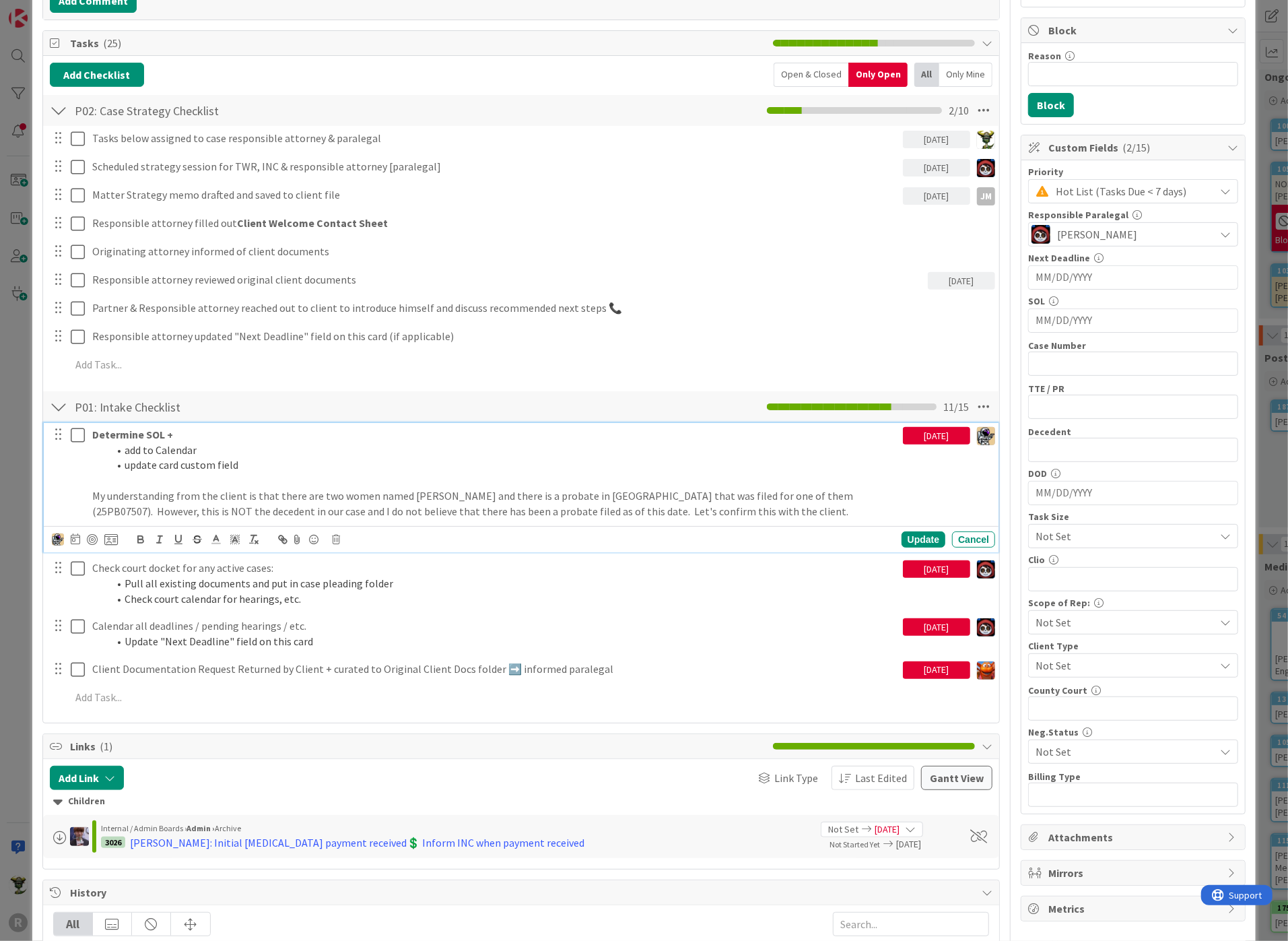
click at [116, 491] on p "My understanding from the client is that there are two women named [PERSON_NAME…" at bounding box center [495, 503] width 805 height 30
click at [235, 533] on icon at bounding box center [234, 539] width 12 height 12
click at [285, 552] on span at bounding box center [290, 556] width 11 height 11
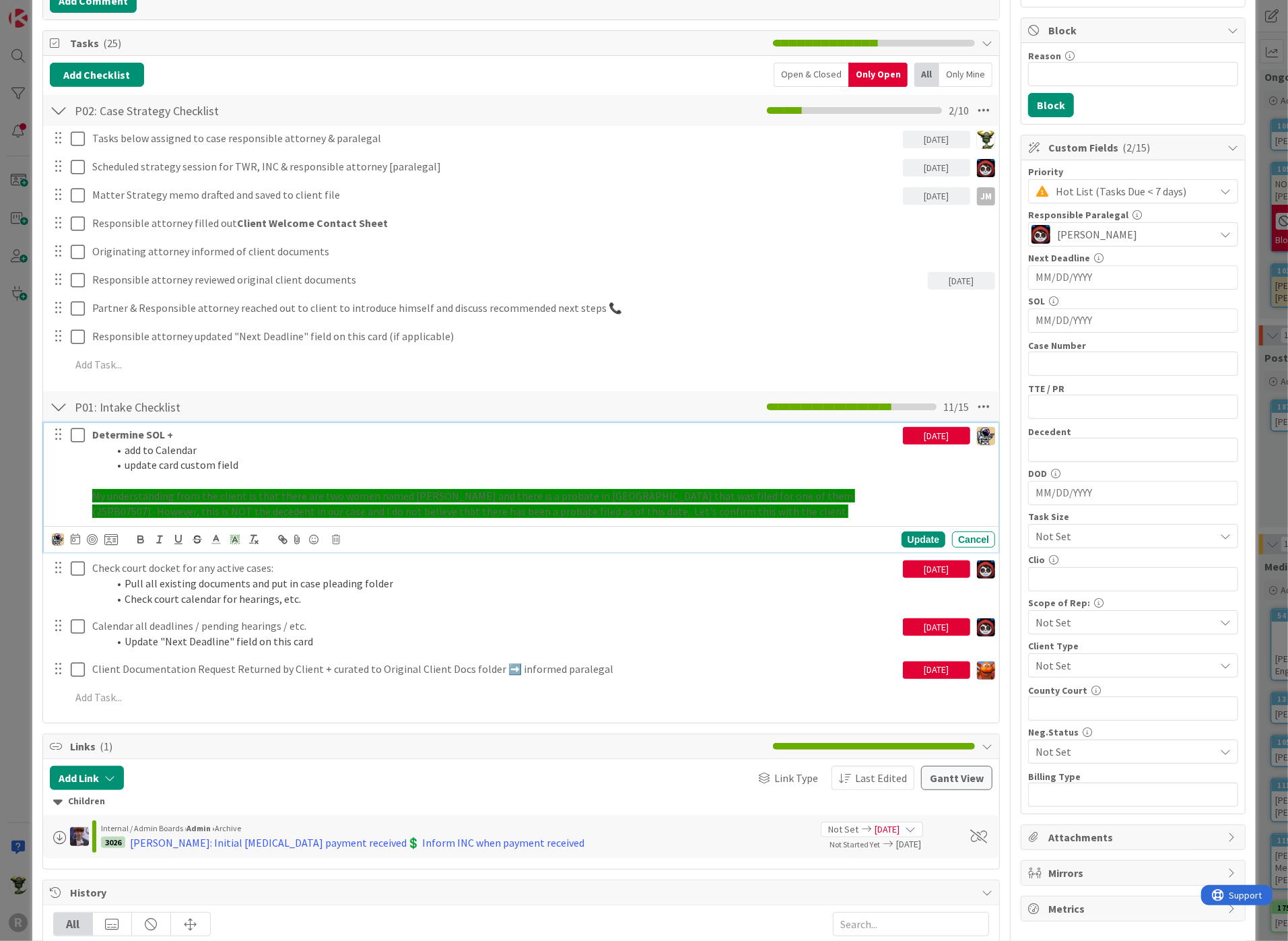
click at [310, 501] on span "My understanding from the client is that there are two women named [PERSON_NAME…" at bounding box center [473, 503] width 763 height 29
click at [147, 482] on p at bounding box center [495, 481] width 805 height 15
click at [137, 493] on span "My understanding from the client is that there are two women named [PERSON_NAME…" at bounding box center [473, 503] width 763 height 29
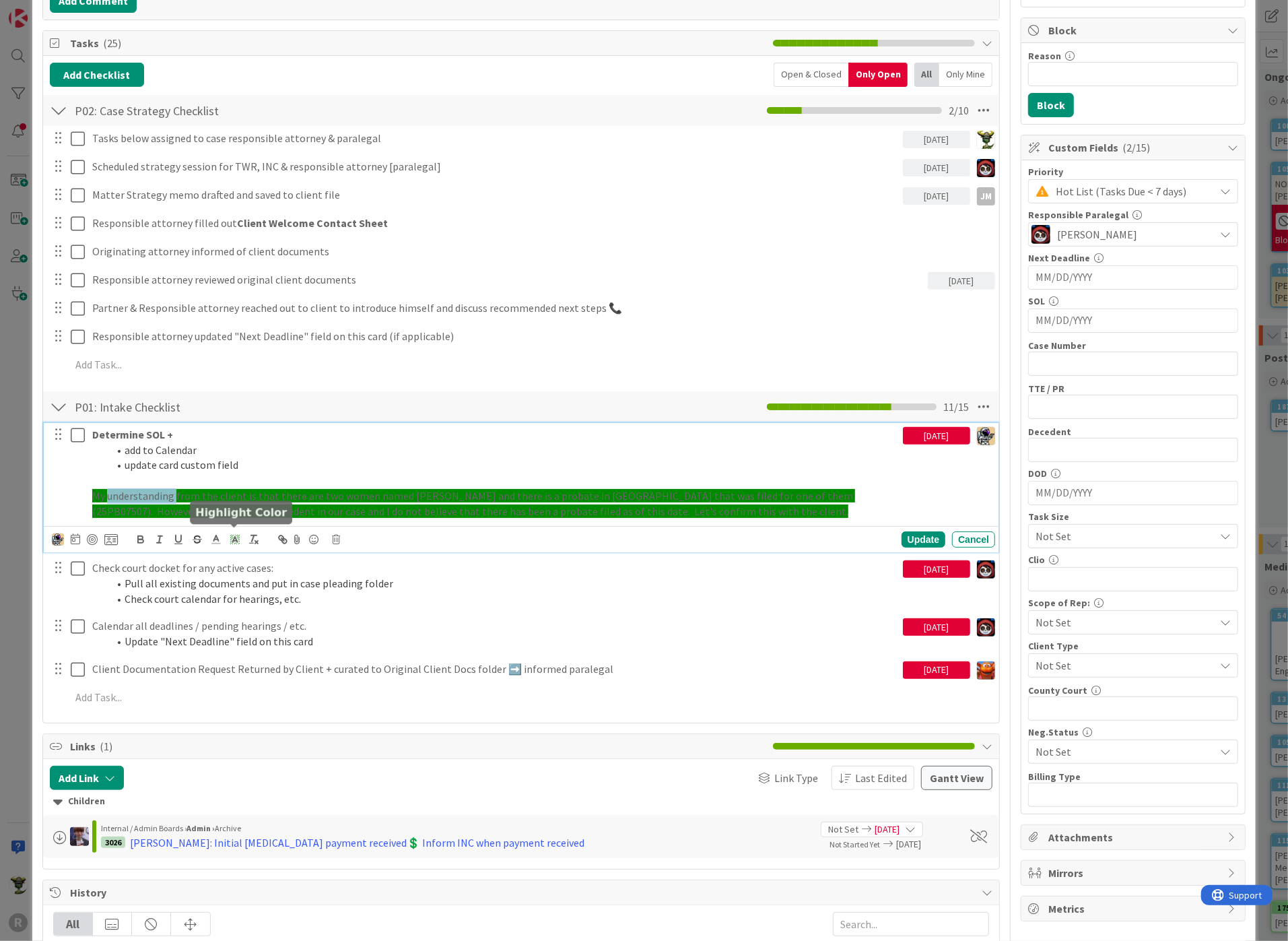
click at [234, 537] on polyline at bounding box center [234, 540] width 5 height 6
click at [273, 552] on span at bounding box center [276, 556] width 11 height 11
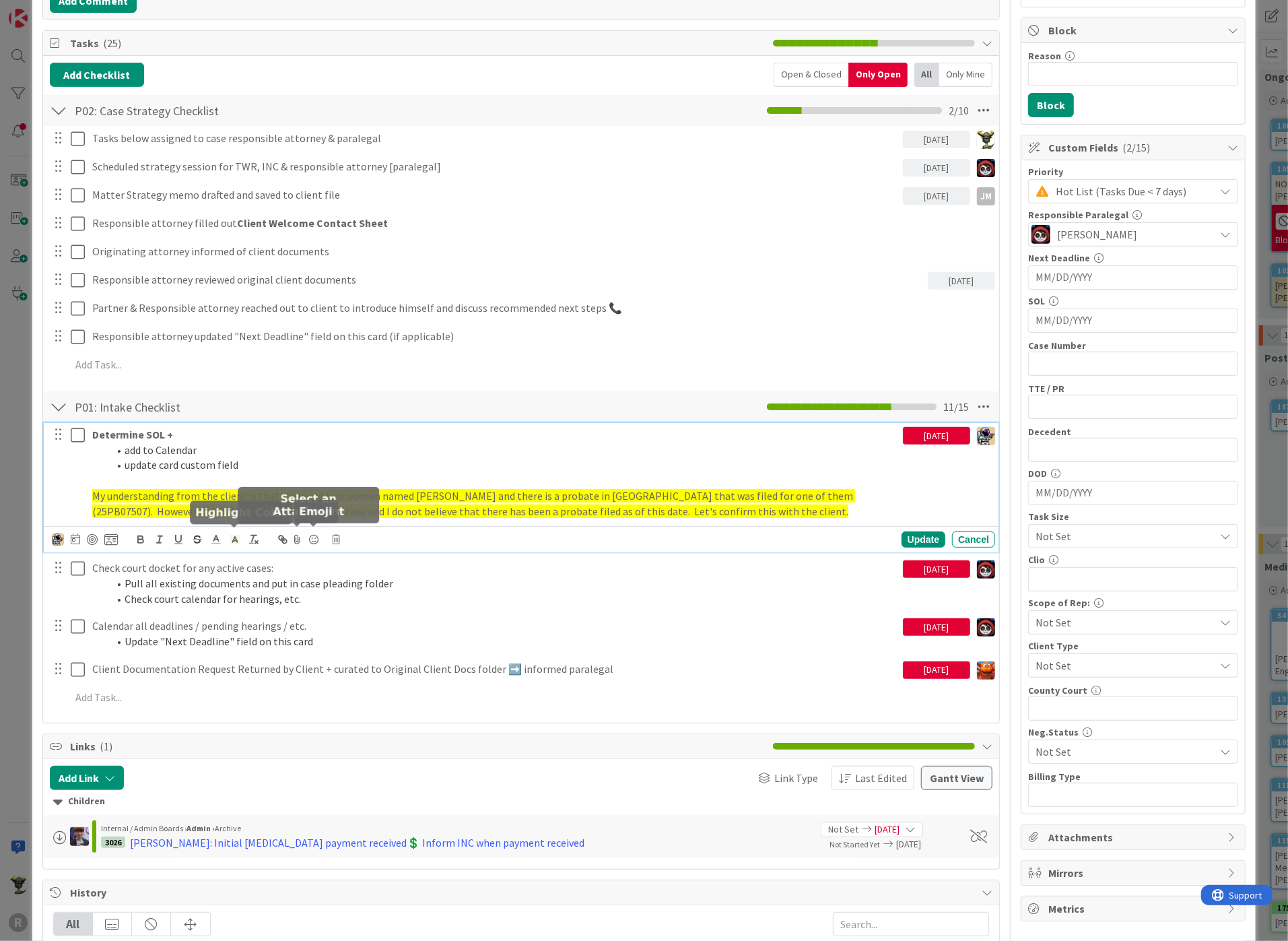
click at [409, 483] on p at bounding box center [495, 481] width 805 height 15
click at [175, 507] on span "My understanding from the client is that there are two women named [PERSON_NAME…" at bounding box center [473, 503] width 763 height 29
click at [144, 496] on span "My understanding from the client is that there are two women named [PERSON_NAME…" at bounding box center [473, 503] width 763 height 29
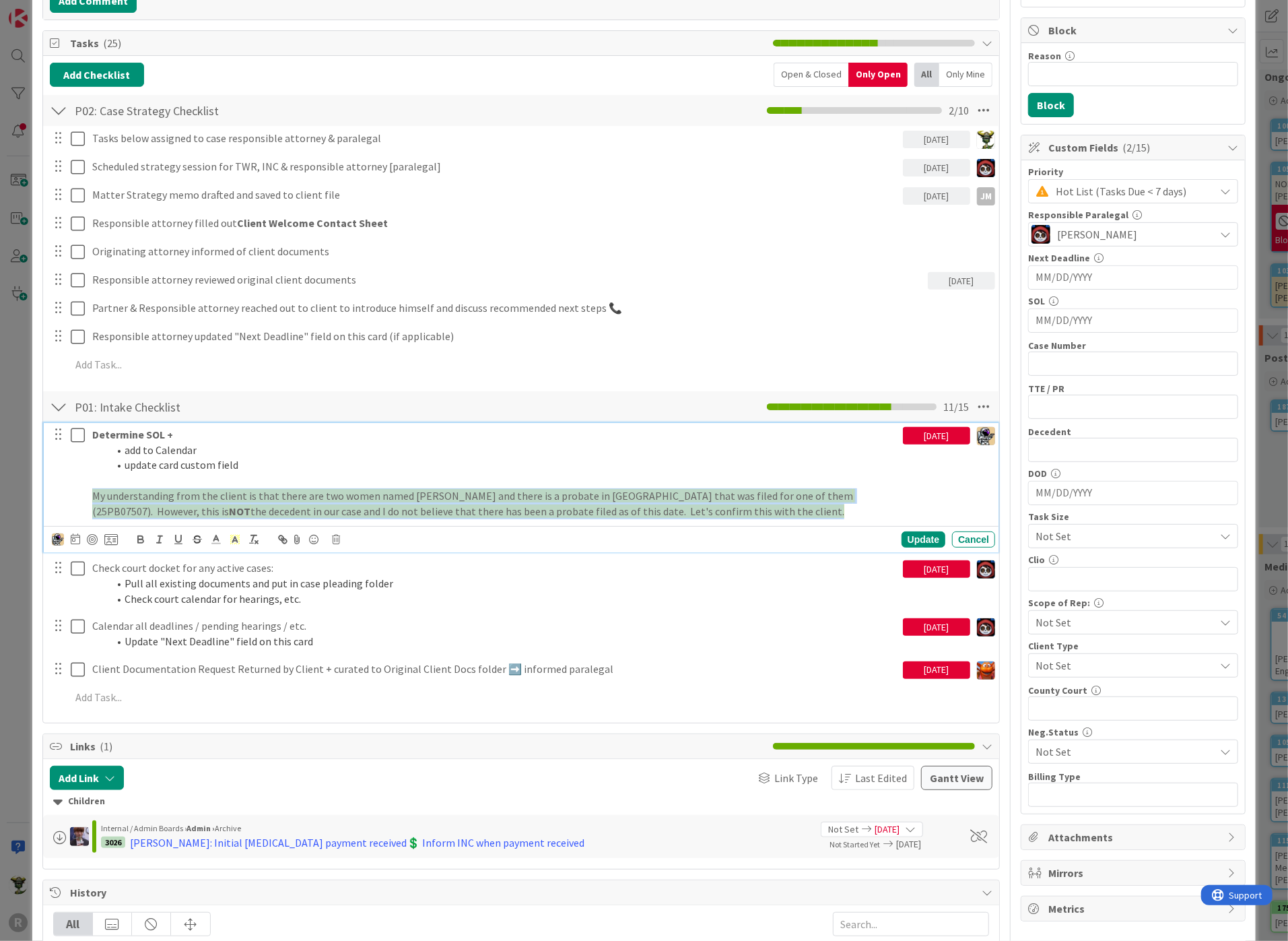
click at [144, 496] on span "My understanding from the client is that there are two women named [PERSON_NAME…" at bounding box center [473, 503] width 763 height 29
click at [215, 535] on polyline at bounding box center [215, 538] width 5 height 6
click at [219, 552] on span at bounding box center [217, 556] width 11 height 11
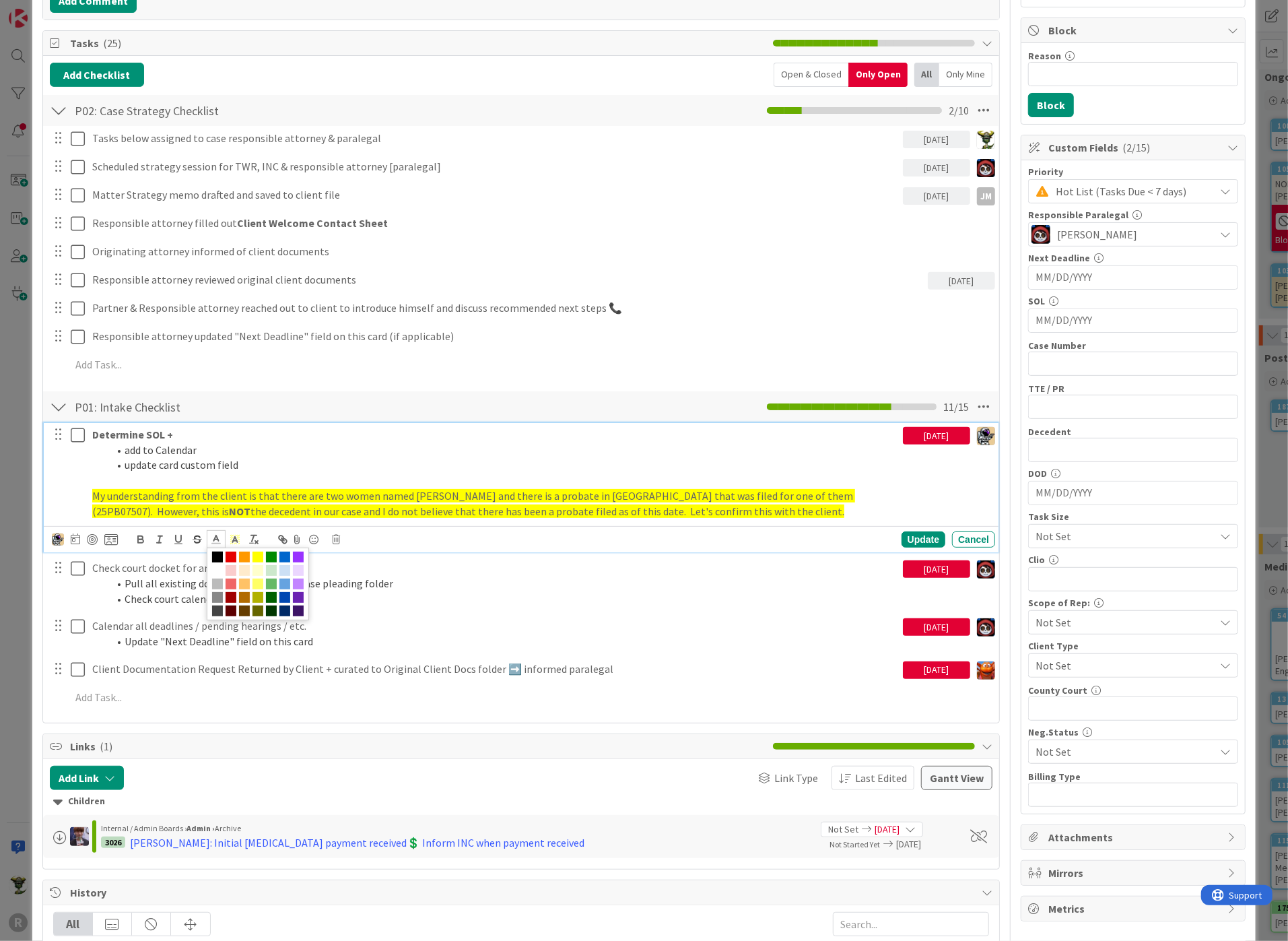
click at [457, 428] on p "Determine SOL +" at bounding box center [495, 434] width 805 height 15
click at [823, 490] on span "My understanding from the client is that there are two women named [PERSON_NAME…" at bounding box center [473, 503] width 763 height 29
click at [703, 499] on p "My understanding from the client is that there are two women named [PERSON_NAME…" at bounding box center [495, 503] width 805 height 30
click at [924, 436] on div "[DATE]" at bounding box center [937, 435] width 67 height 18
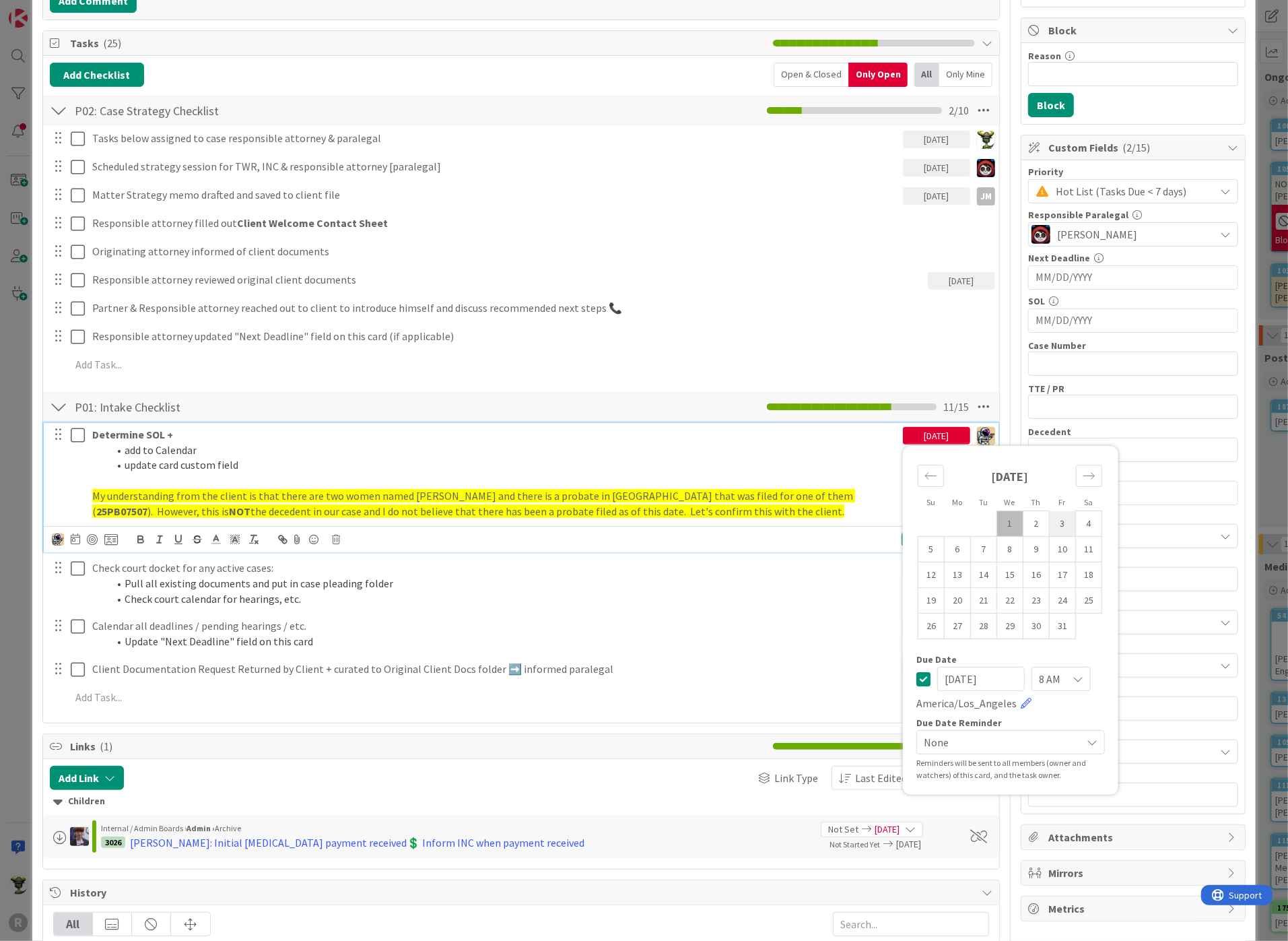
click at [1049, 519] on td "3" at bounding box center [1062, 523] width 26 height 25
type input "[DATE]"
click at [818, 442] on li "add to Calendar" at bounding box center [502, 450] width 789 height 15
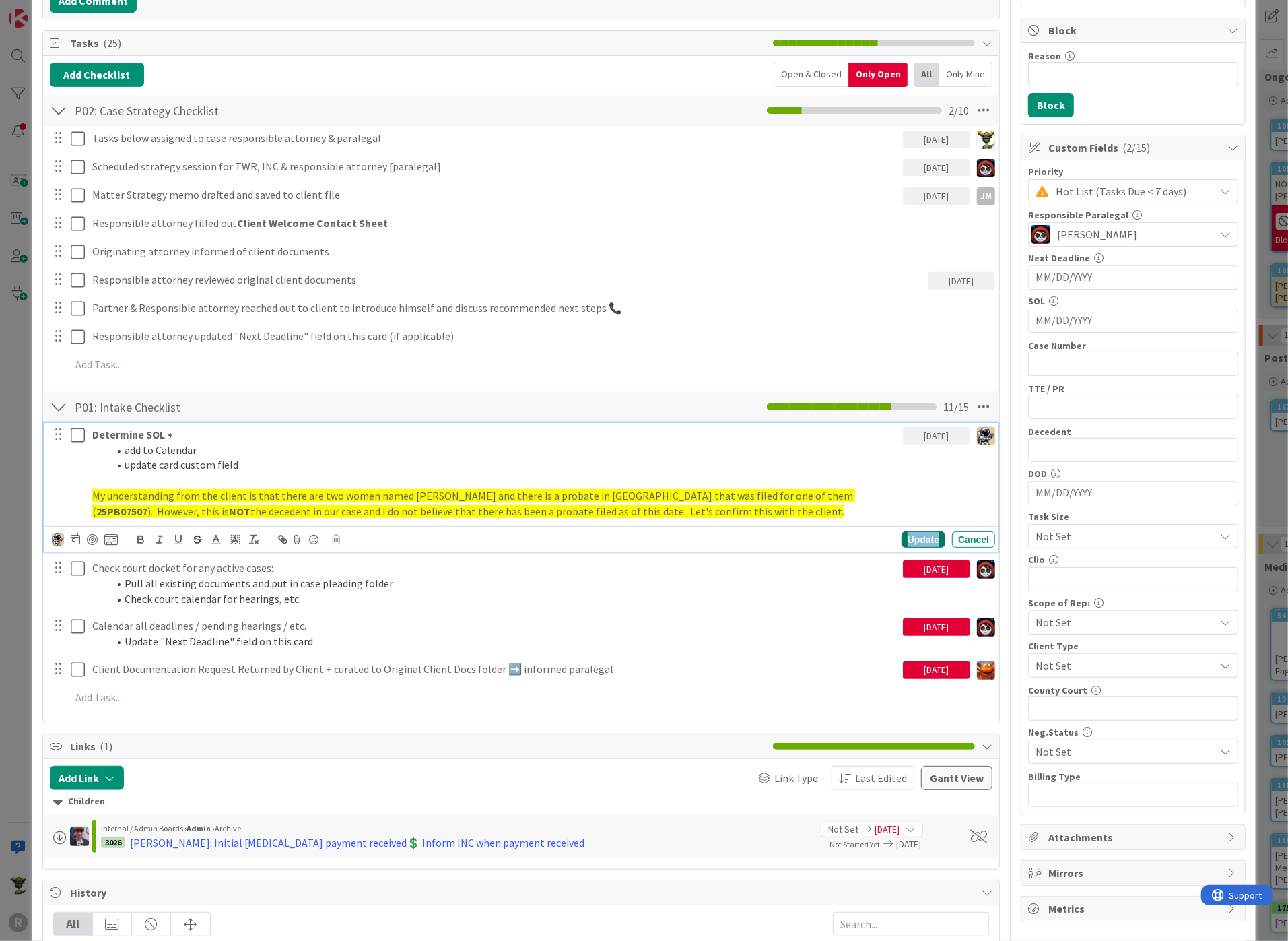
click at [911, 535] on div "Update" at bounding box center [923, 539] width 43 height 16
click at [751, 507] on span "the decedent in our case and I do not believe that there has been a probate fil…" at bounding box center [547, 511] width 593 height 13
click at [758, 510] on span "the decedent in our case and I do not believe that there has been a probate fil…" at bounding box center [547, 511] width 593 height 13
drag, startPoint x: 763, startPoint y: 509, endPoint x: 608, endPoint y: 522, distance: 155.5
click at [608, 522] on div "Determine SOL + add to Calendar update card custom field My understanding from …" at bounding box center [521, 488] width 955 height 129
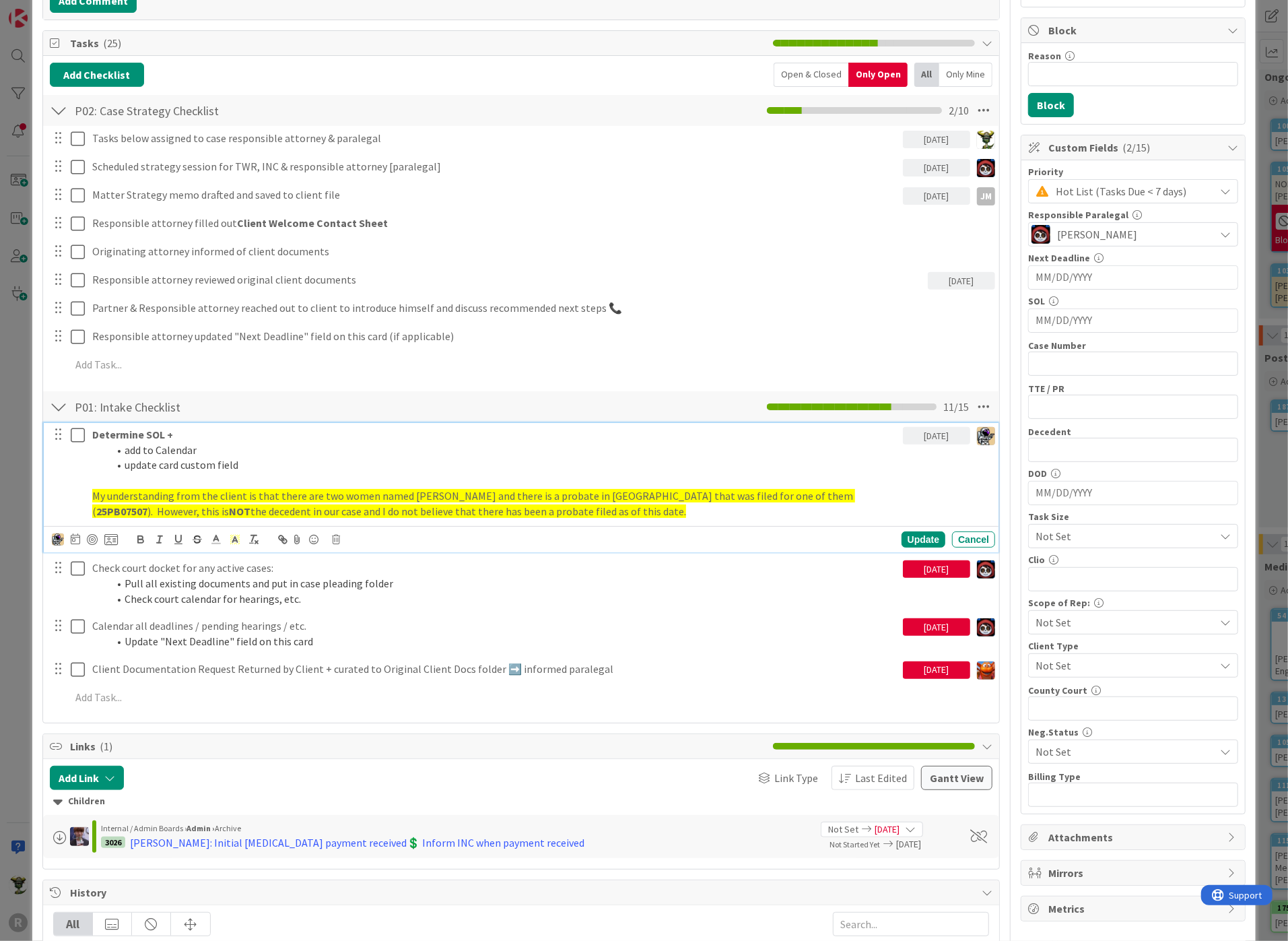
click at [629, 512] on p "My understanding from the client is that there are two women named [PERSON_NAME…" at bounding box center [495, 503] width 805 height 30
click at [910, 535] on div "Update" at bounding box center [923, 539] width 43 height 16
